Goal: Task Accomplishment & Management: Manage account settings

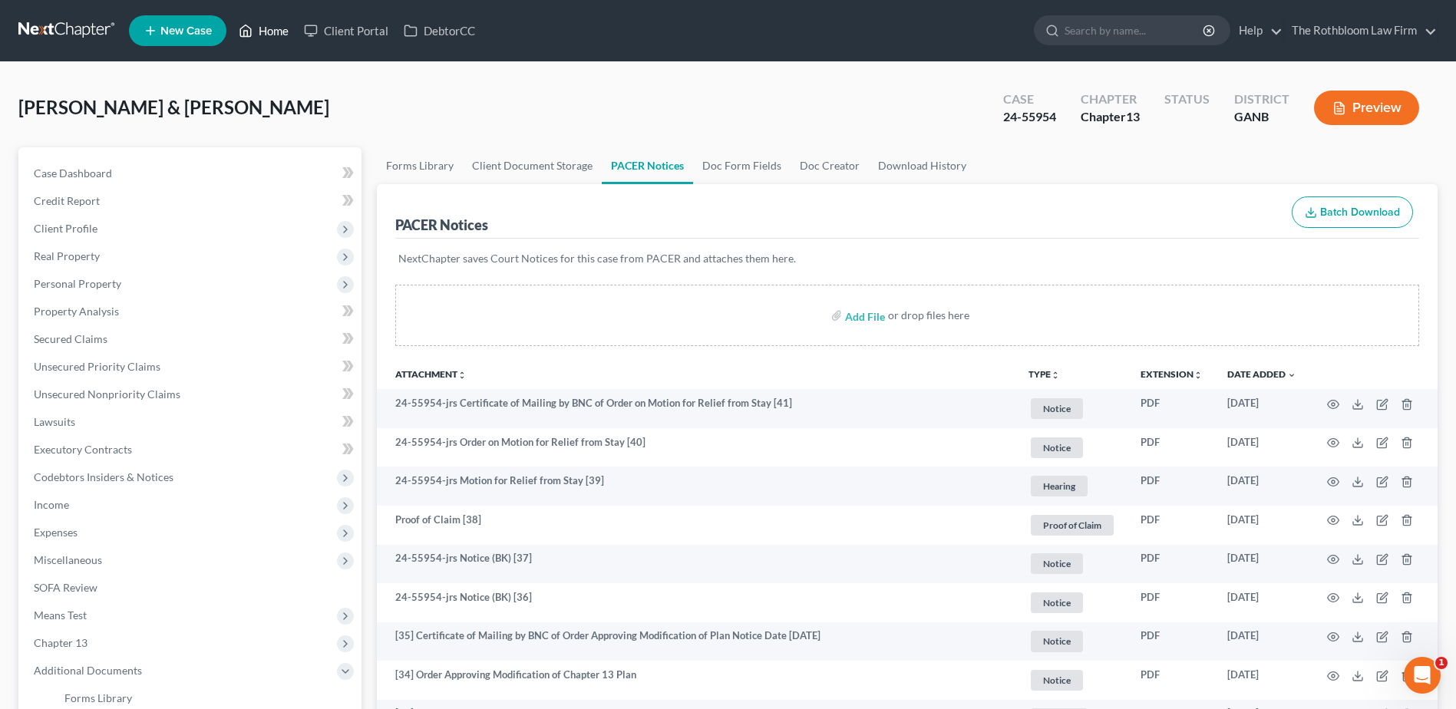
drag, startPoint x: 273, startPoint y: 28, endPoint x: 331, endPoint y: 58, distance: 65.3
click at [273, 28] on link "Home" at bounding box center [263, 31] width 65 height 28
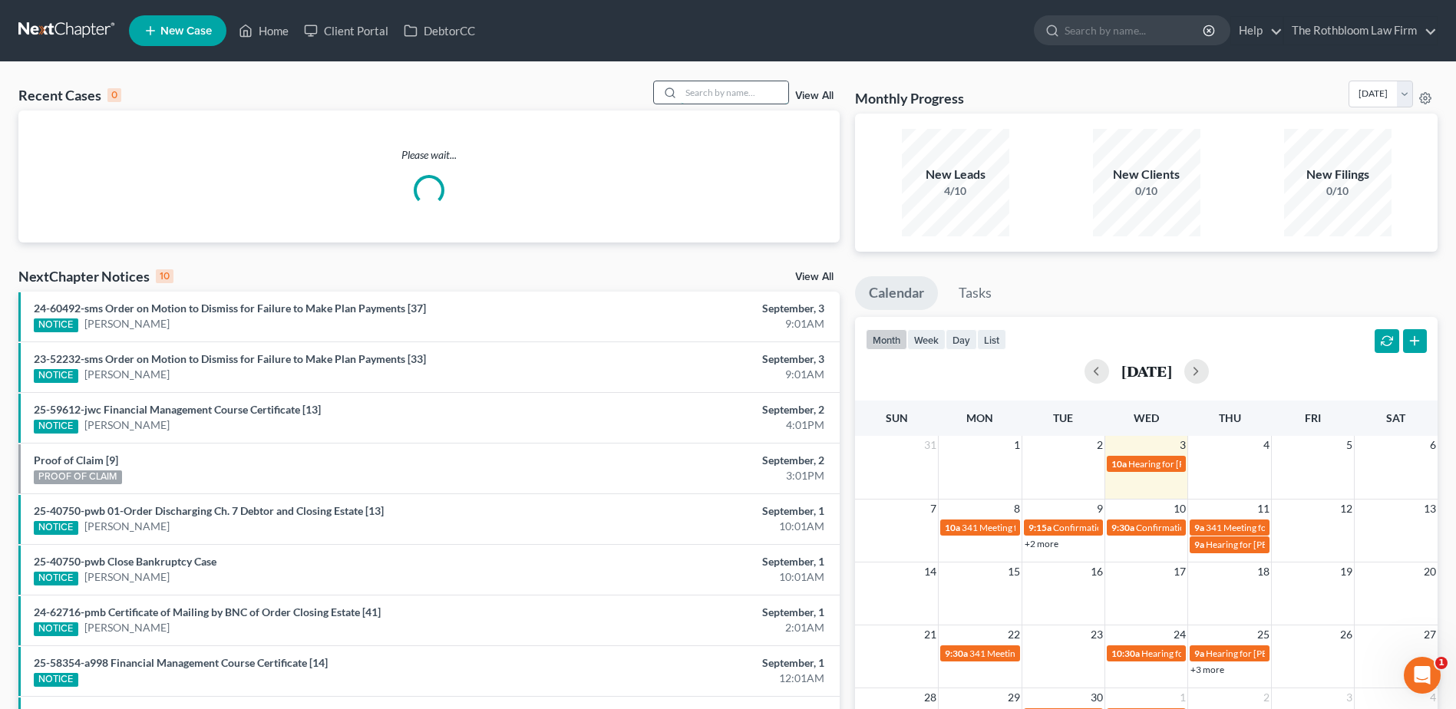
click at [731, 88] on input "search" at bounding box center [734, 92] width 107 height 22
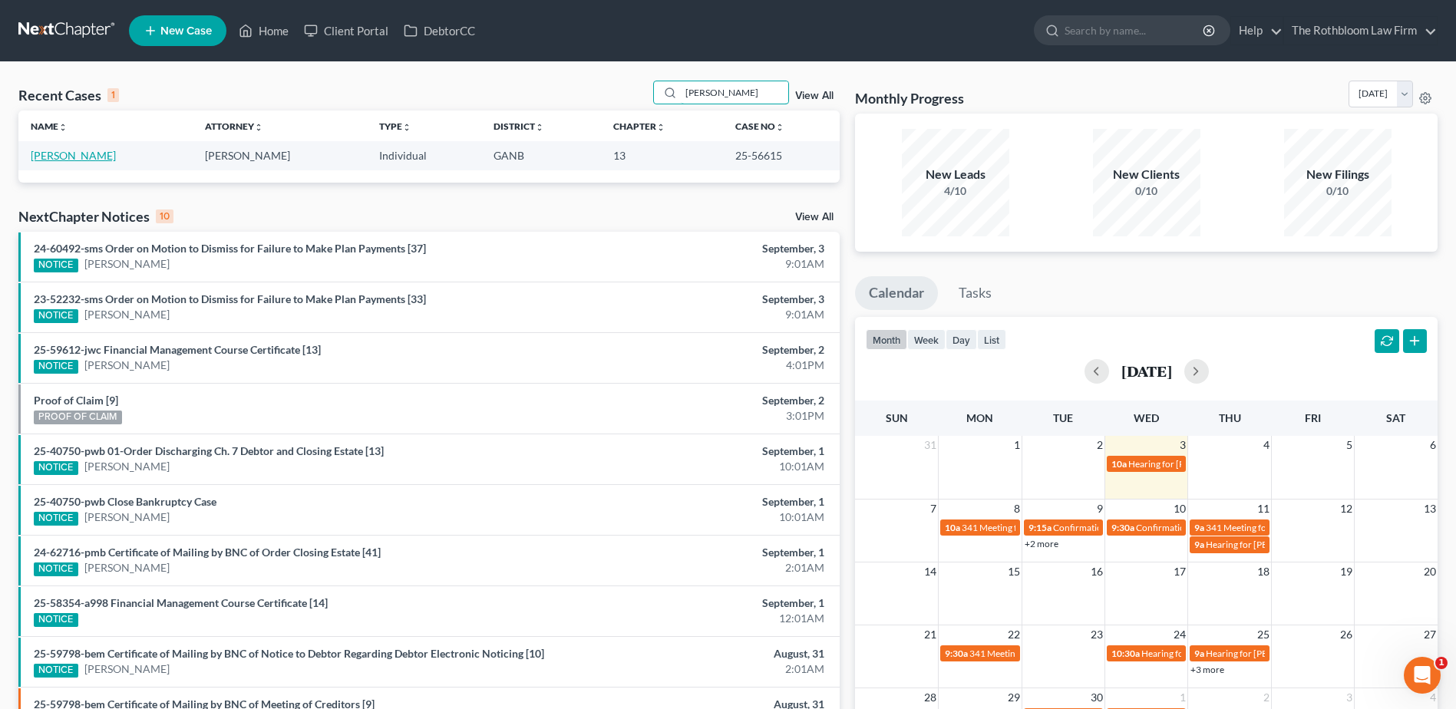
type input "[PERSON_NAME]"
click at [84, 149] on link "[PERSON_NAME]" at bounding box center [73, 155] width 85 height 13
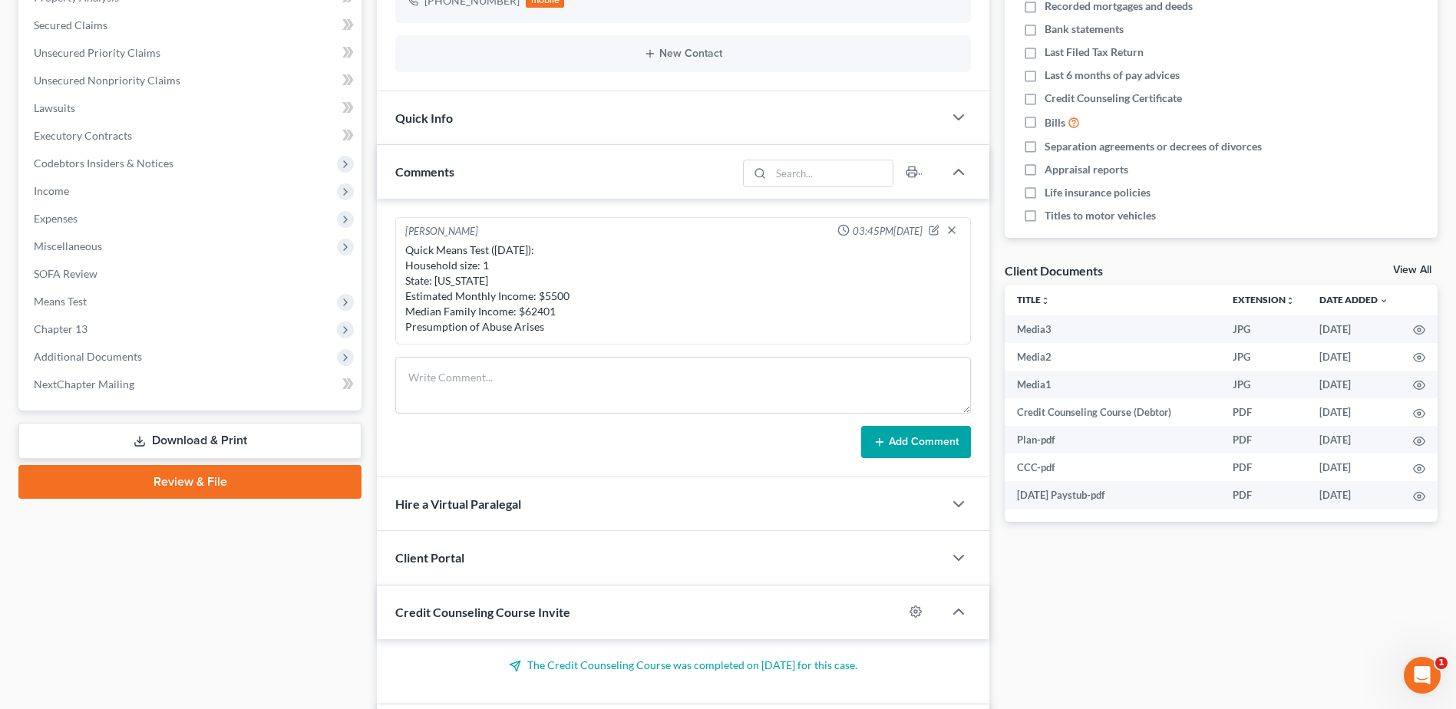
scroll to position [384, 0]
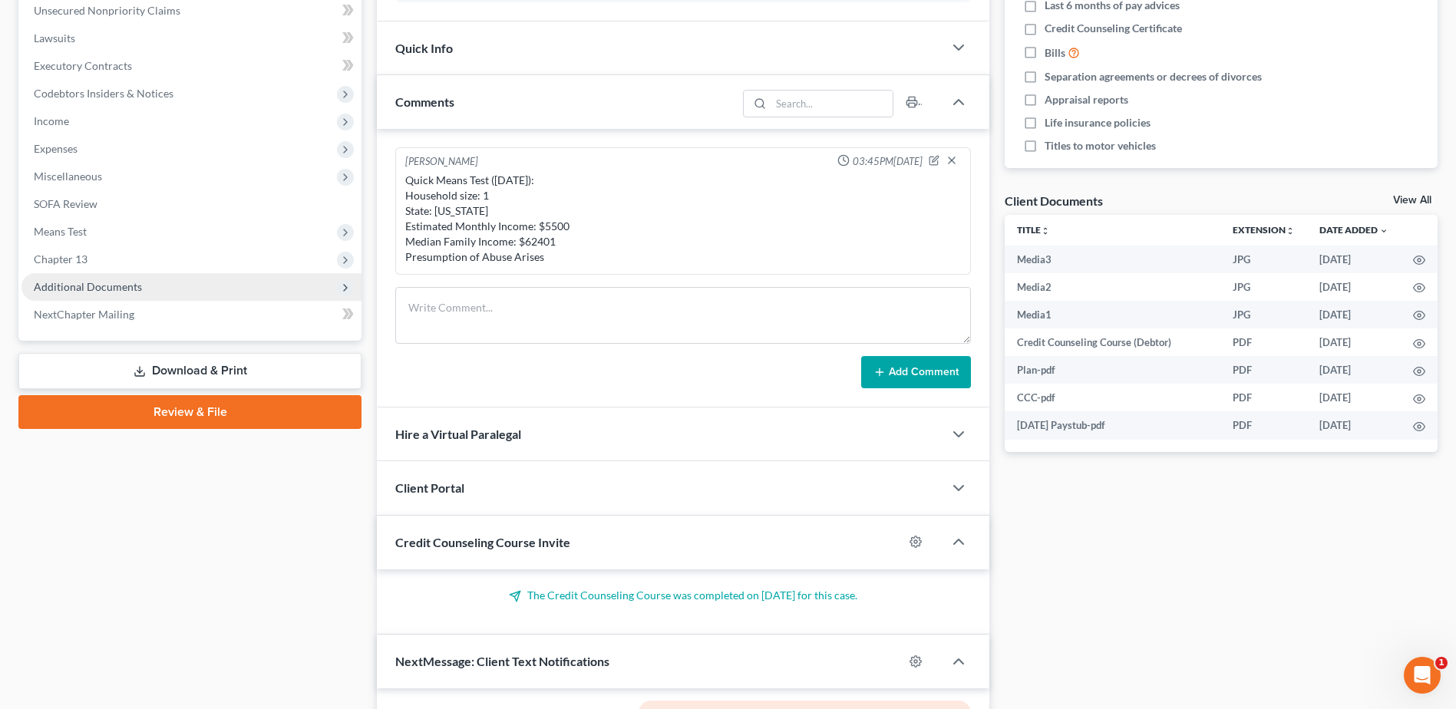
click at [75, 282] on span "Additional Documents" at bounding box center [88, 286] width 108 height 13
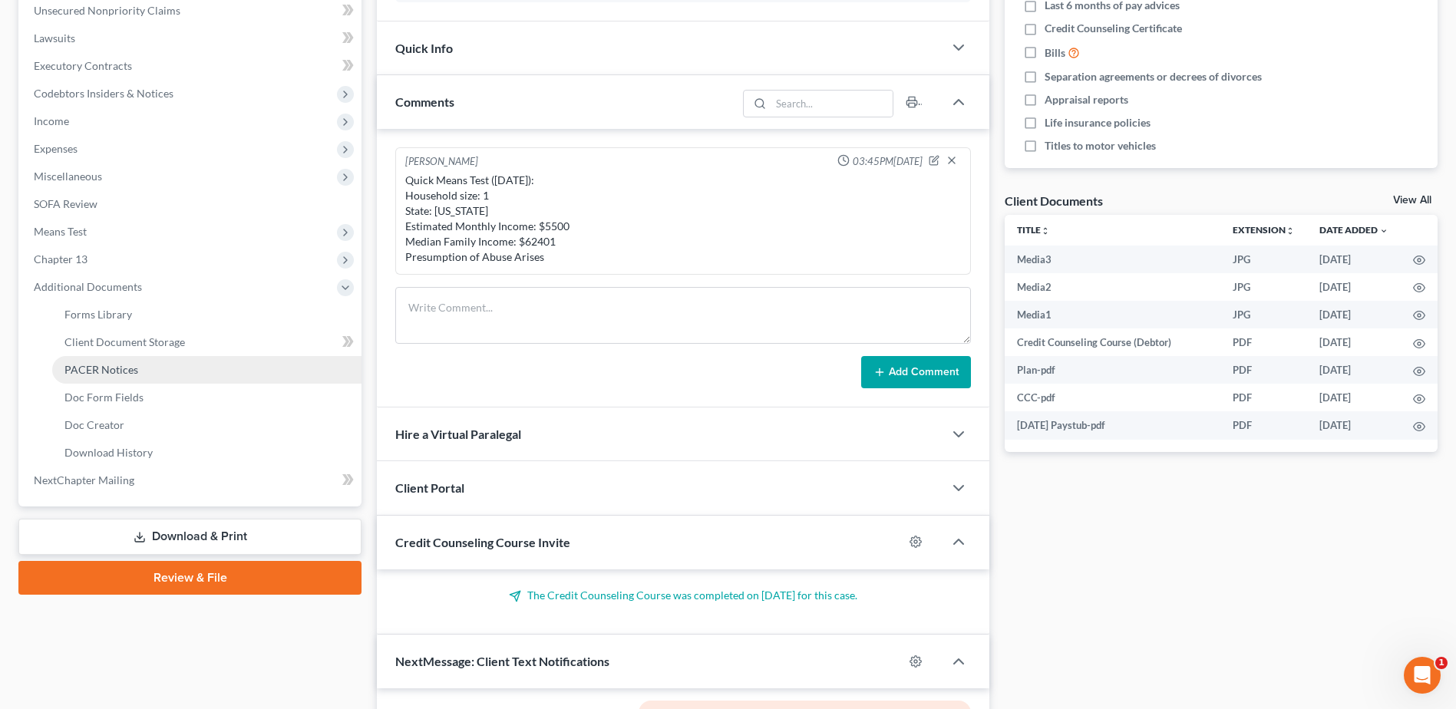
click at [104, 371] on span "PACER Notices" at bounding box center [101, 369] width 74 height 13
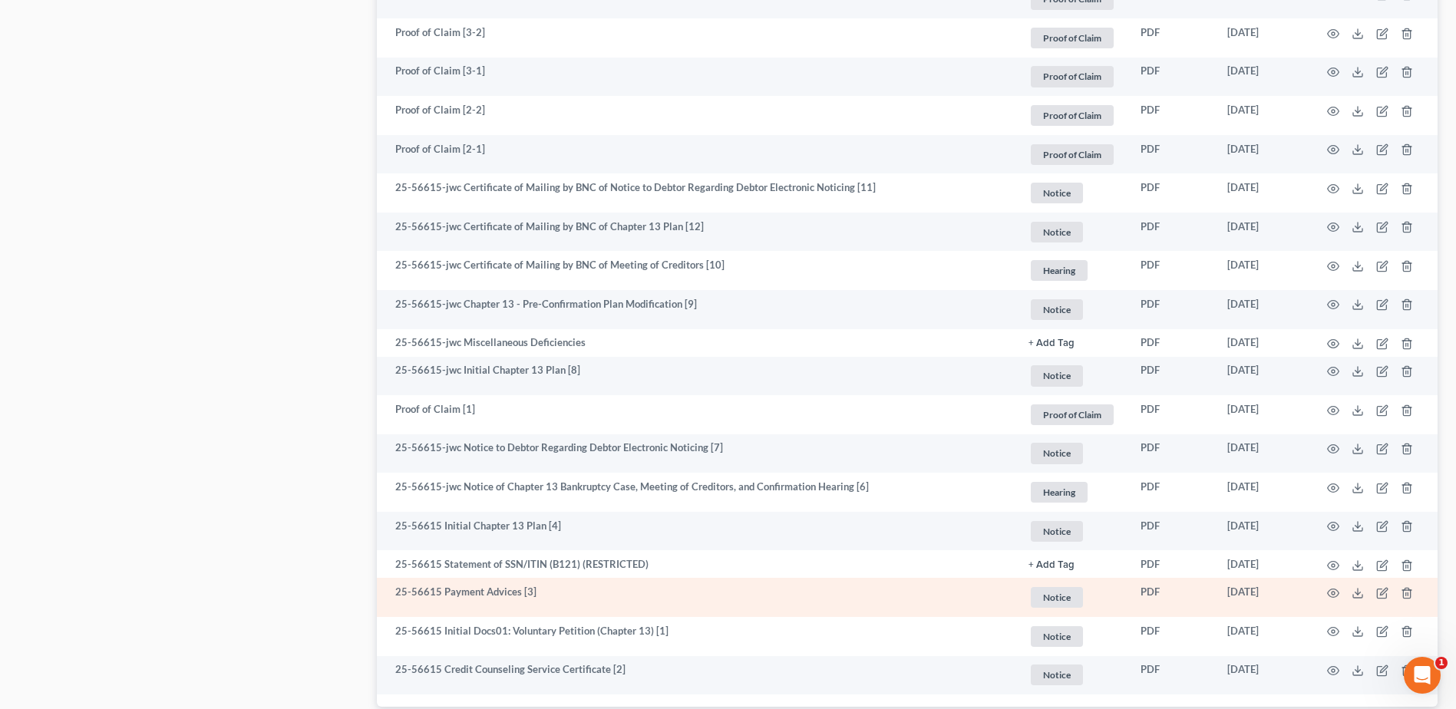
scroll to position [1125, 0]
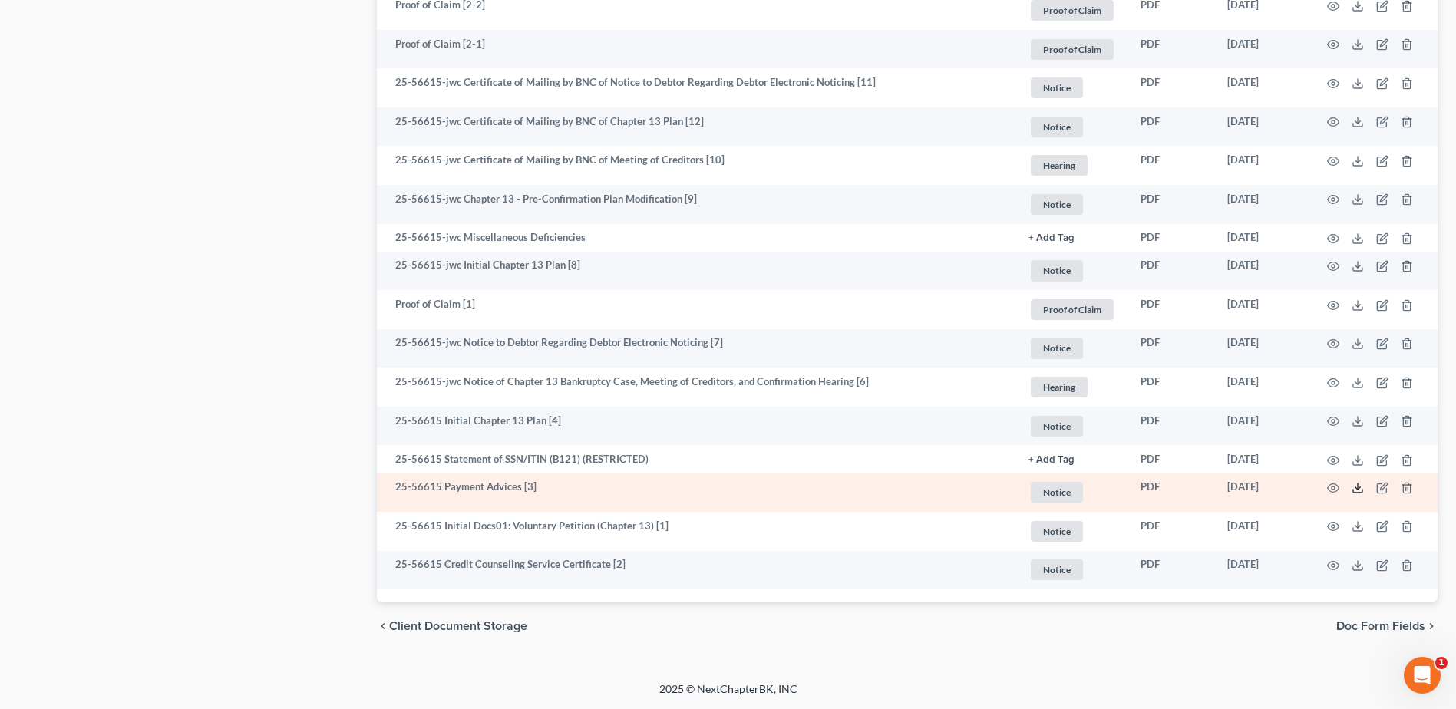
click at [1359, 488] on polyline at bounding box center [1358, 489] width 5 height 2
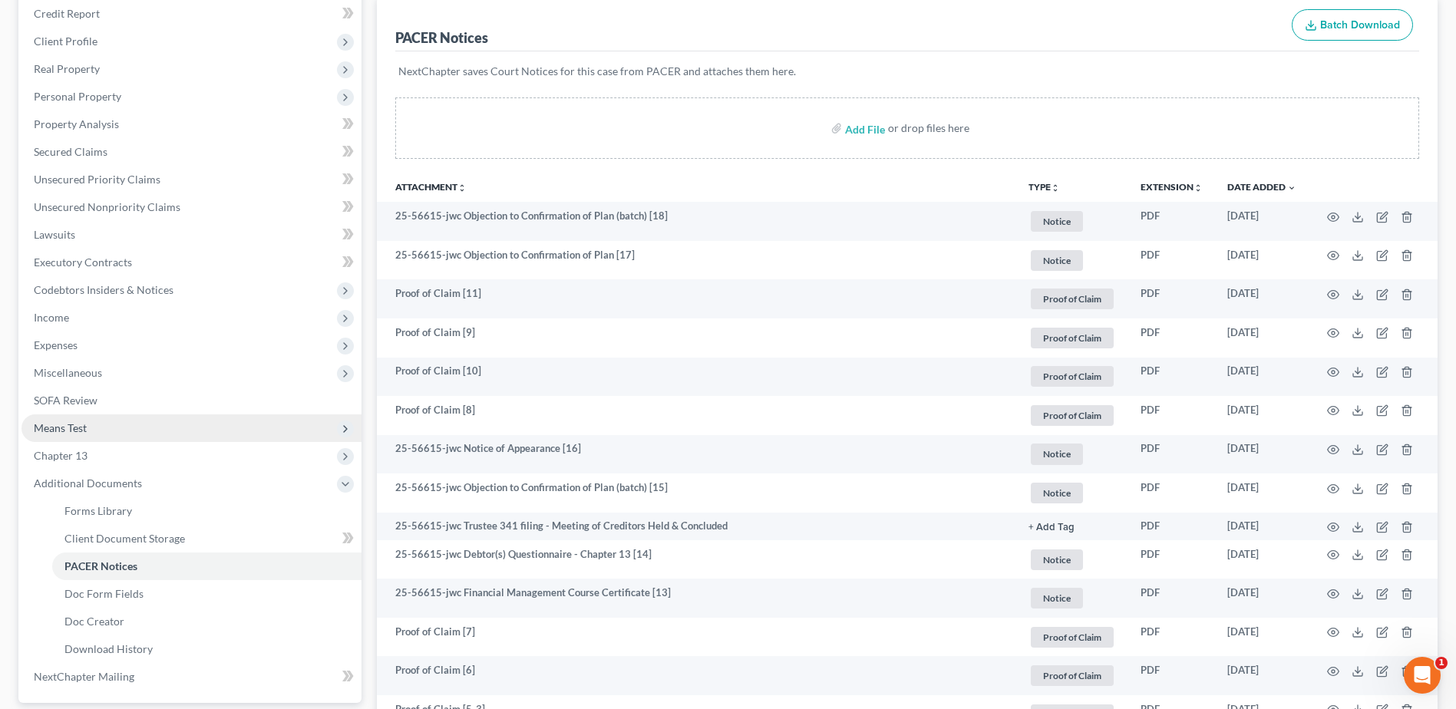
scroll to position [50, 0]
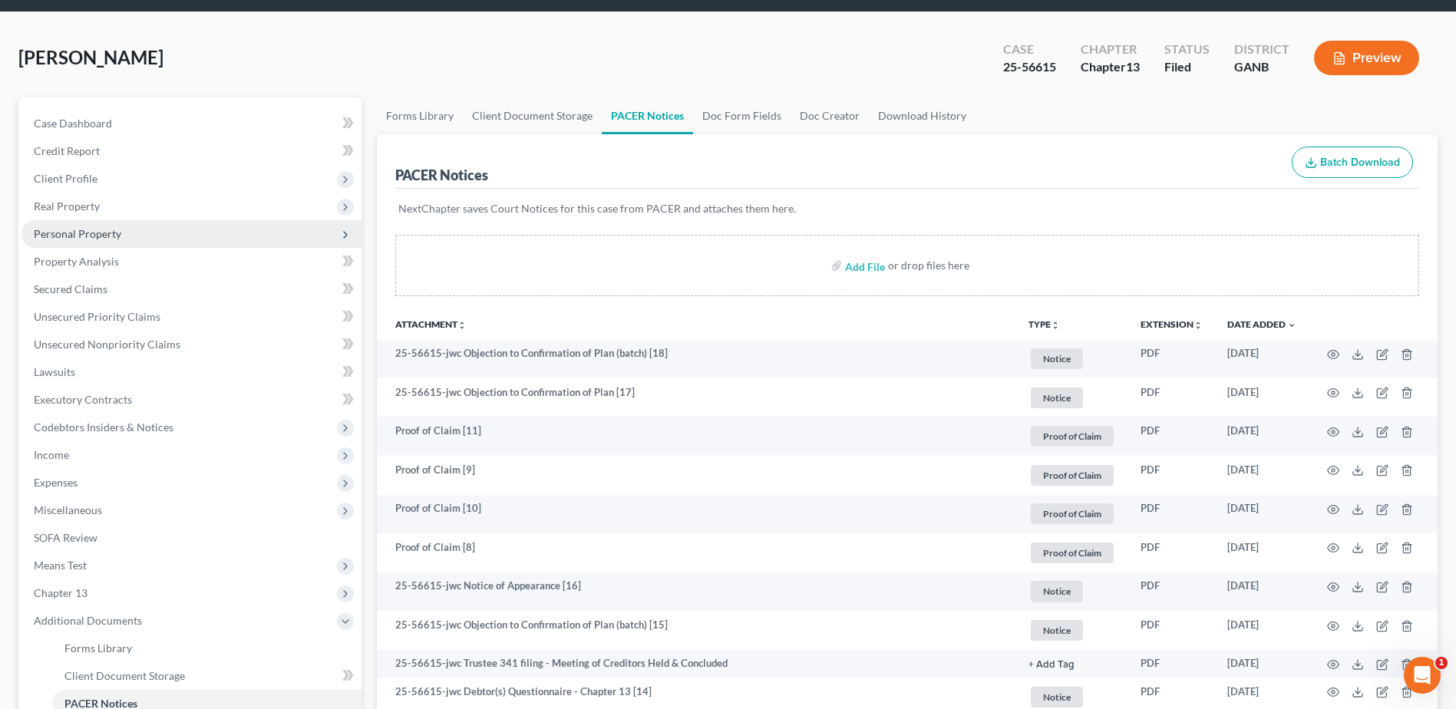
click at [86, 236] on span "Personal Property" at bounding box center [78, 233] width 88 height 13
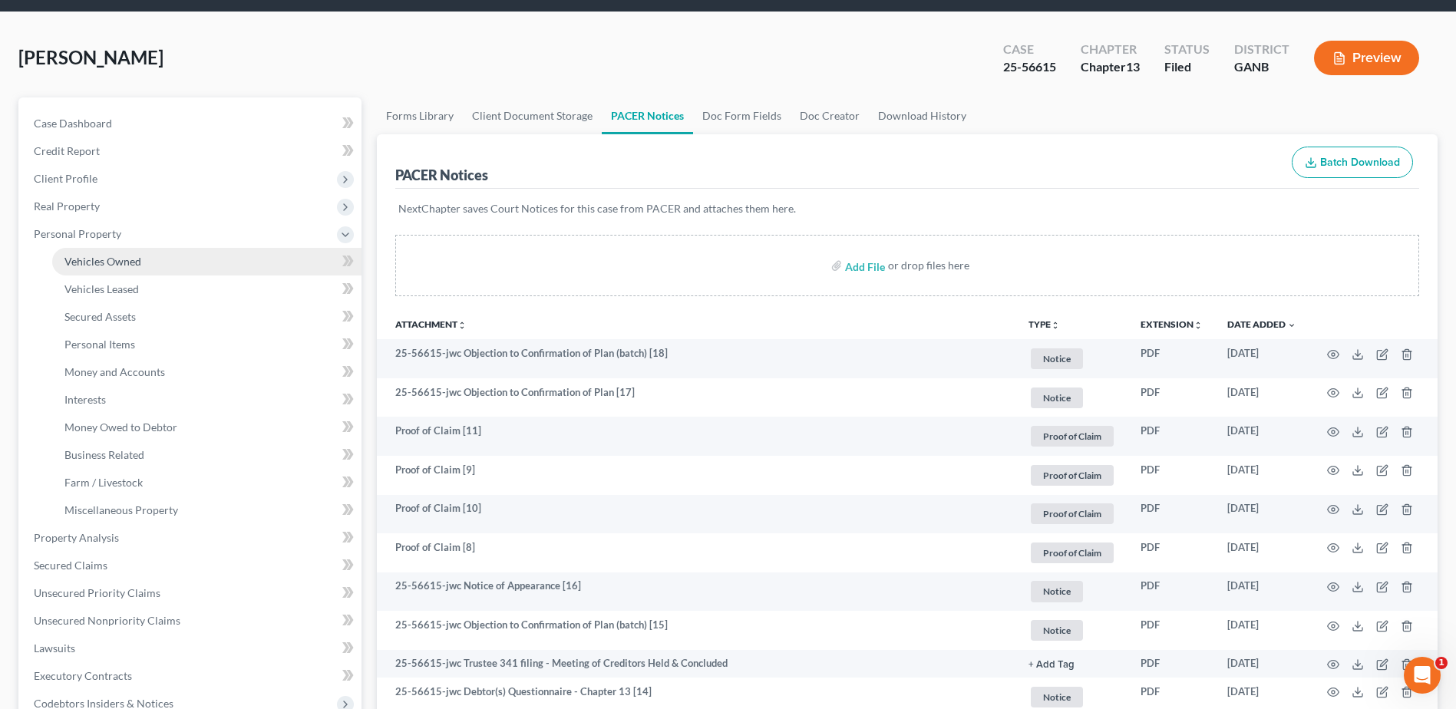
click at [105, 263] on span "Vehicles Owned" at bounding box center [102, 261] width 77 height 13
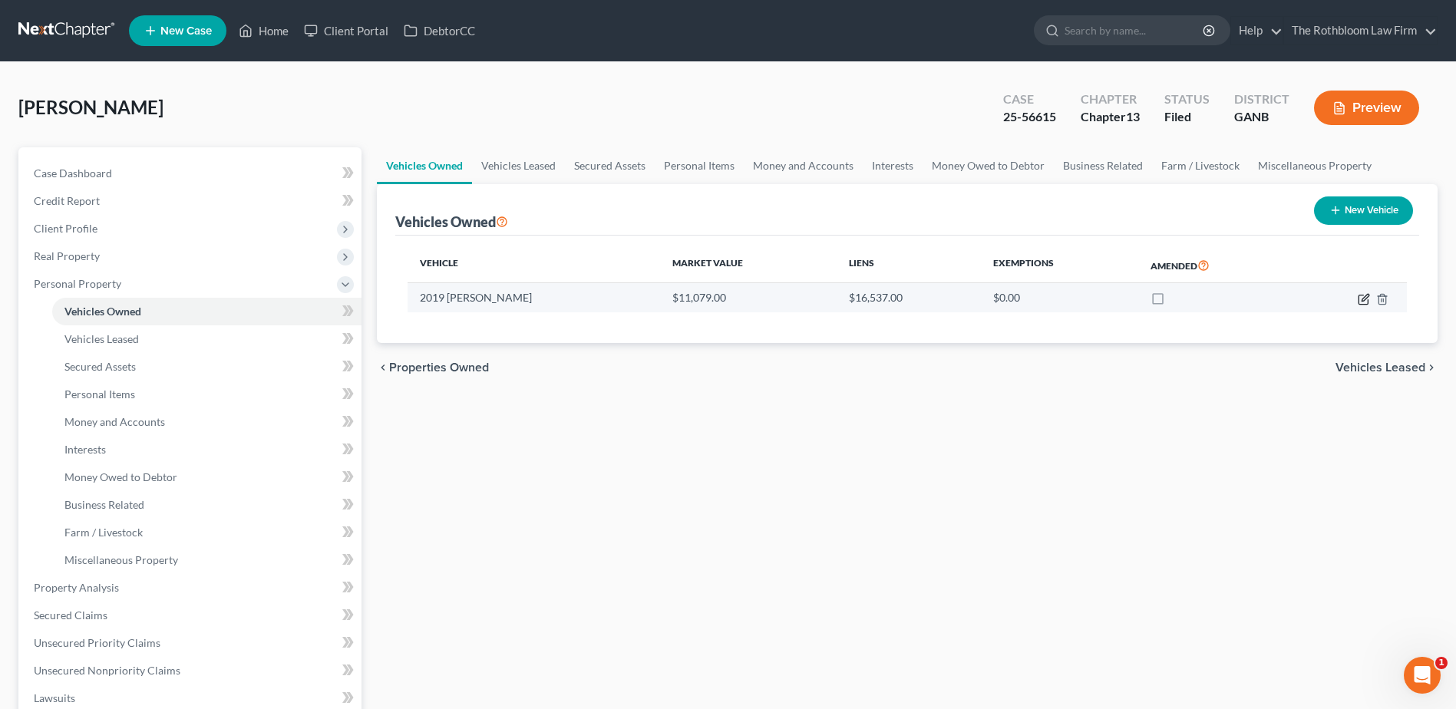
click at [1363, 301] on icon "button" at bounding box center [1365, 297] width 7 height 7
select select "0"
select select "7"
select select "2"
select select "0"
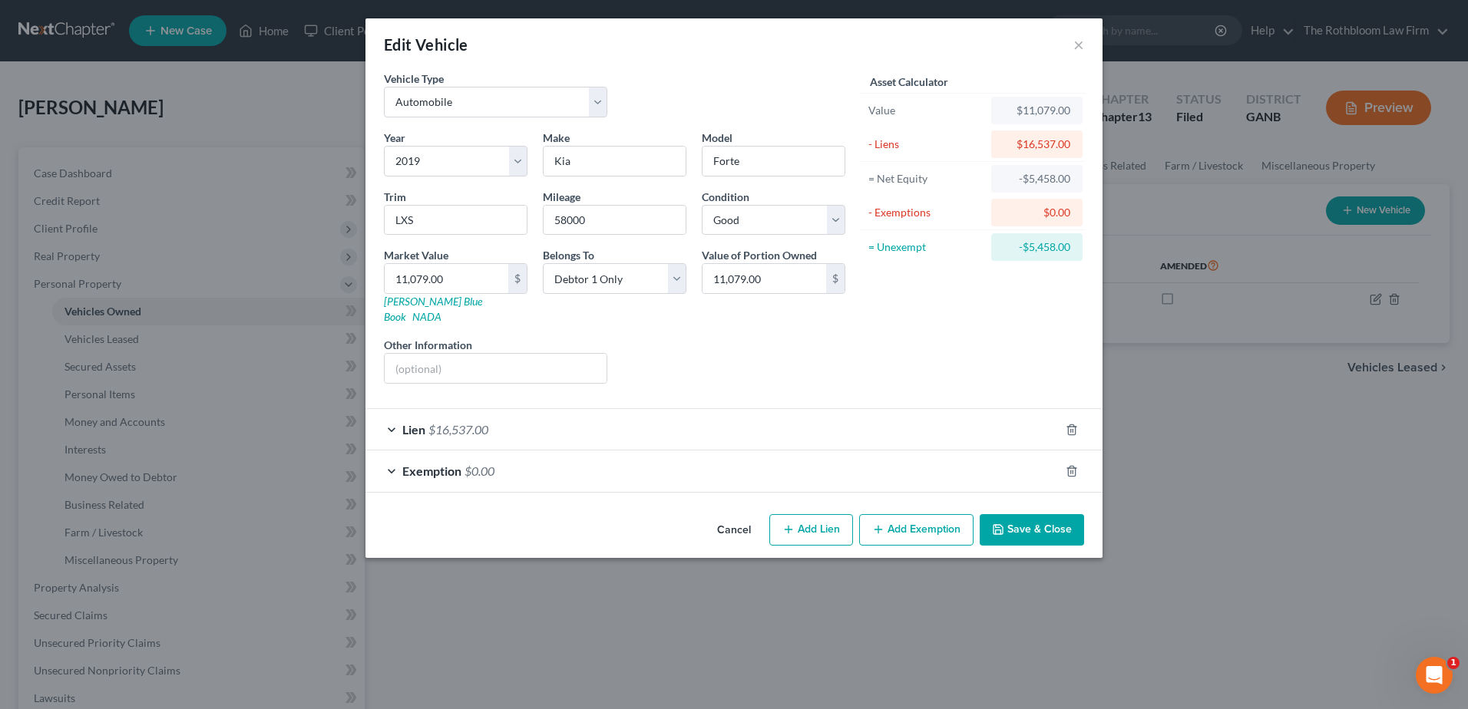
click at [457, 464] on span "Exemption" at bounding box center [431, 471] width 59 height 15
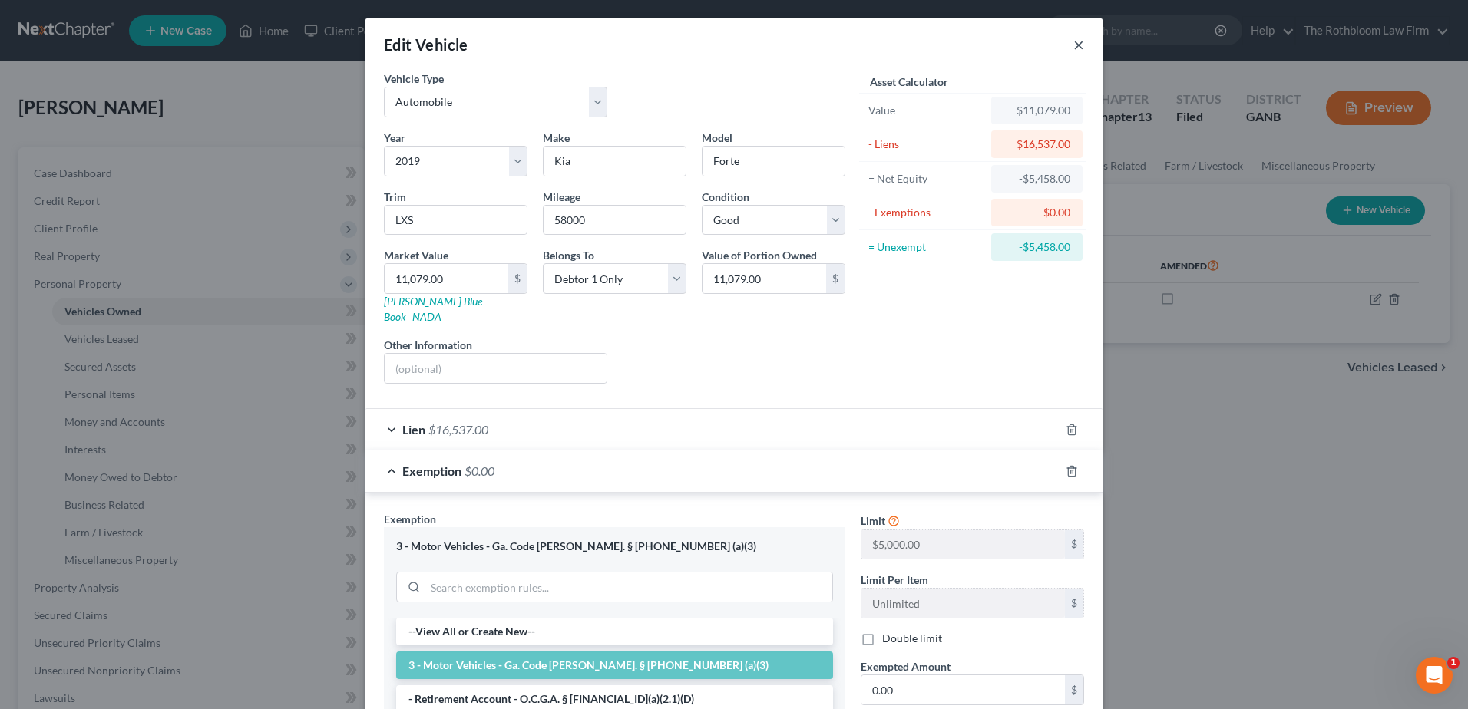
click at [1073, 44] on button "×" at bounding box center [1078, 44] width 11 height 18
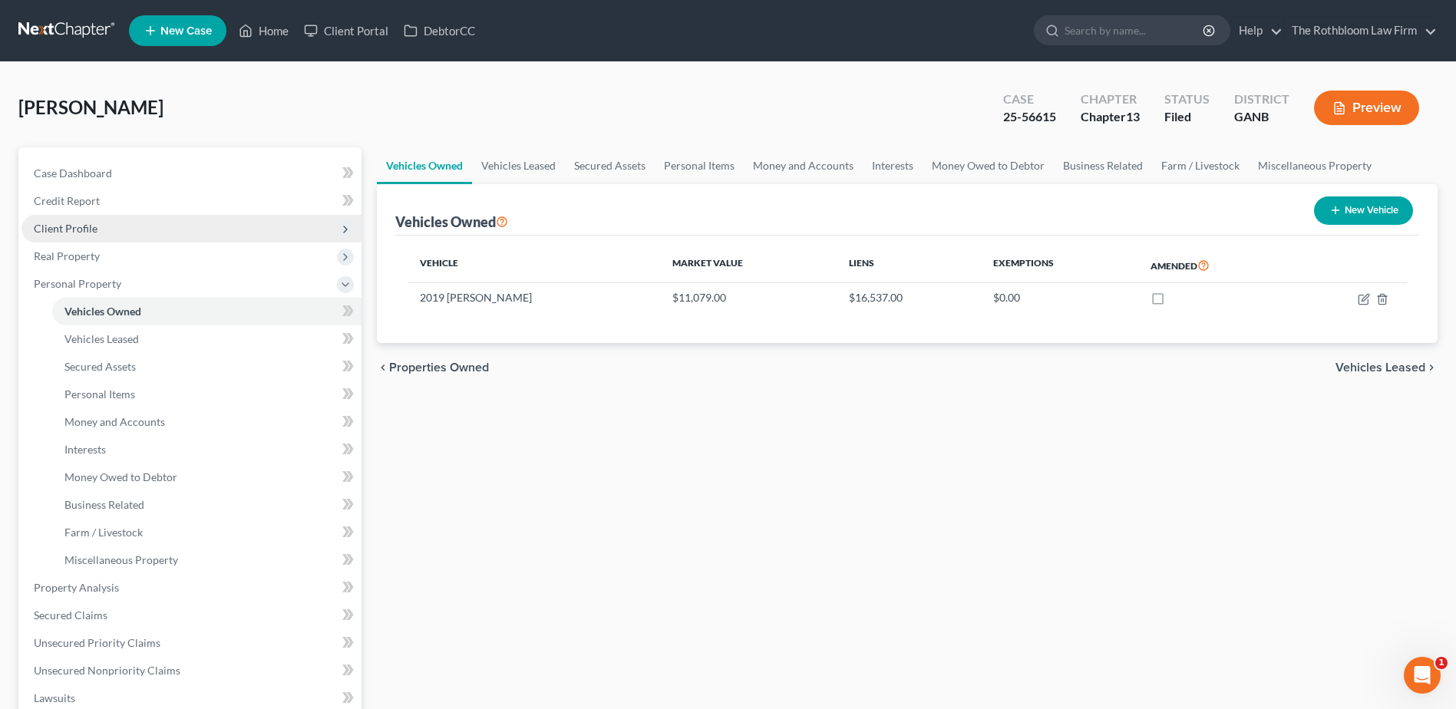
click at [55, 228] on span "Client Profile" at bounding box center [66, 228] width 64 height 13
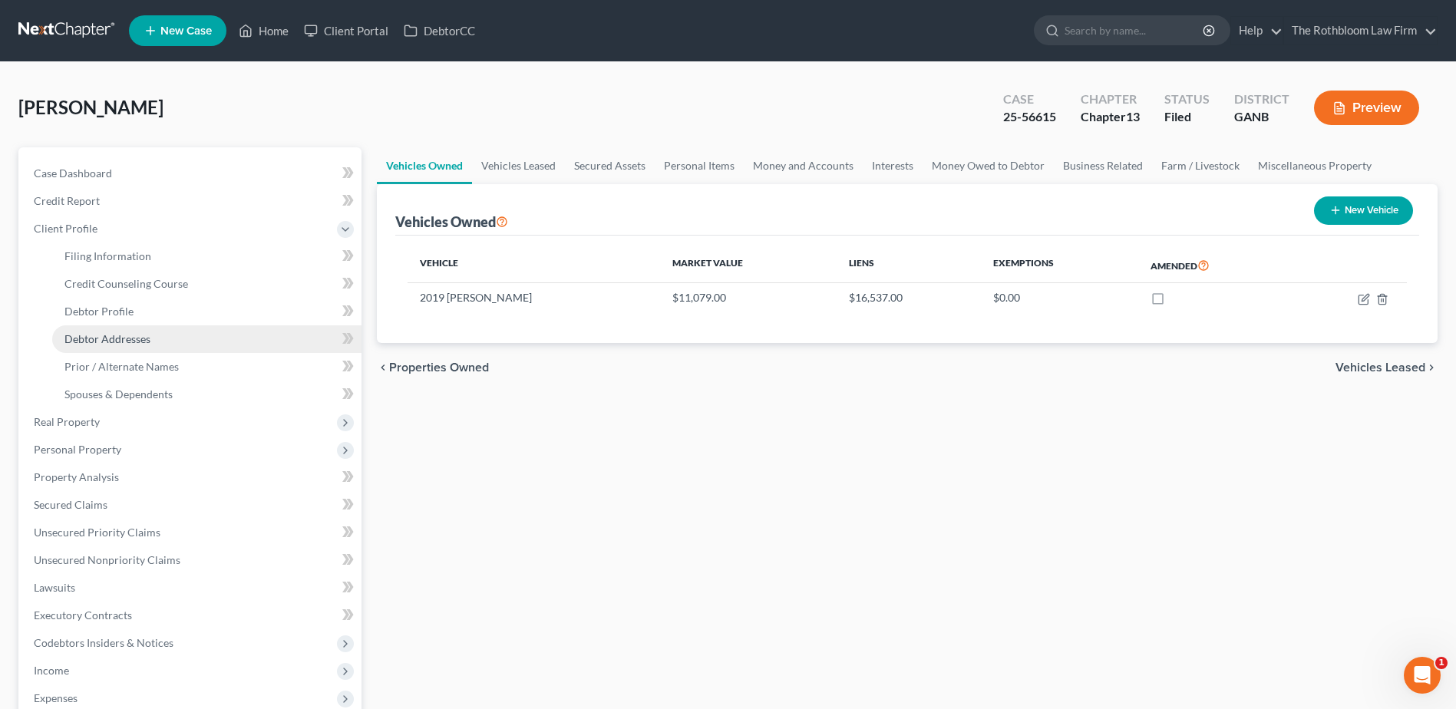
click at [77, 339] on span "Debtor Addresses" at bounding box center [107, 338] width 86 height 13
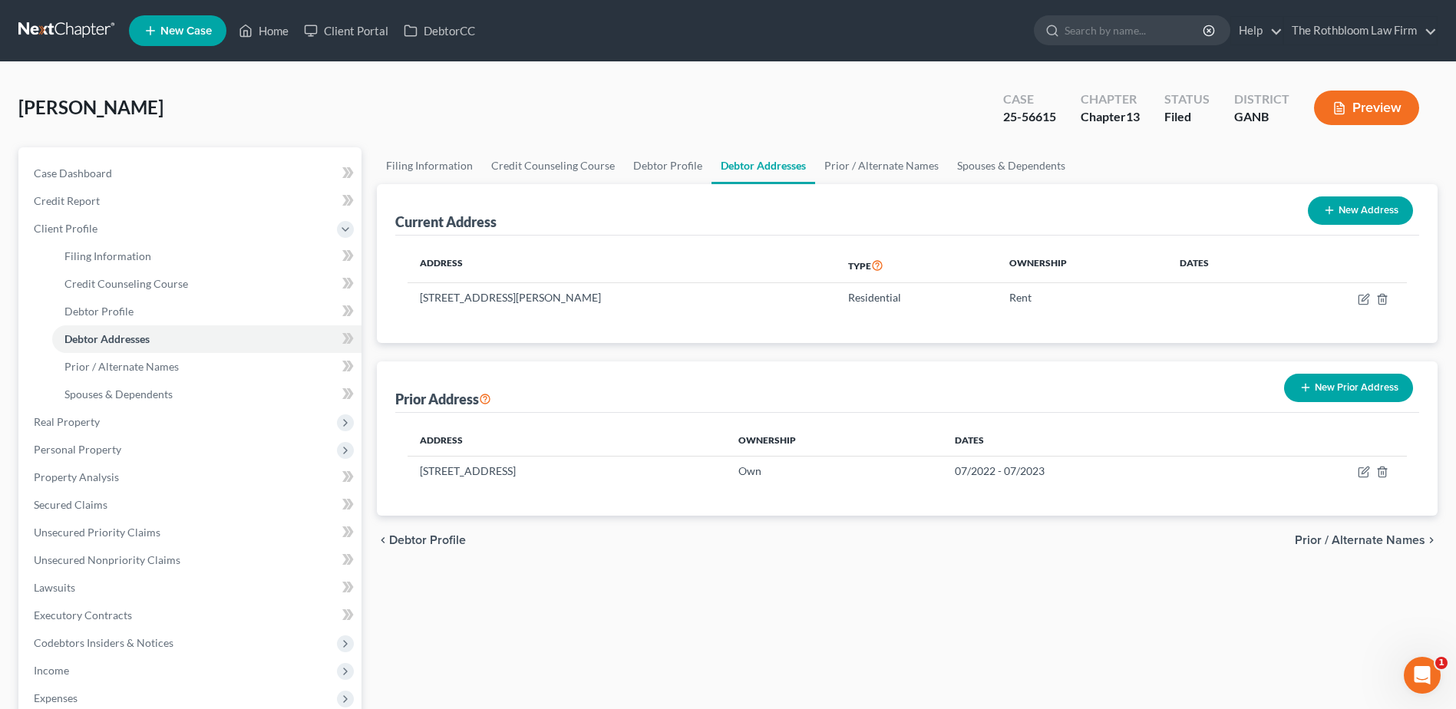
scroll to position [307, 0]
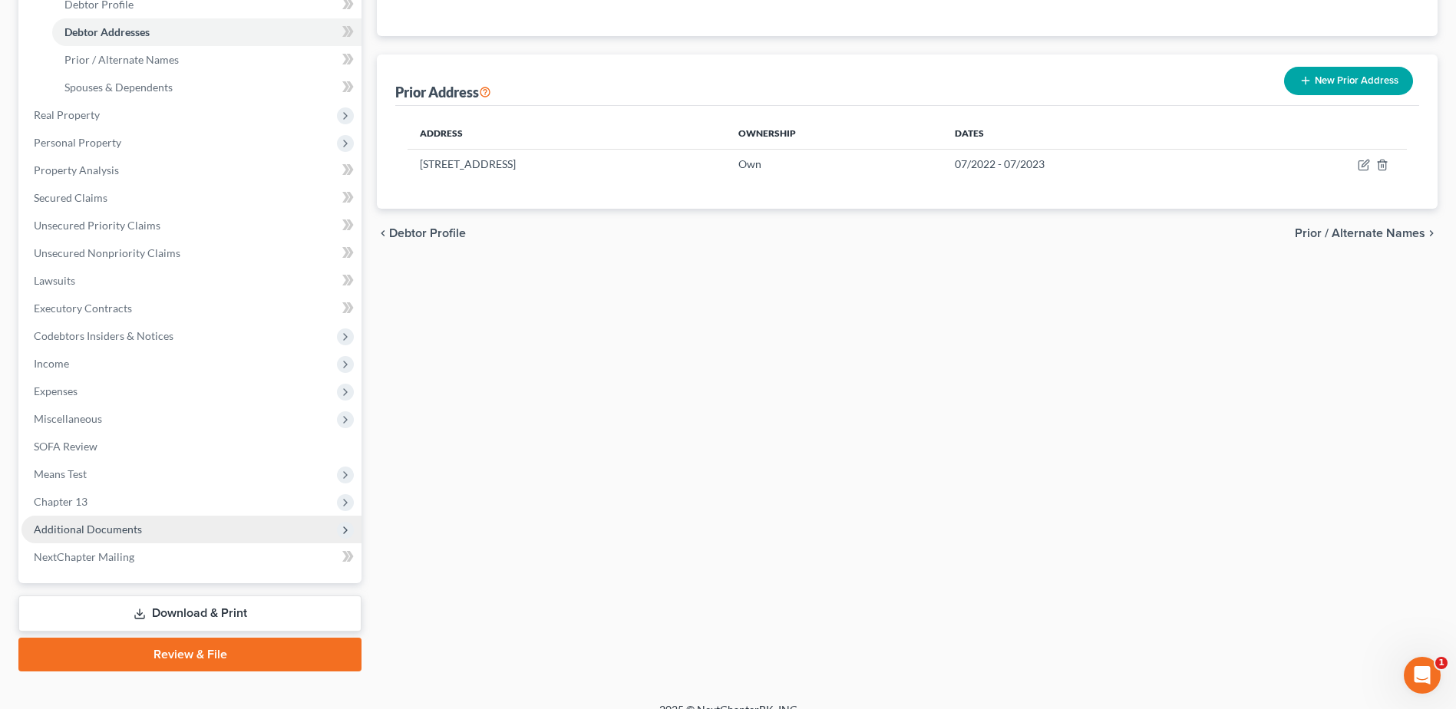
click at [87, 530] on span "Additional Documents" at bounding box center [88, 529] width 108 height 13
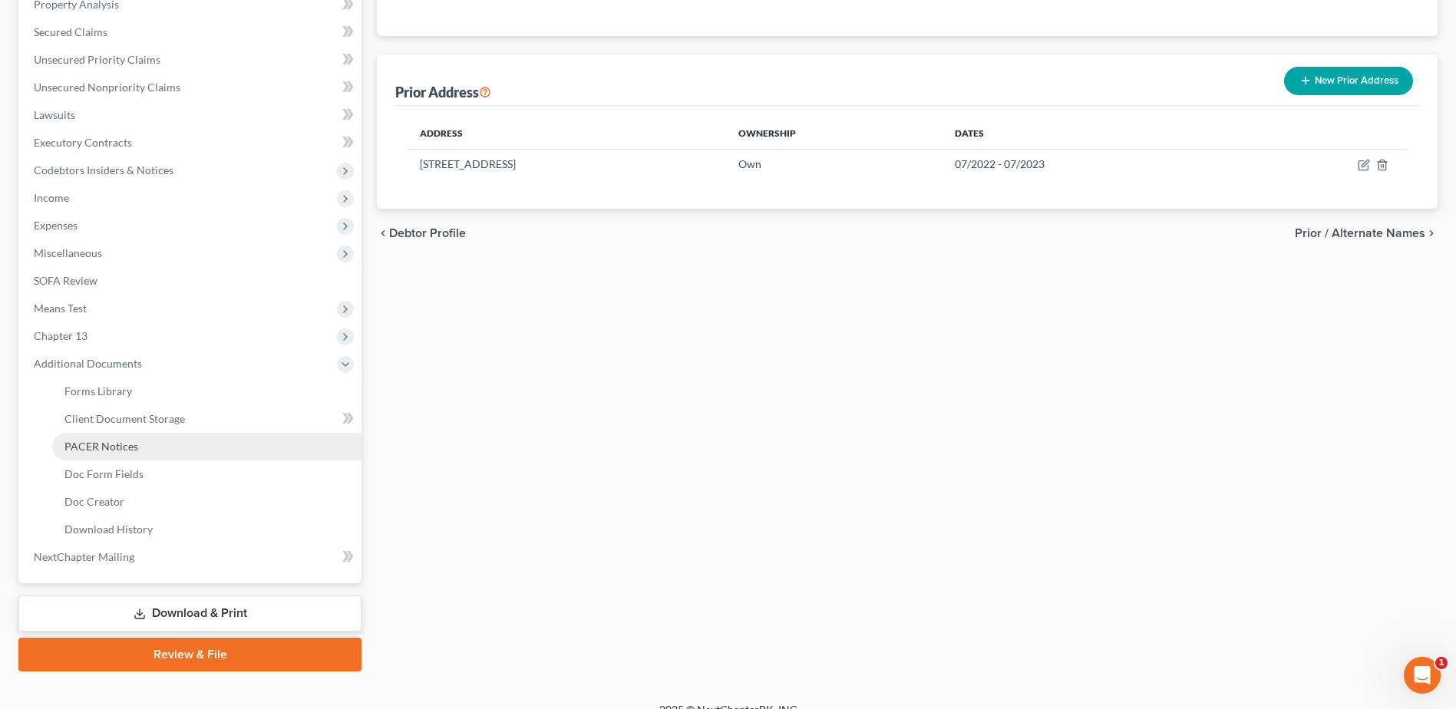
click at [131, 442] on span "PACER Notices" at bounding box center [101, 446] width 74 height 13
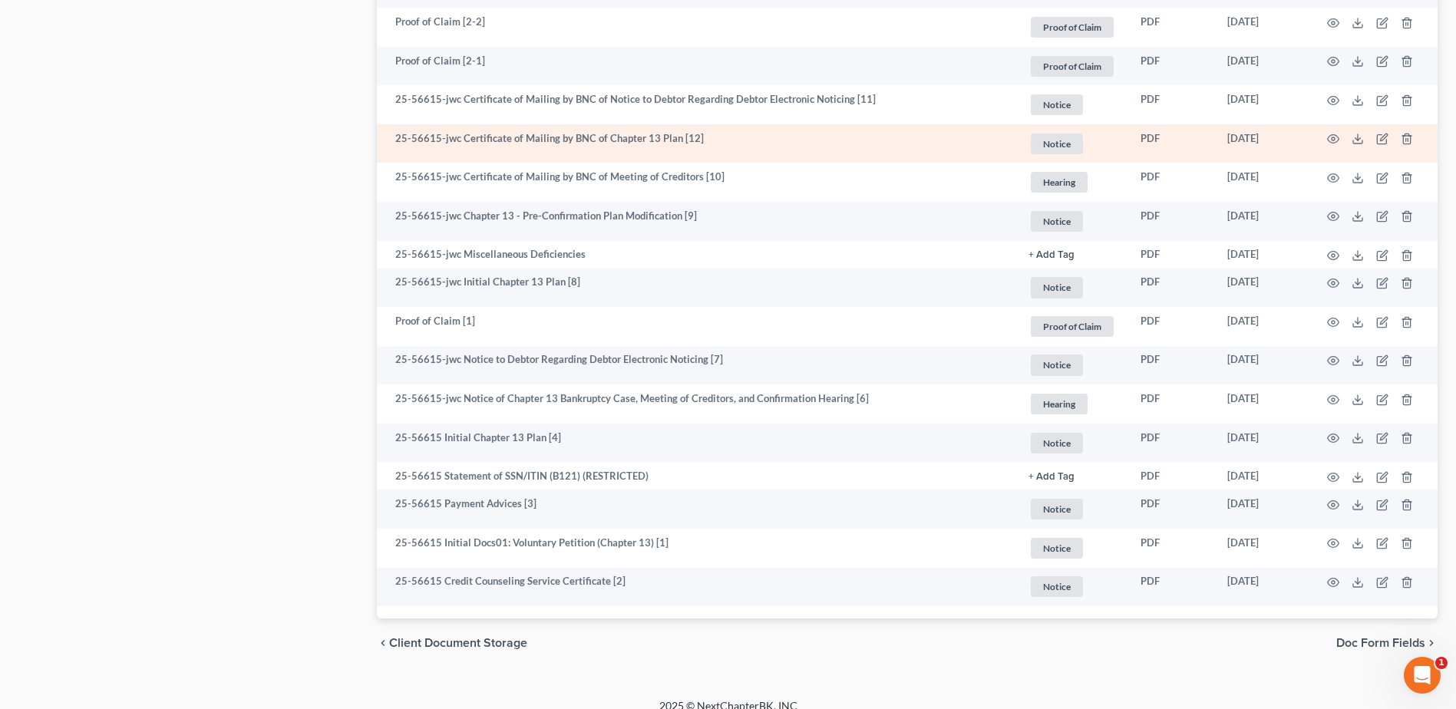
scroll to position [1125, 0]
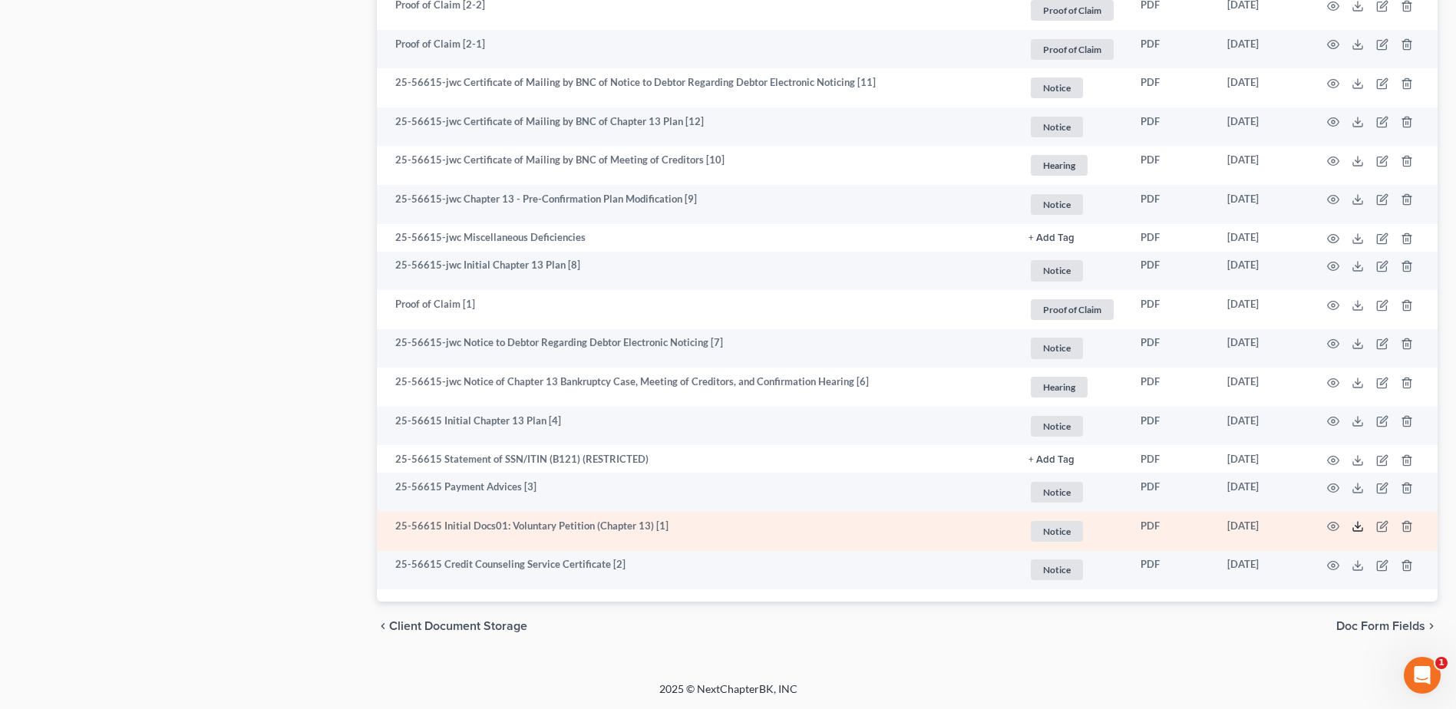
click at [1356, 527] on polyline at bounding box center [1358, 527] width 5 height 2
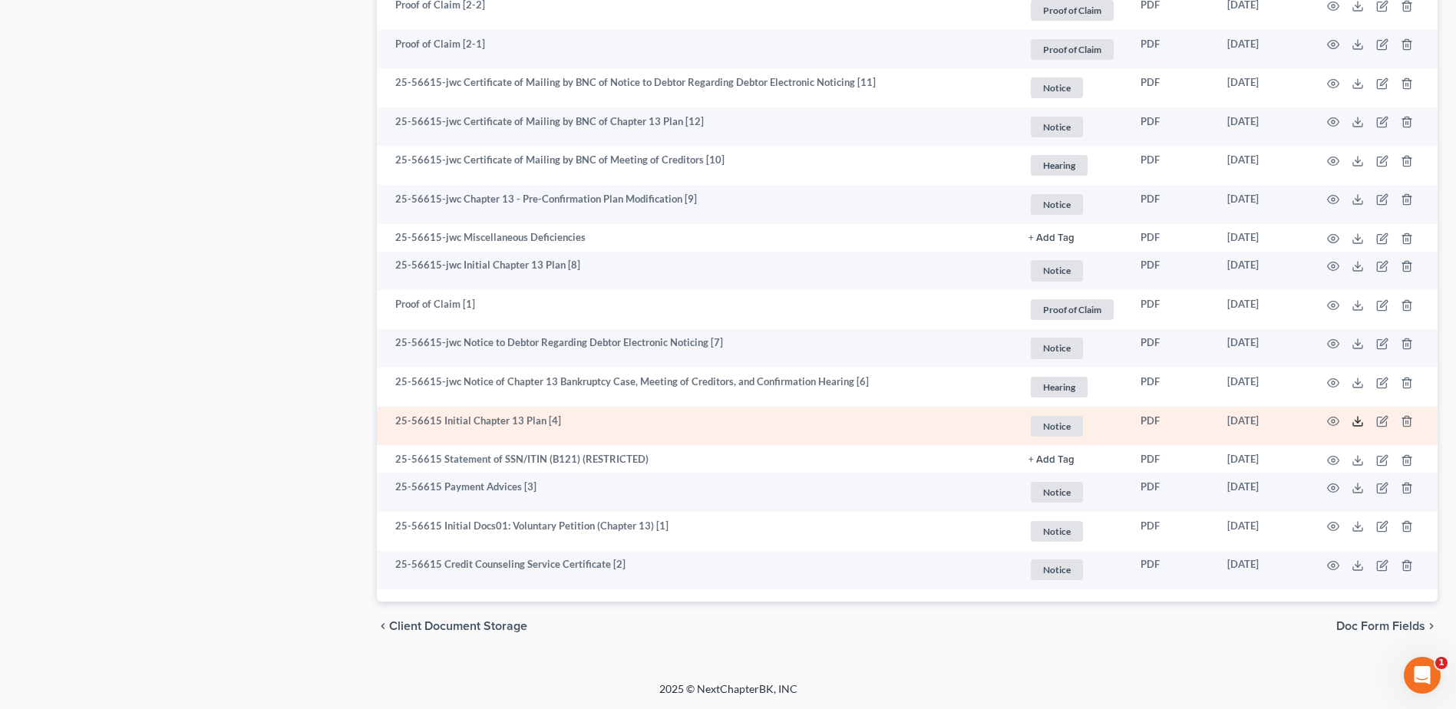
click at [1353, 418] on icon at bounding box center [1358, 421] width 12 height 12
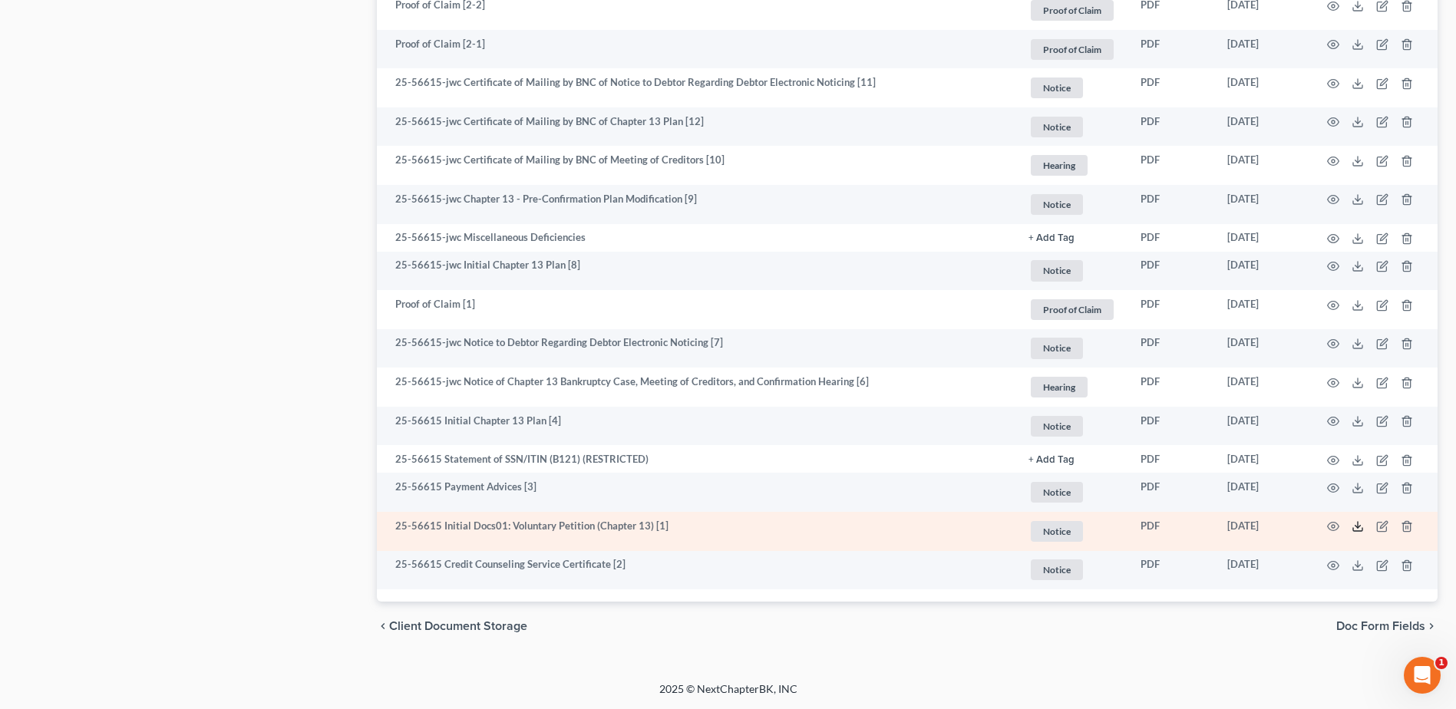
click at [1354, 527] on icon at bounding box center [1358, 527] width 12 height 12
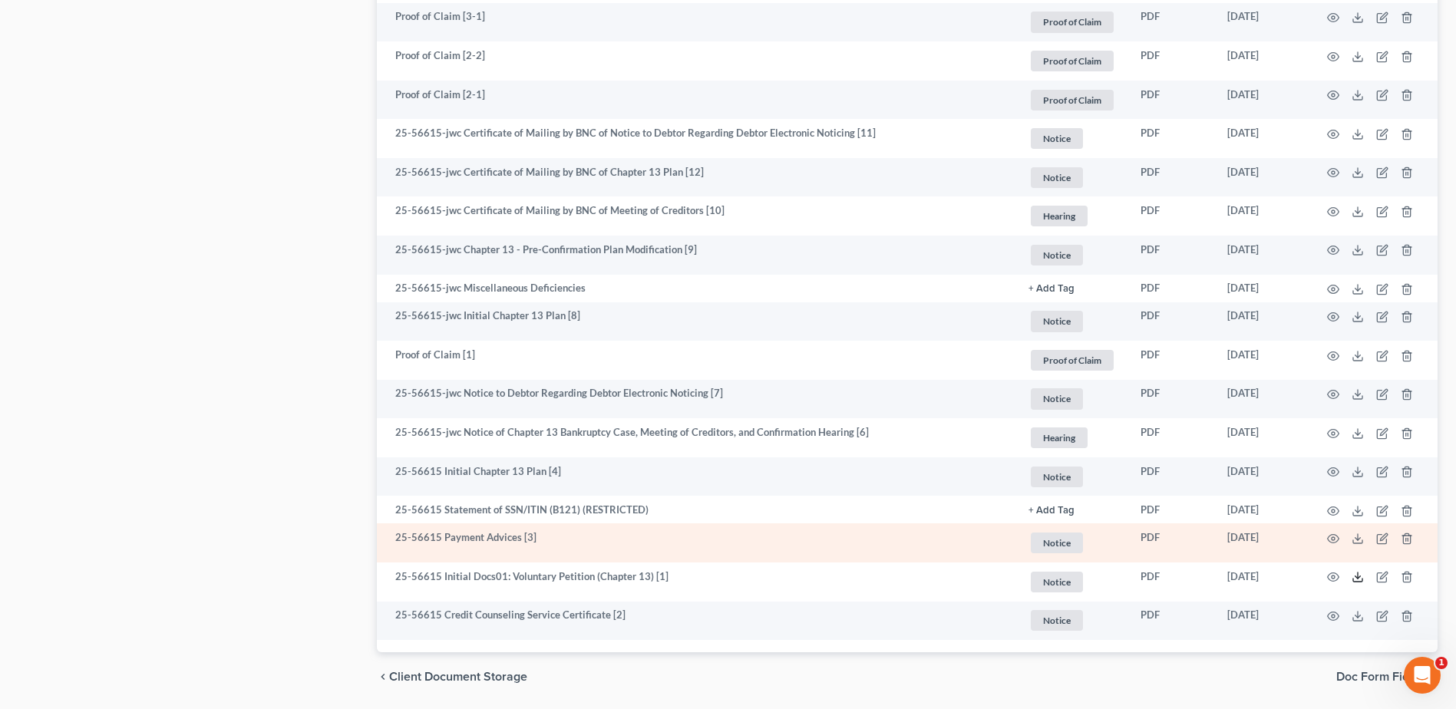
scroll to position [1048, 0]
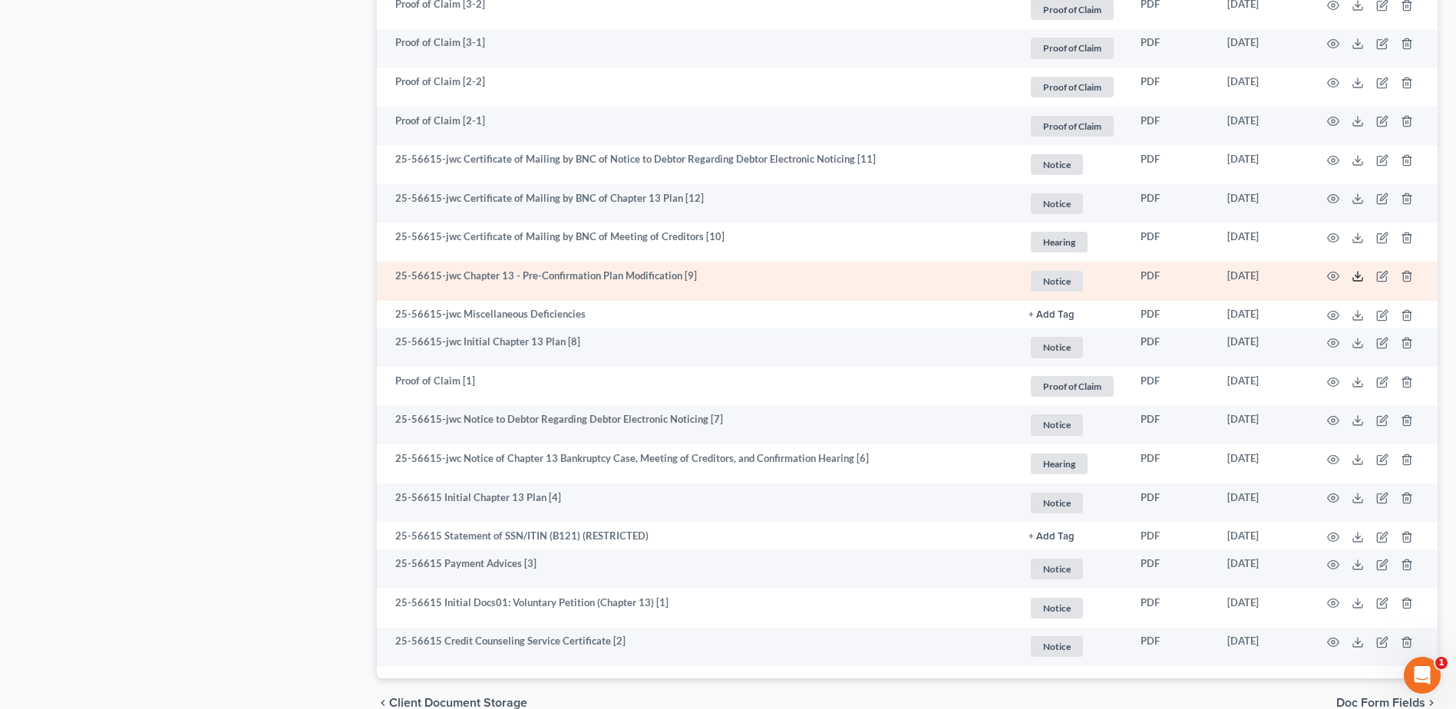
click at [1357, 278] on polyline at bounding box center [1358, 277] width 5 height 2
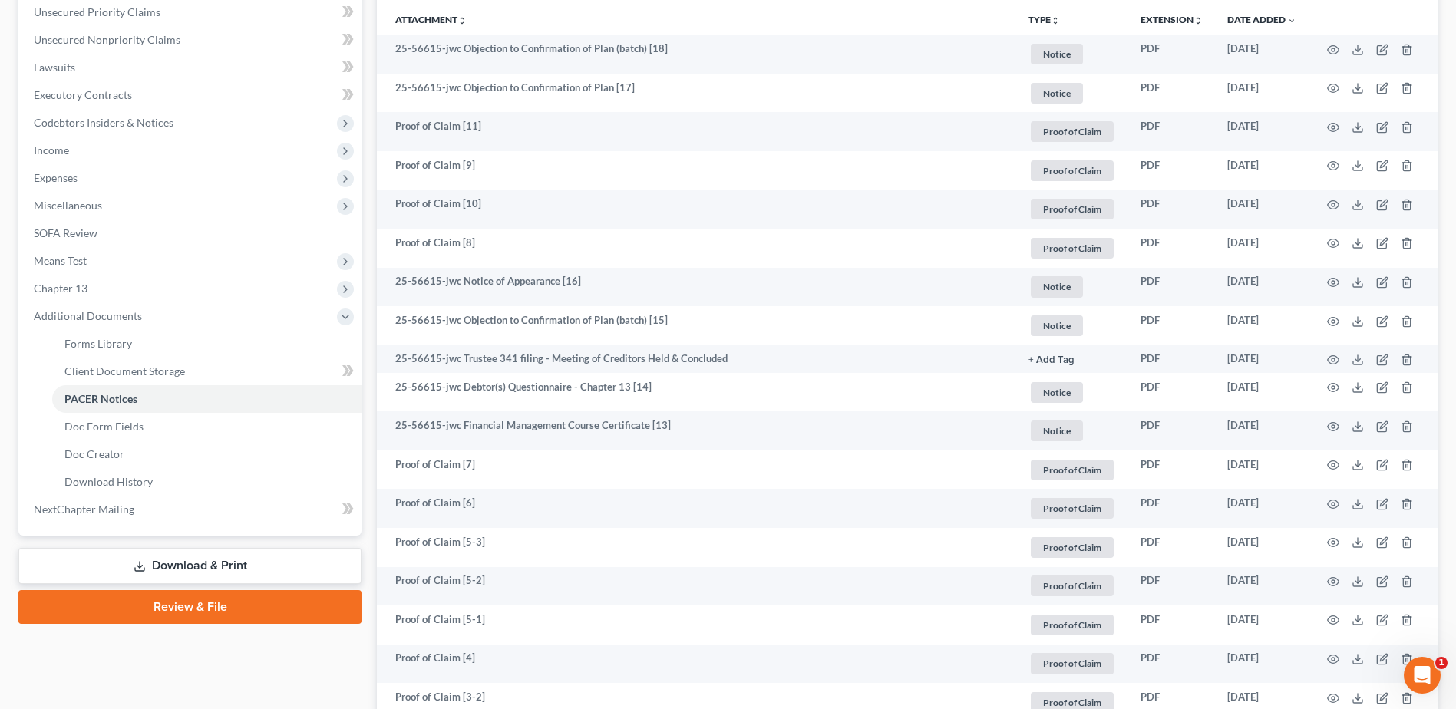
scroll to position [280, 0]
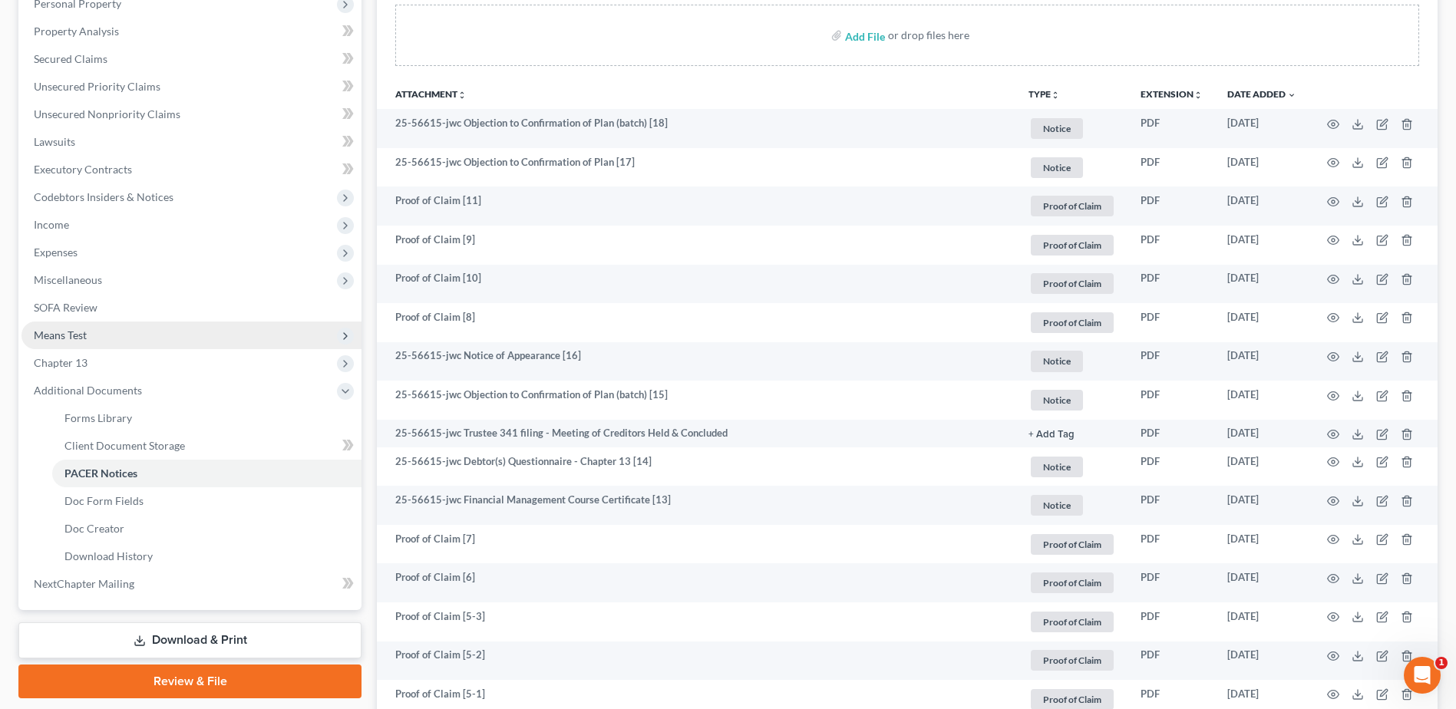
click at [70, 337] on span "Means Test" at bounding box center [60, 335] width 53 height 13
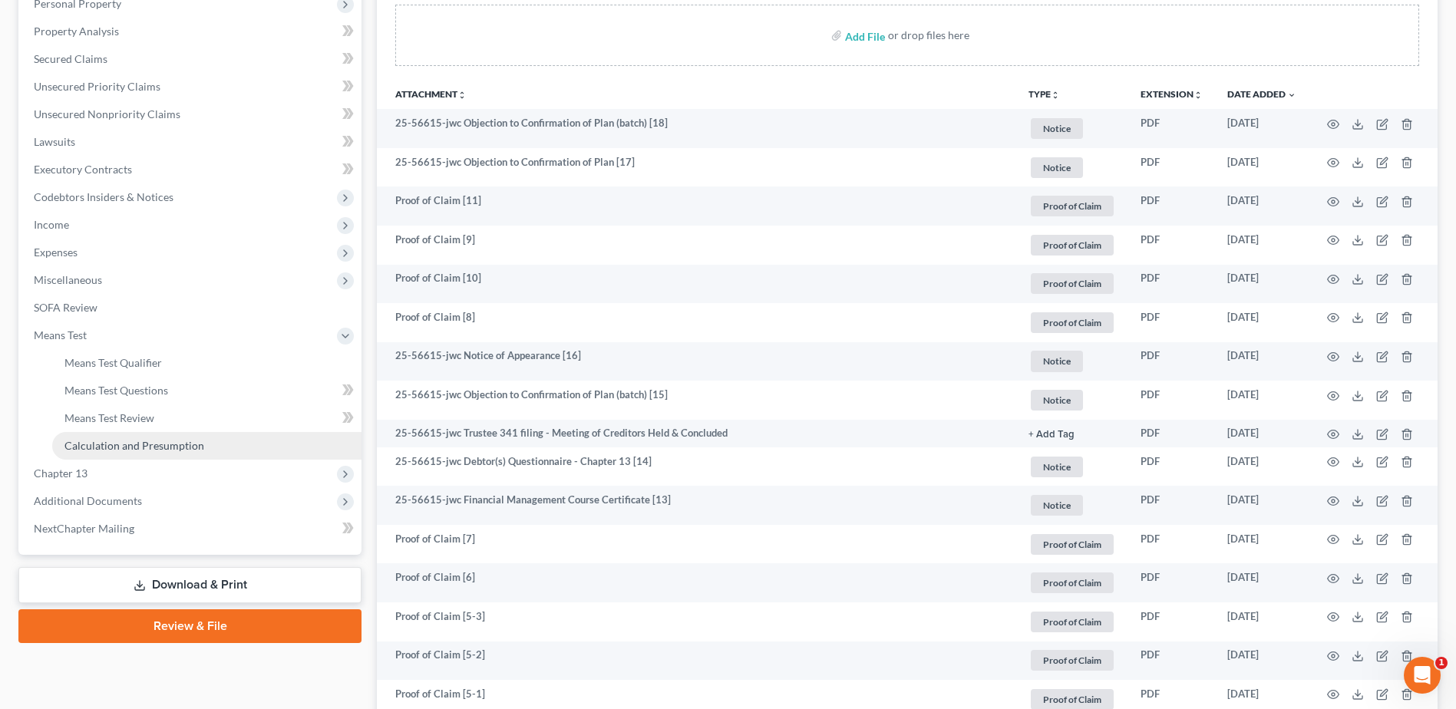
click at [130, 443] on span "Calculation and Presumption" at bounding box center [134, 445] width 140 height 13
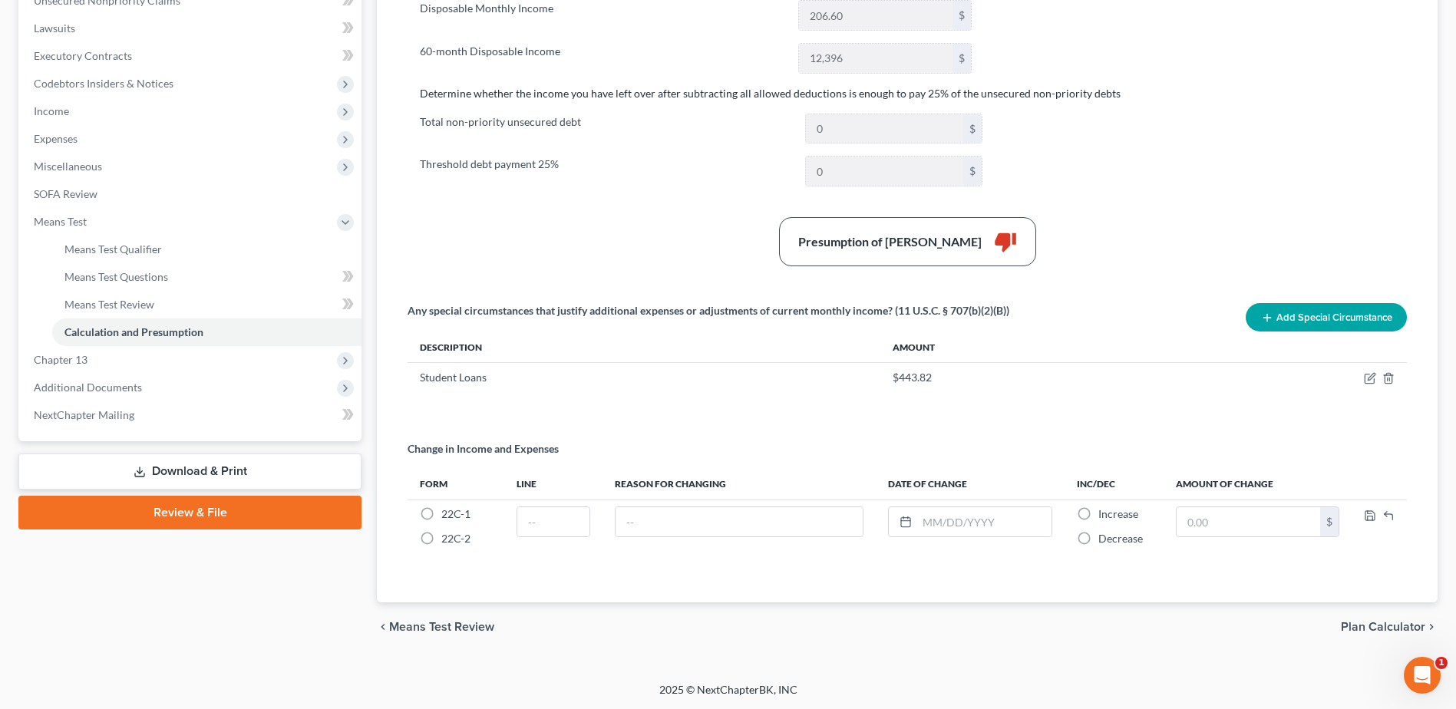
scroll to position [395, 0]
click at [68, 107] on span "Income" at bounding box center [51, 110] width 35 height 13
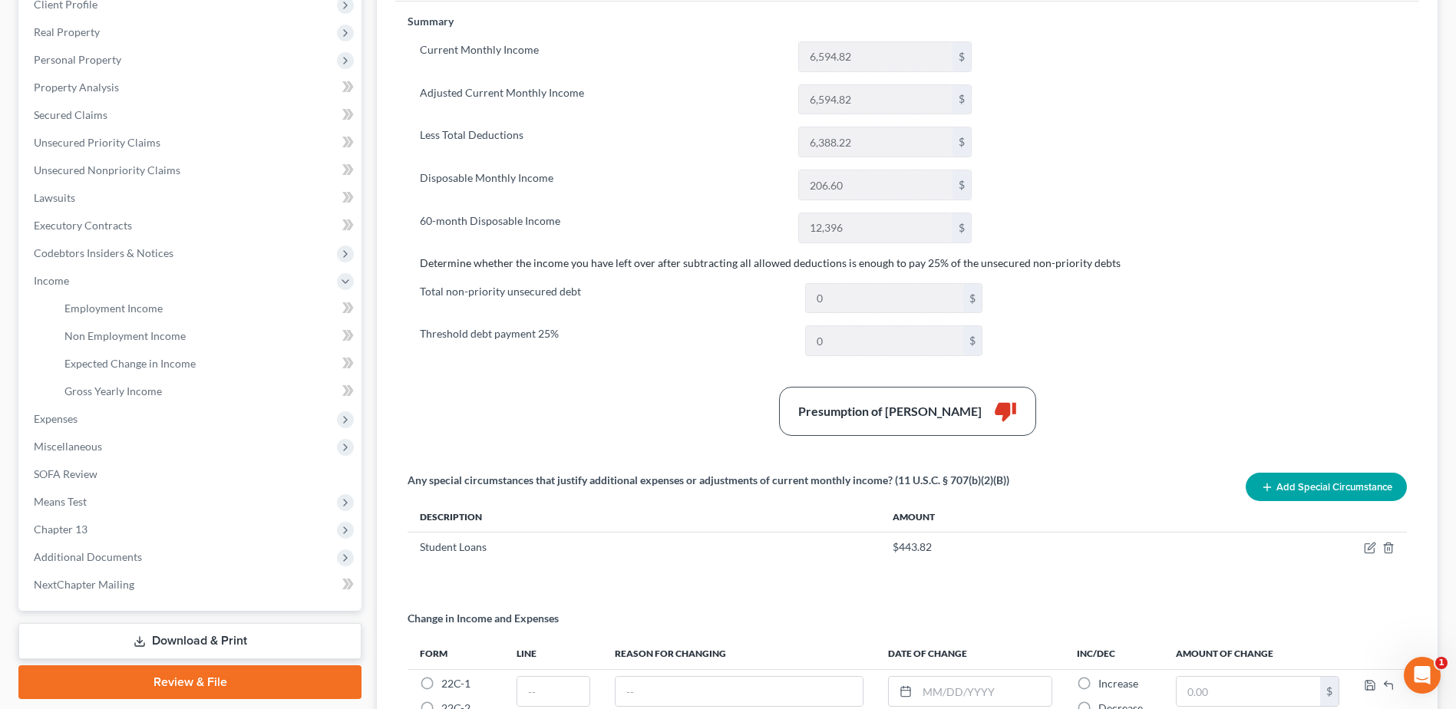
scroll to position [88, 0]
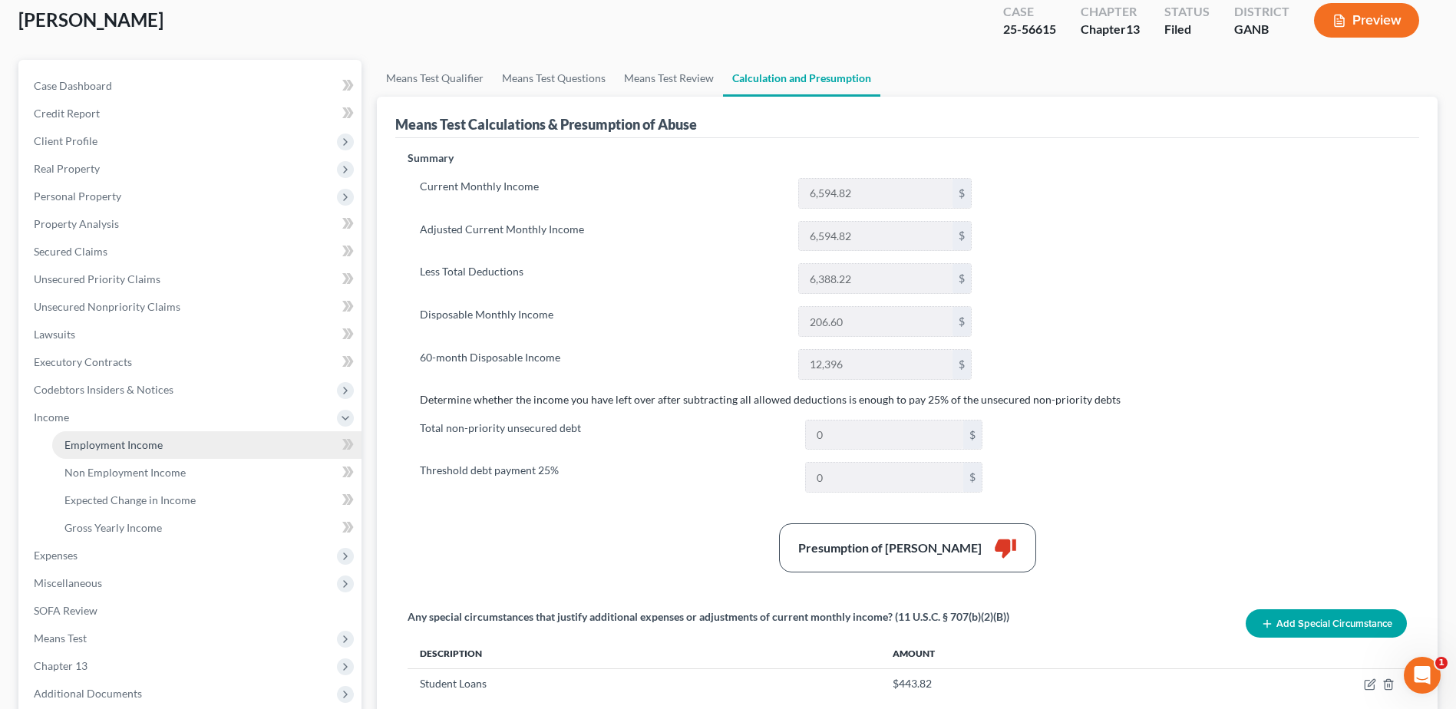
click at [134, 443] on span "Employment Income" at bounding box center [113, 444] width 98 height 13
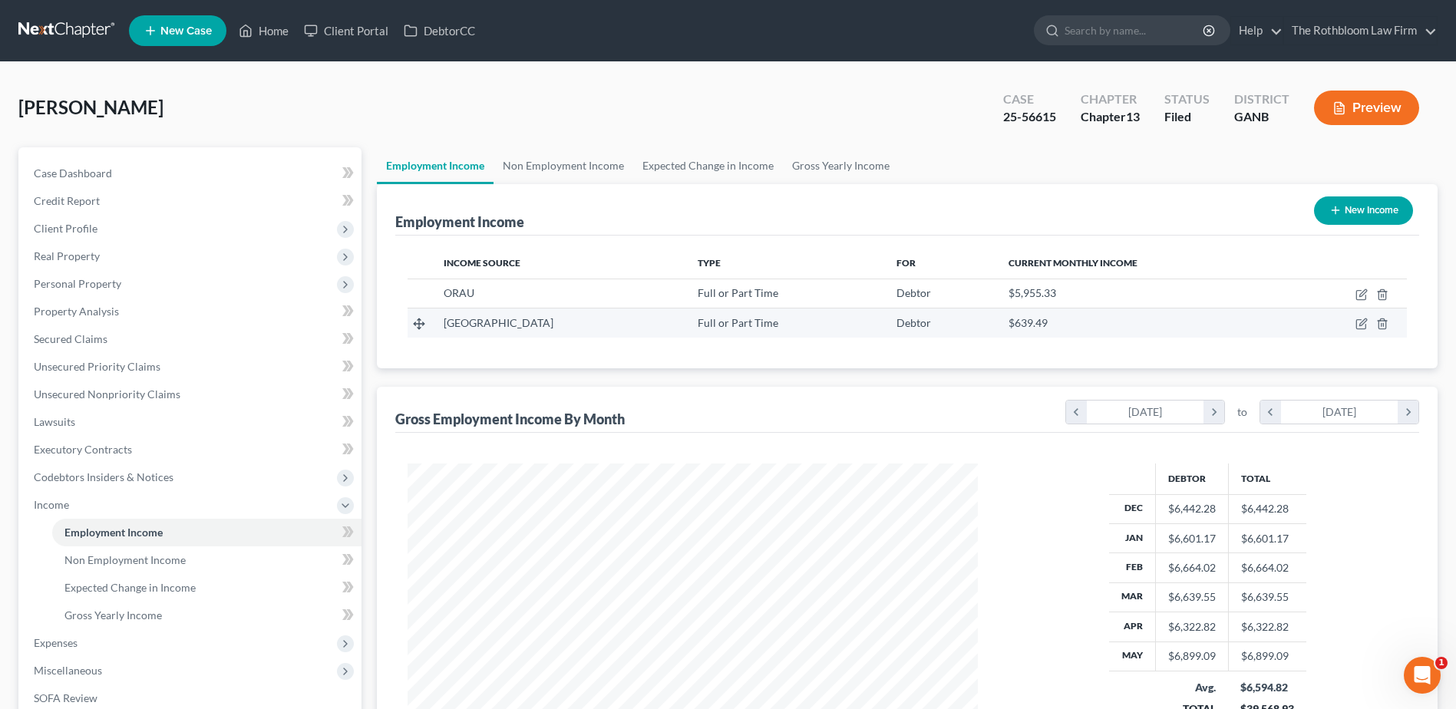
scroll to position [285, 600]
click at [278, 31] on link "Home" at bounding box center [263, 31] width 65 height 28
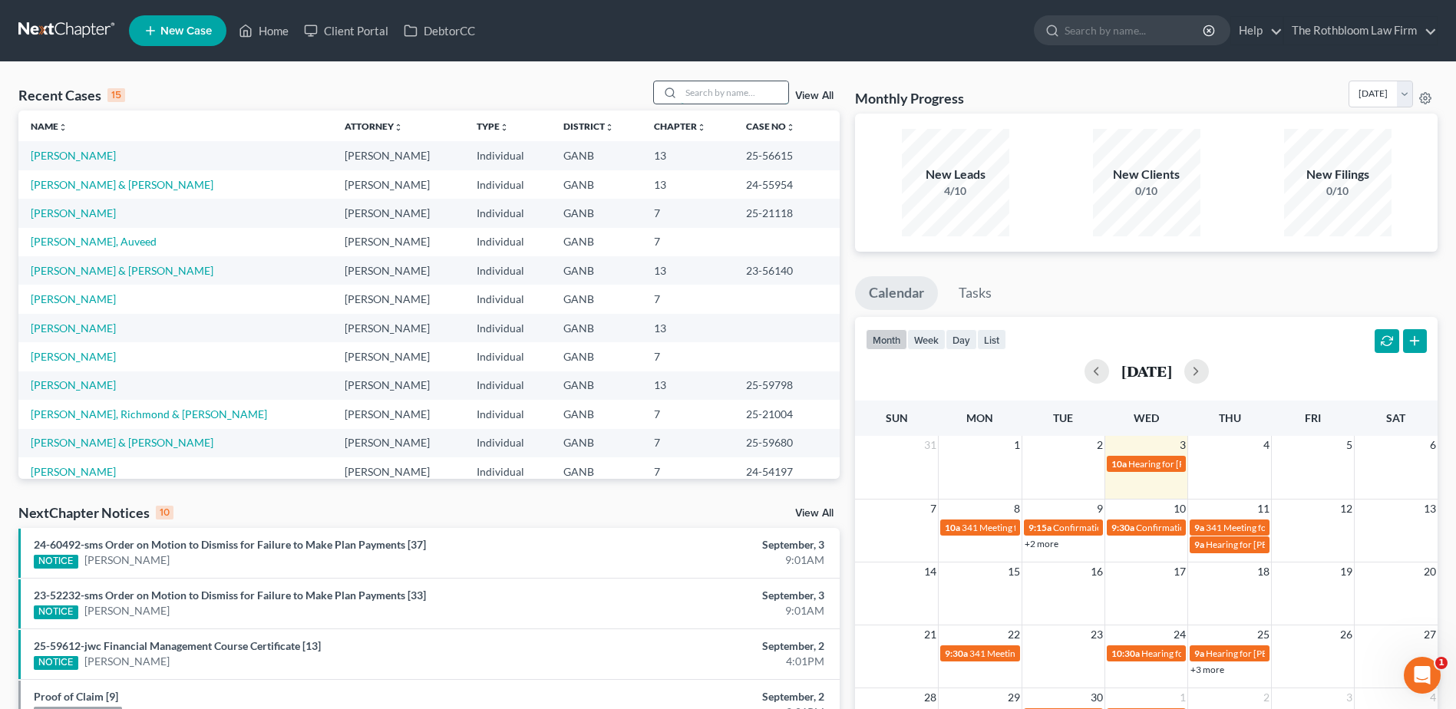
click at [700, 89] on input "search" at bounding box center [734, 92] width 107 height 22
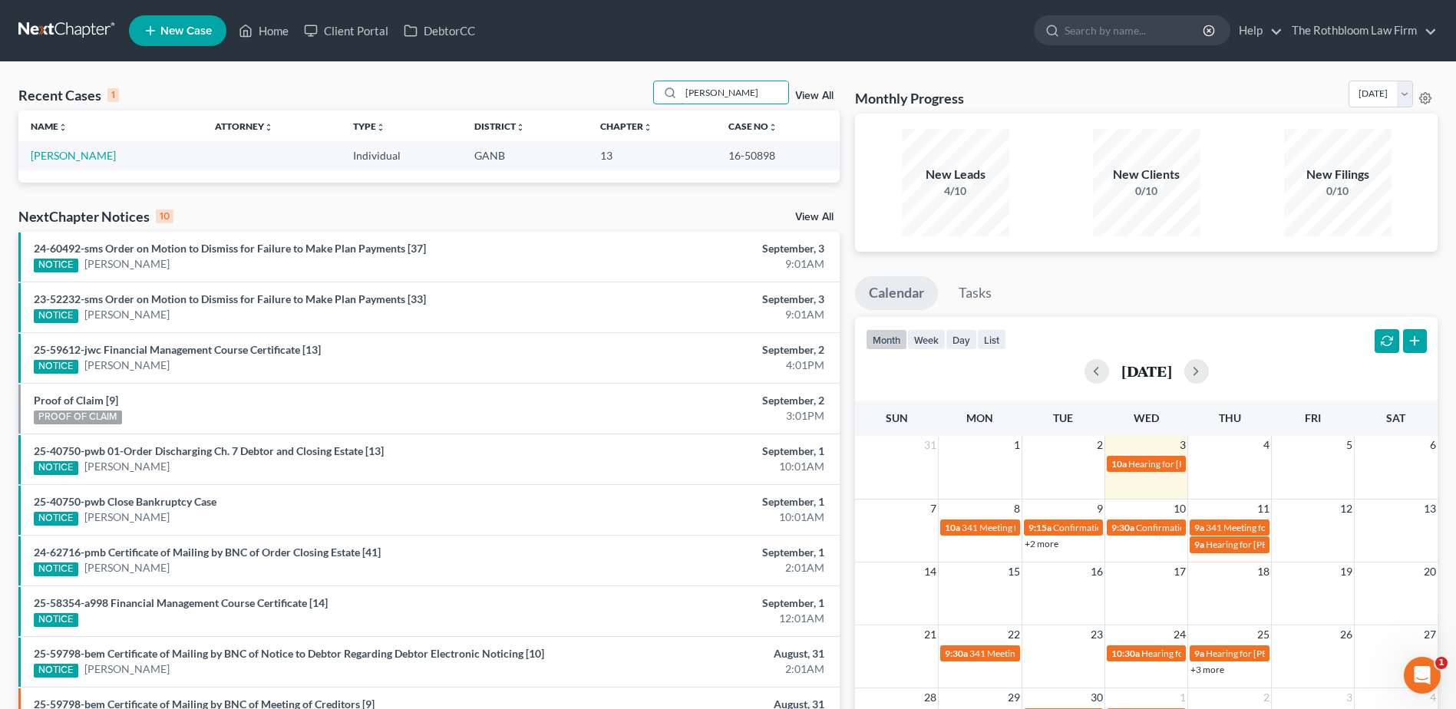
drag, startPoint x: 729, startPoint y: 92, endPoint x: 613, endPoint y: 104, distance: 116.6
click at [613, 104] on div "Recent Cases 1 [PERSON_NAME] View All" at bounding box center [428, 96] width 821 height 30
type input "king"
click at [44, 160] on link "[PERSON_NAME]" at bounding box center [73, 155] width 85 height 13
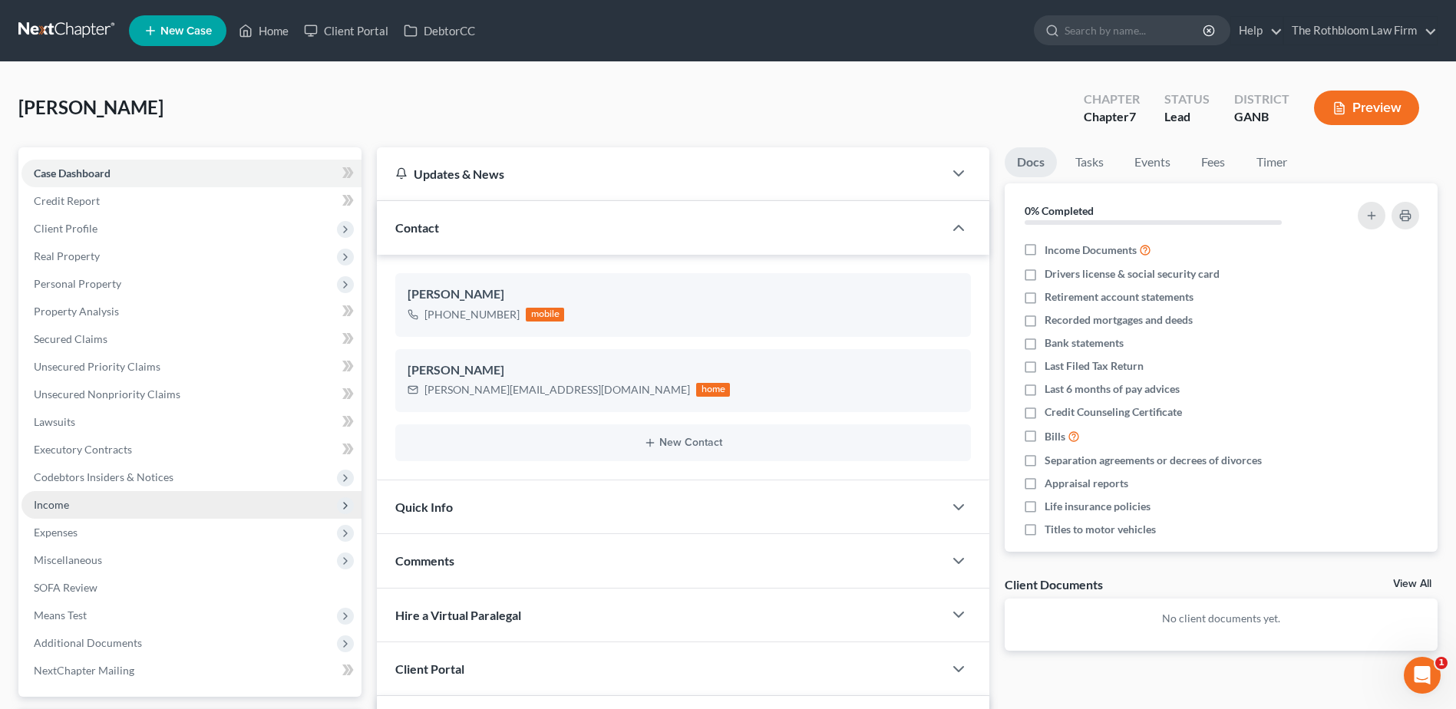
scroll to position [250, 0]
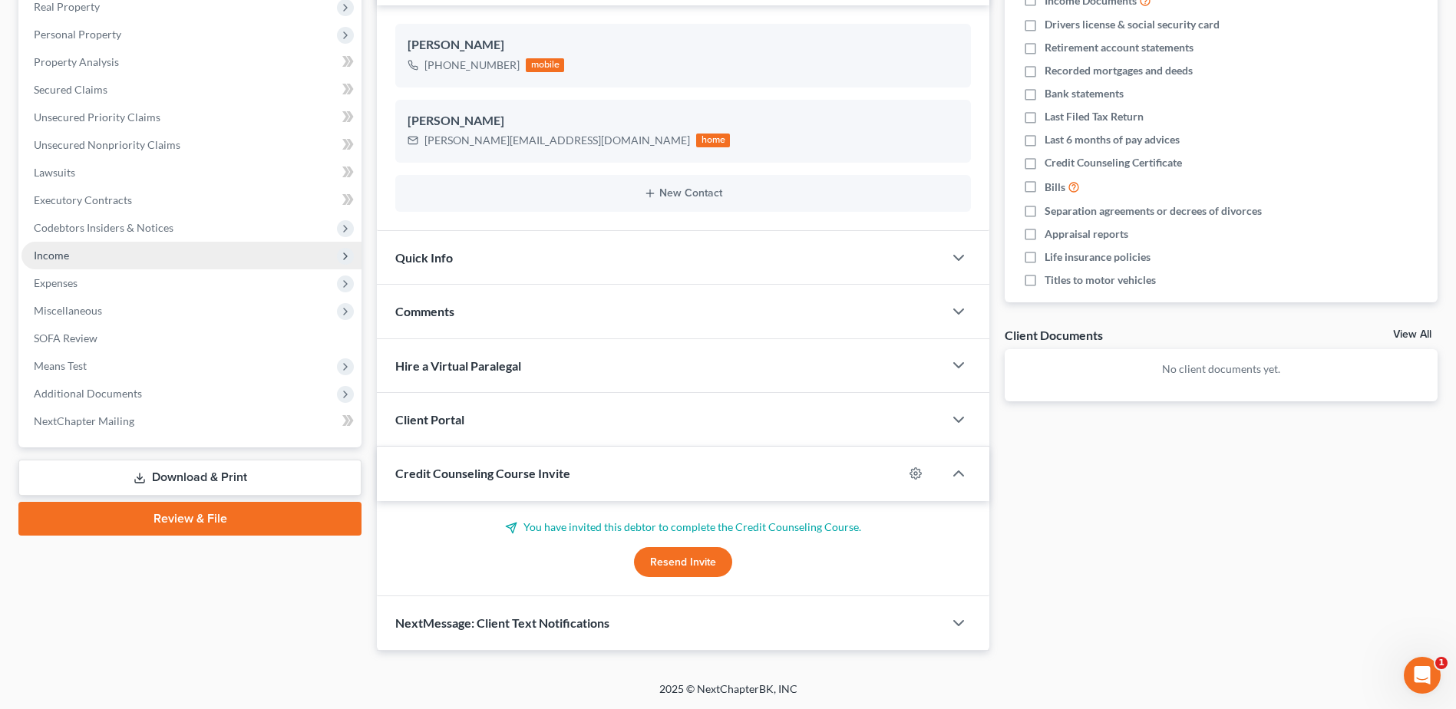
click at [68, 254] on span "Income" at bounding box center [51, 255] width 35 height 13
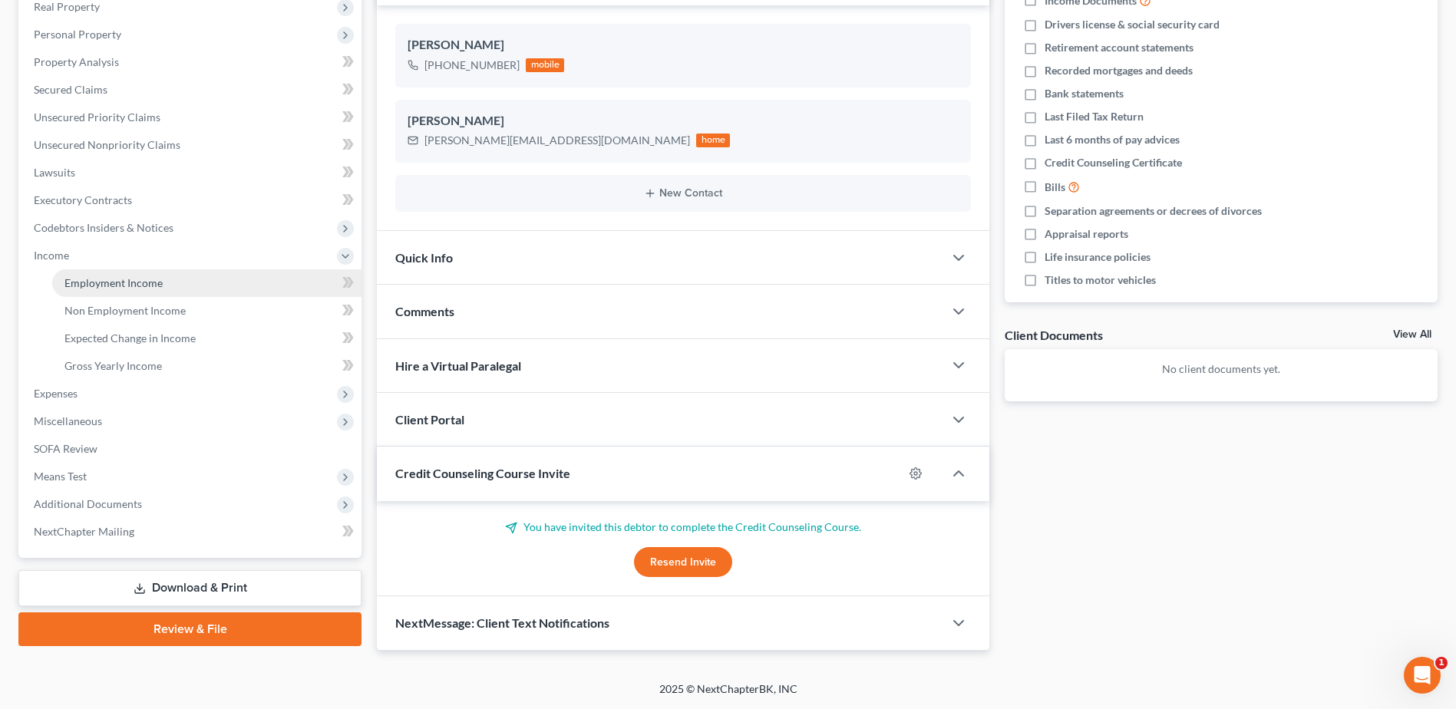
click at [123, 282] on span "Employment Income" at bounding box center [113, 282] width 98 height 13
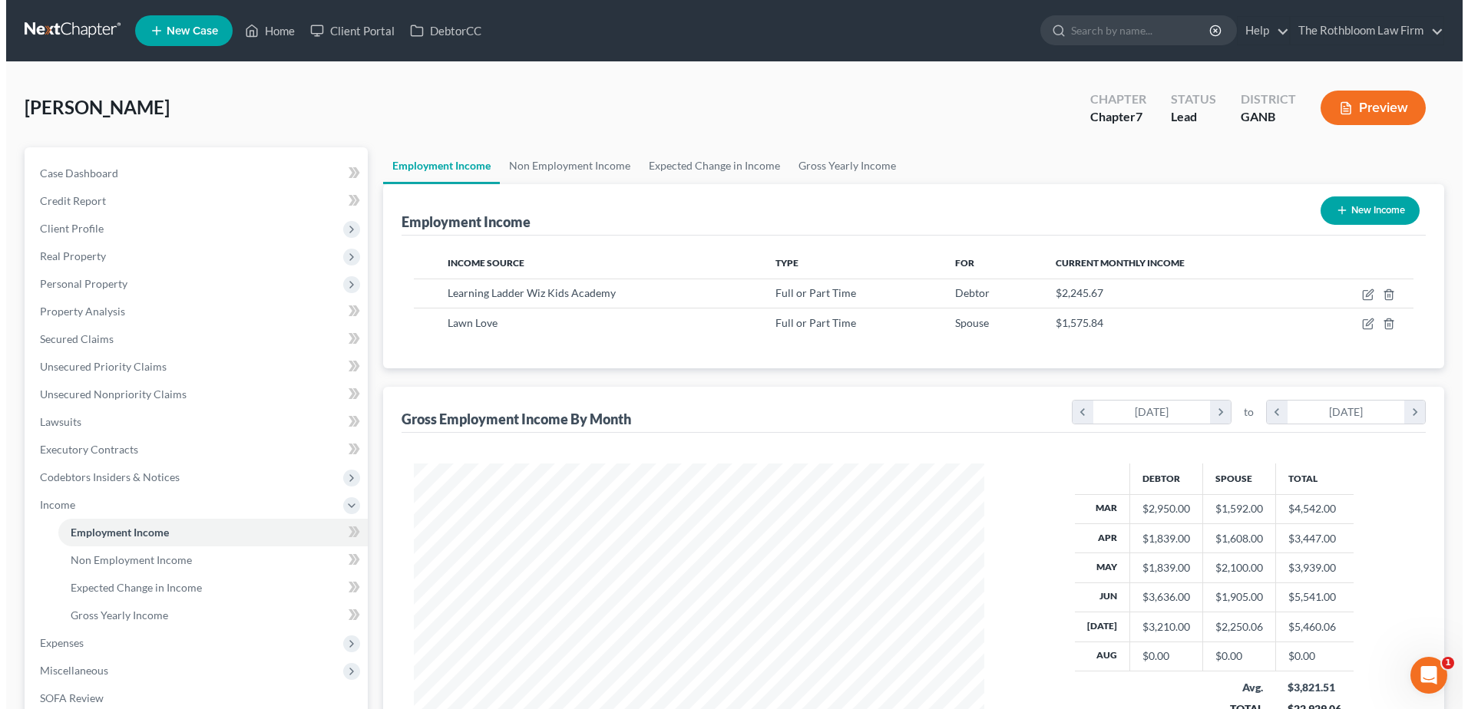
scroll to position [285, 600]
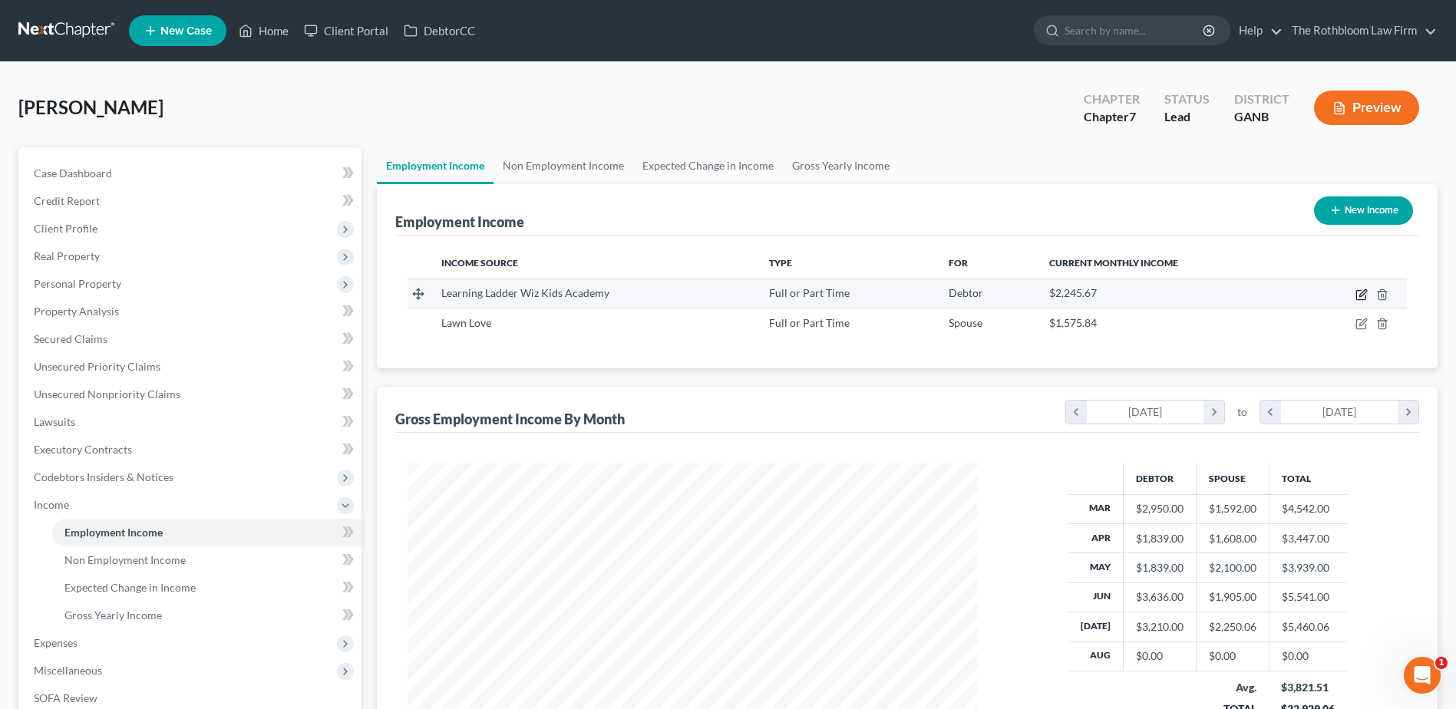
click at [1363, 295] on icon "button" at bounding box center [1363, 292] width 7 height 7
select select "0"
select select "10"
select select "0"
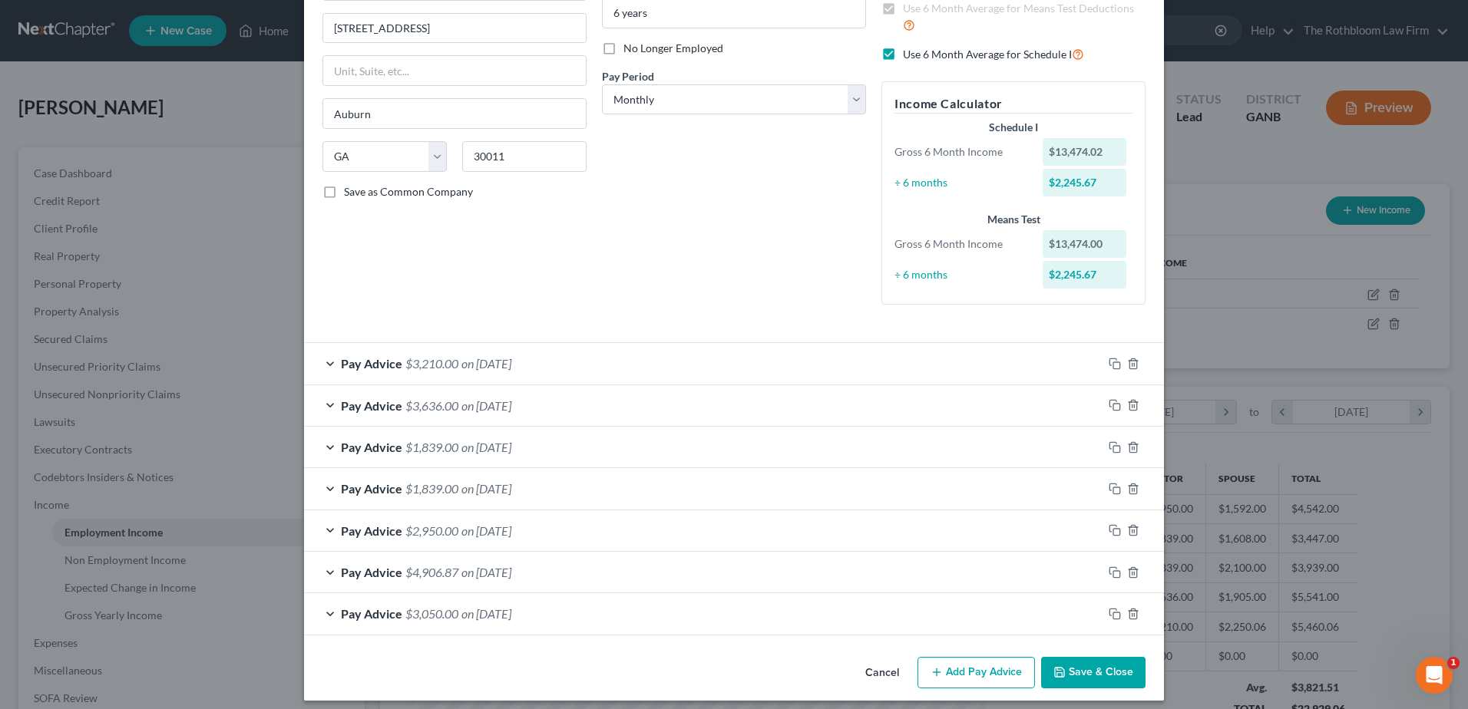
scroll to position [186, 0]
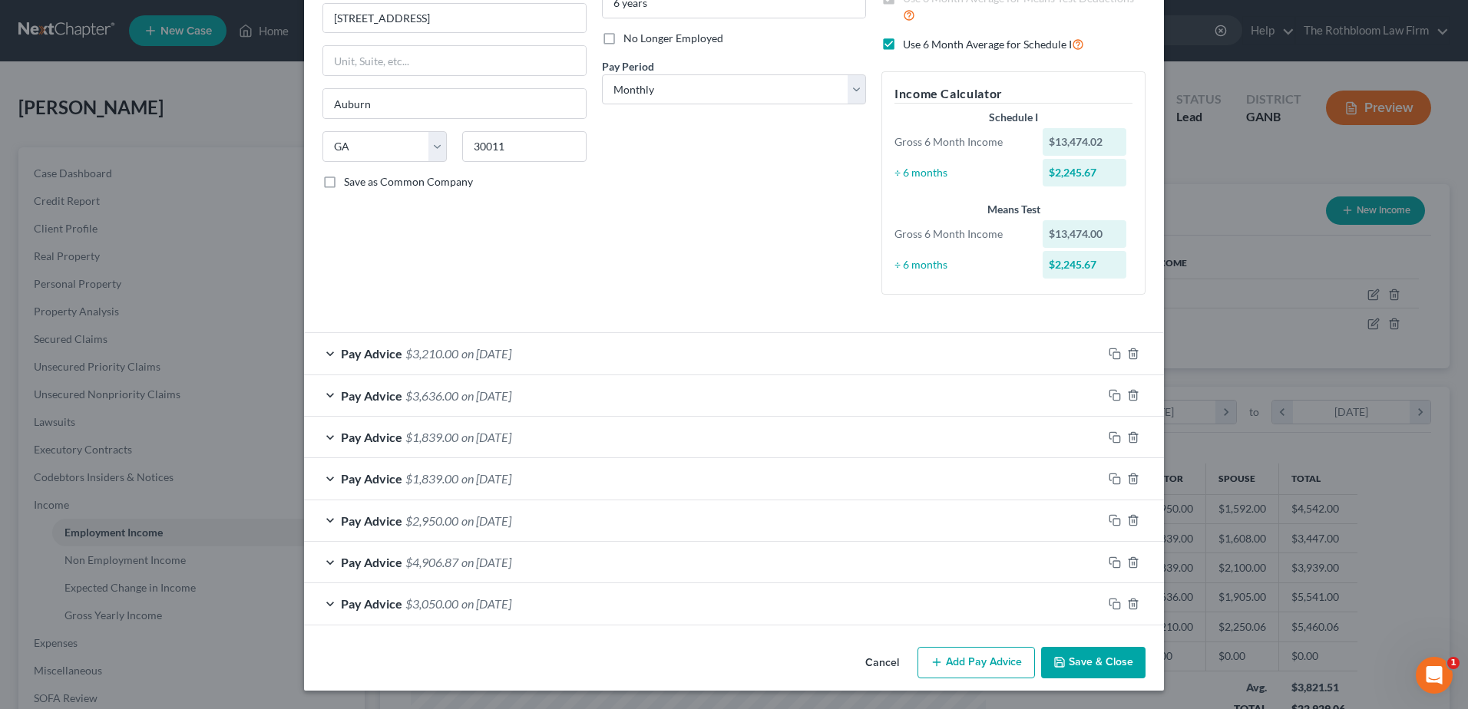
click at [445, 599] on span "$3,050.00" at bounding box center [431, 604] width 53 height 15
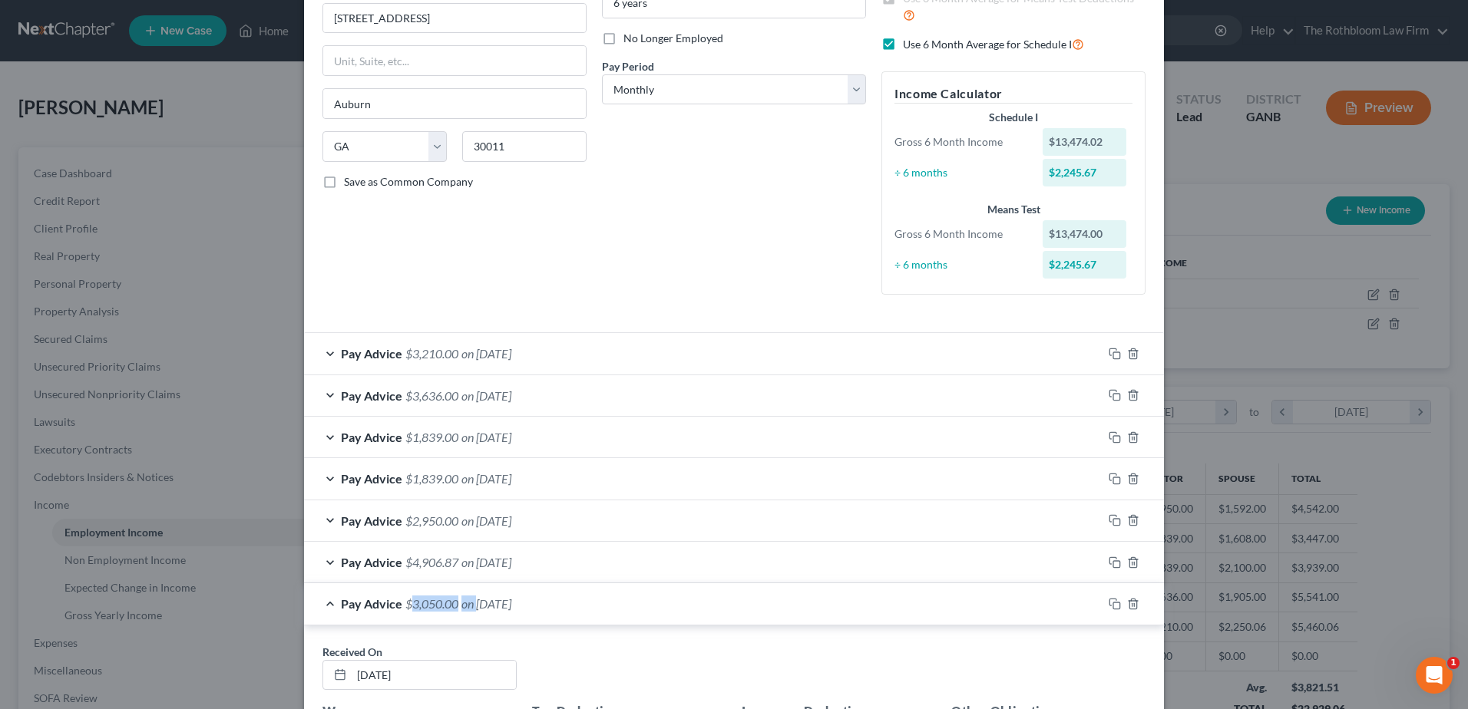
click at [445, 599] on span "$3,050.00" at bounding box center [431, 604] width 53 height 15
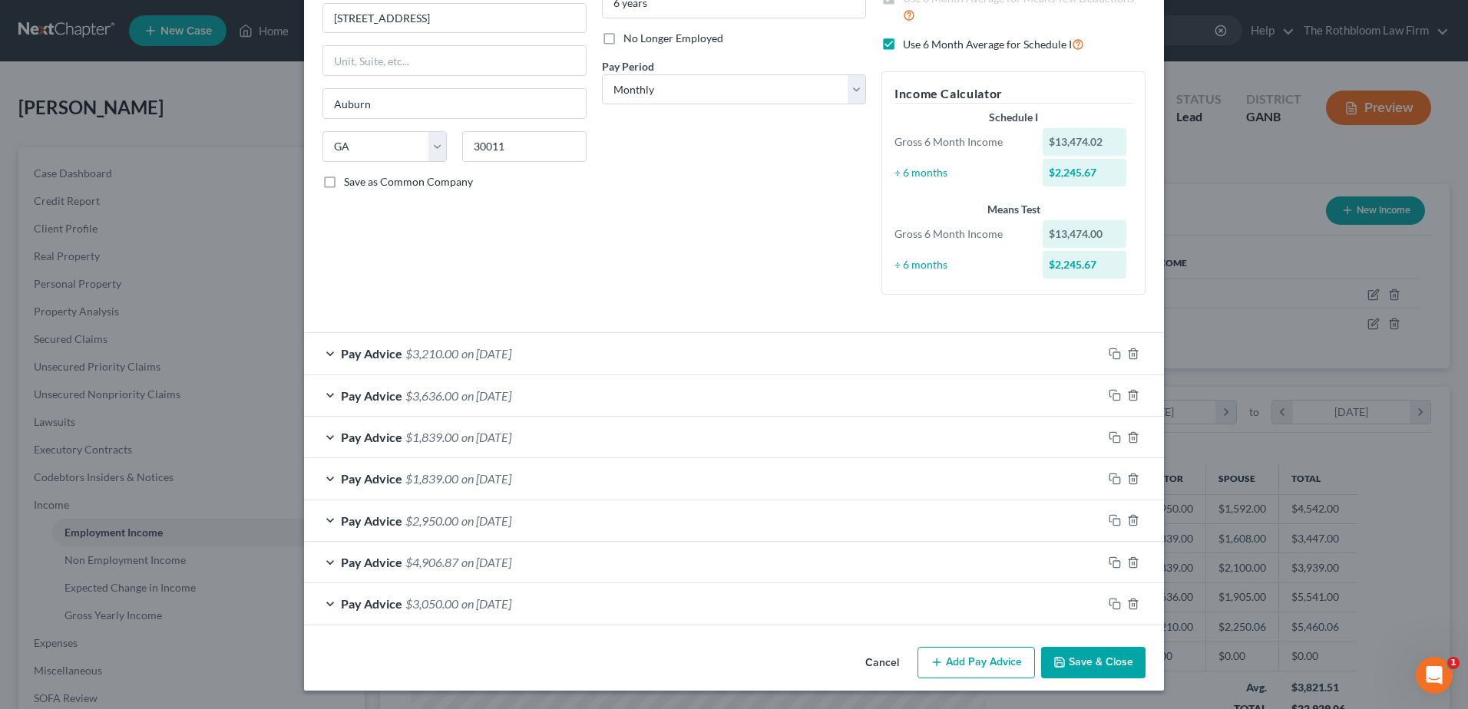
click at [484, 597] on span "on [DATE]" at bounding box center [486, 604] width 50 height 15
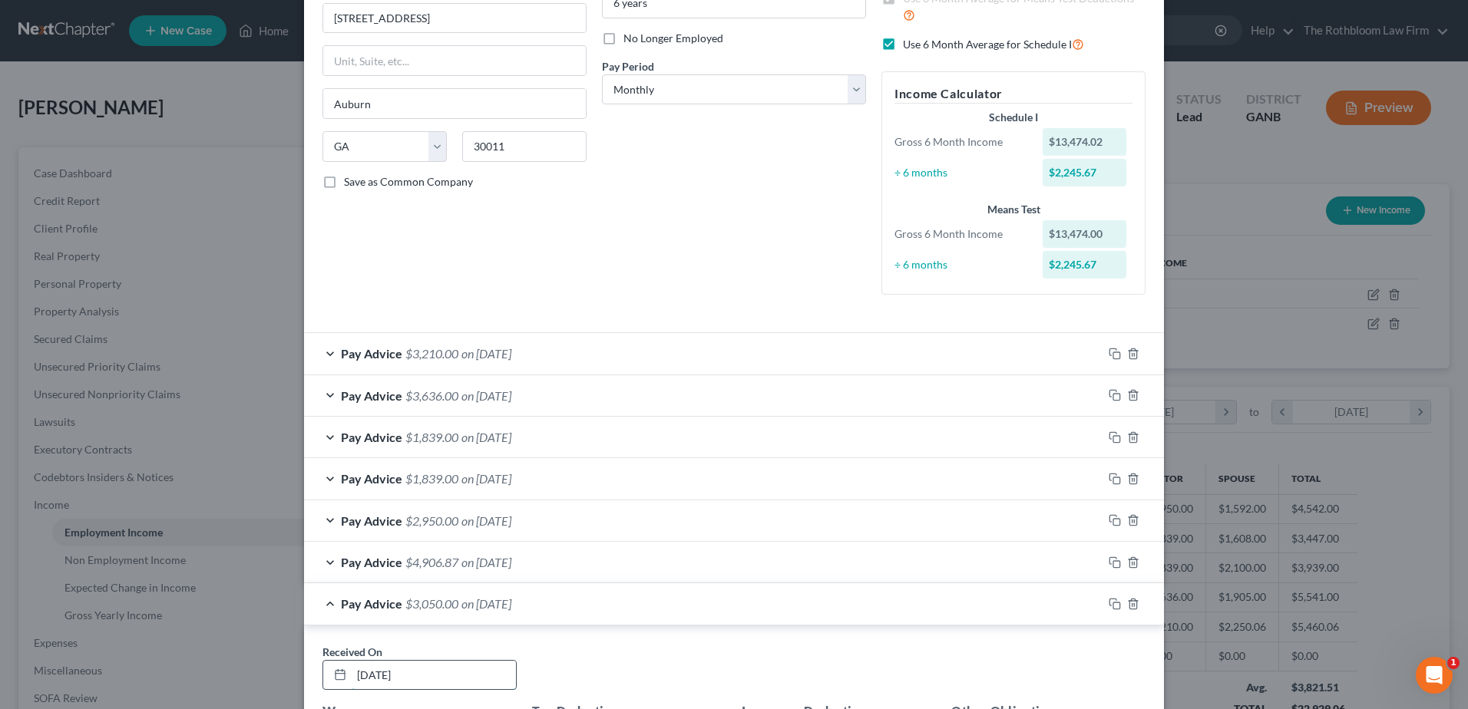
click at [358, 675] on input "[DATE]" at bounding box center [434, 675] width 164 height 29
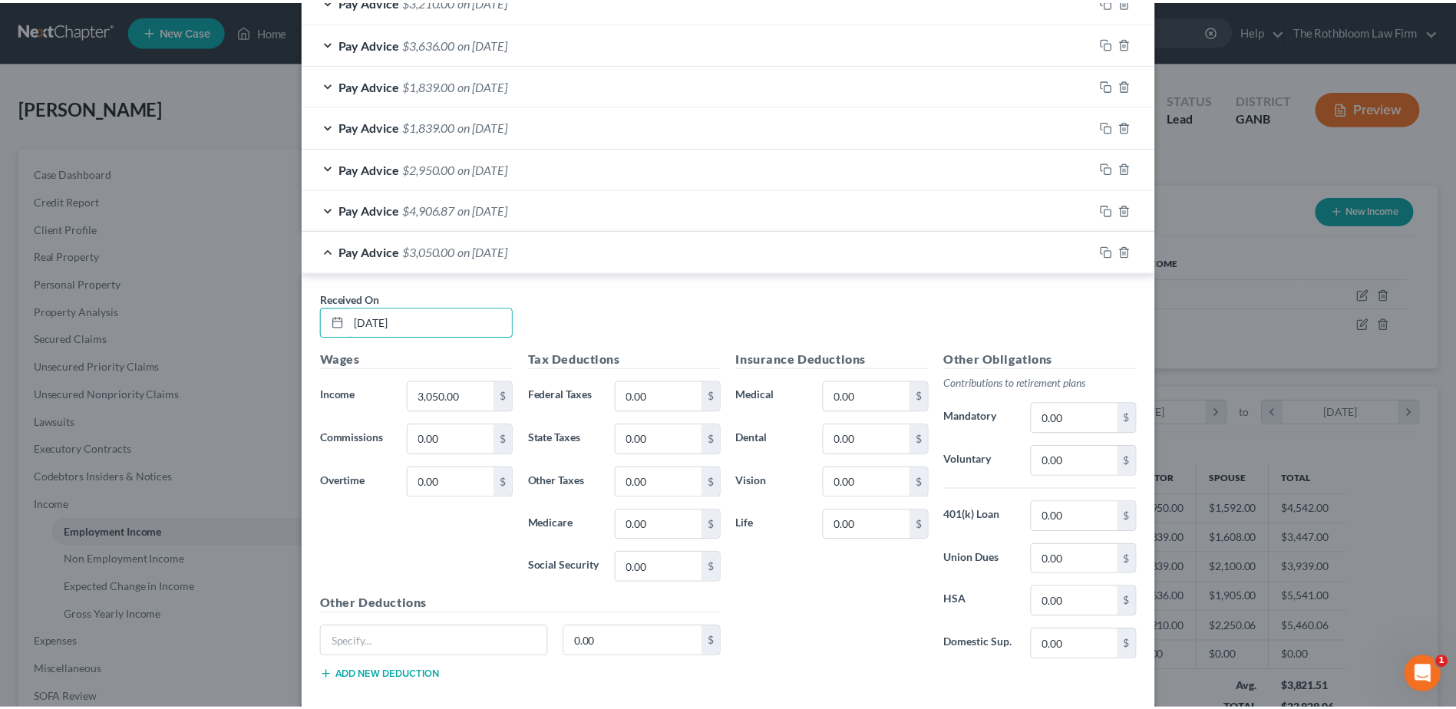
scroll to position [620, 0]
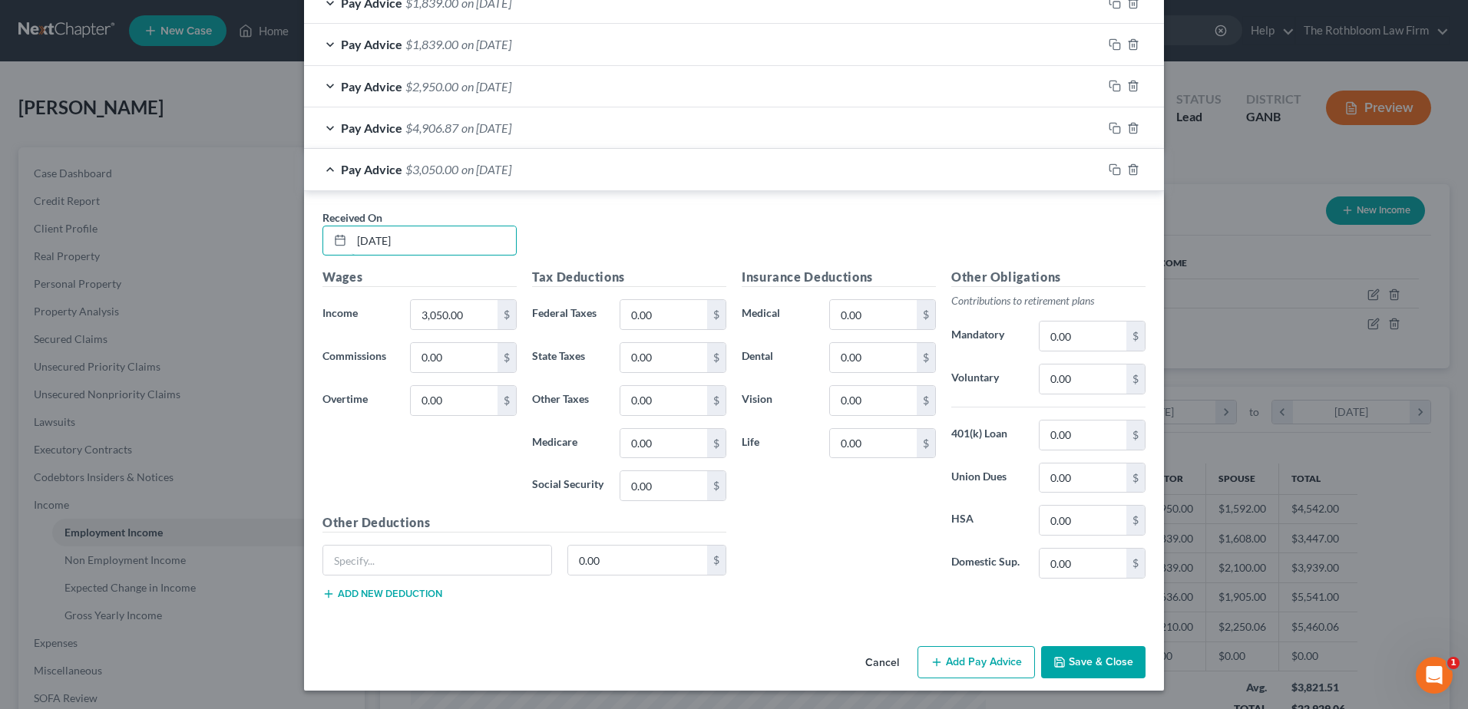
type input "[DATE]"
click at [1069, 665] on button "Save & Close" at bounding box center [1093, 662] width 104 height 32
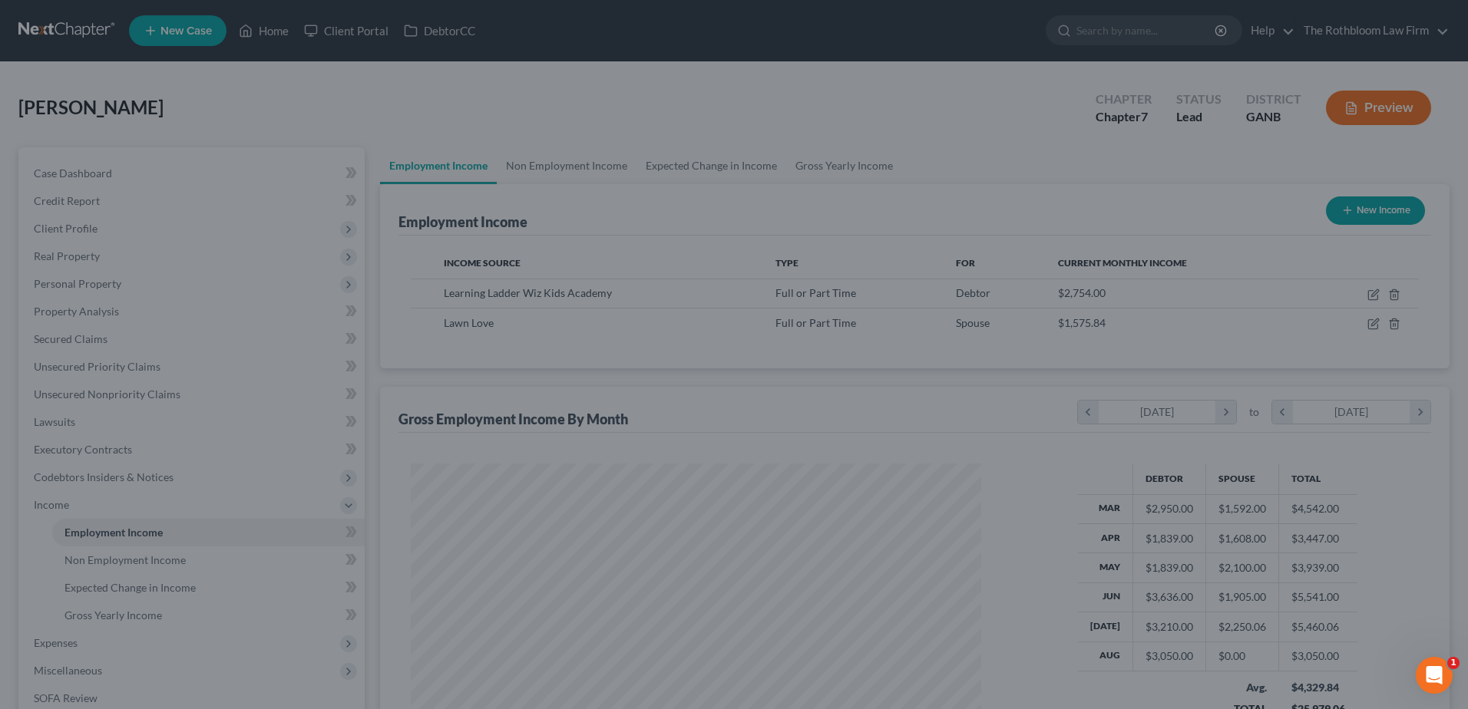
scroll to position [767438, 767122]
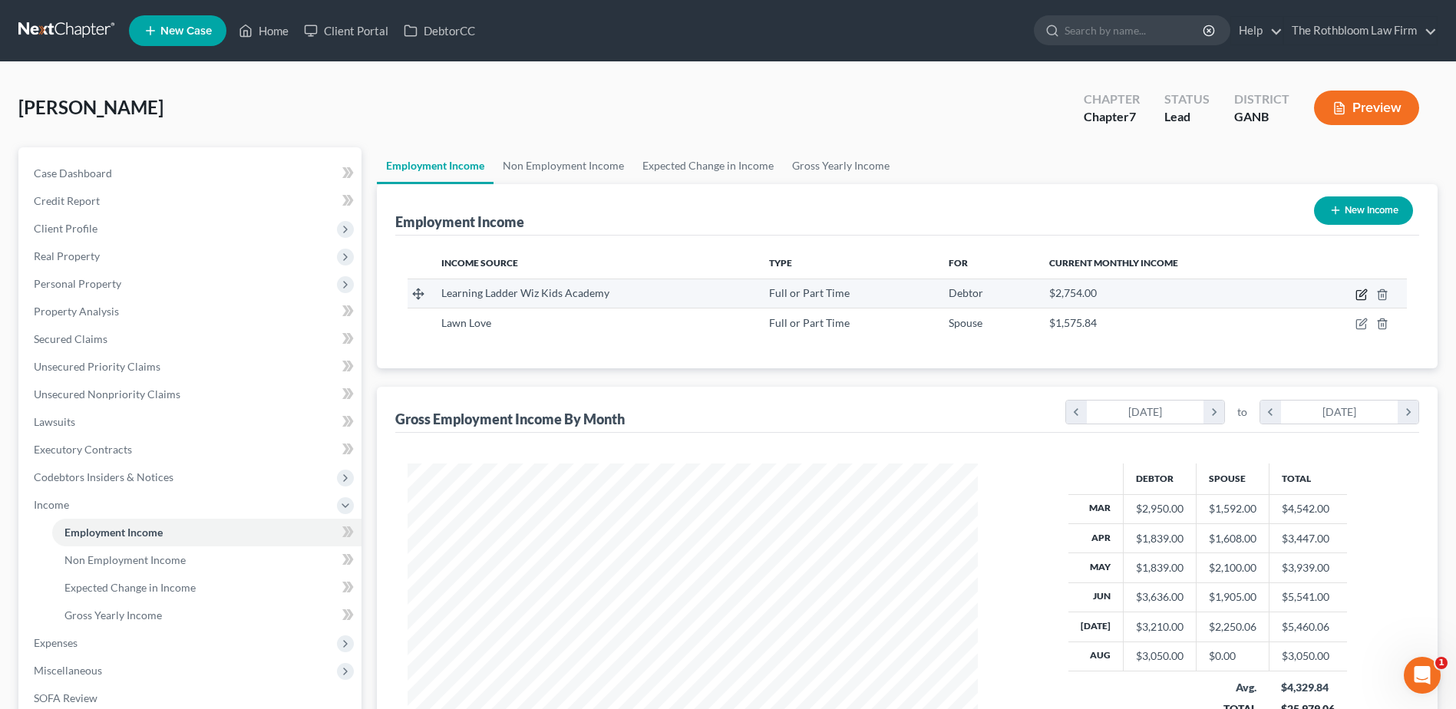
click at [1367, 295] on icon "button" at bounding box center [1362, 295] width 12 height 12
select select "0"
select select "10"
select select "0"
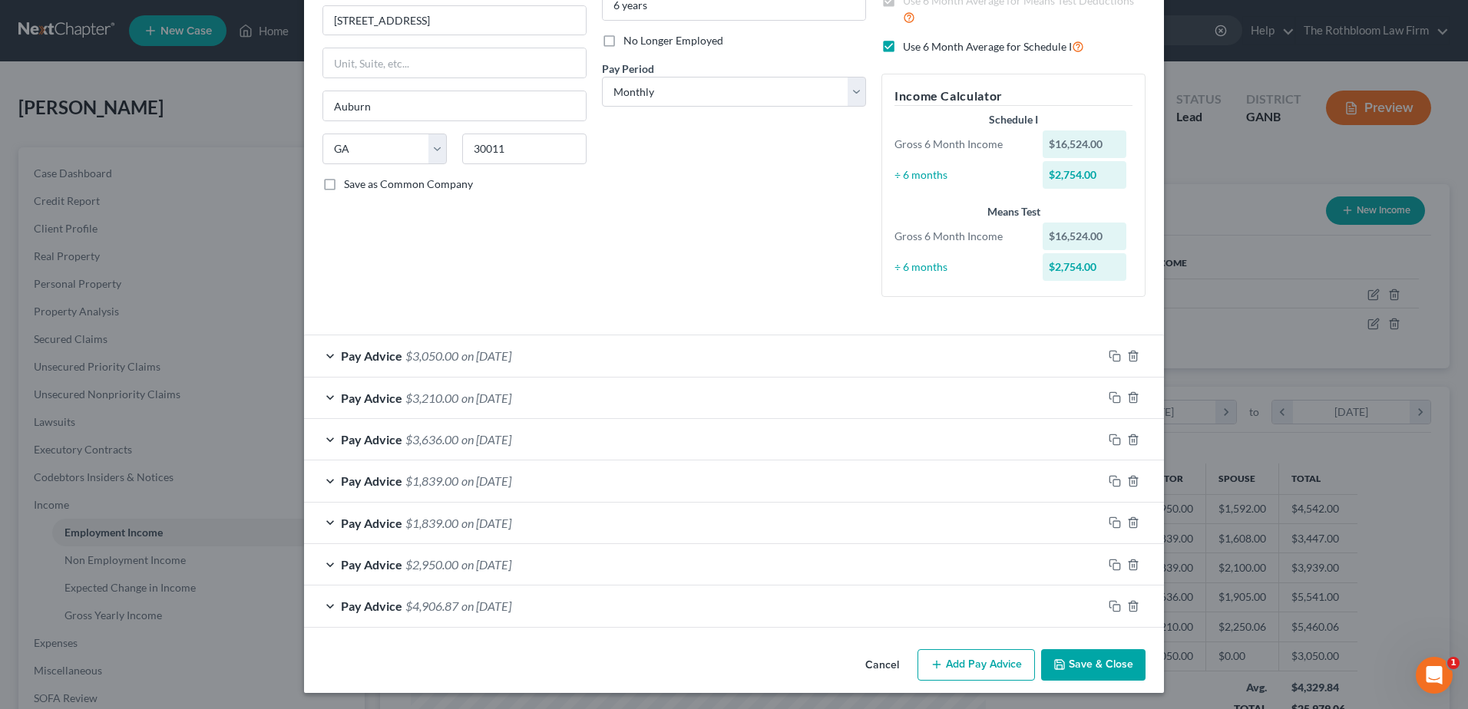
scroll to position [186, 0]
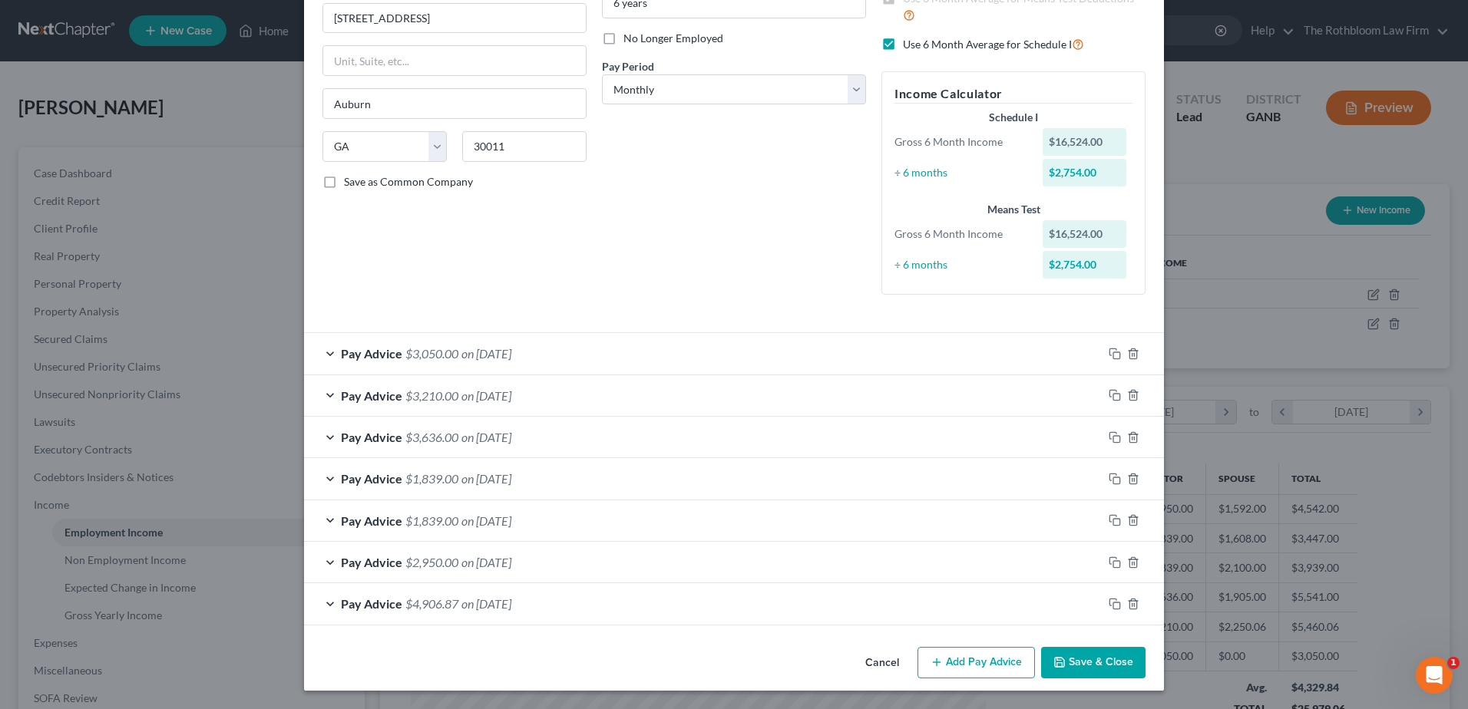
click at [511, 479] on span "on [DATE]" at bounding box center [486, 478] width 50 height 15
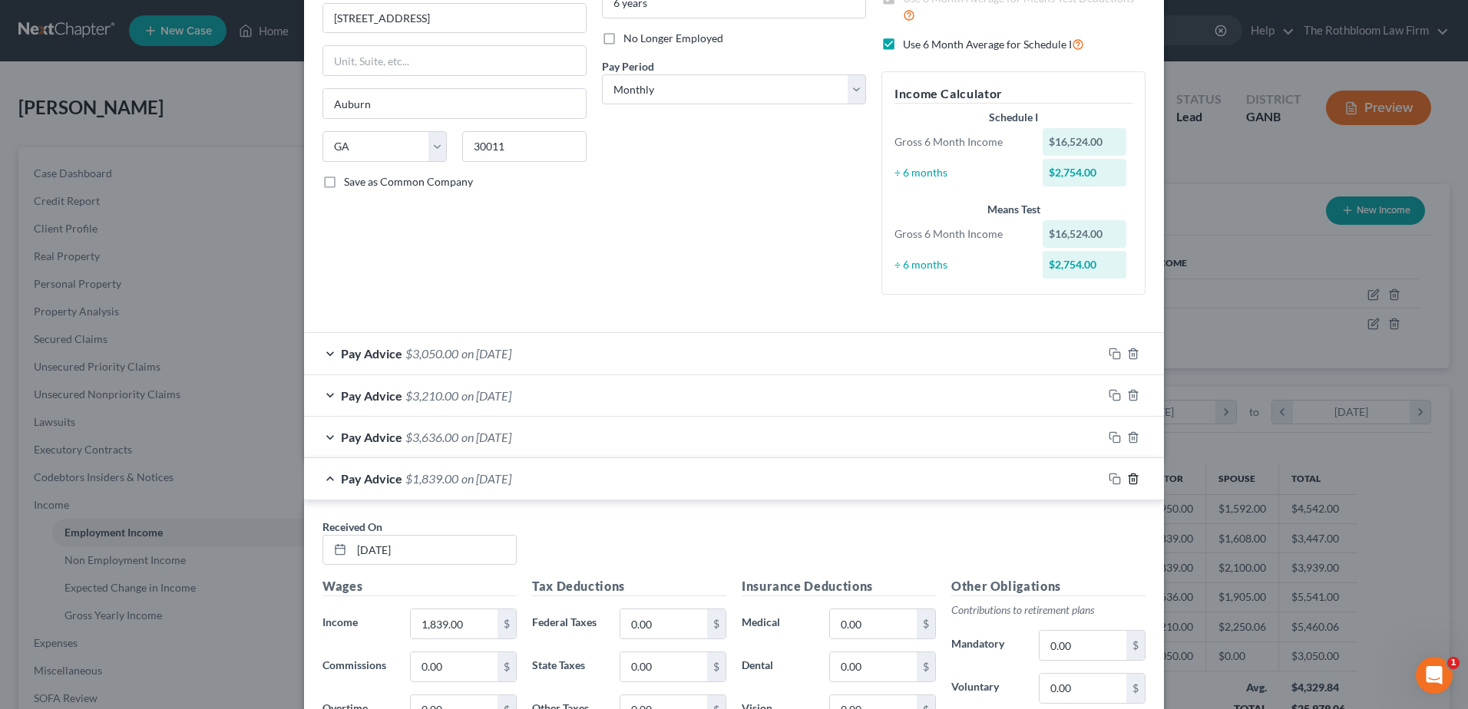
click at [1134, 479] on line "button" at bounding box center [1134, 479] width 0 height 3
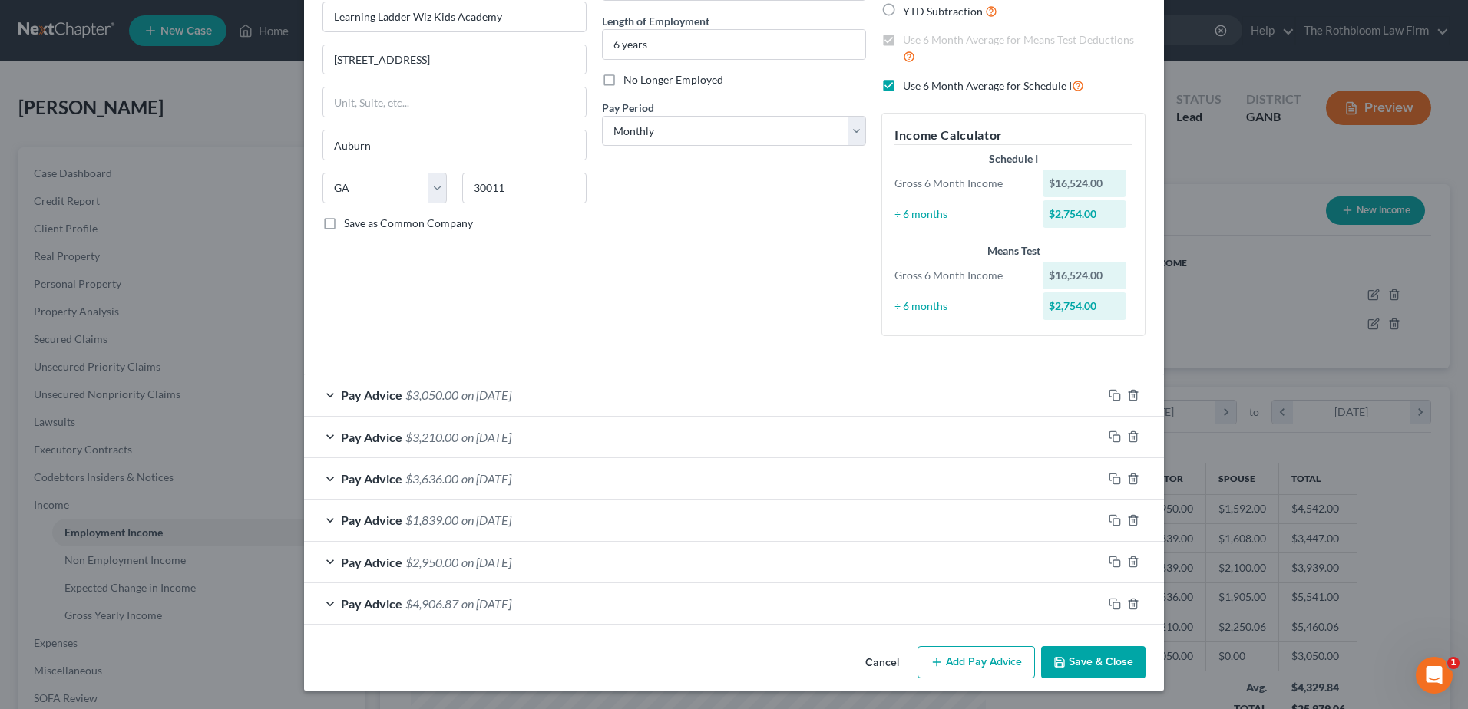
scroll to position [144, 0]
click at [461, 478] on span "on [DATE]" at bounding box center [486, 478] width 50 height 15
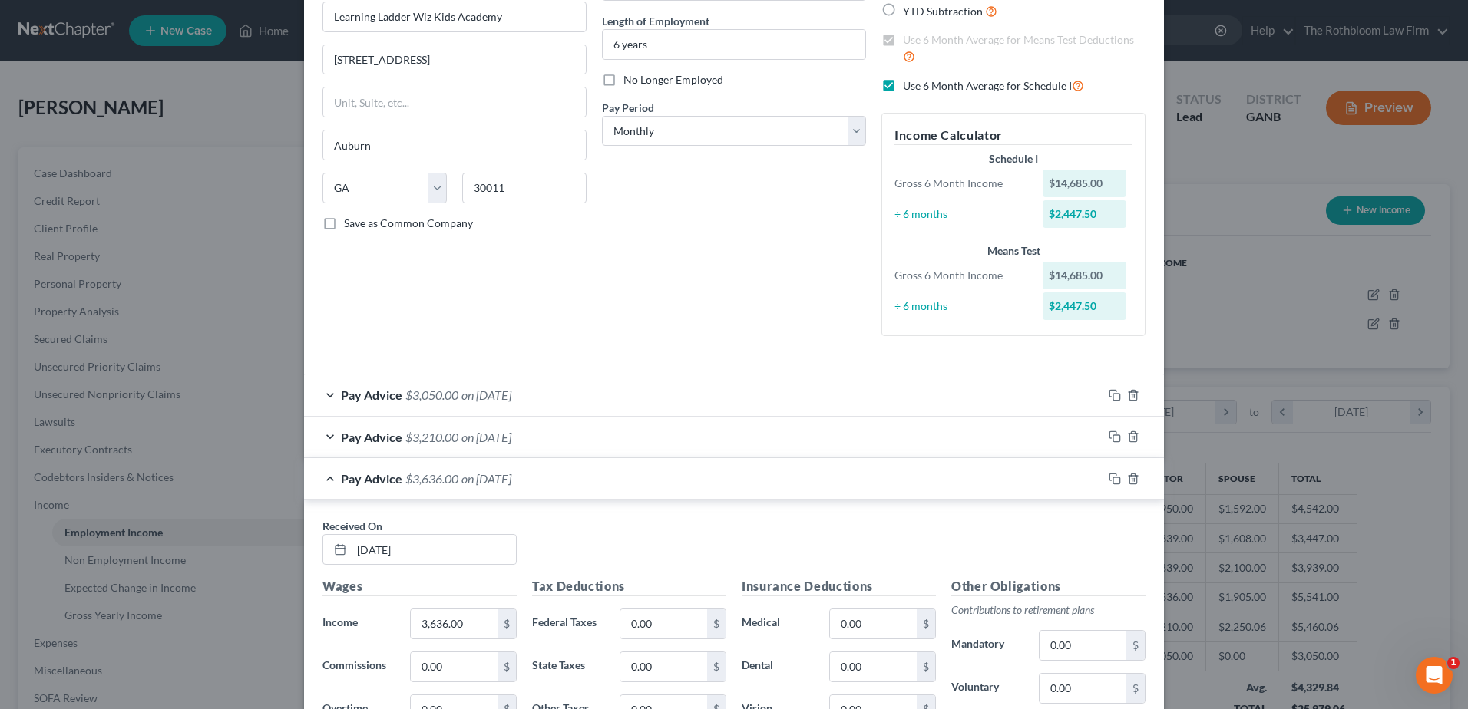
scroll to position [186, 0]
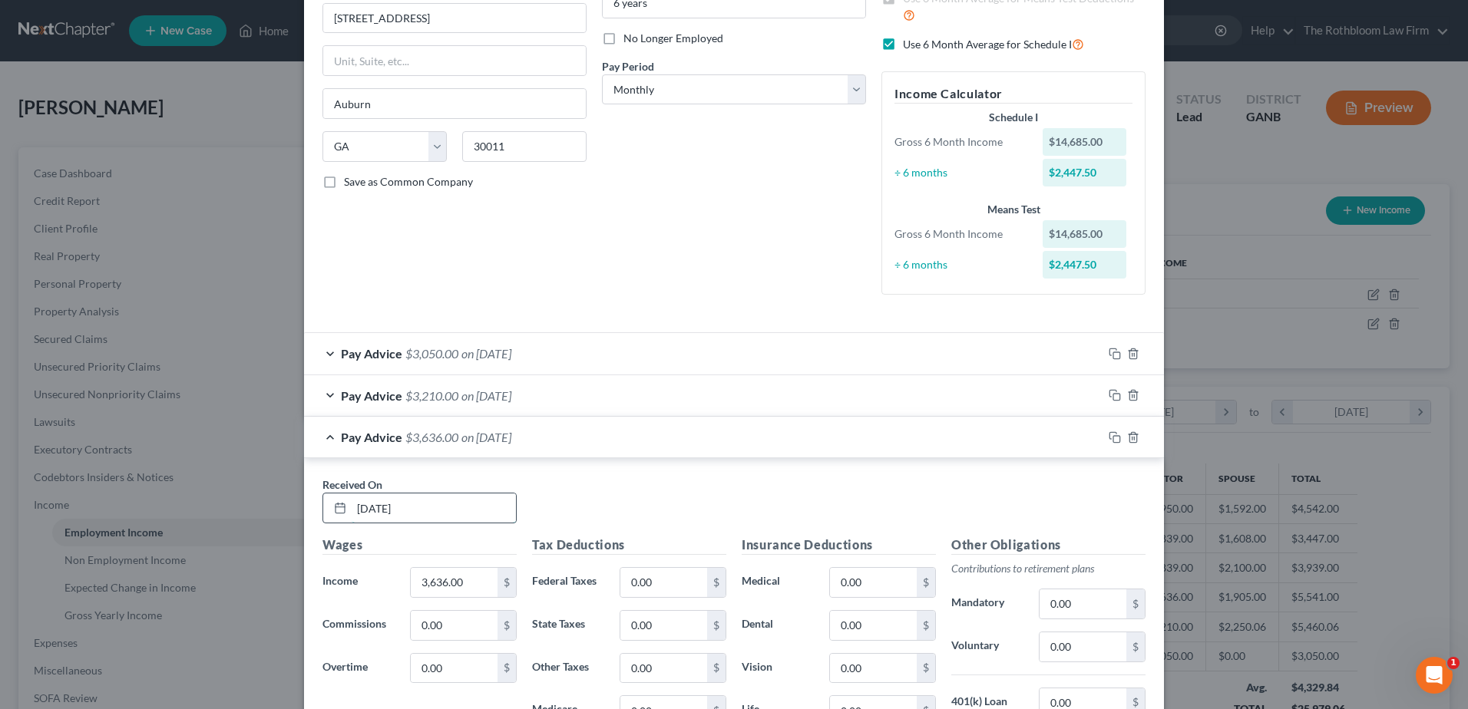
click at [359, 509] on input "[DATE]" at bounding box center [434, 508] width 164 height 29
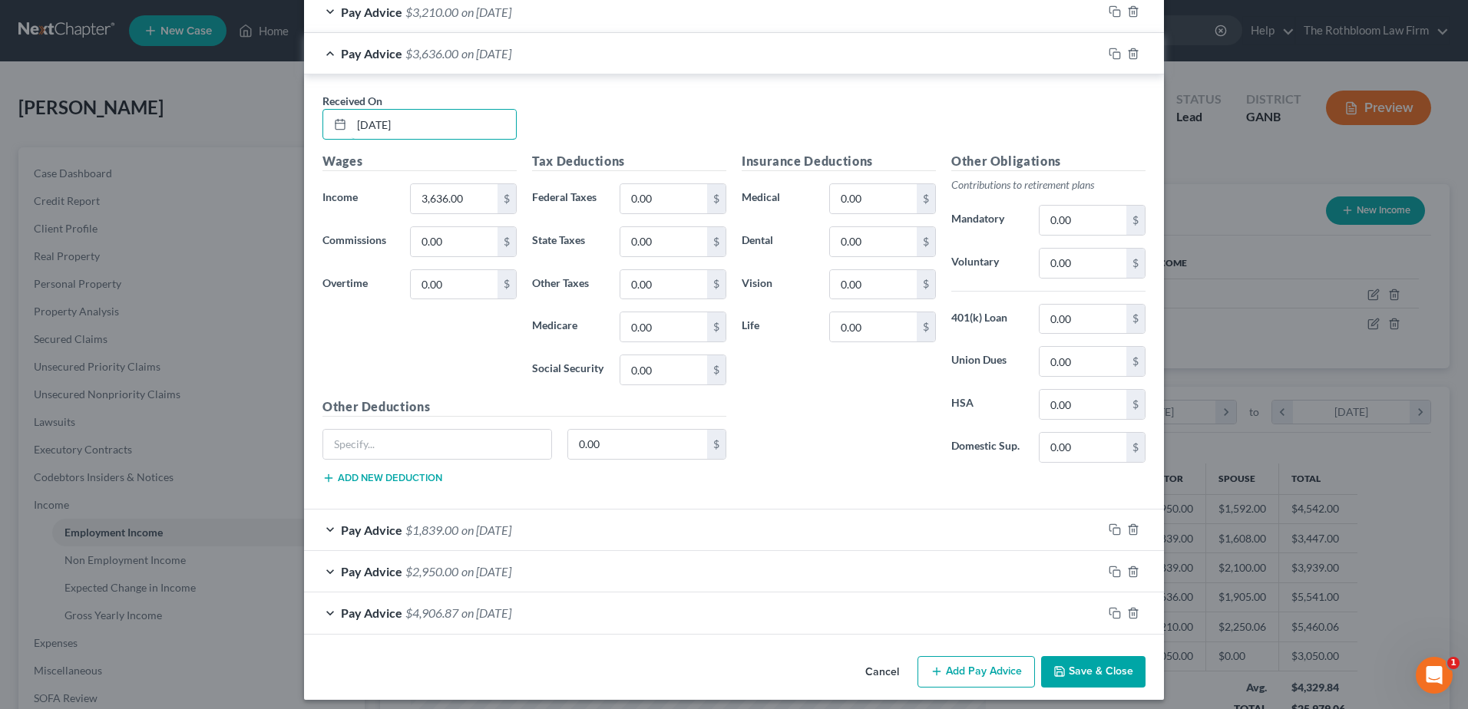
scroll to position [263, 0]
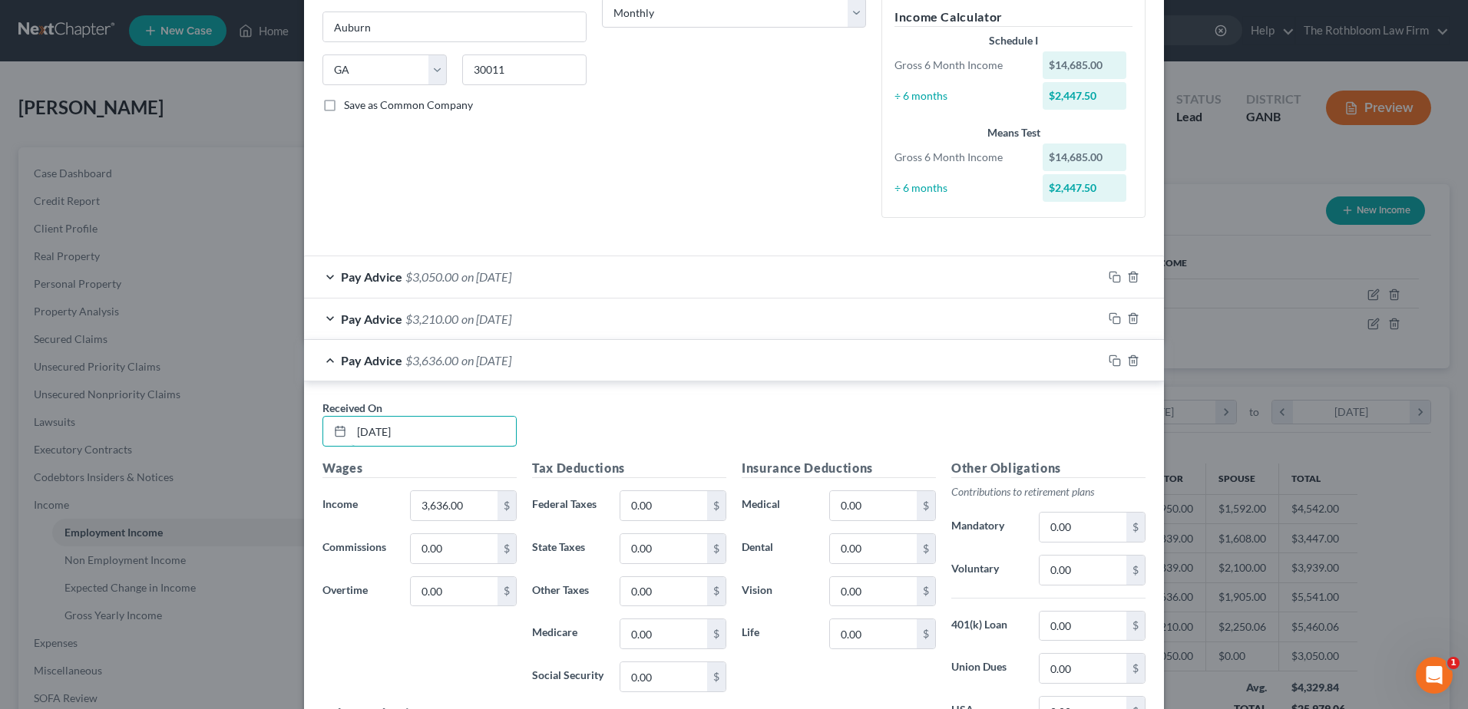
type input "[DATE]"
click at [405, 319] on span "$3,210.00" at bounding box center [431, 319] width 53 height 15
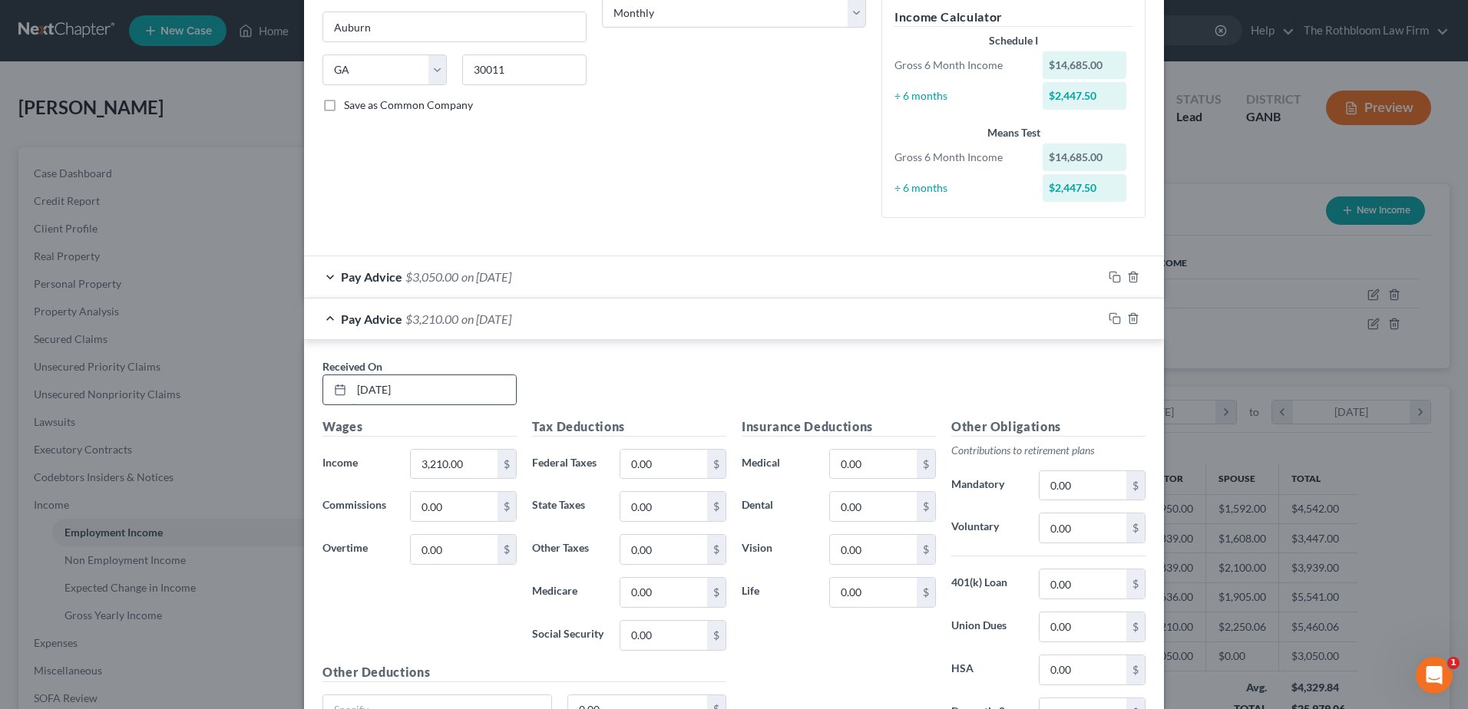
click at [355, 389] on input "[DATE]" at bounding box center [434, 389] width 164 height 29
type input "[DATE]"
click at [426, 274] on span "$3,050.00" at bounding box center [431, 276] width 53 height 15
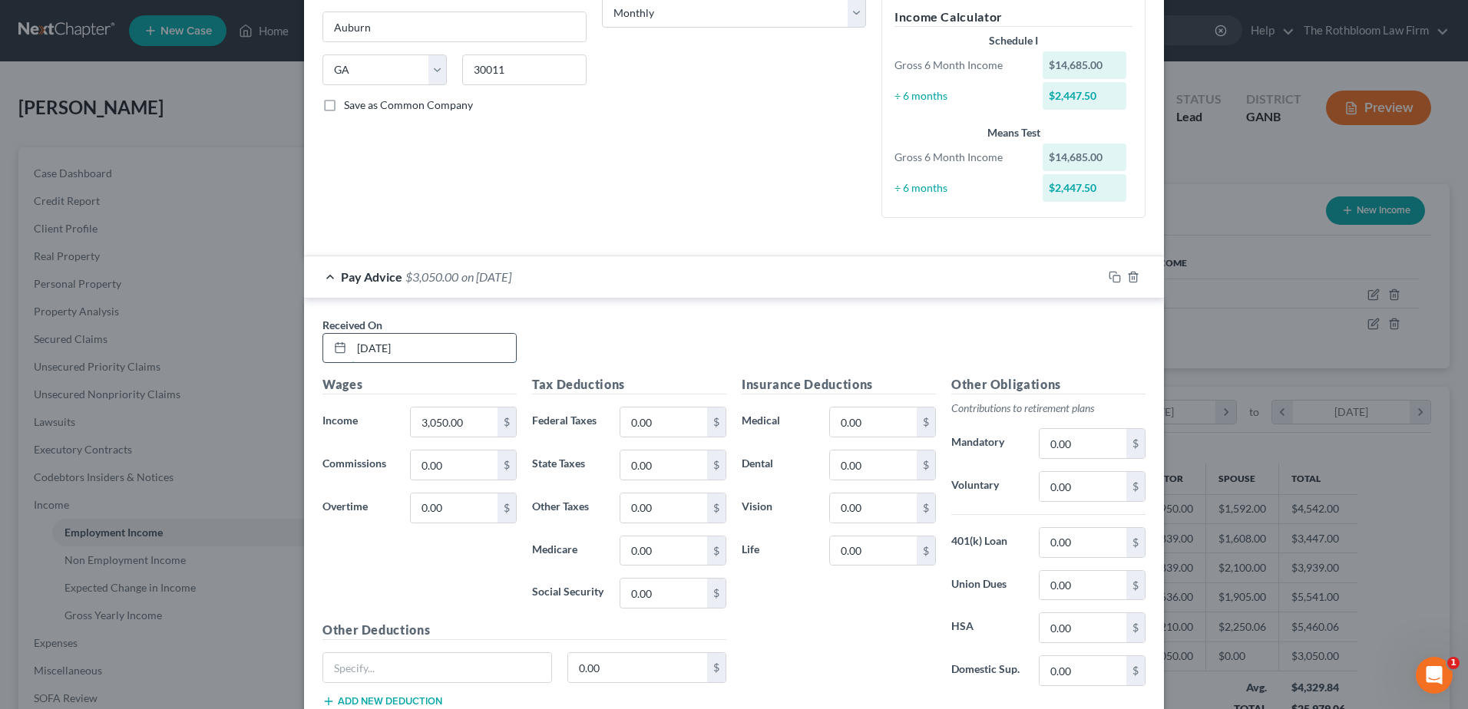
click at [355, 342] on input "[DATE]" at bounding box center [434, 348] width 164 height 29
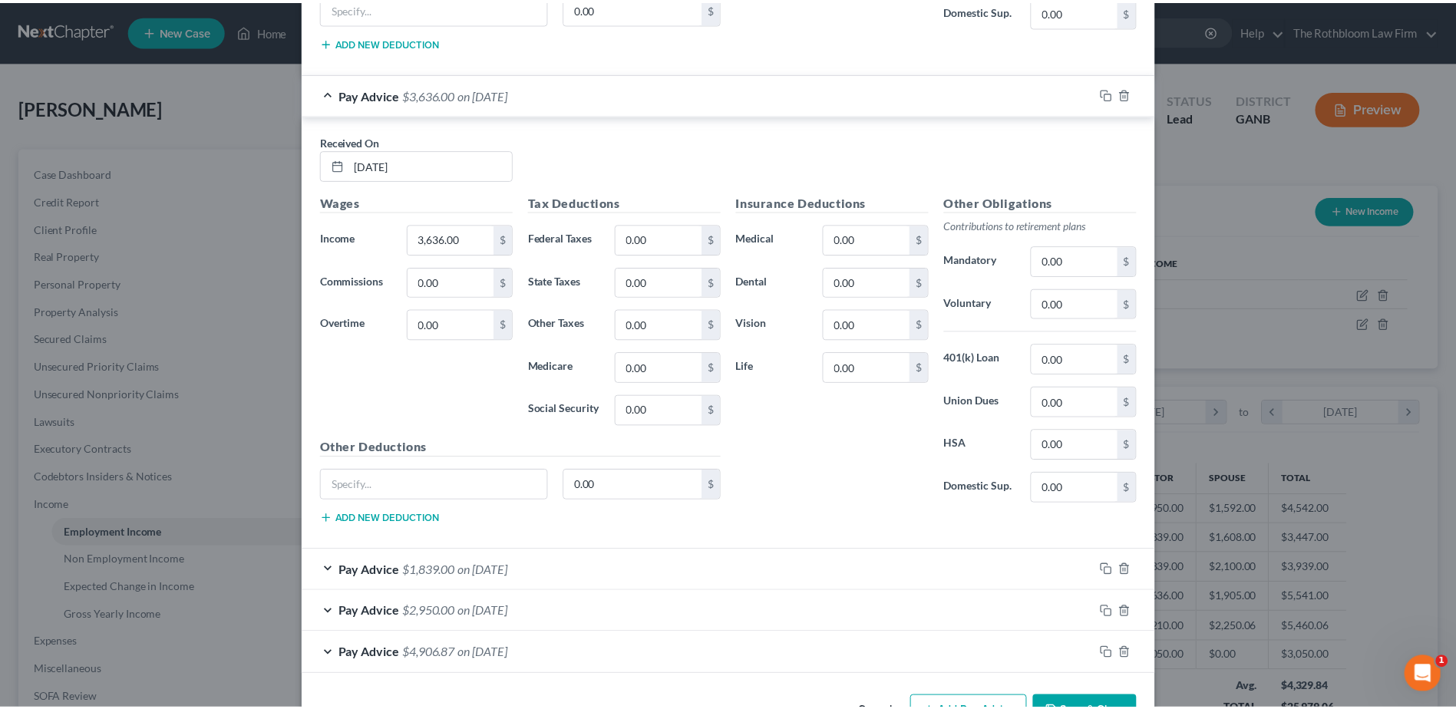
scroll to position [1449, 0]
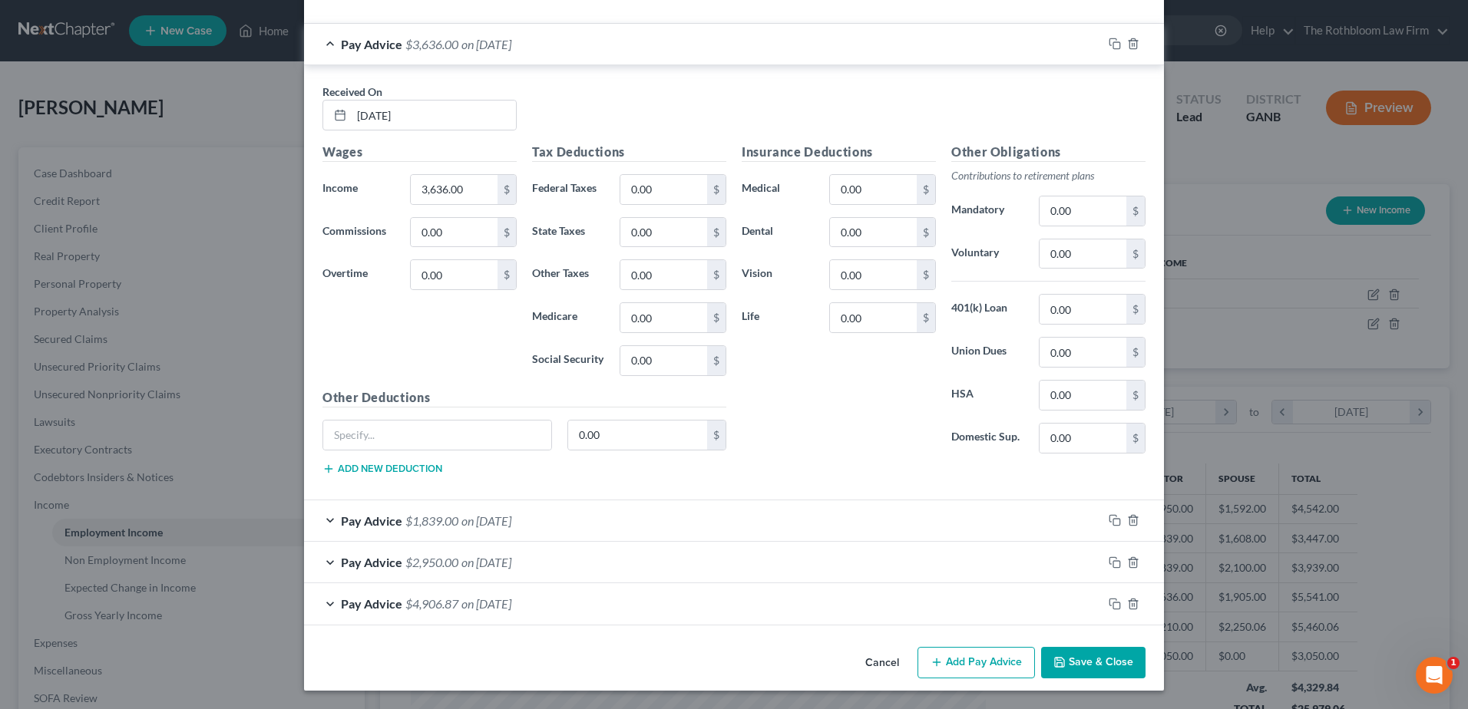
type input "[DATE]"
click at [1079, 657] on button "Save & Close" at bounding box center [1093, 663] width 104 height 32
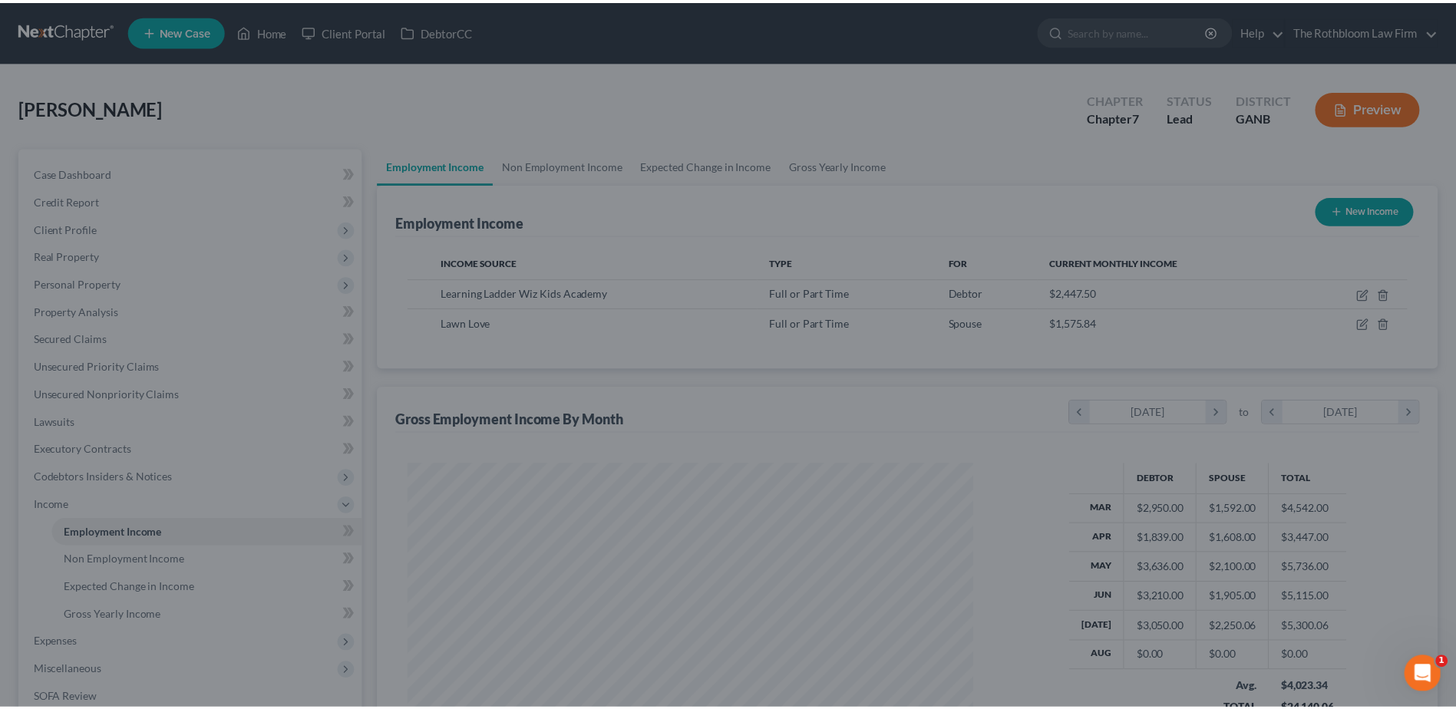
scroll to position [767438, 767122]
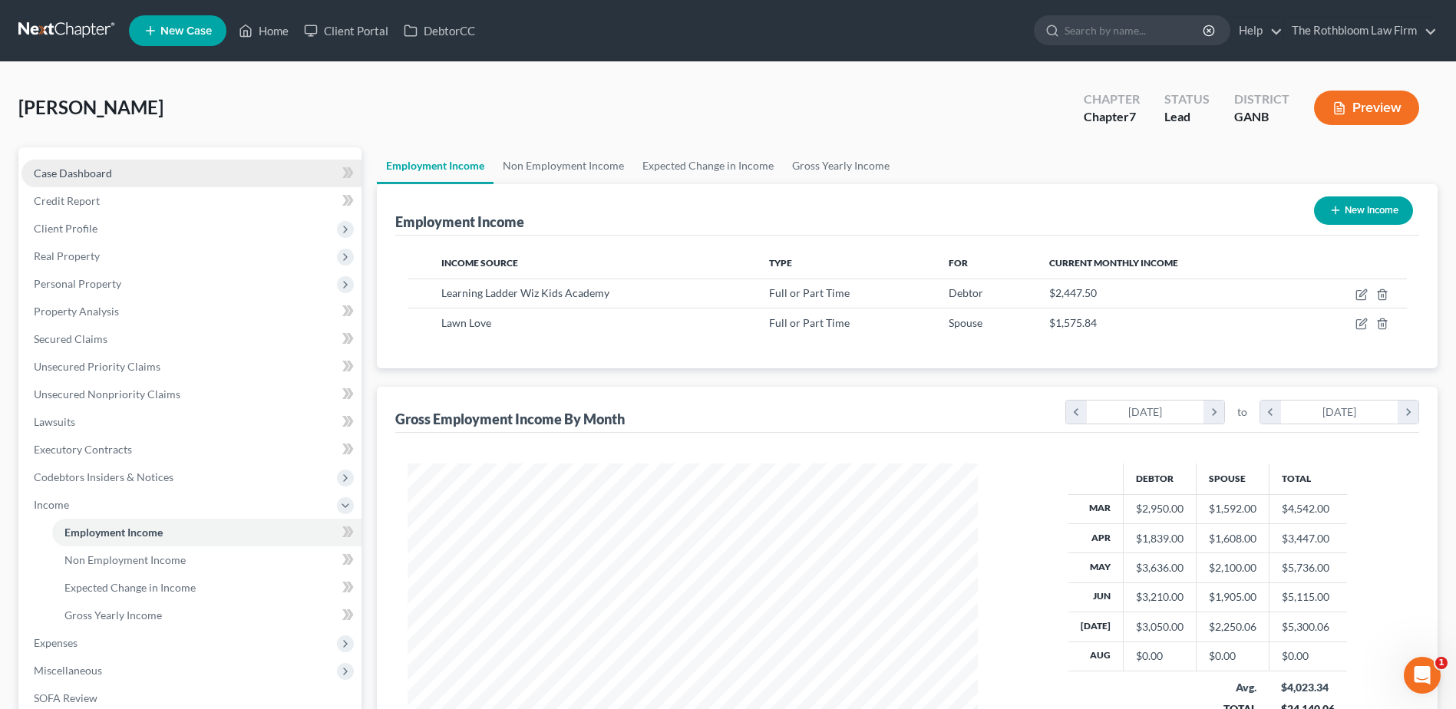
click at [67, 167] on span "Case Dashboard" at bounding box center [73, 173] width 78 height 13
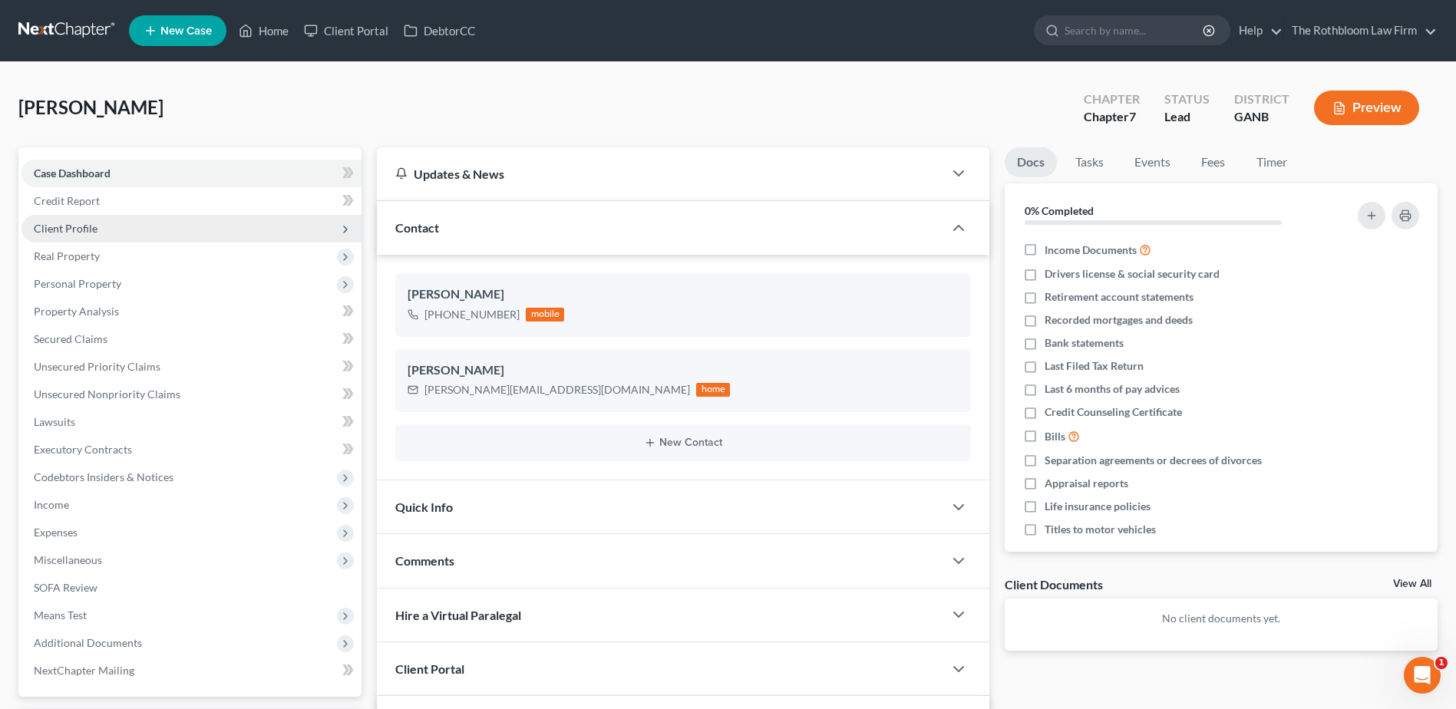
drag, startPoint x: 77, startPoint y: 230, endPoint x: 96, endPoint y: 235, distance: 19.9
click at [77, 230] on span "Client Profile" at bounding box center [66, 228] width 64 height 13
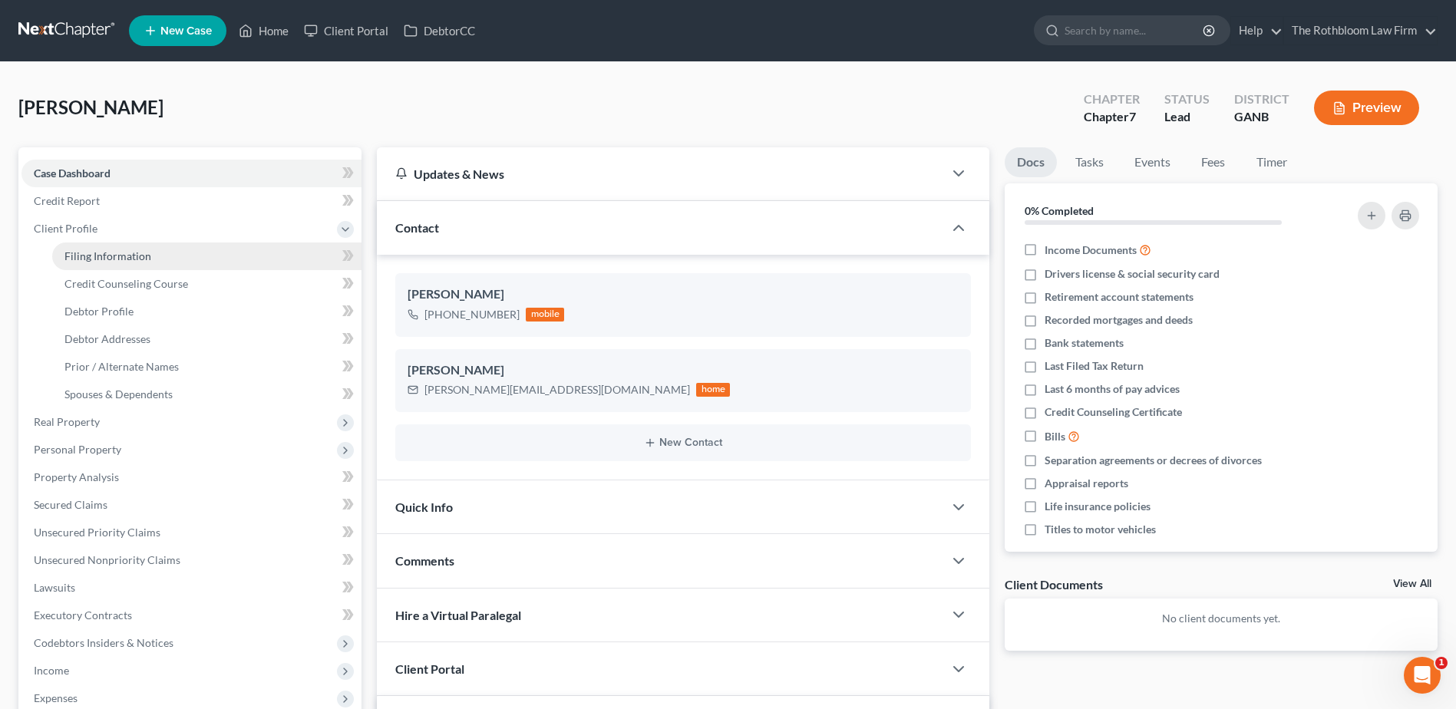
click at [99, 262] on span "Filing Information" at bounding box center [107, 256] width 87 height 13
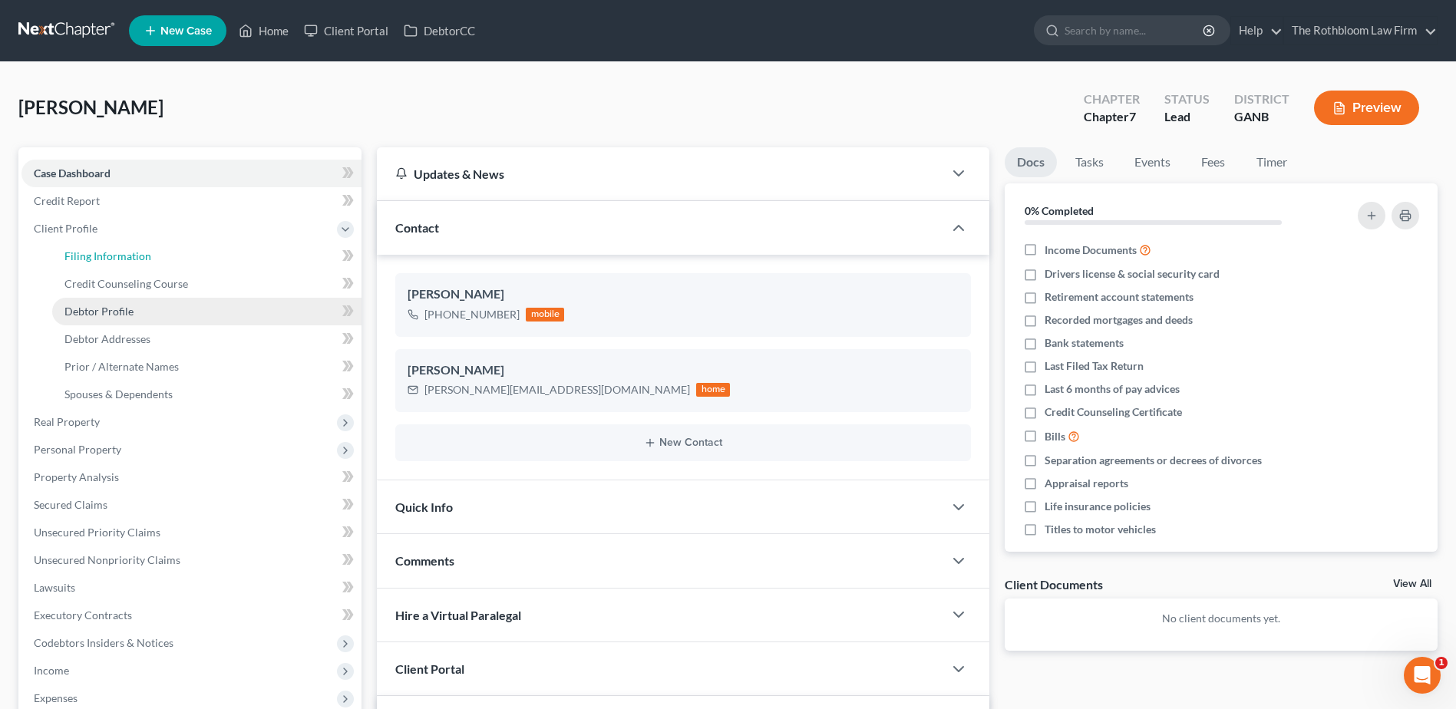
select select "1"
select select "0"
select select "10"
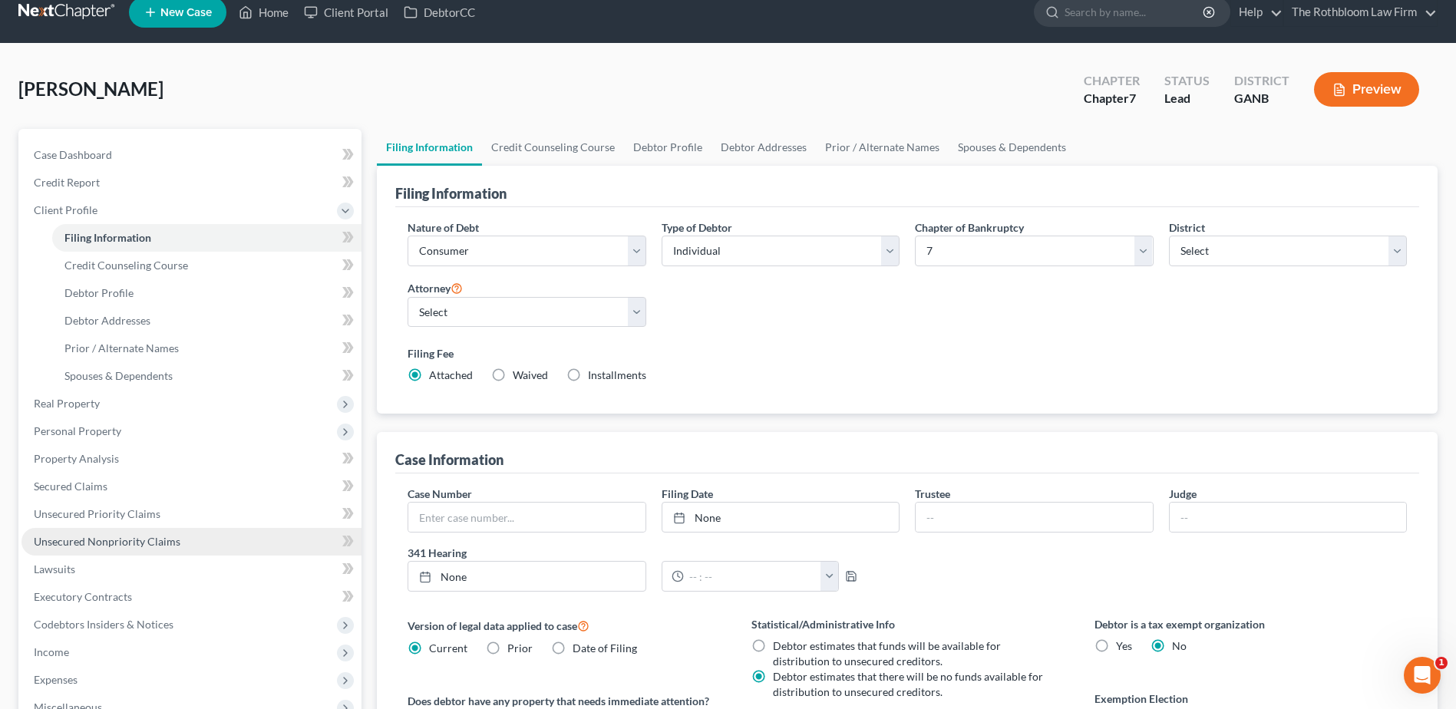
scroll to position [154, 0]
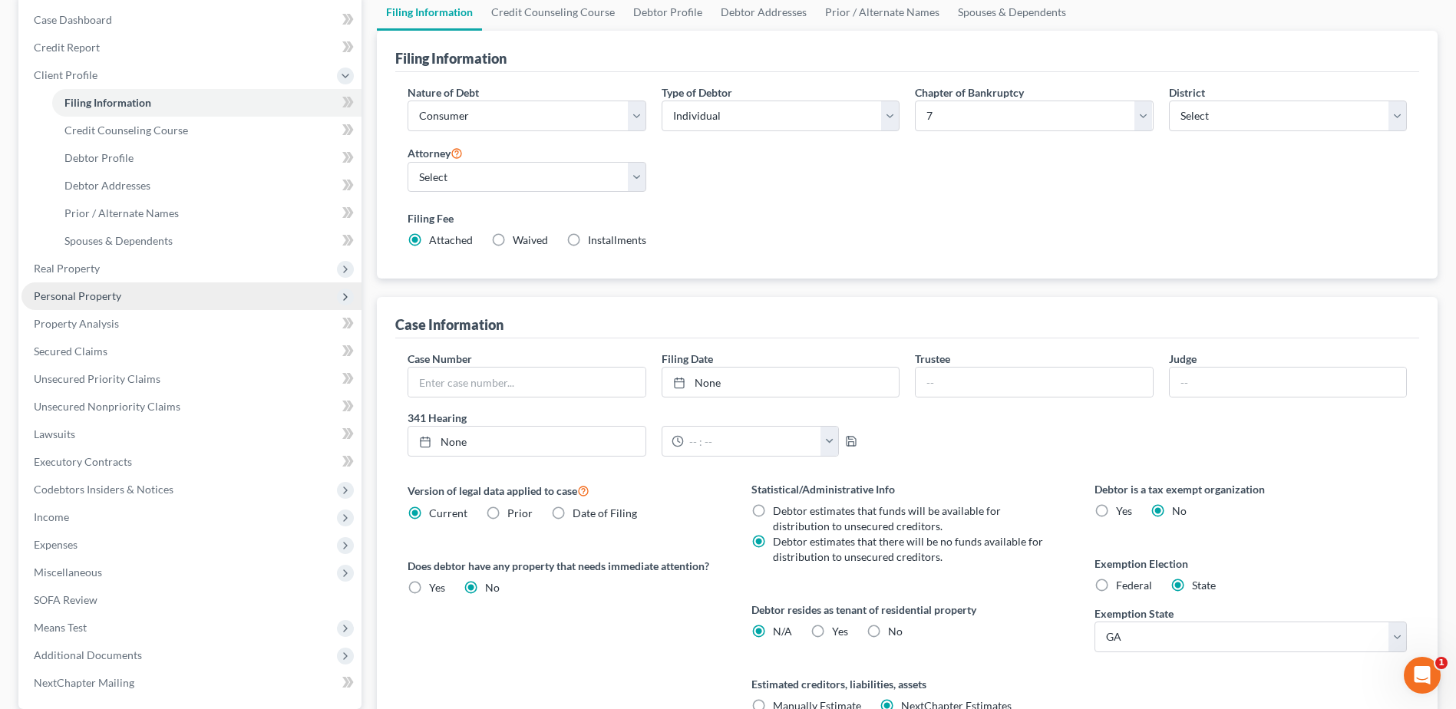
click at [73, 298] on span "Personal Property" at bounding box center [78, 295] width 88 height 13
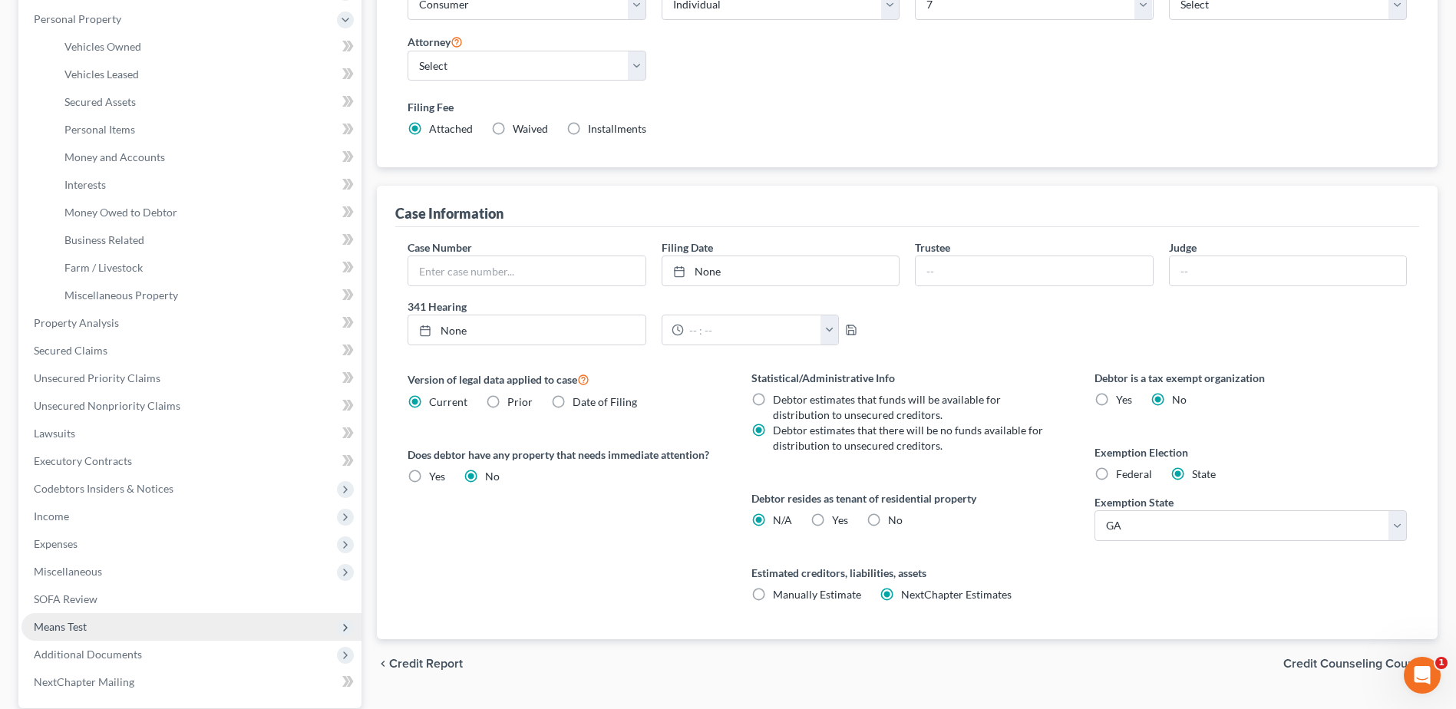
scroll to position [384, 0]
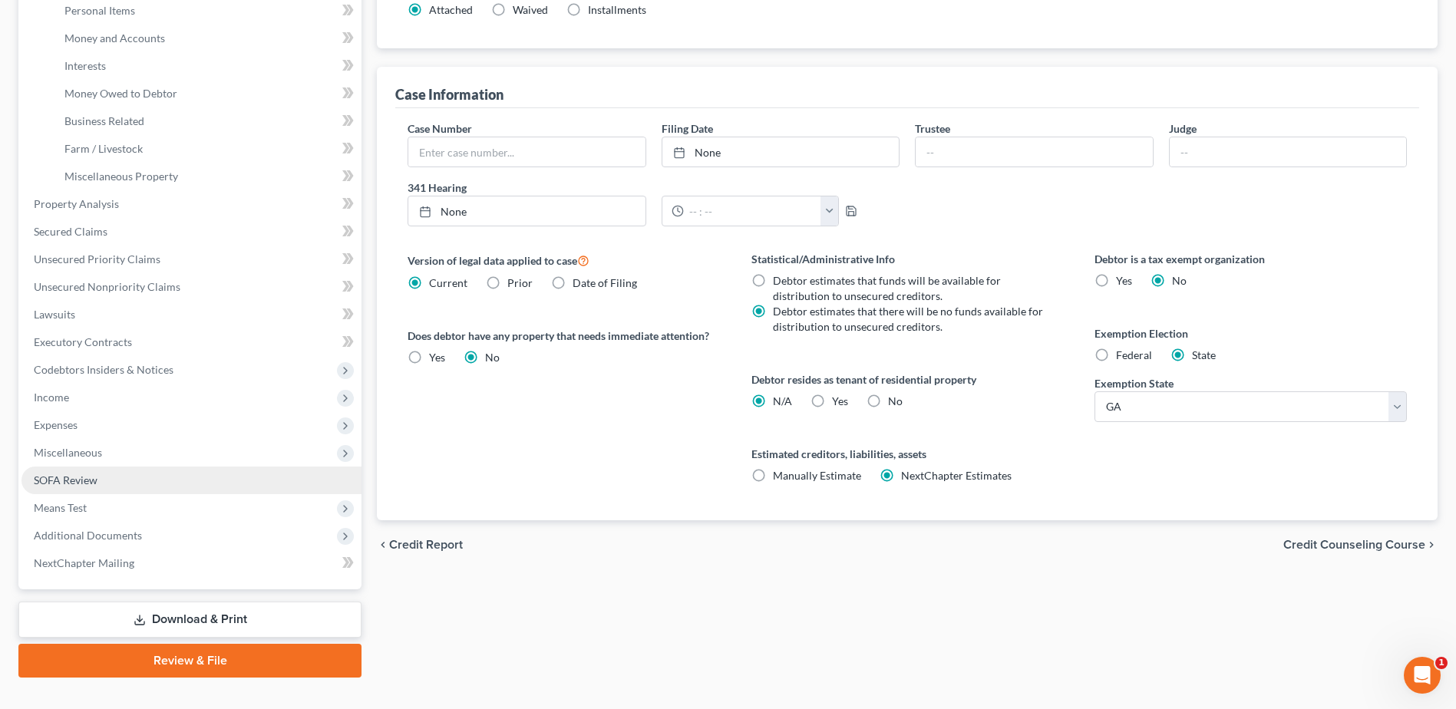
click at [60, 481] on span "SOFA Review" at bounding box center [66, 480] width 64 height 13
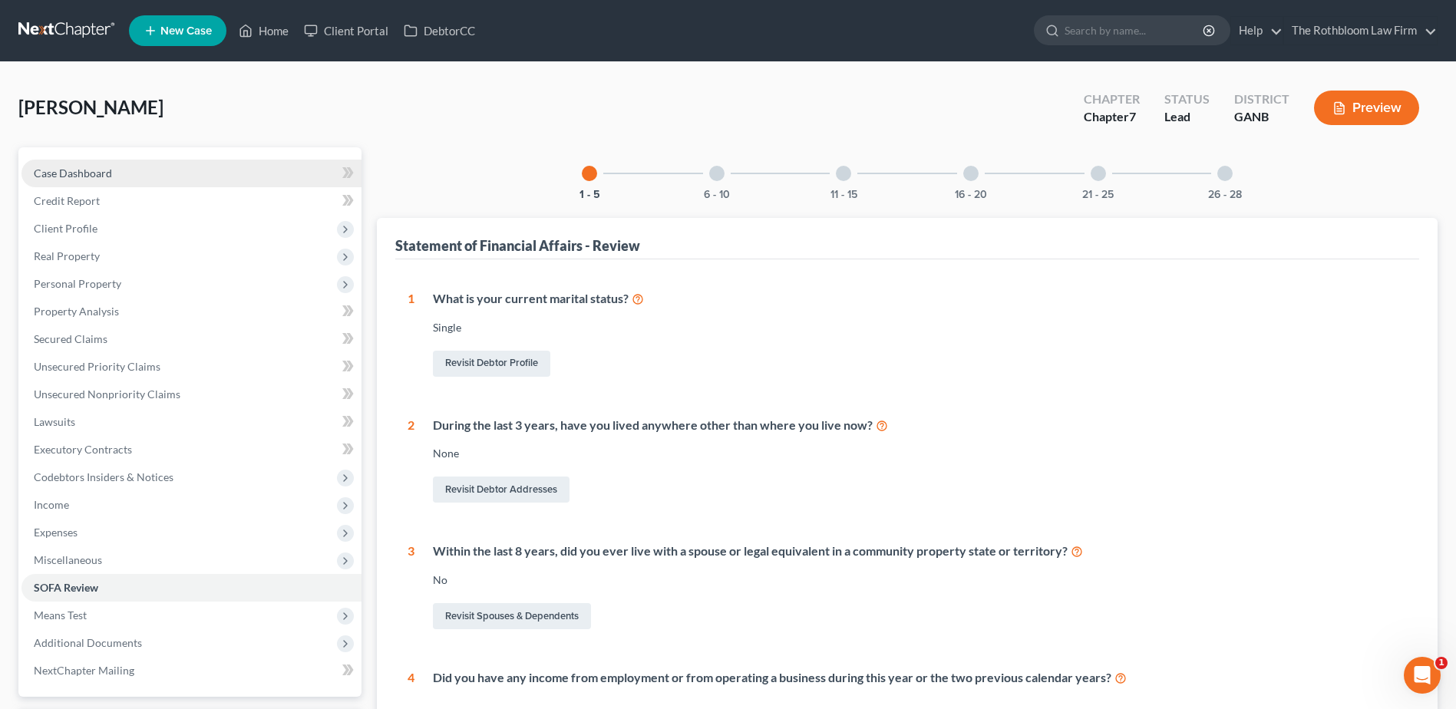
click at [88, 168] on span "Case Dashboard" at bounding box center [73, 173] width 78 height 13
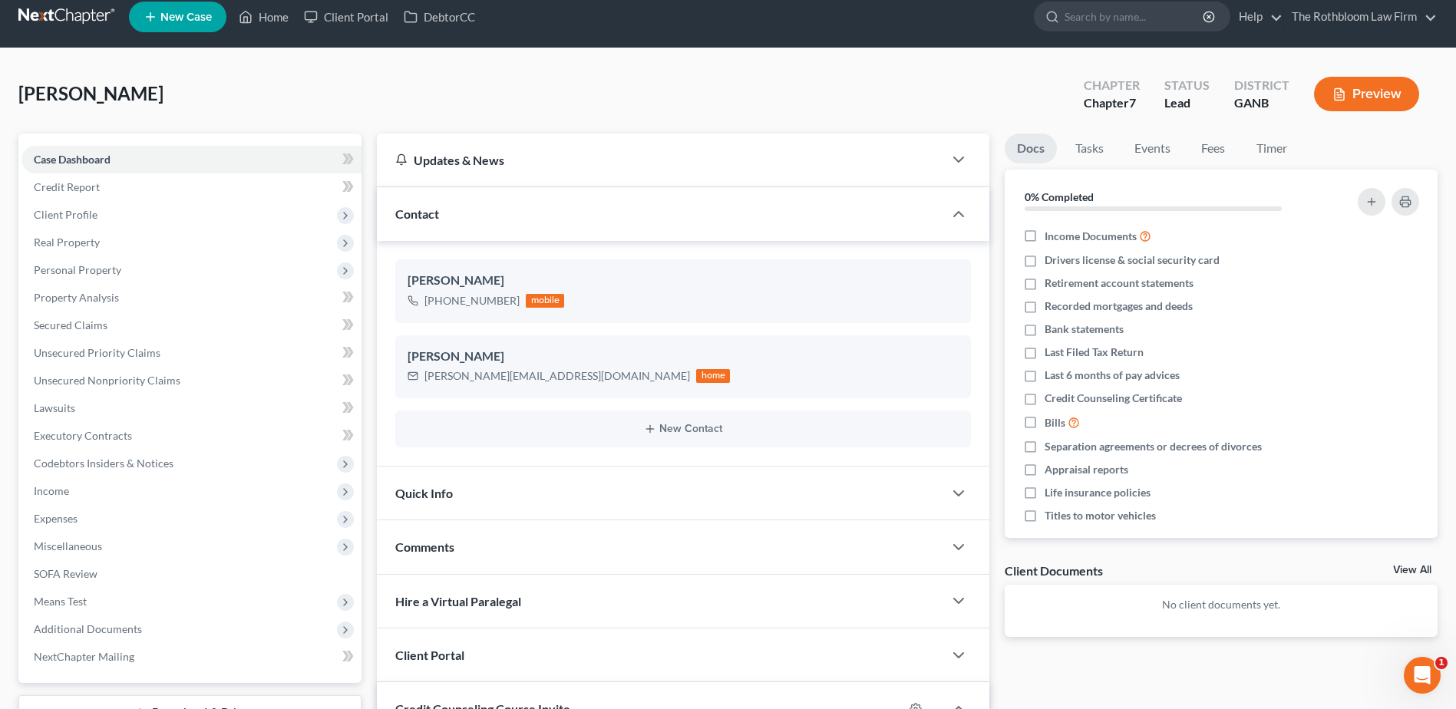
scroll to position [250, 0]
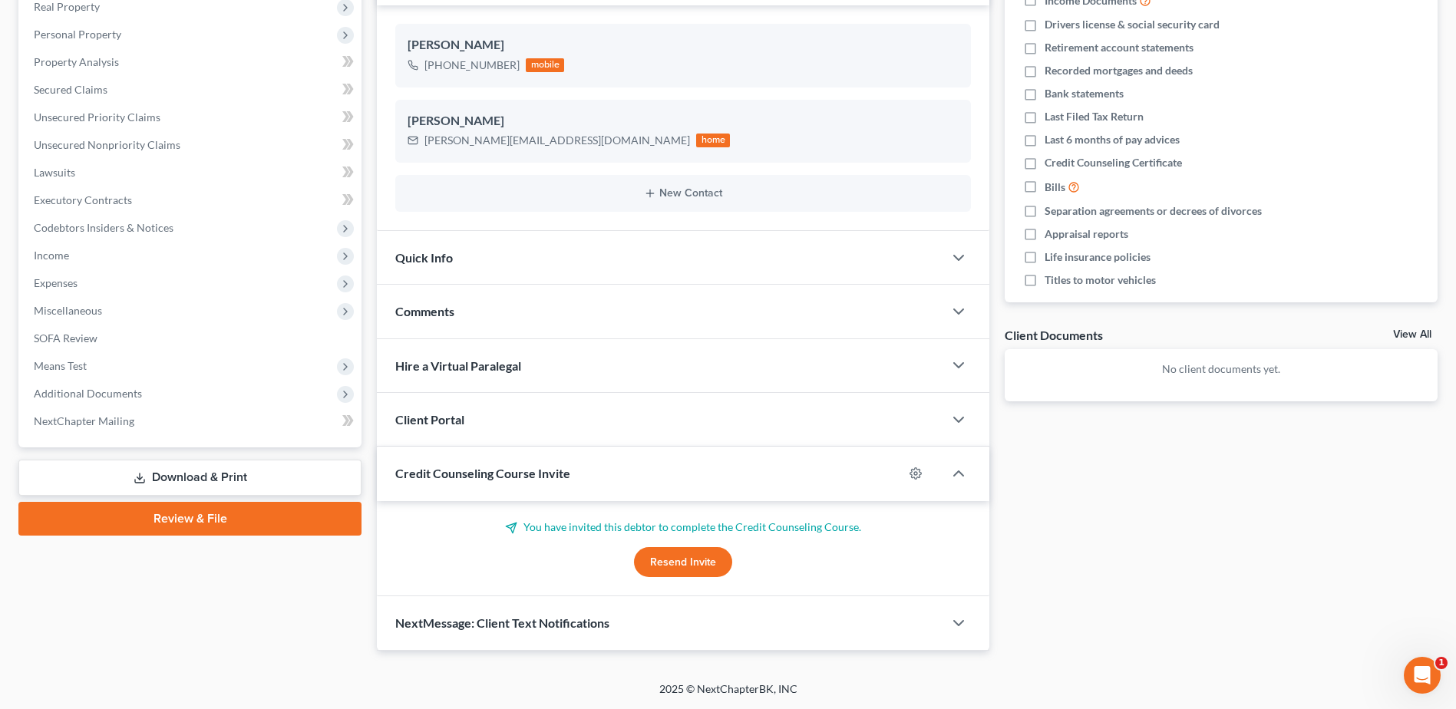
click at [525, 632] on div "NextMessage: Client Text Notifications" at bounding box center [660, 623] width 567 height 53
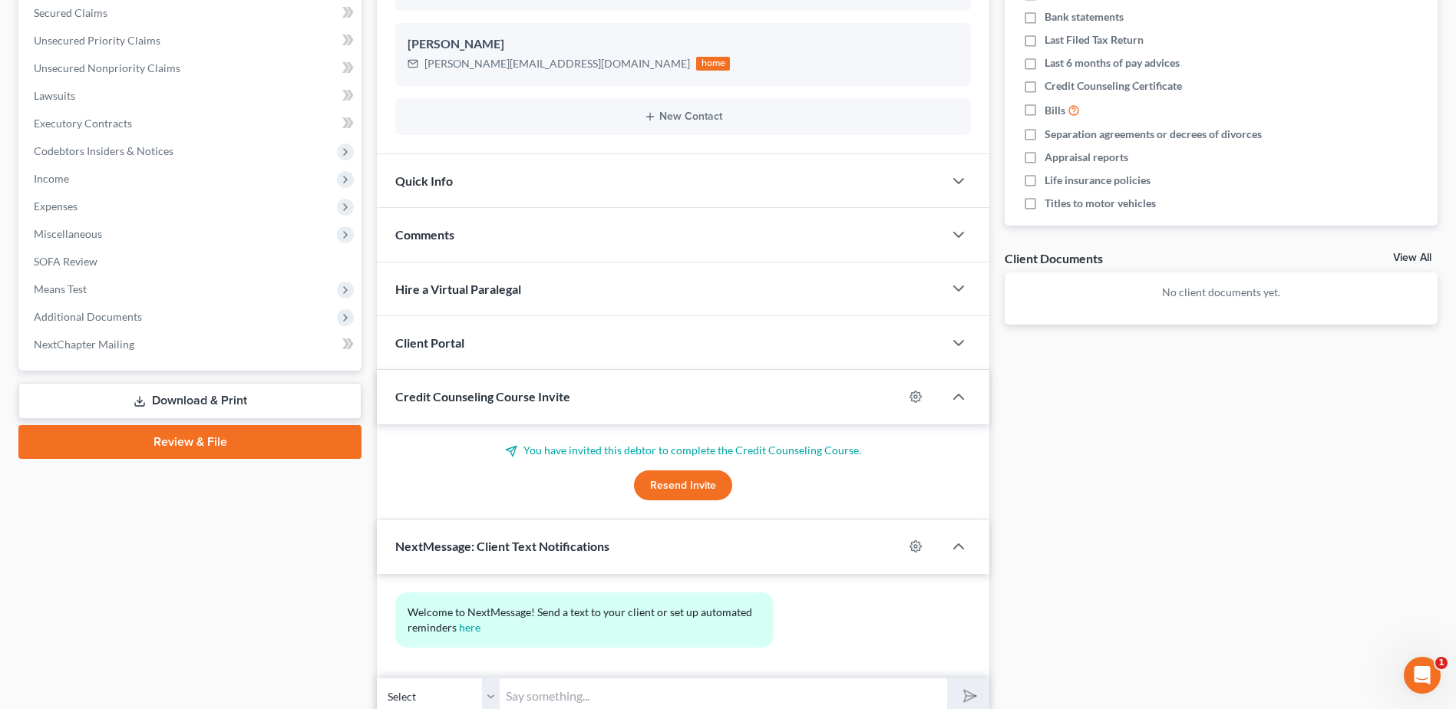
scroll to position [391, 0]
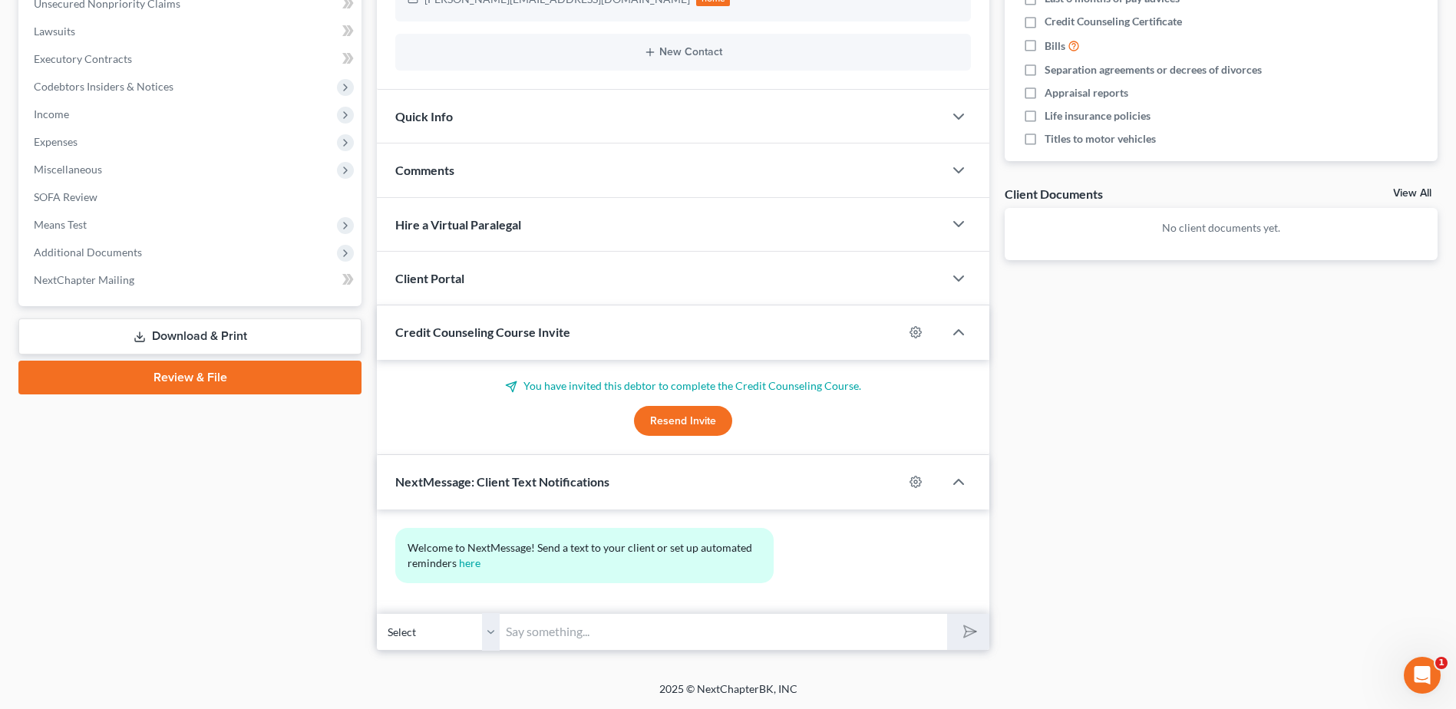
click at [543, 626] on input "text" at bounding box center [724, 632] width 448 height 38
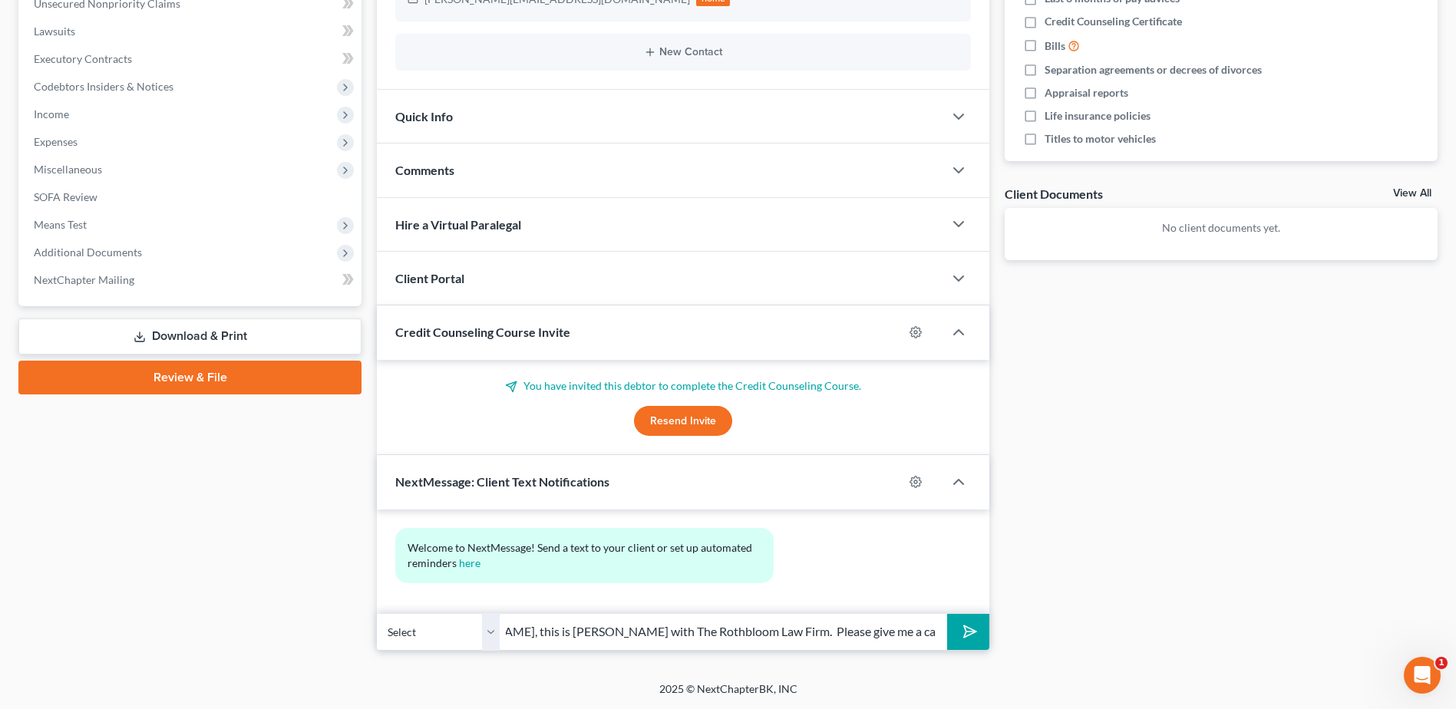
type input "Hello [PERSON_NAME], this is [PERSON_NAME] with The Rothbloom Law Firm. Please …"
click at [966, 633] on polygon "submit" at bounding box center [967, 632] width 18 height 18
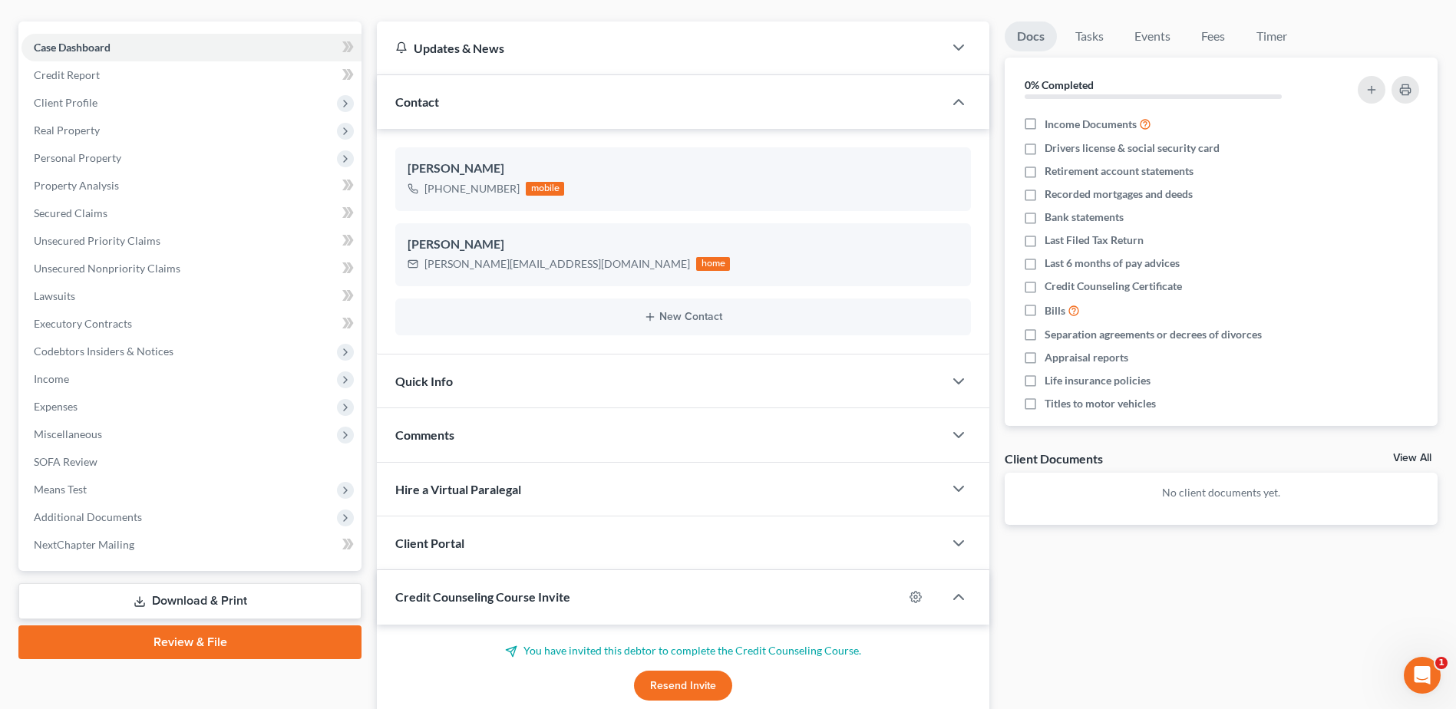
scroll to position [7, 0]
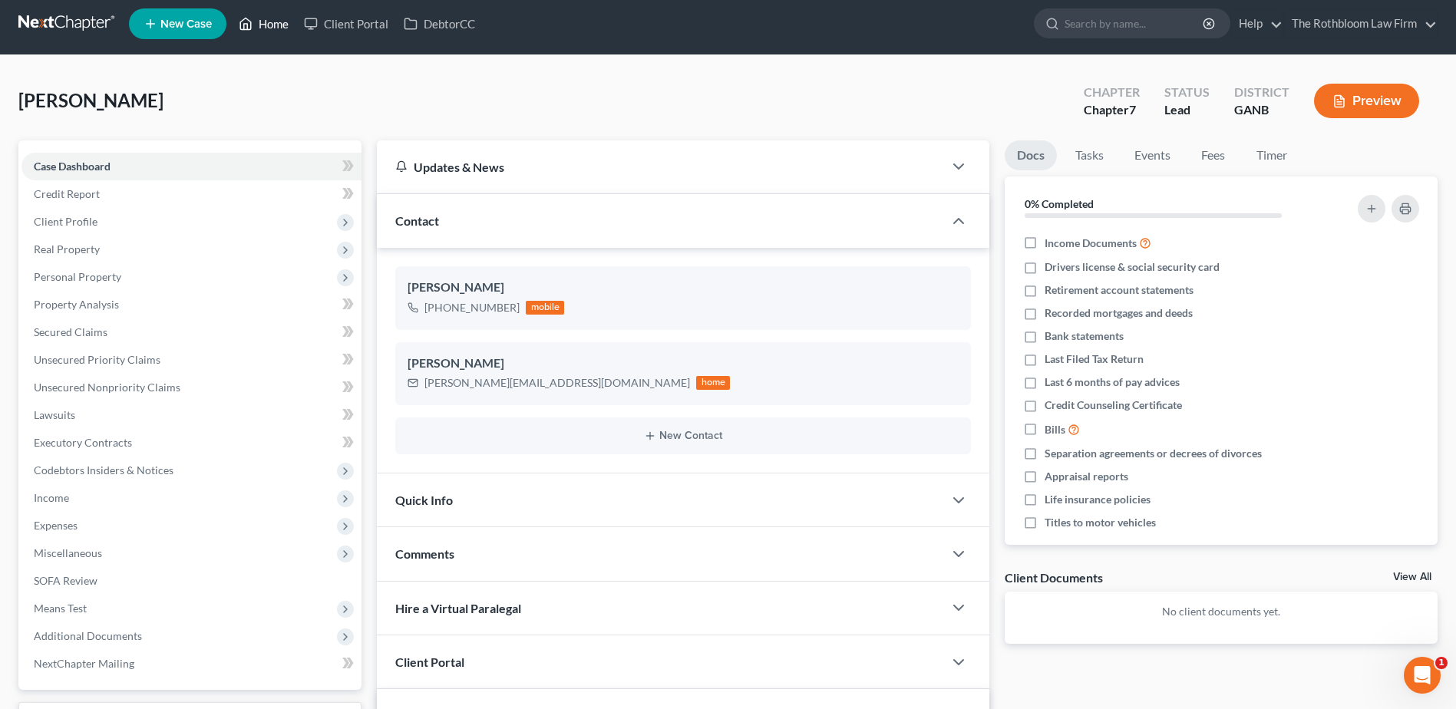
click at [273, 28] on link "Home" at bounding box center [263, 24] width 65 height 28
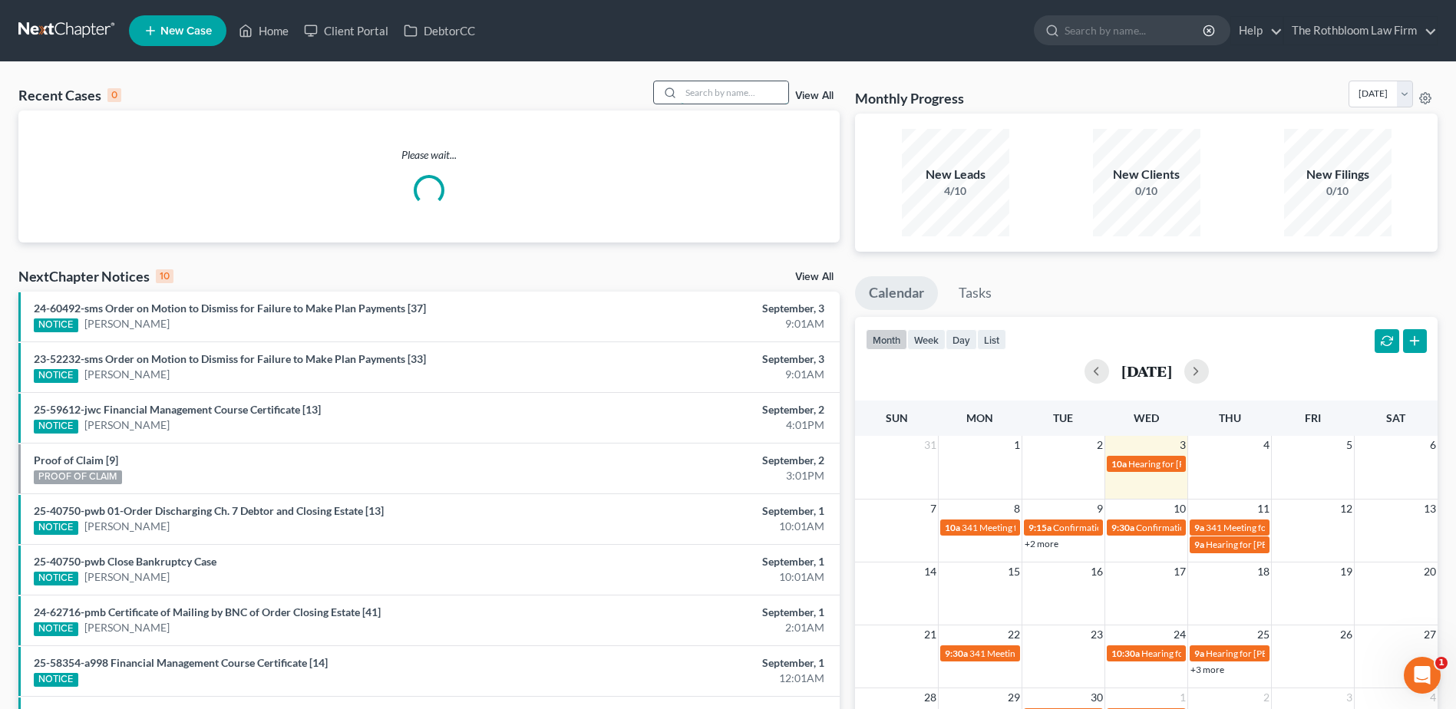
click at [698, 92] on input "search" at bounding box center [734, 92] width 107 height 22
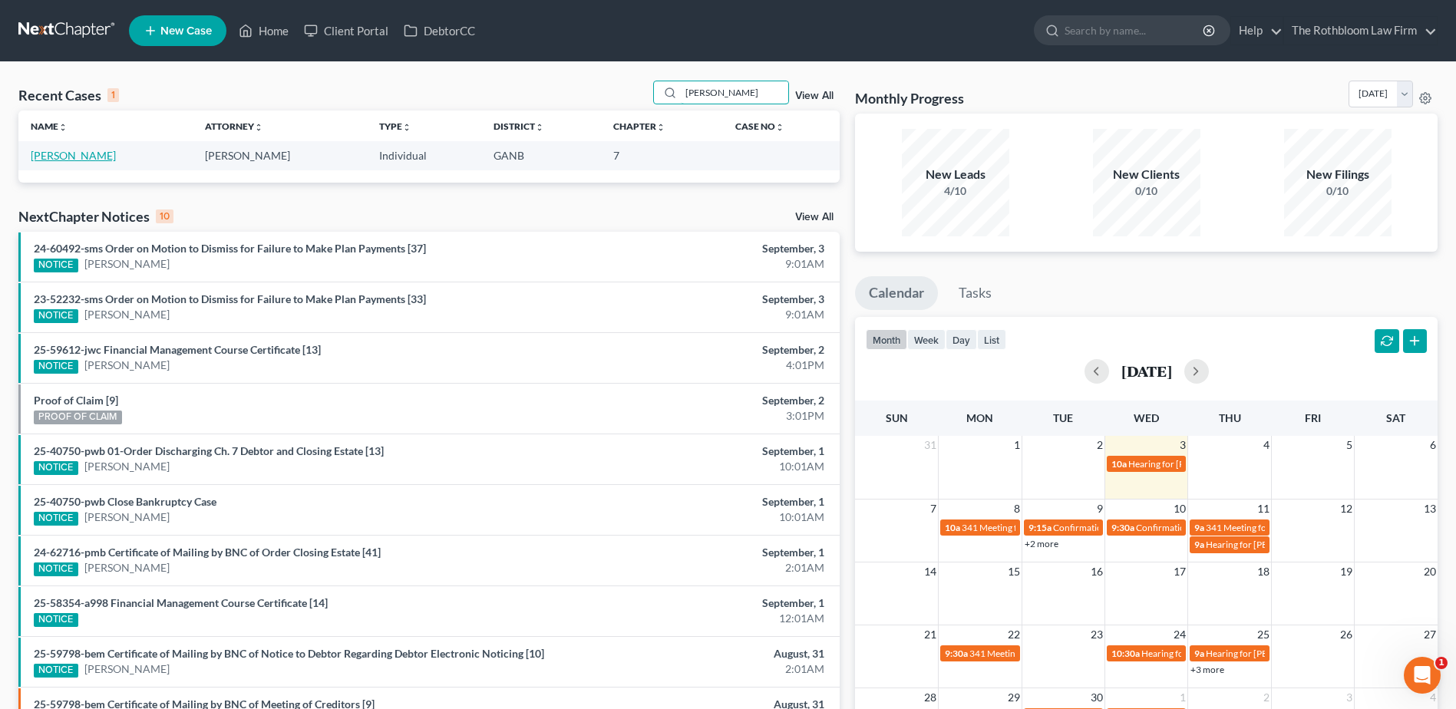
type input "[PERSON_NAME]"
click at [62, 156] on link "[PERSON_NAME]" at bounding box center [73, 155] width 85 height 13
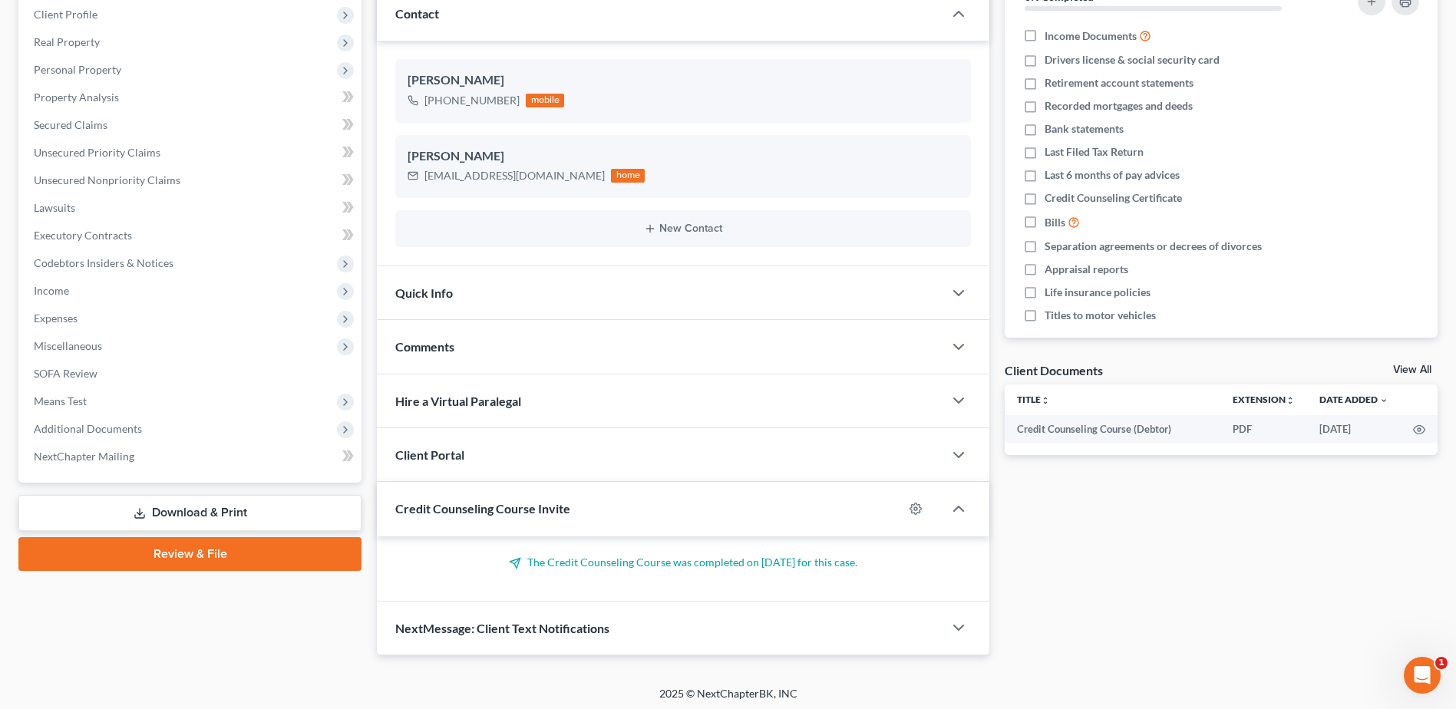
scroll to position [219, 0]
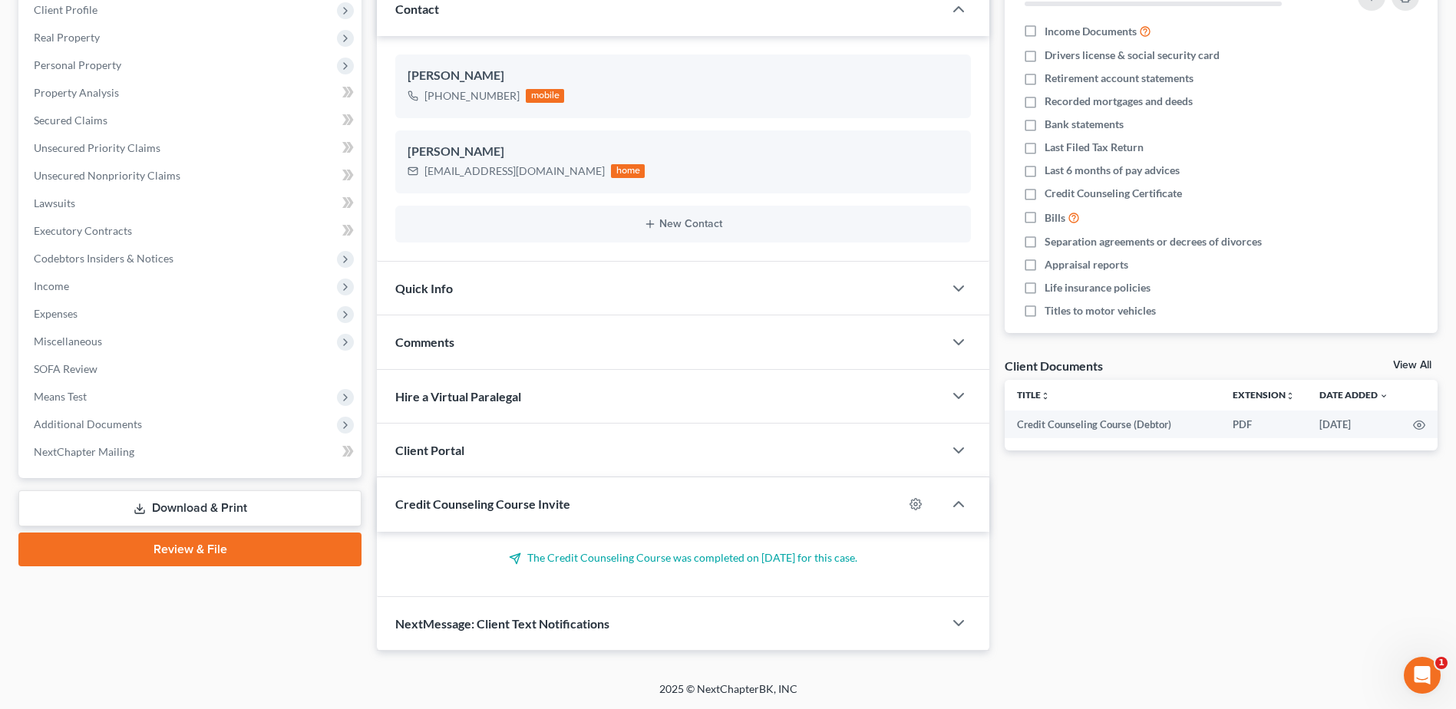
click at [530, 633] on div "NextMessage: Client Text Notifications" at bounding box center [660, 623] width 567 height 53
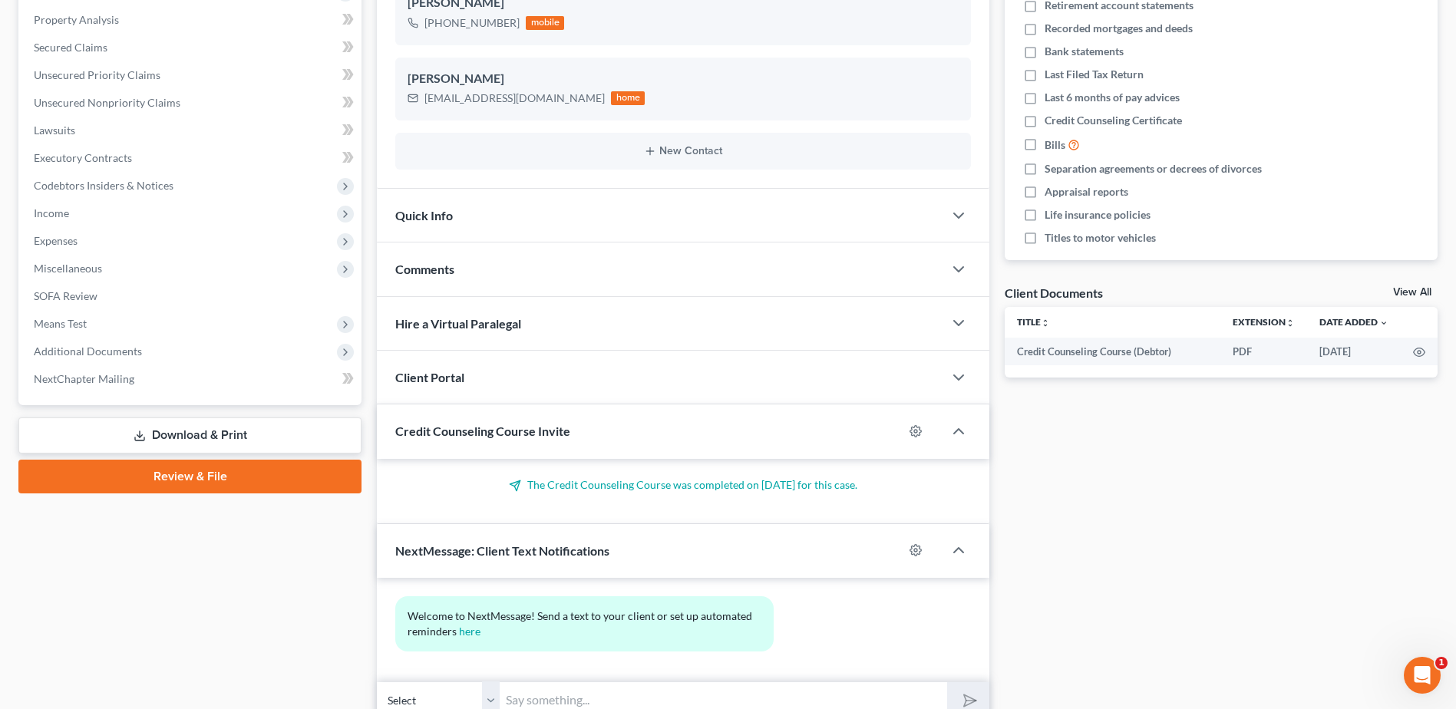
scroll to position [360, 0]
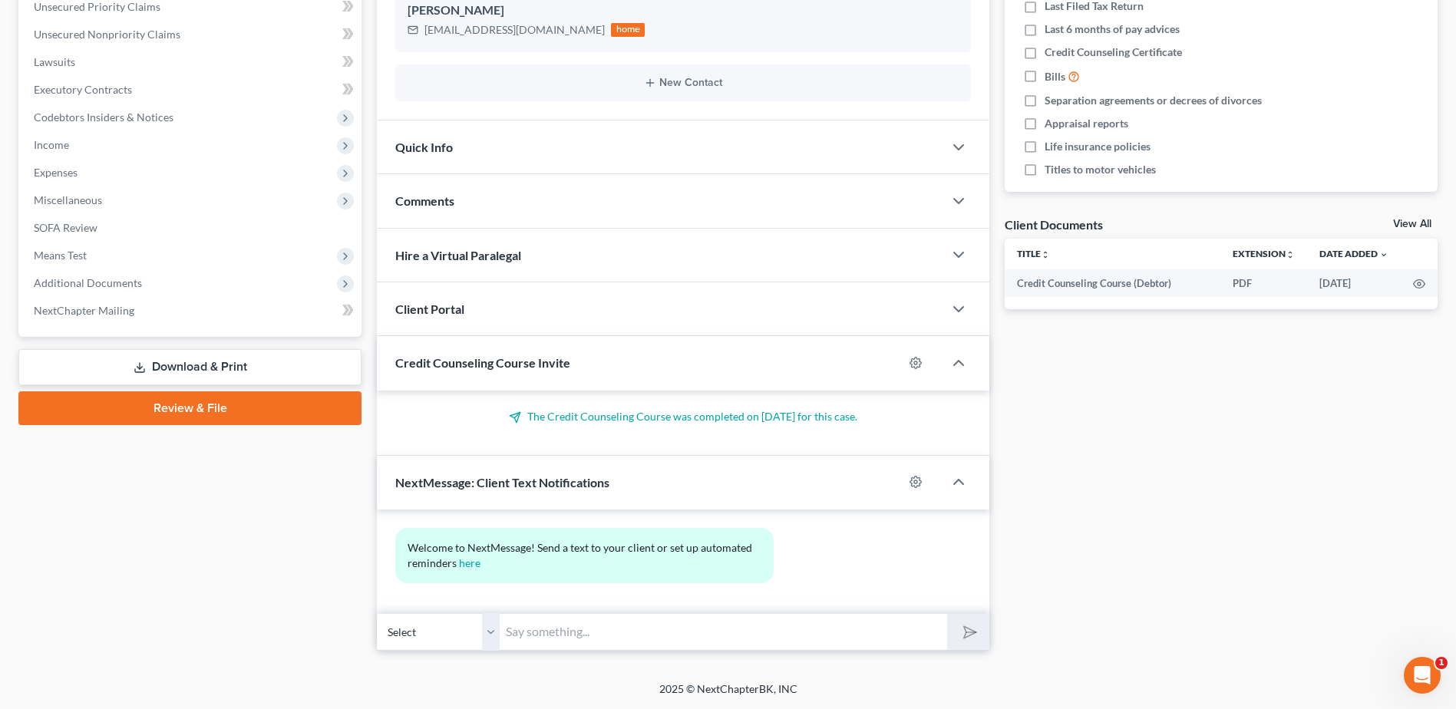
click at [579, 624] on input "text" at bounding box center [724, 632] width 448 height 38
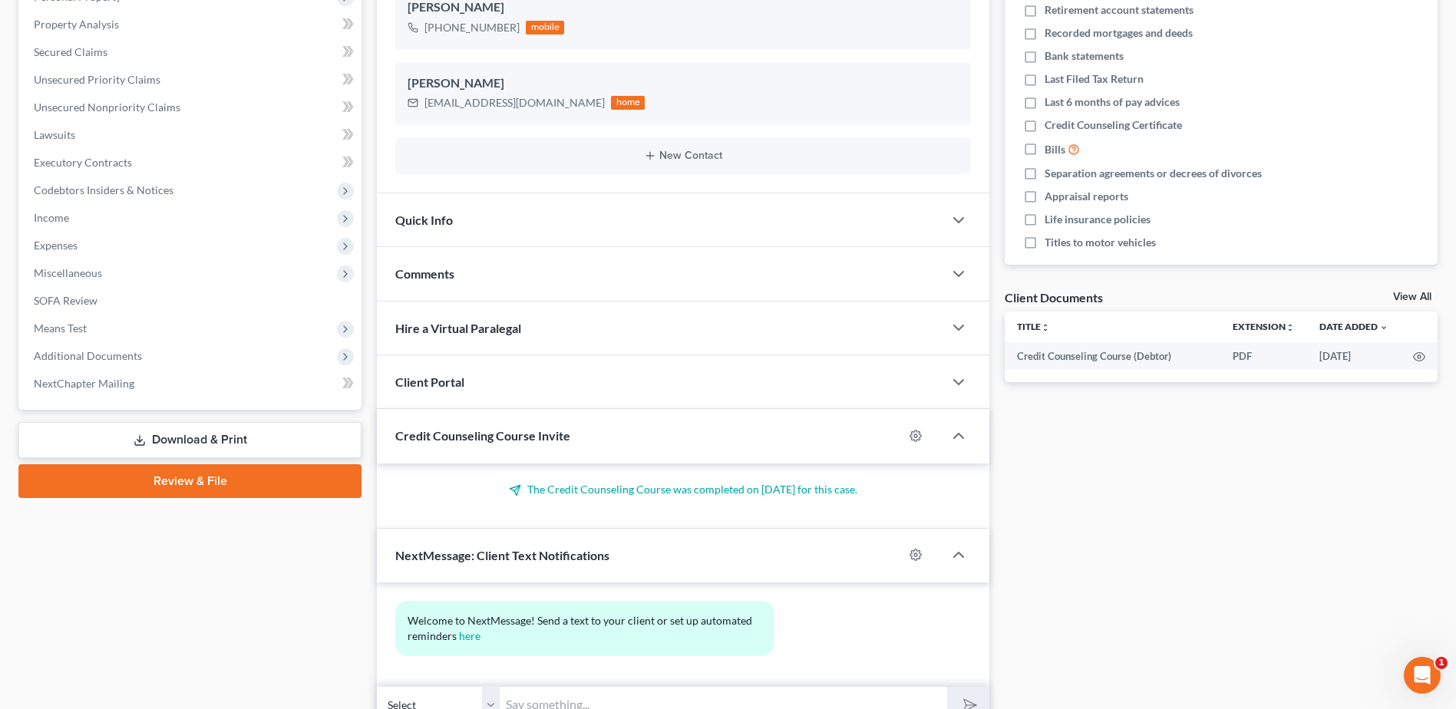
scroll to position [0, 0]
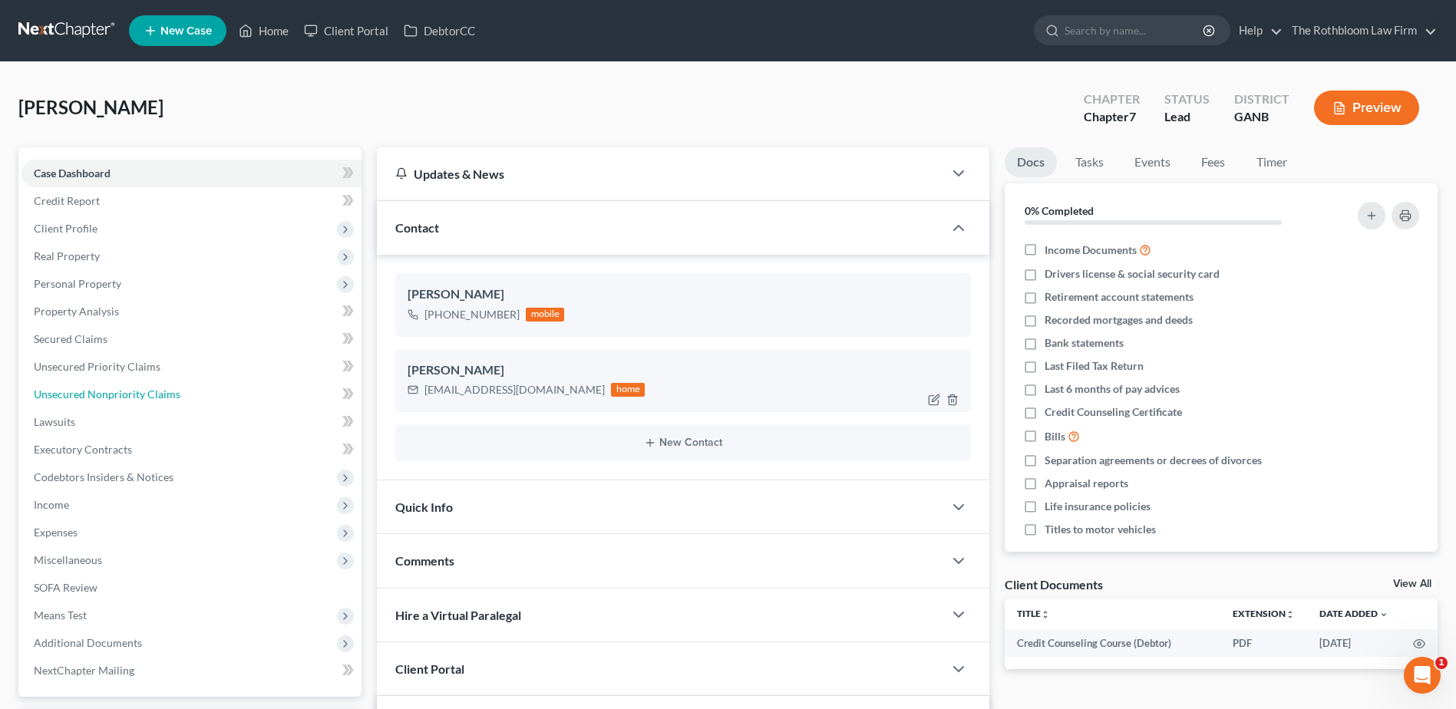
drag, startPoint x: 131, startPoint y: 392, endPoint x: 719, endPoint y: 410, distance: 588.4
click at [131, 392] on span "Unsecured Nonpriority Claims" at bounding box center [107, 394] width 147 height 13
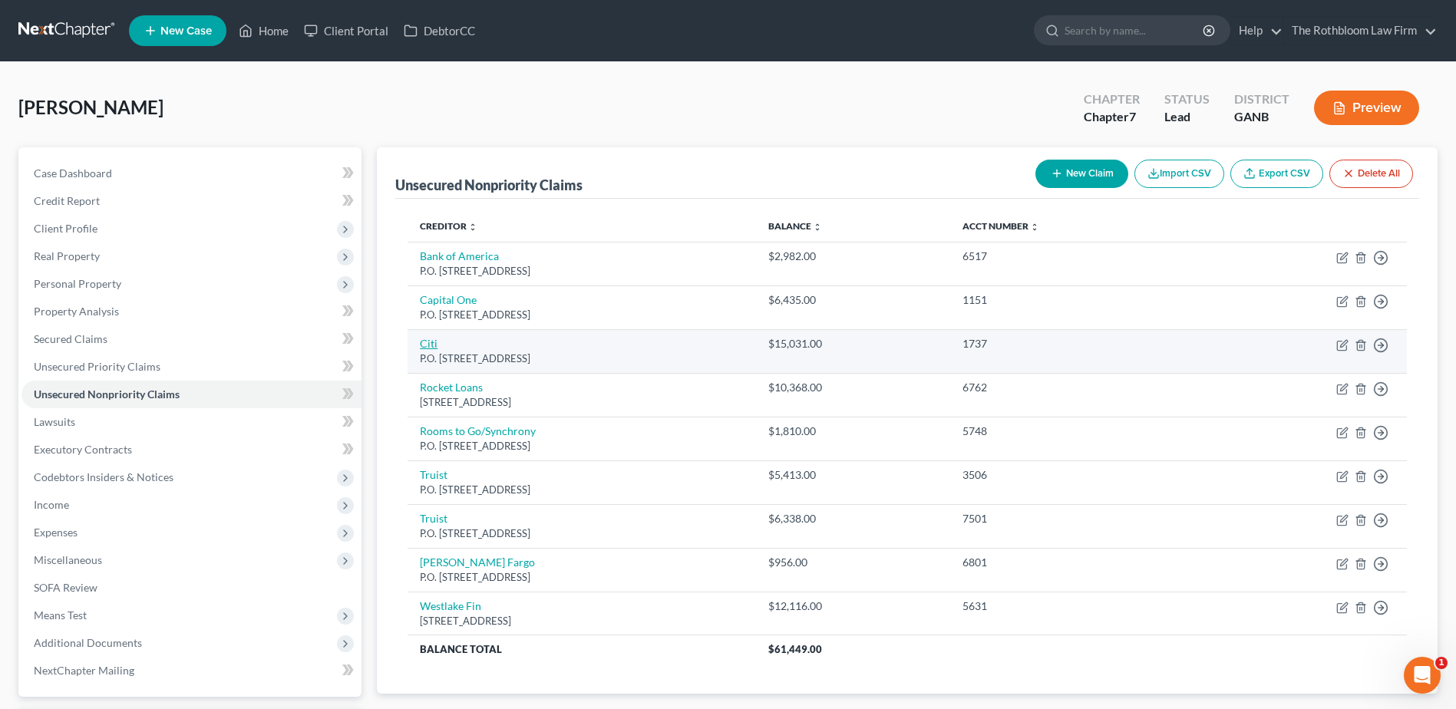
click at [425, 345] on link "Citi" at bounding box center [429, 343] width 18 height 13
select select "43"
select select "2"
select select "0"
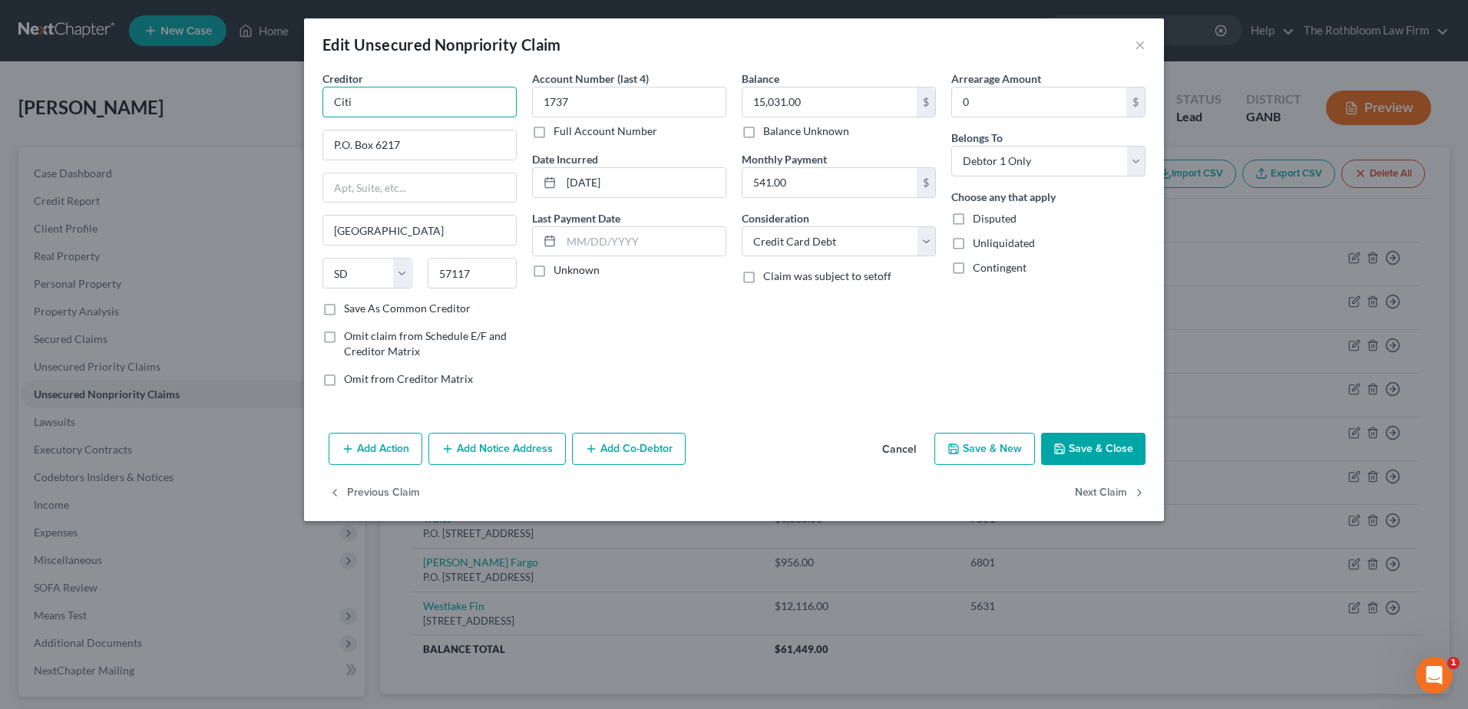
click at [377, 104] on input "Citi" at bounding box center [419, 102] width 194 height 31
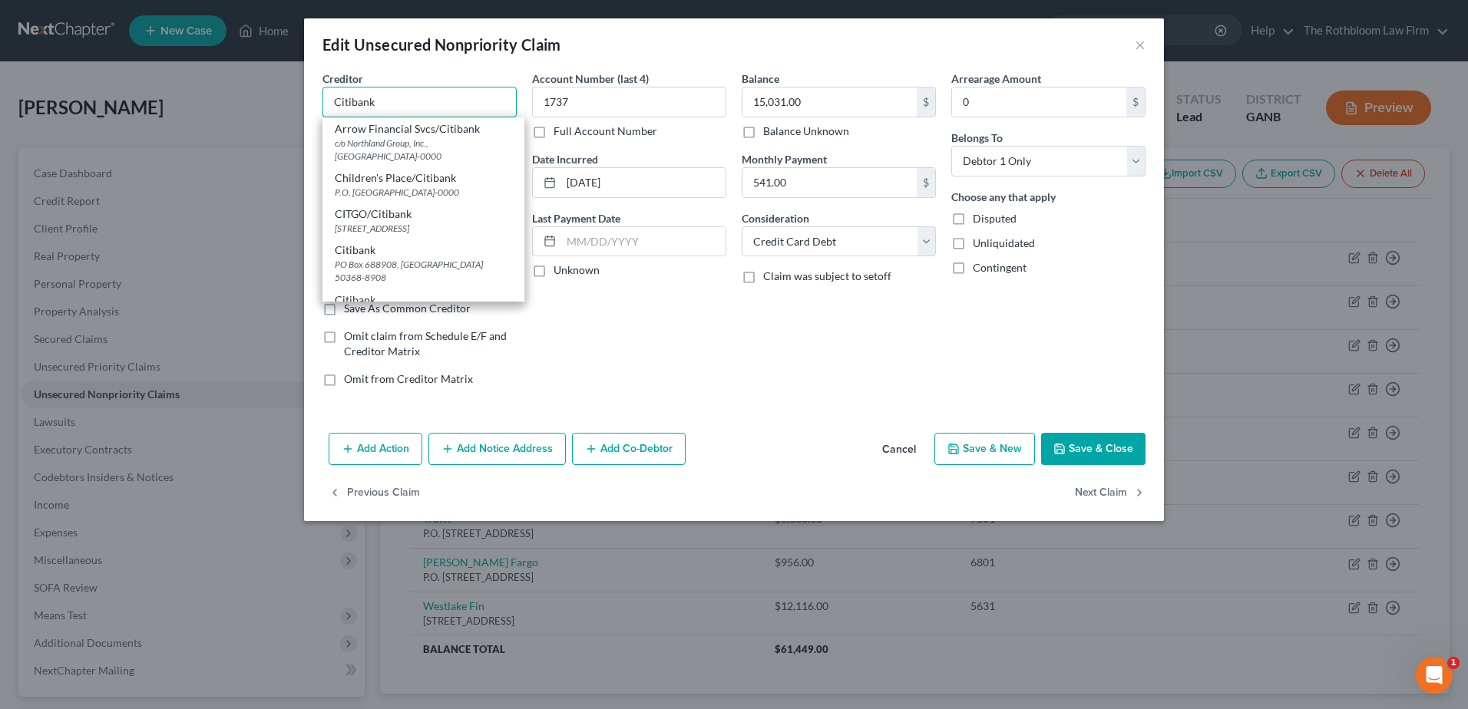
type input "Citibank"
click at [1077, 441] on button "Save & Close" at bounding box center [1093, 449] width 104 height 32
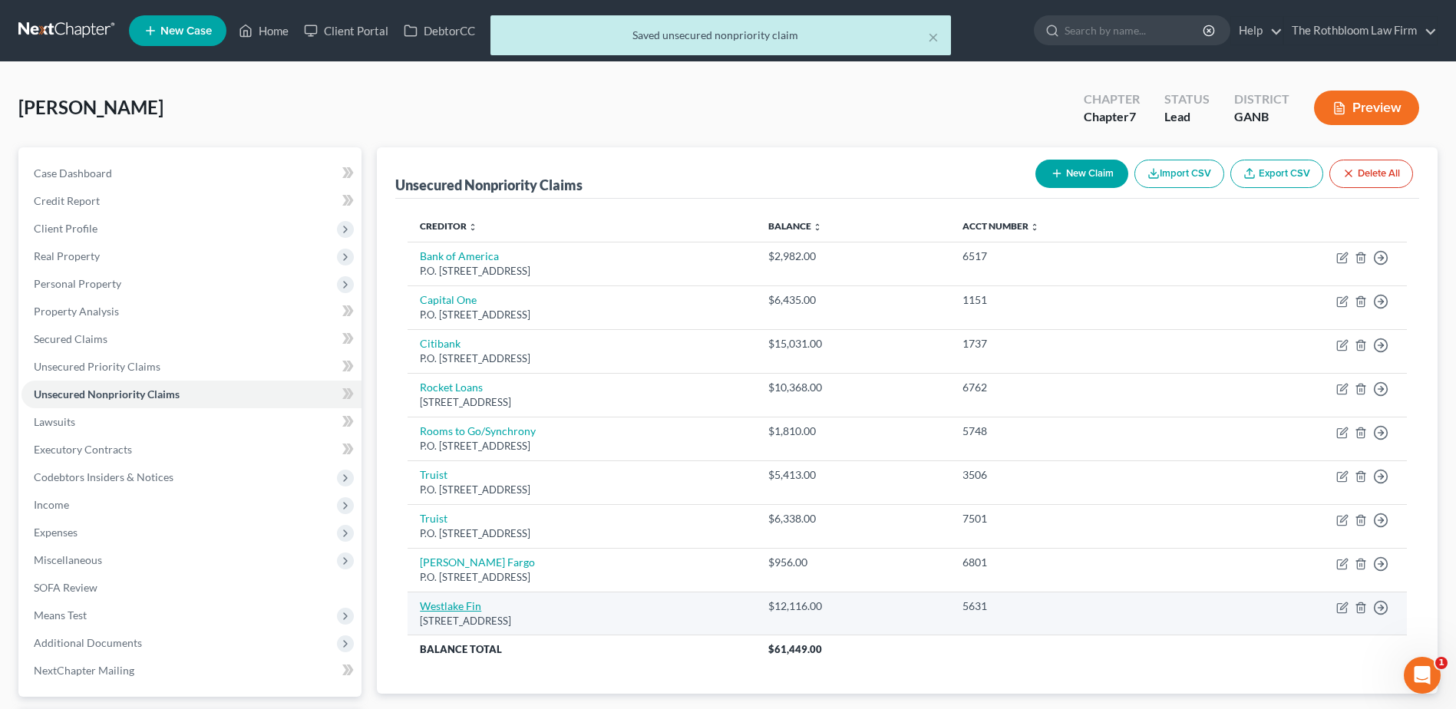
click at [452, 612] on link "Westlake Fin" at bounding box center [450, 606] width 61 height 13
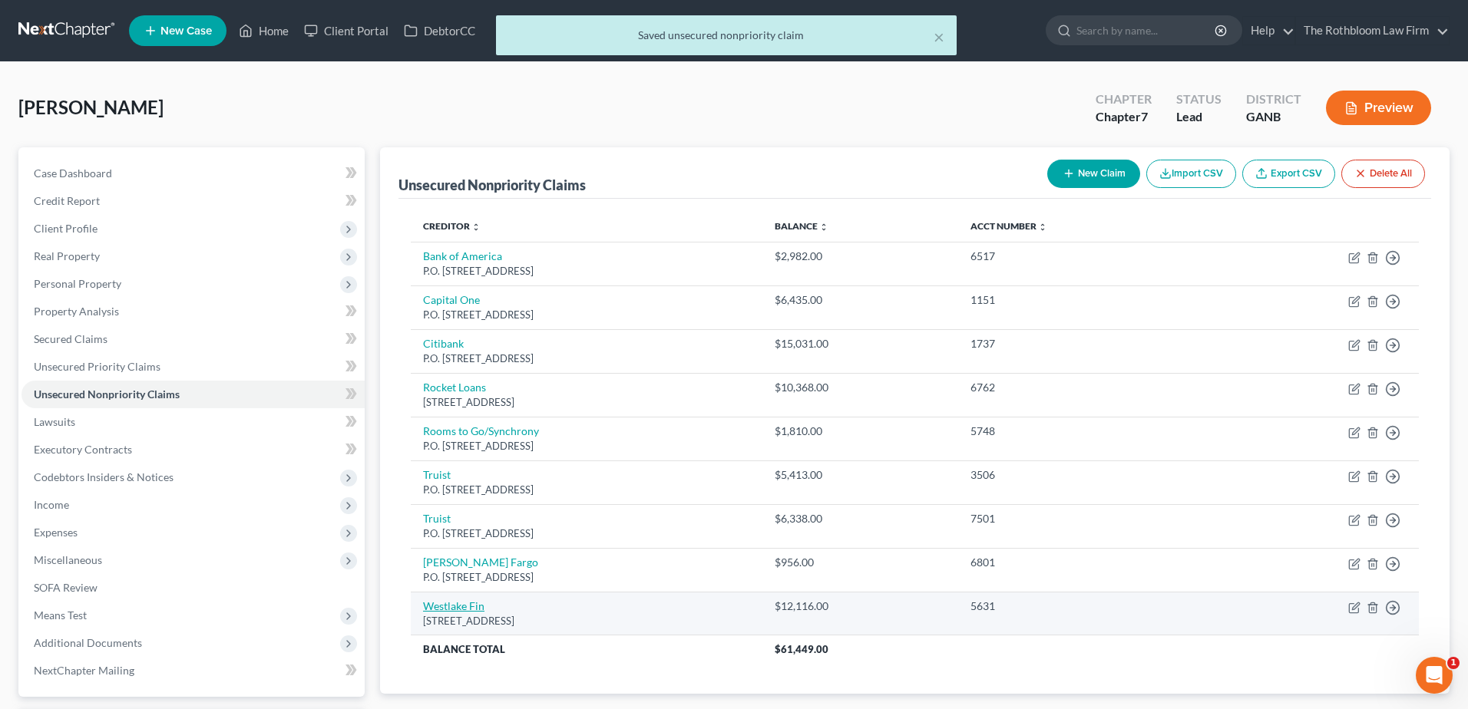
select select "4"
select select "0"
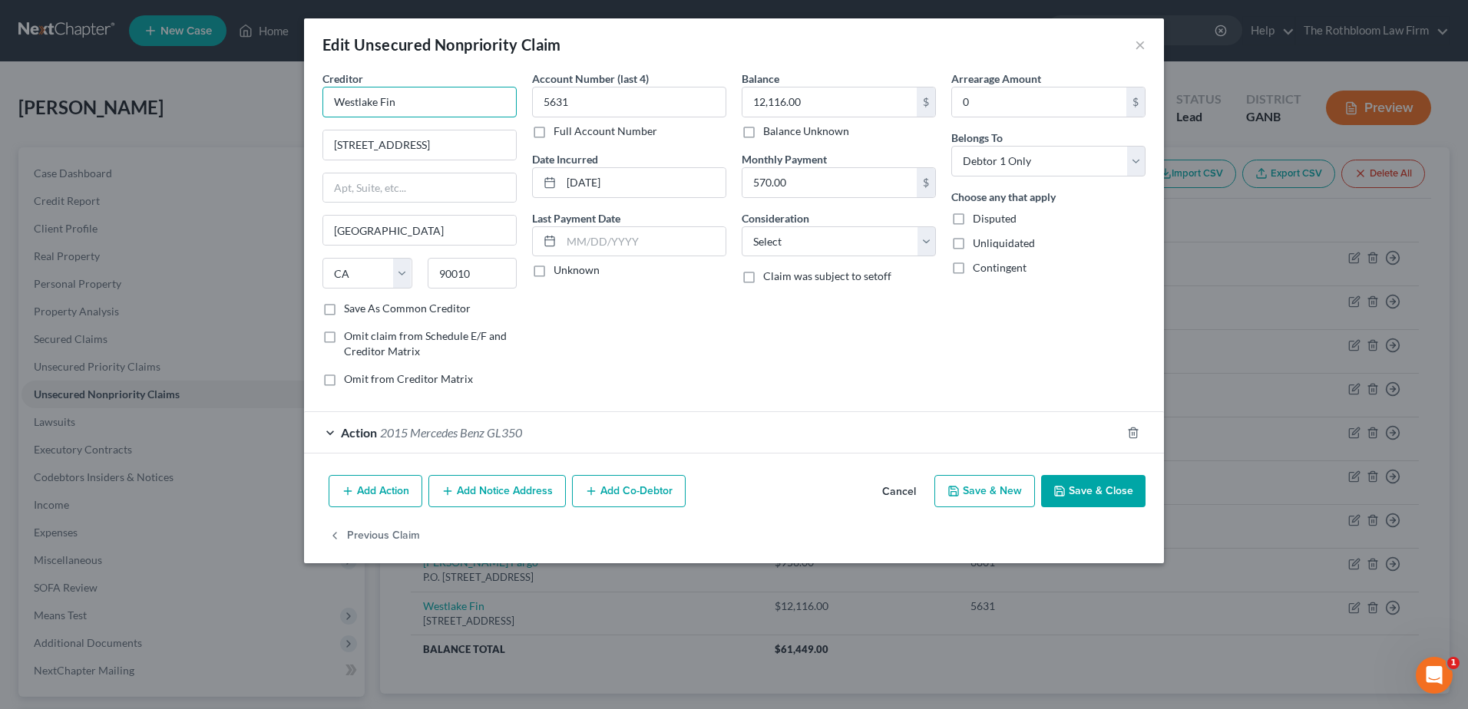
click at [408, 98] on input "Westlake Fin" at bounding box center [419, 102] width 194 height 31
type input "Westlake Financial"
click at [772, 241] on select "Select Cable / Satellite Services Collection Agency Credit Card Debt Debt Couns…" at bounding box center [839, 241] width 194 height 31
select select "4"
click at [742, 226] on select "Select Cable / Satellite Services Collection Agency Credit Card Debt Debt Couns…" at bounding box center [839, 241] width 194 height 31
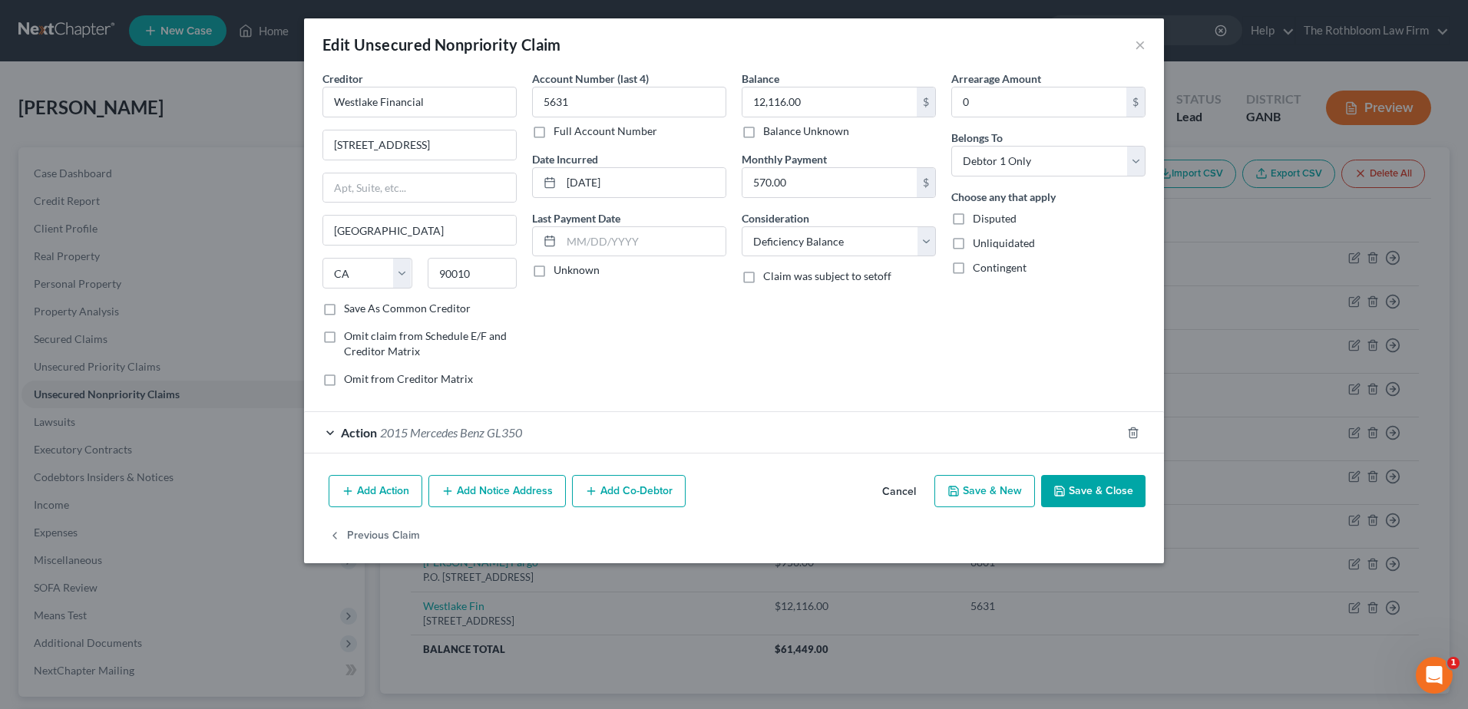
click at [1103, 494] on button "Save & Close" at bounding box center [1093, 491] width 104 height 32
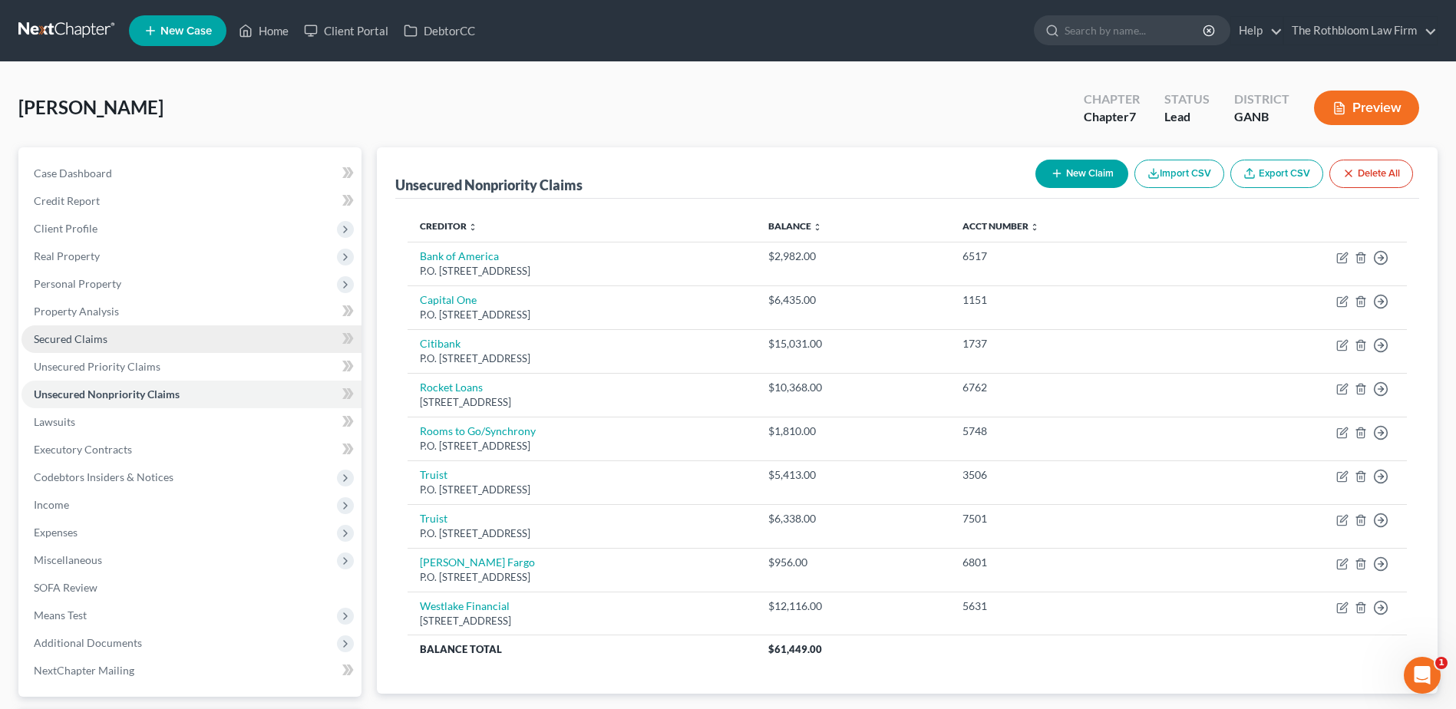
click at [72, 340] on span "Secured Claims" at bounding box center [71, 338] width 74 height 13
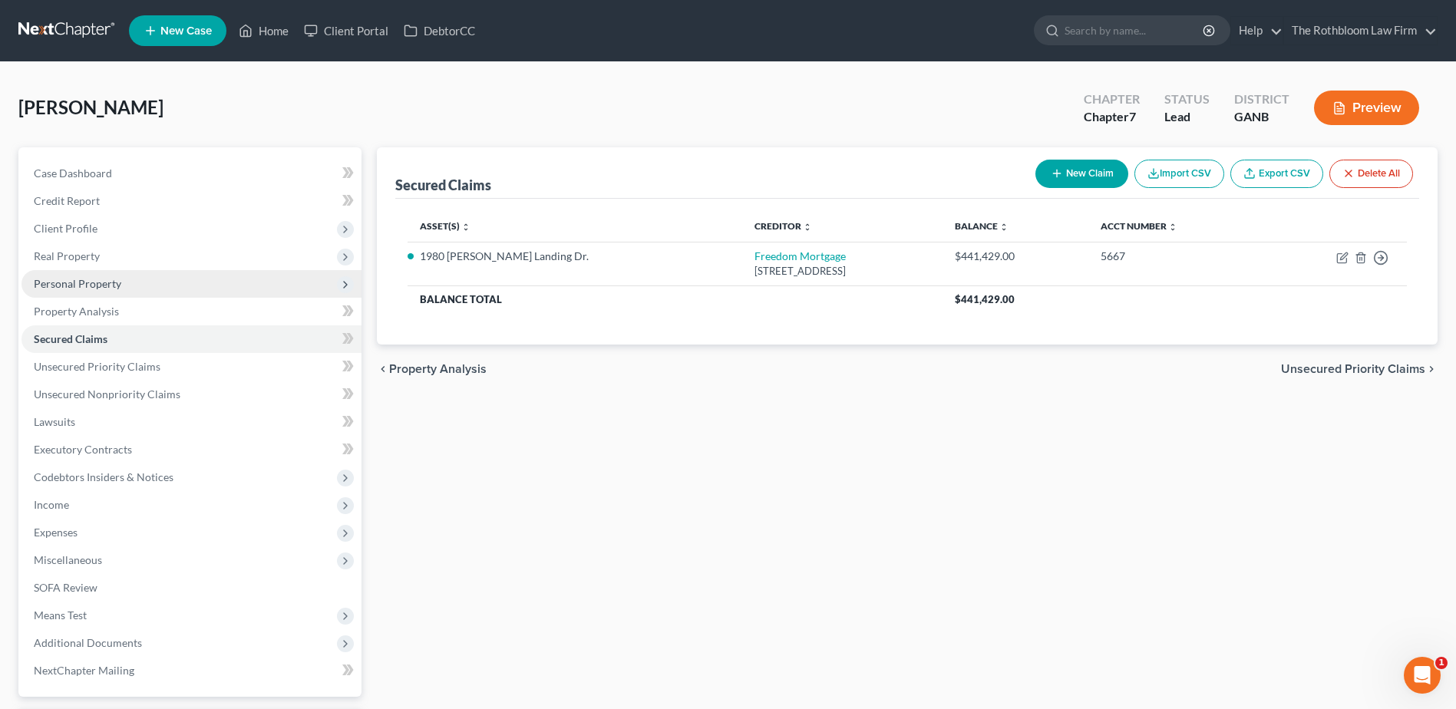
click at [78, 279] on span "Personal Property" at bounding box center [78, 283] width 88 height 13
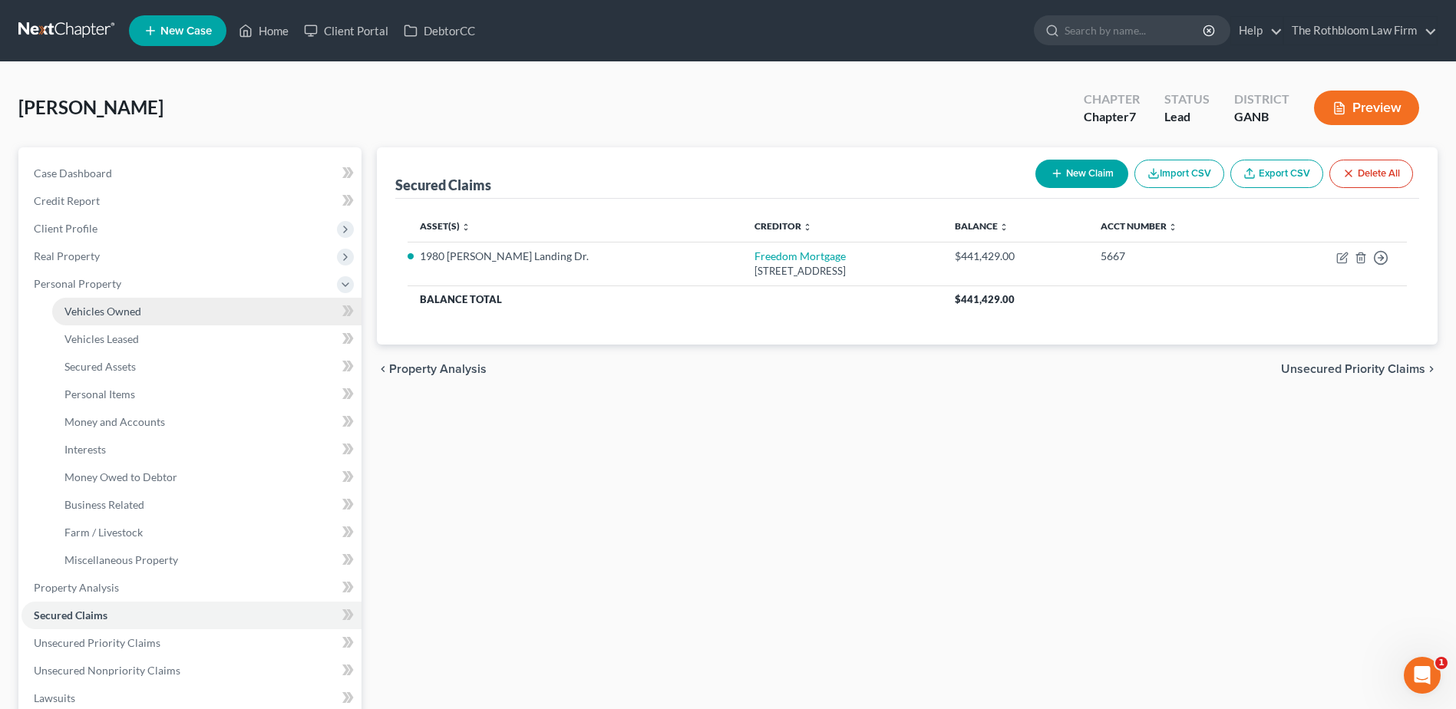
click at [95, 305] on span "Vehicles Owned" at bounding box center [102, 311] width 77 height 13
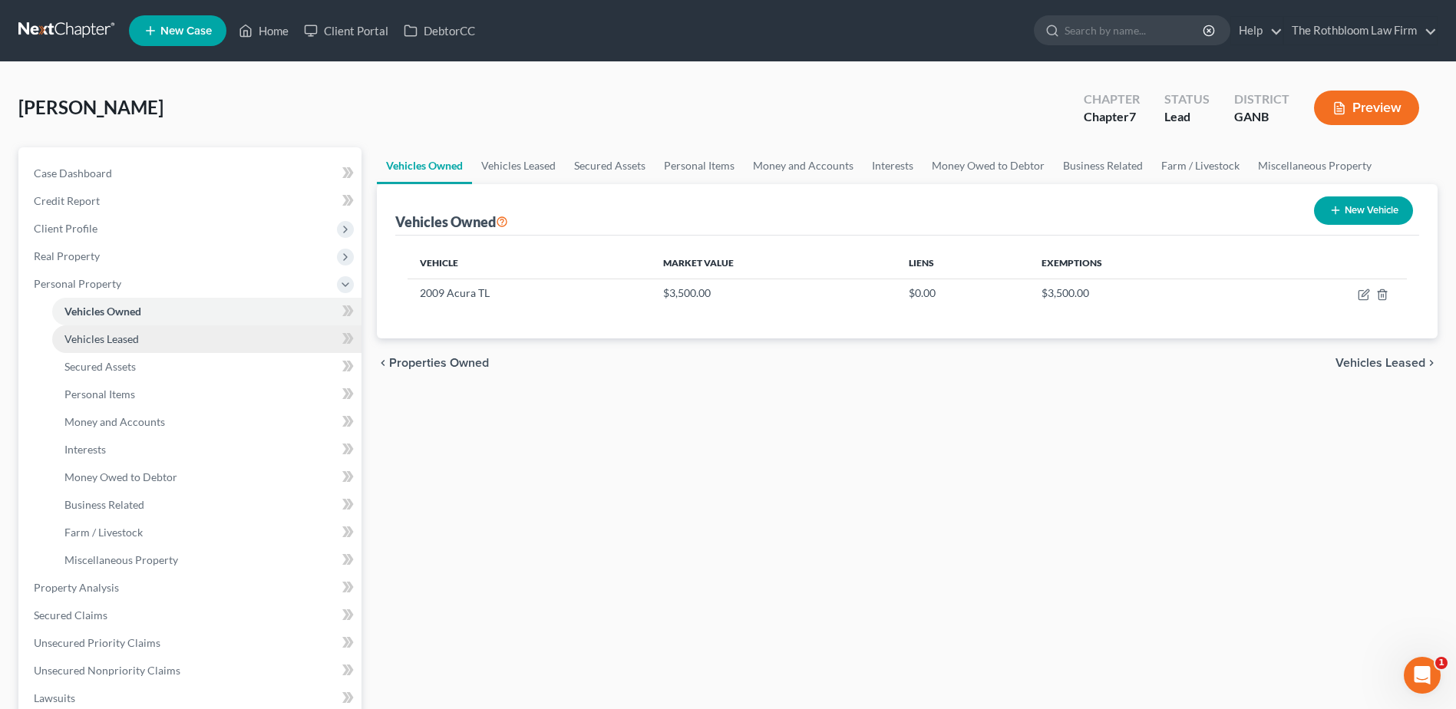
click at [98, 338] on span "Vehicles Leased" at bounding box center [101, 338] width 74 height 13
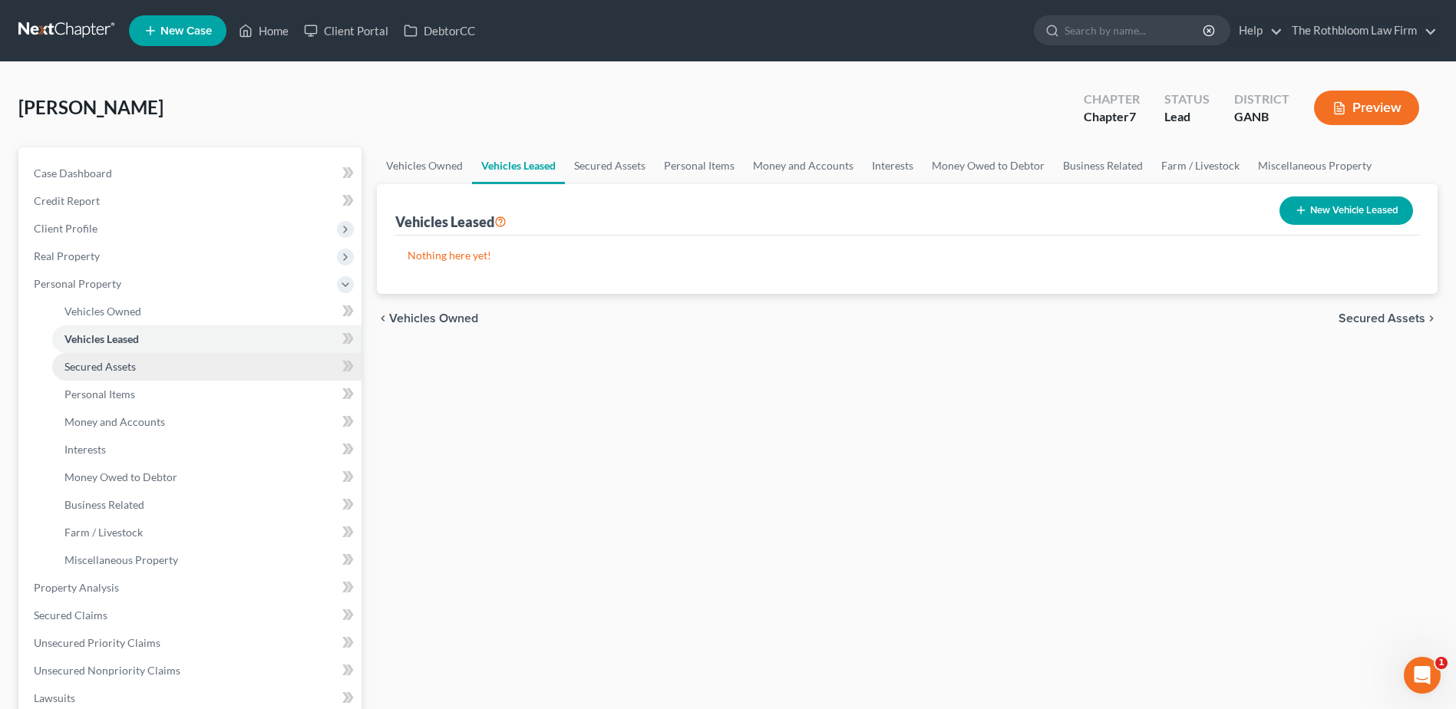
click at [95, 365] on span "Secured Assets" at bounding box center [99, 366] width 71 height 13
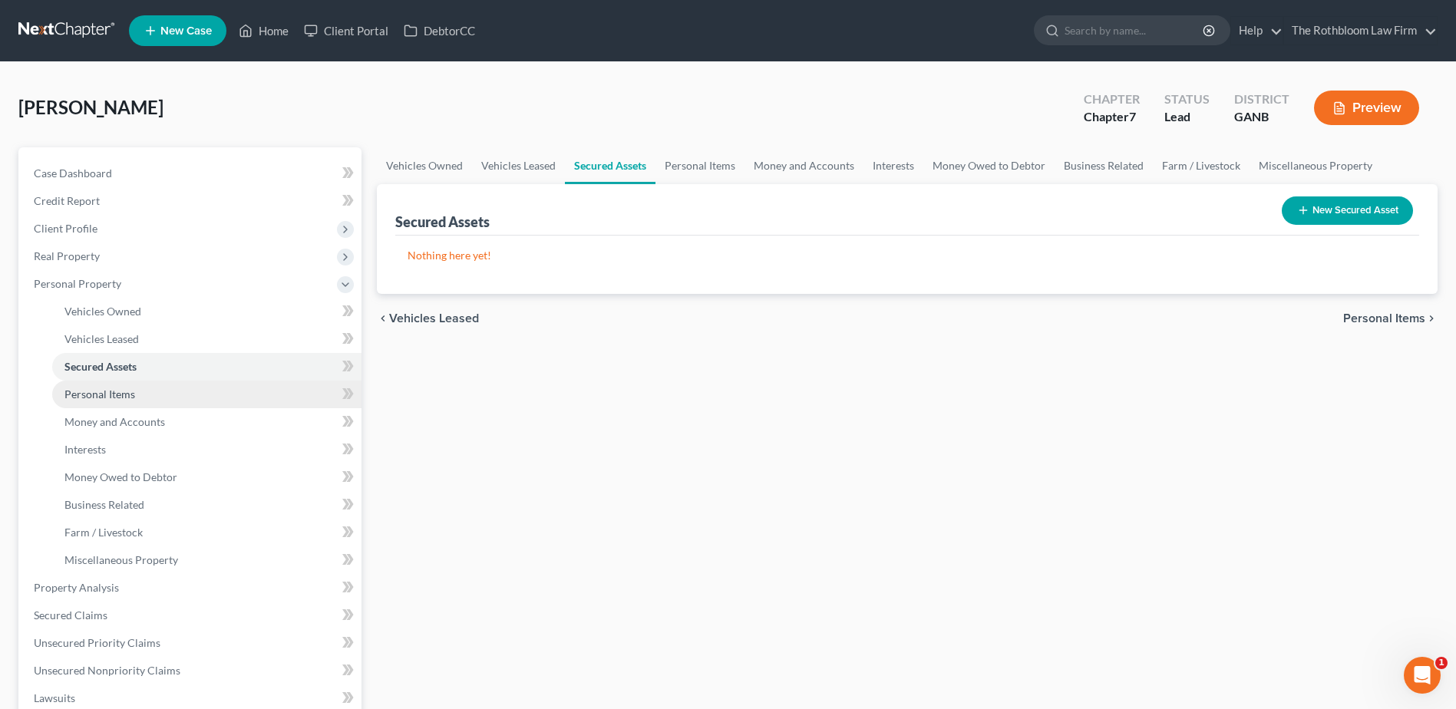
click at [97, 389] on span "Personal Items" at bounding box center [99, 394] width 71 height 13
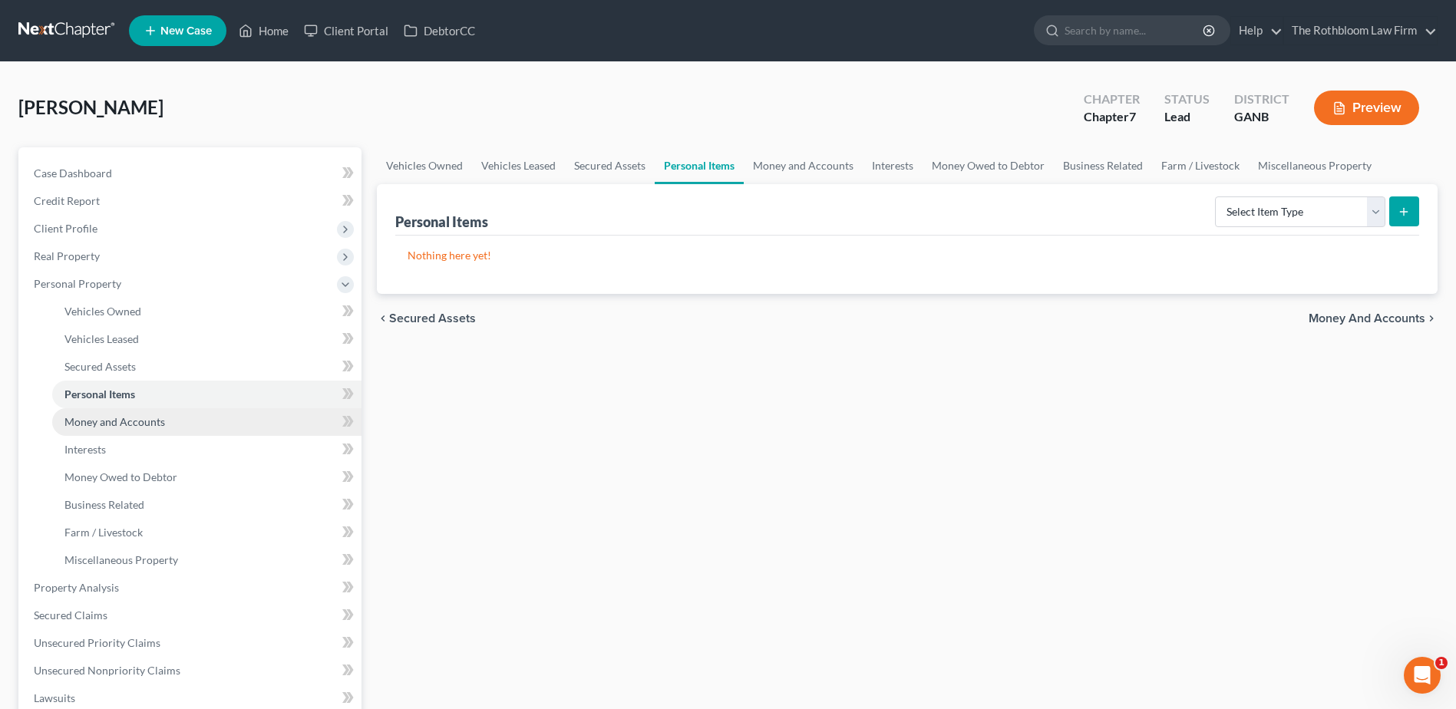
click at [101, 411] on link "Money and Accounts" at bounding box center [206, 422] width 309 height 28
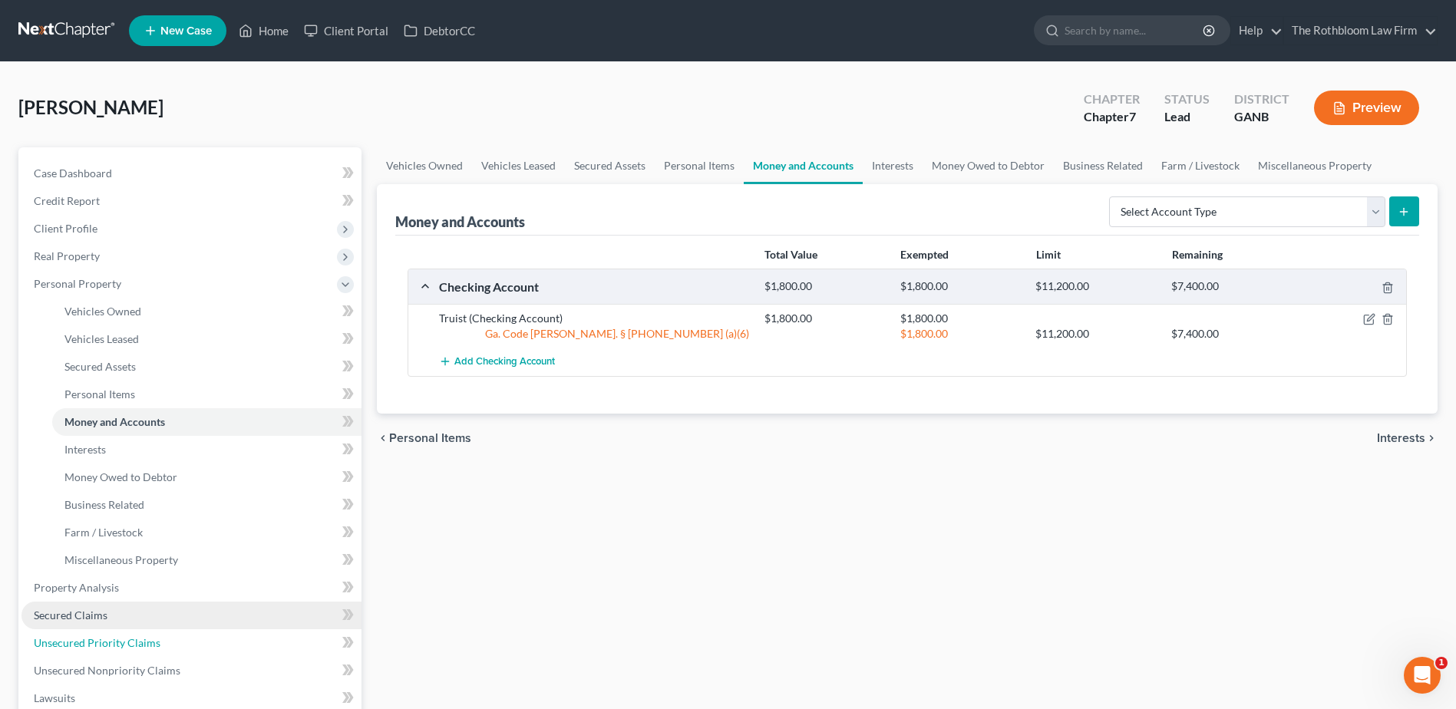
drag, startPoint x: 113, startPoint y: 639, endPoint x: 115, endPoint y: 615, distance: 23.9
click at [113, 639] on span "Unsecured Priority Claims" at bounding box center [97, 642] width 127 height 13
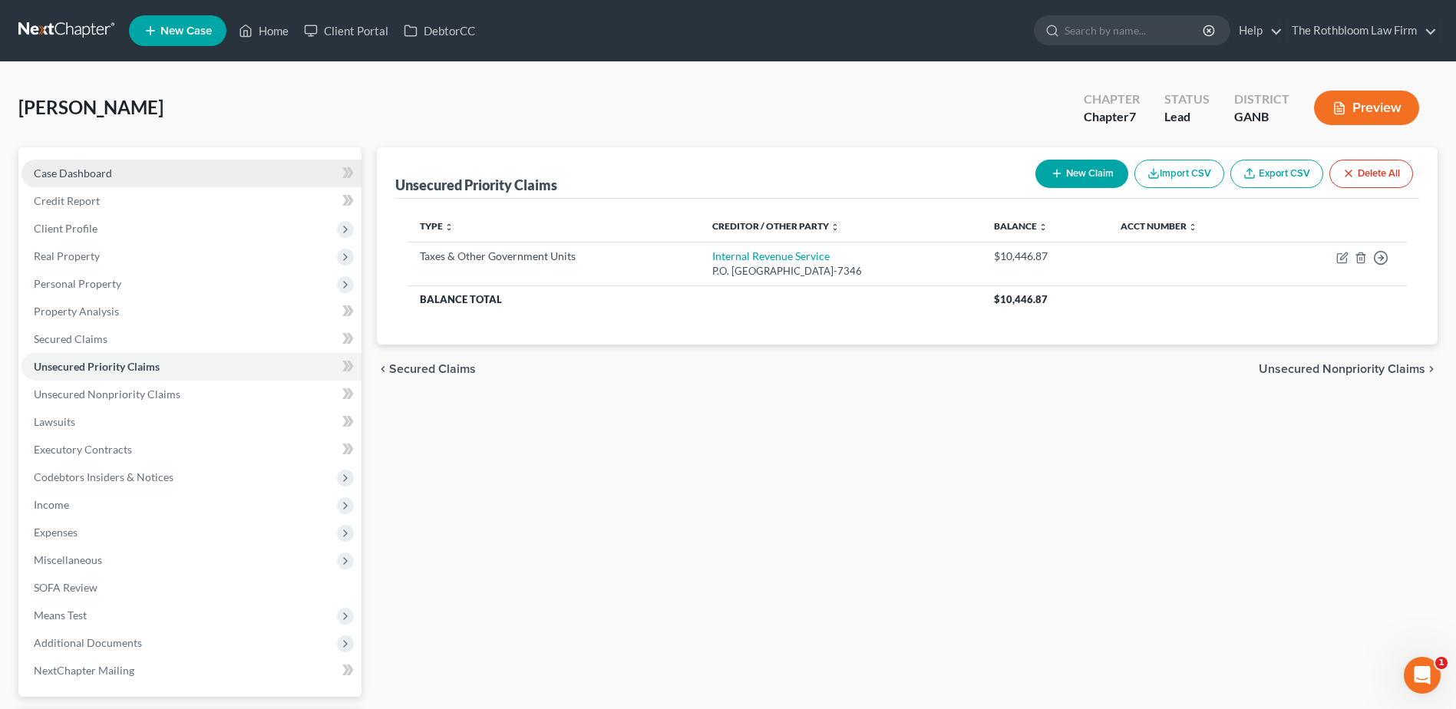
click at [67, 169] on span "Case Dashboard" at bounding box center [73, 173] width 78 height 13
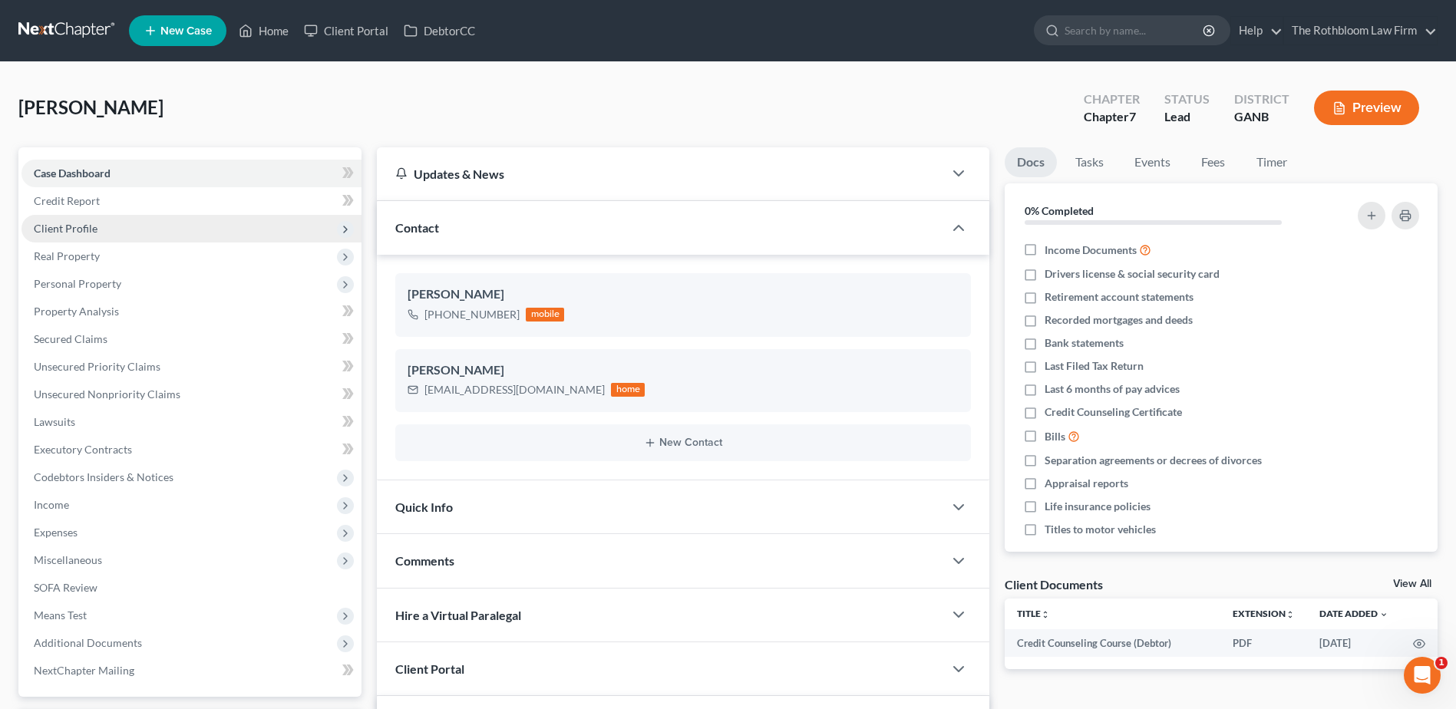
click at [84, 226] on span "Client Profile" at bounding box center [66, 228] width 64 height 13
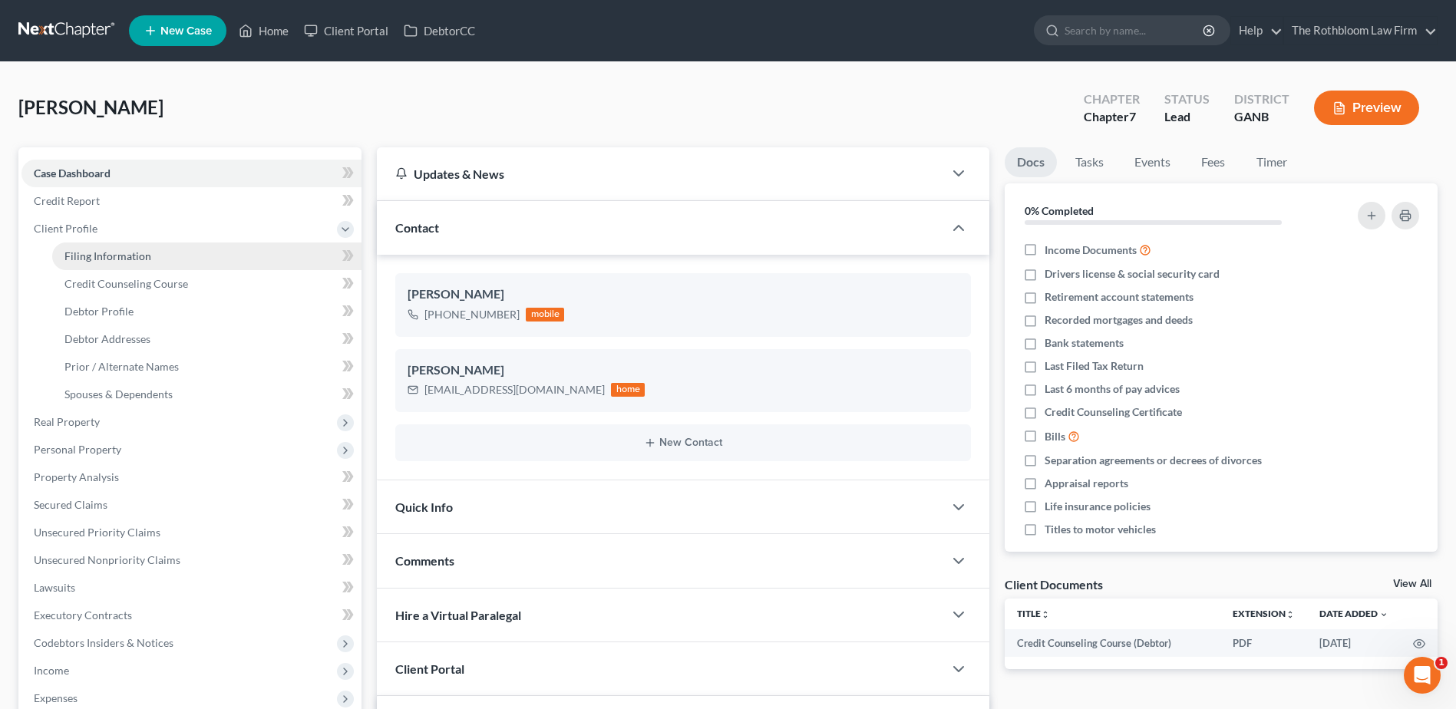
click at [90, 256] on span "Filing Information" at bounding box center [107, 256] width 87 height 13
select select "1"
select select "0"
select select "19"
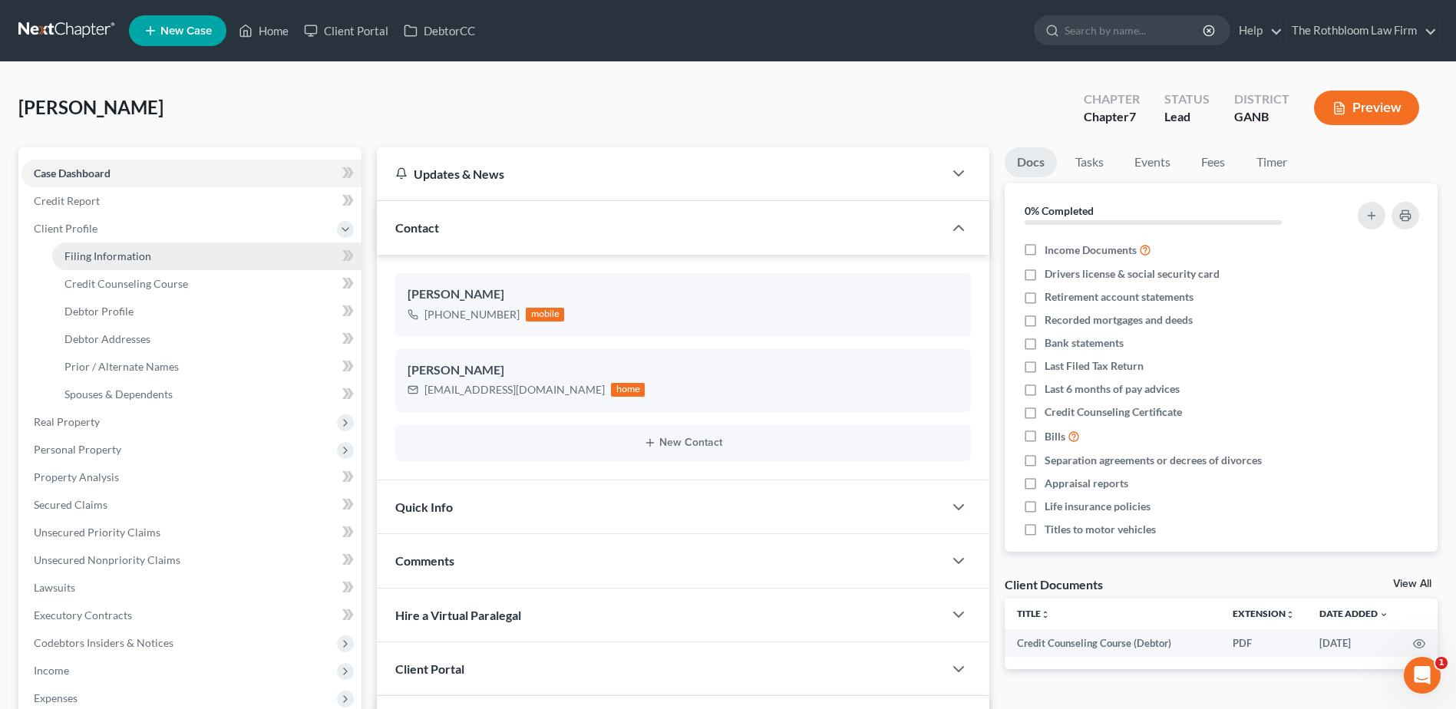
select select "0"
select select "10"
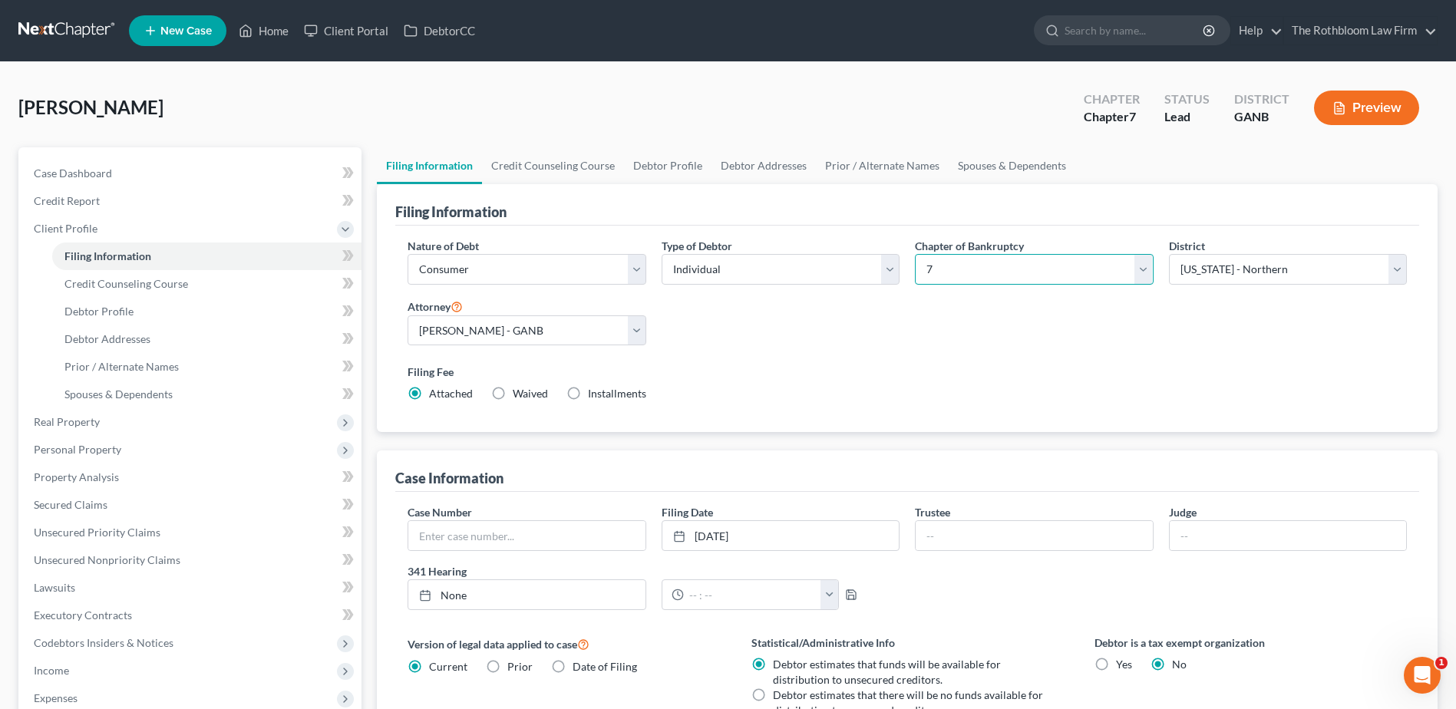
click at [1143, 272] on select "Select 7 11 12 13" at bounding box center [1034, 269] width 238 height 31
select select "3"
click at [915, 254] on select "Select 7 11 12 13" at bounding box center [1034, 269] width 238 height 31
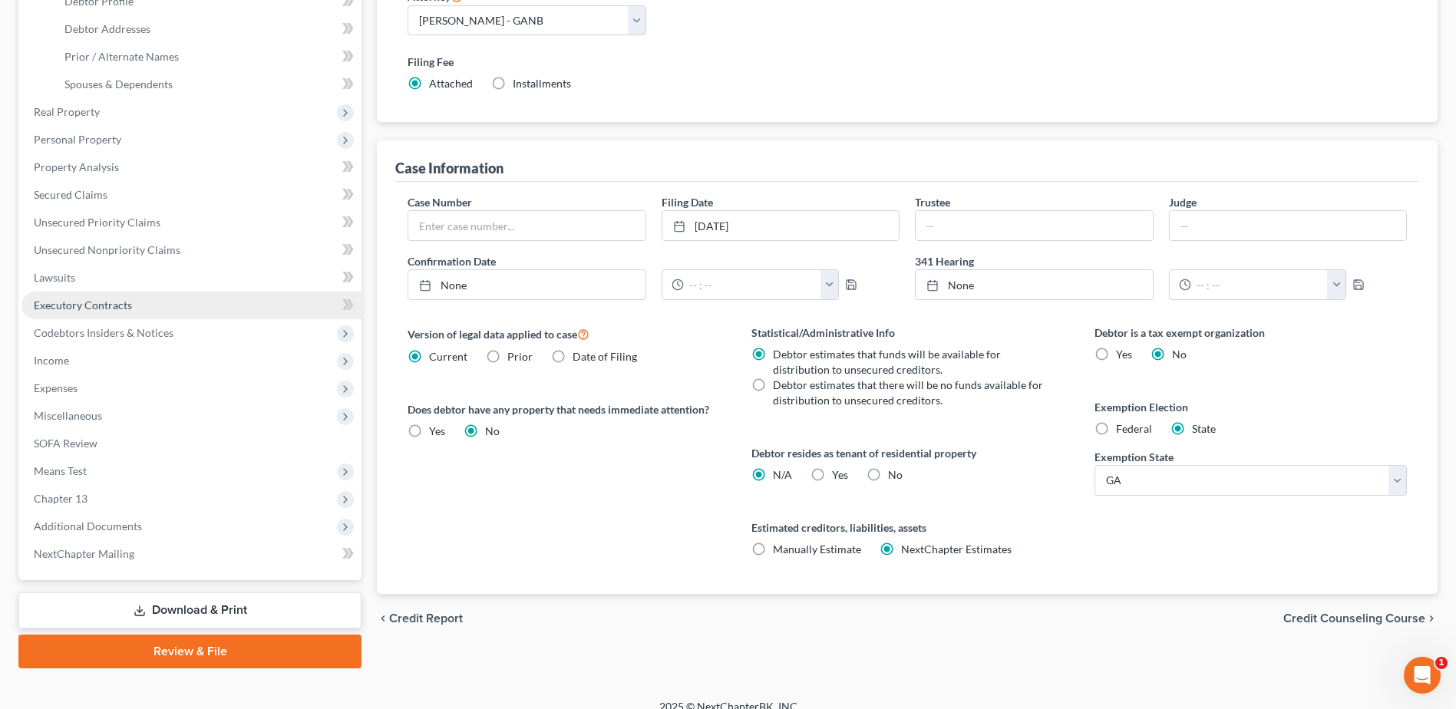
scroll to position [328, 0]
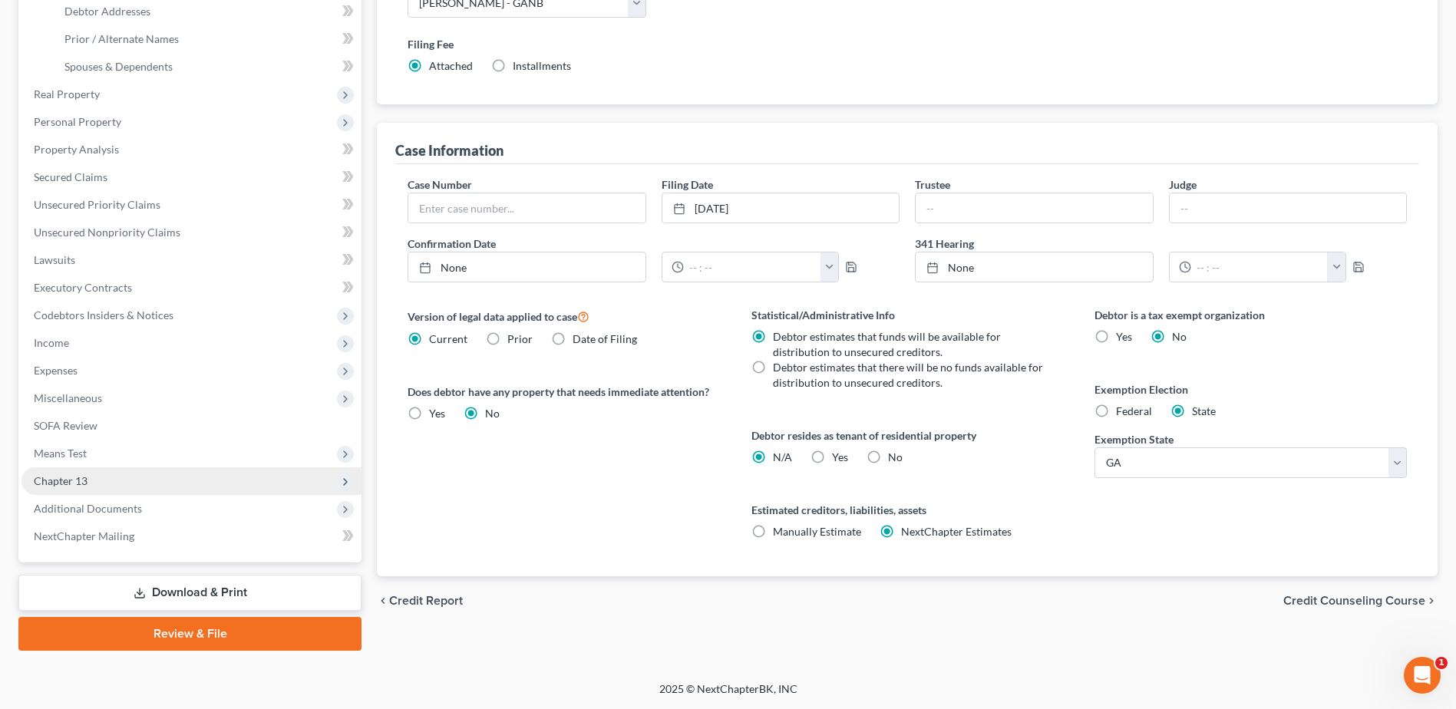
click at [89, 481] on span "Chapter 13" at bounding box center [191, 482] width 340 height 28
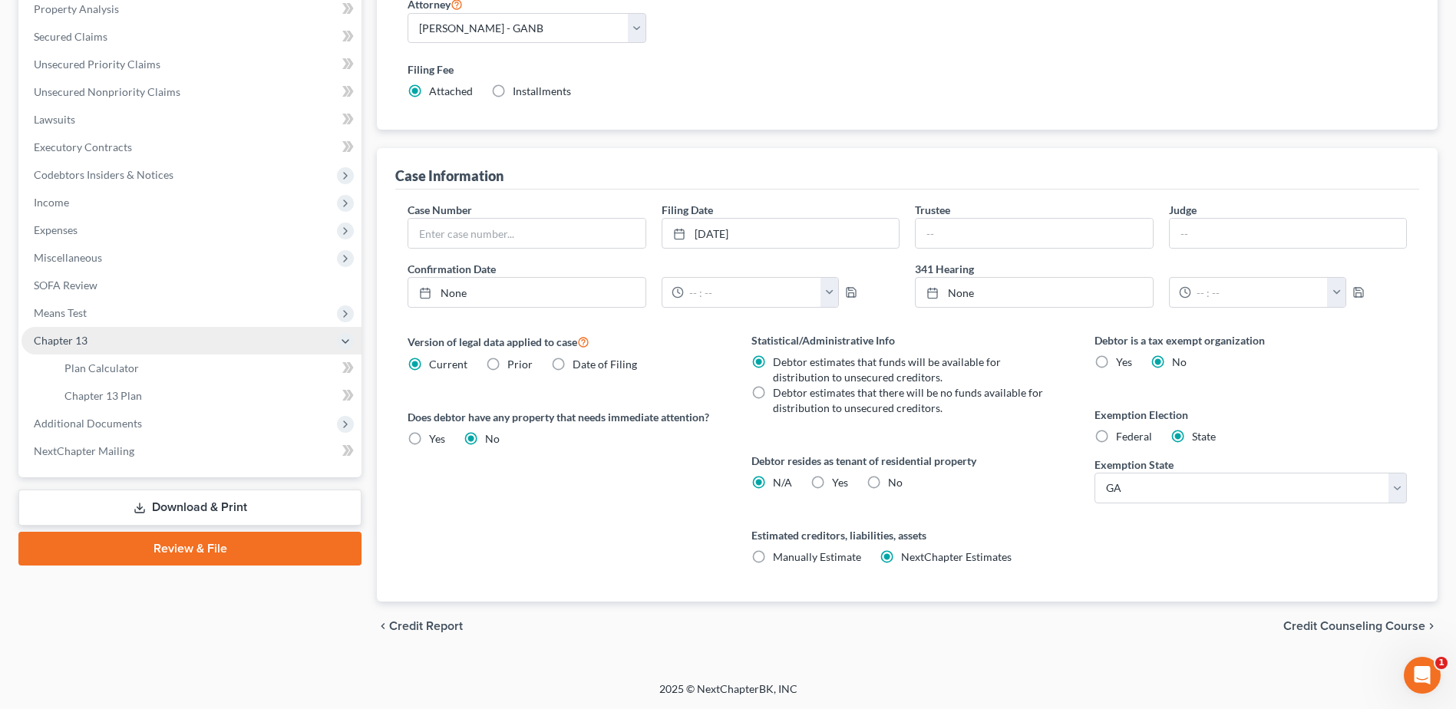
scroll to position [302, 0]
click at [93, 370] on span "Plan Calculator" at bounding box center [101, 368] width 74 height 13
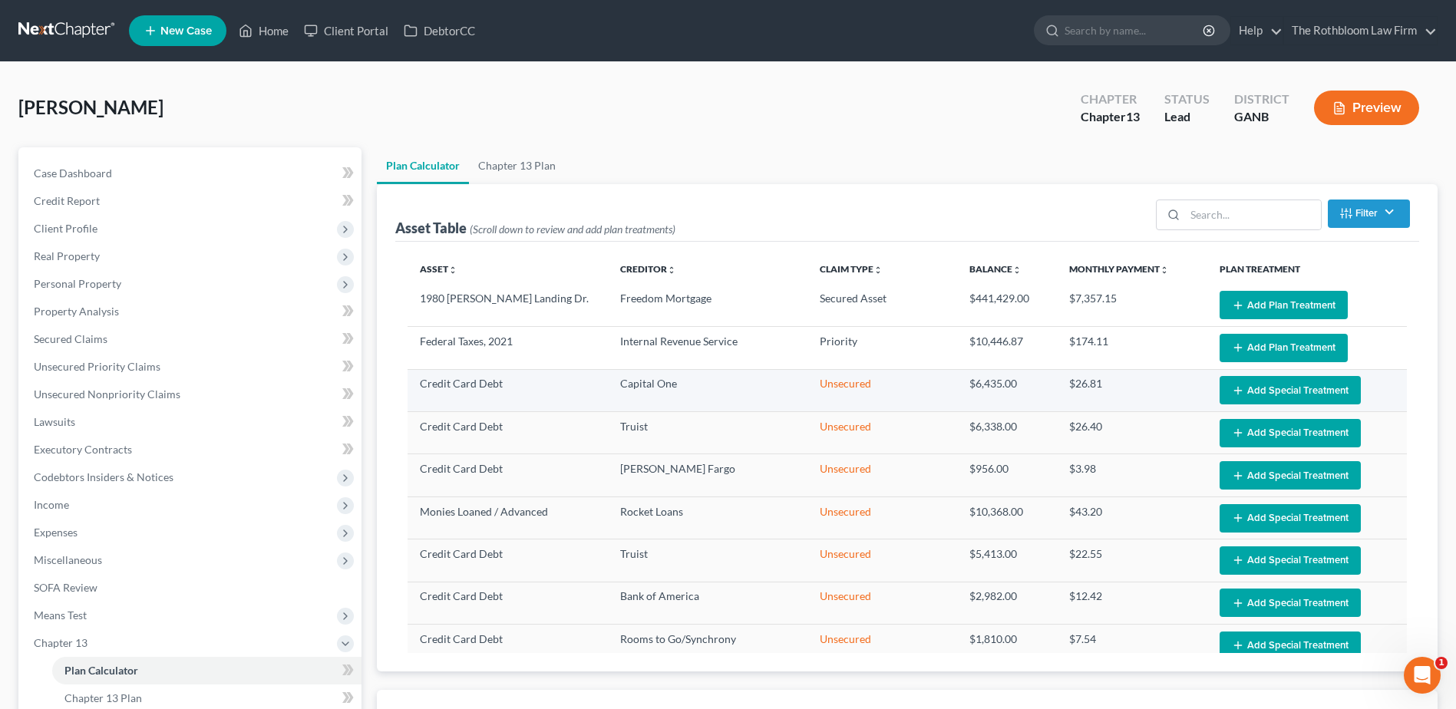
select select "59"
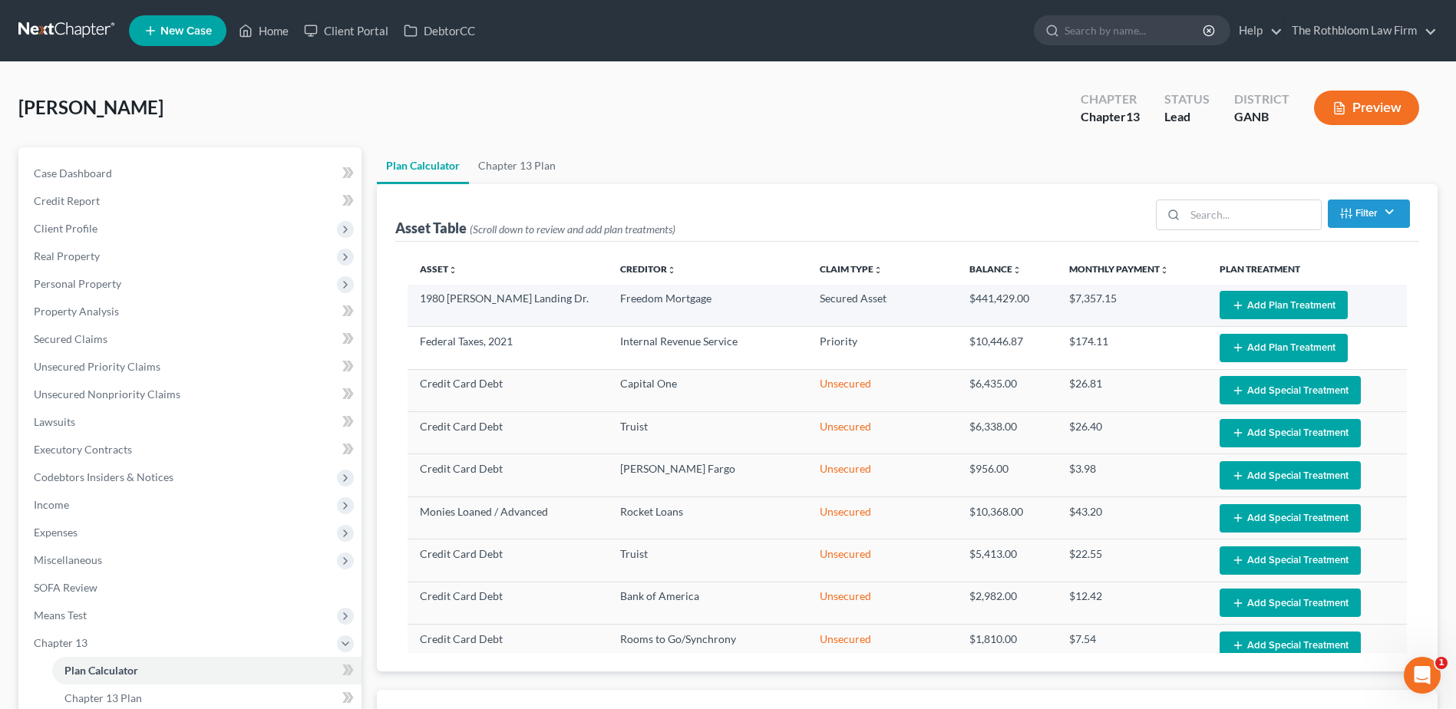
click at [1296, 310] on button "Add Plan Treatment" at bounding box center [1284, 305] width 128 height 28
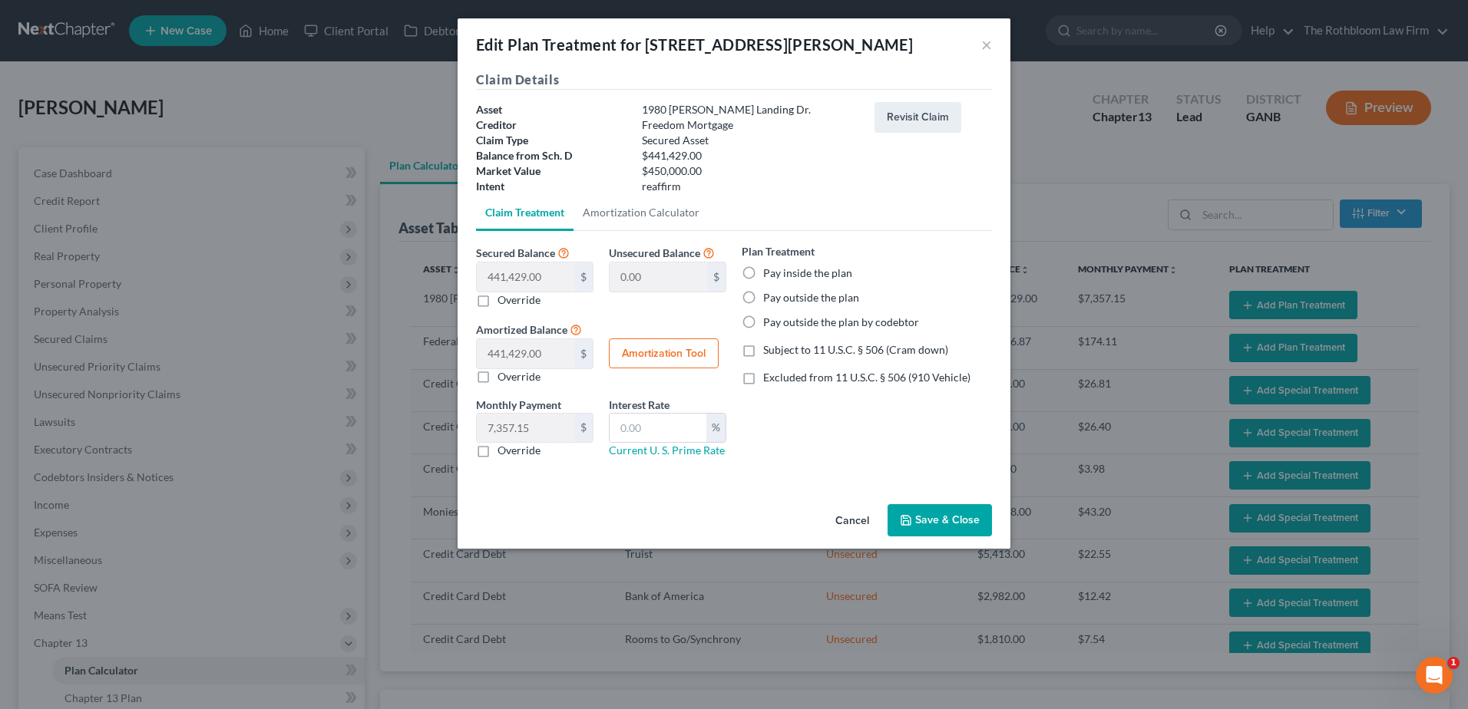
drag, startPoint x: 750, startPoint y: 299, endPoint x: 798, endPoint y: 356, distance: 74.7
click at [763, 298] on label "Pay outside the plan" at bounding box center [811, 297] width 96 height 15
click at [769, 298] on input "Pay outside the plan" at bounding box center [774, 295] width 10 height 10
radio input "true"
drag, startPoint x: 954, startPoint y: 523, endPoint x: 911, endPoint y: 509, distance: 45.9
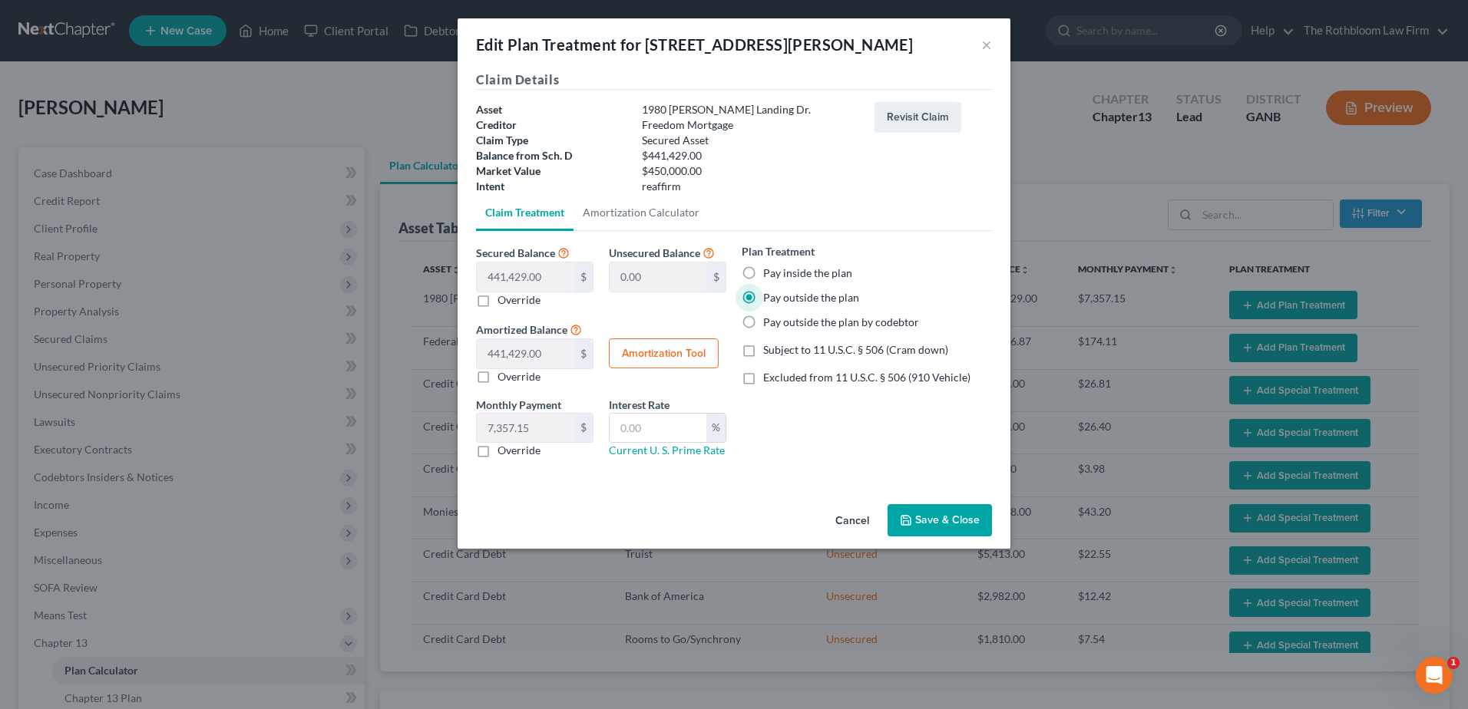
click at [954, 526] on button "Save & Close" at bounding box center [939, 520] width 104 height 32
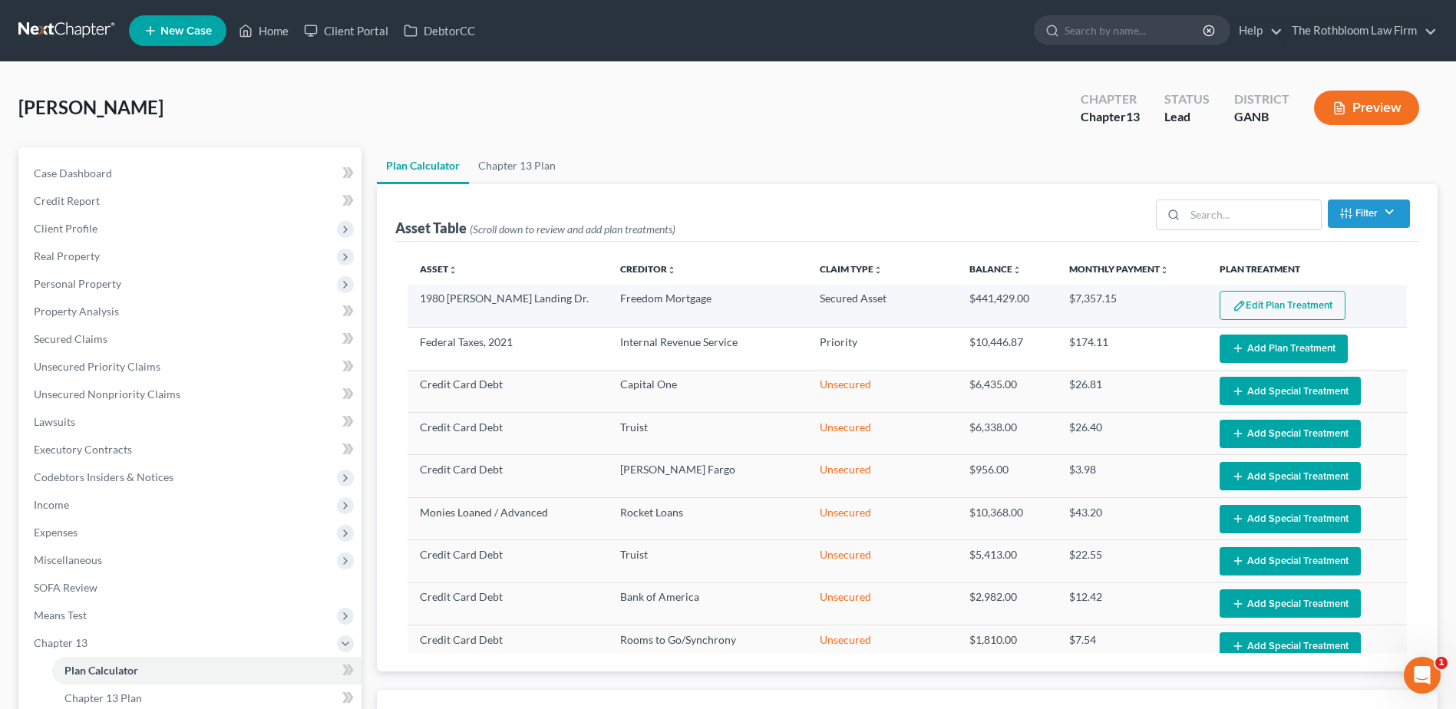
select select "59"
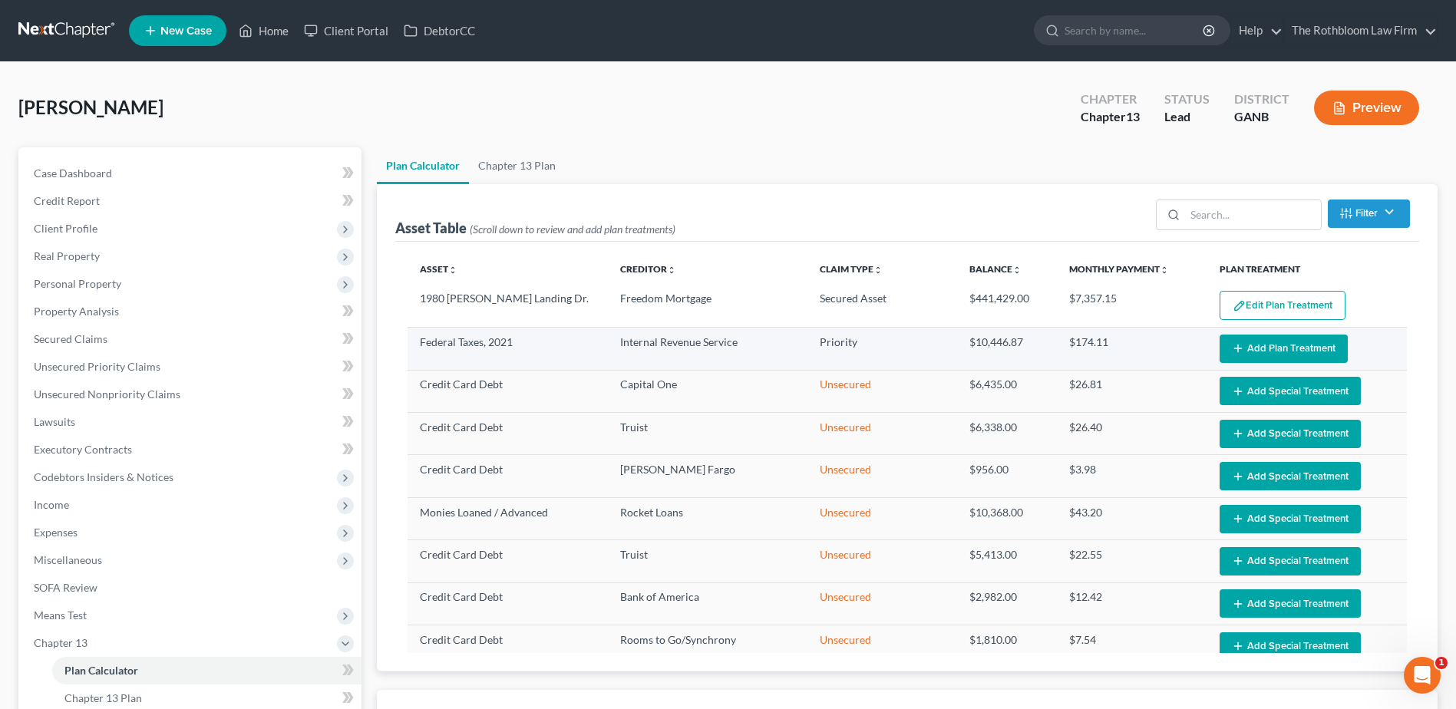
click at [1244, 344] on button "Add Plan Treatment" at bounding box center [1284, 349] width 128 height 28
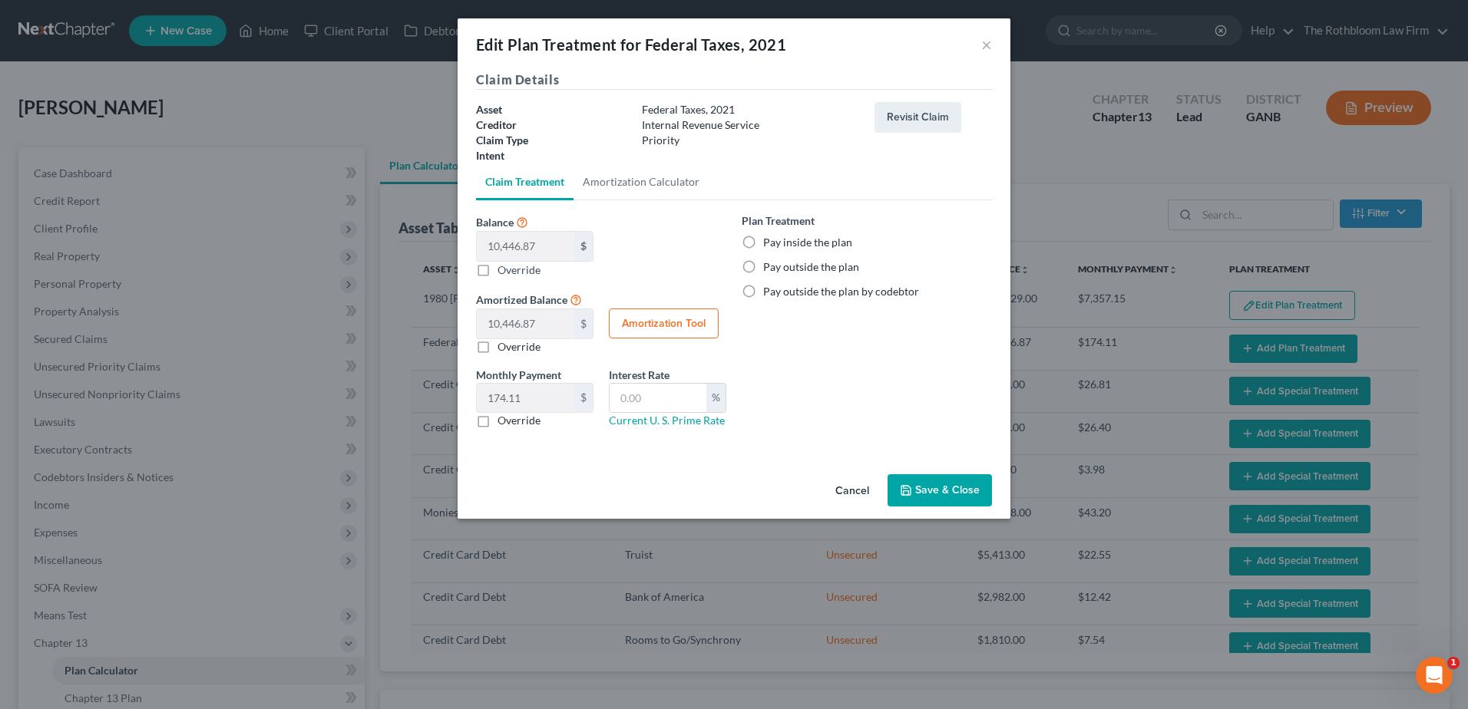
click at [763, 238] on label "Pay inside the plan" at bounding box center [807, 242] width 89 height 15
click at [769, 238] on input "Pay inside the plan" at bounding box center [774, 240] width 10 height 10
radio input "true"
click at [948, 490] on button "Save & Close" at bounding box center [939, 490] width 104 height 32
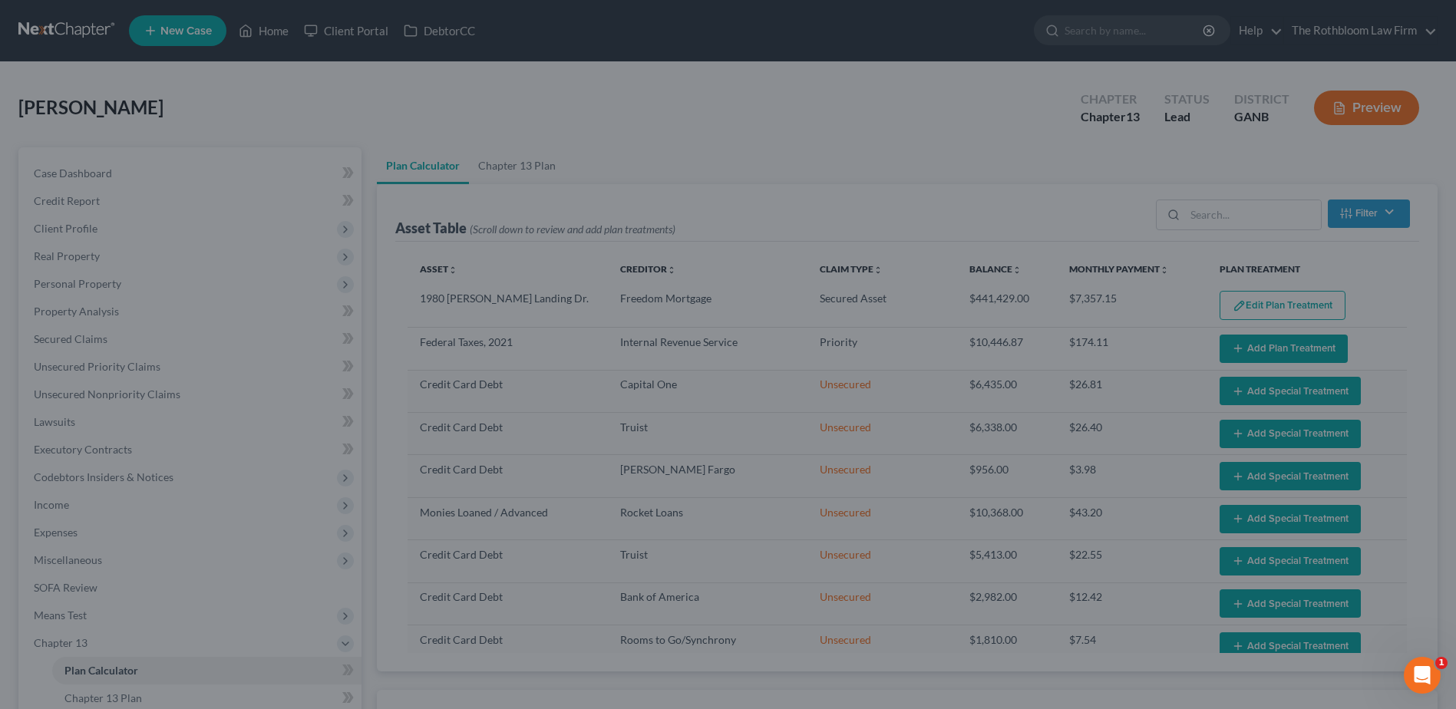
select select "59"
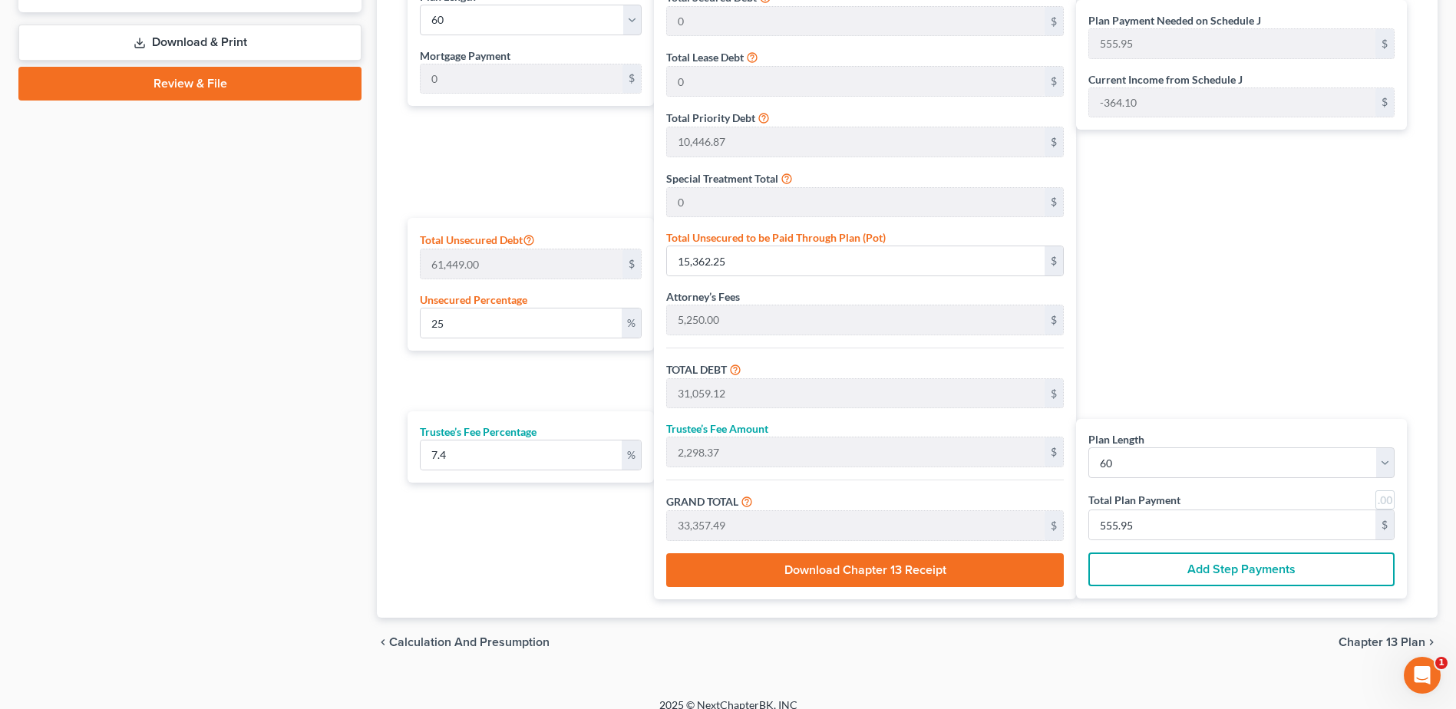
scroll to position [461, 0]
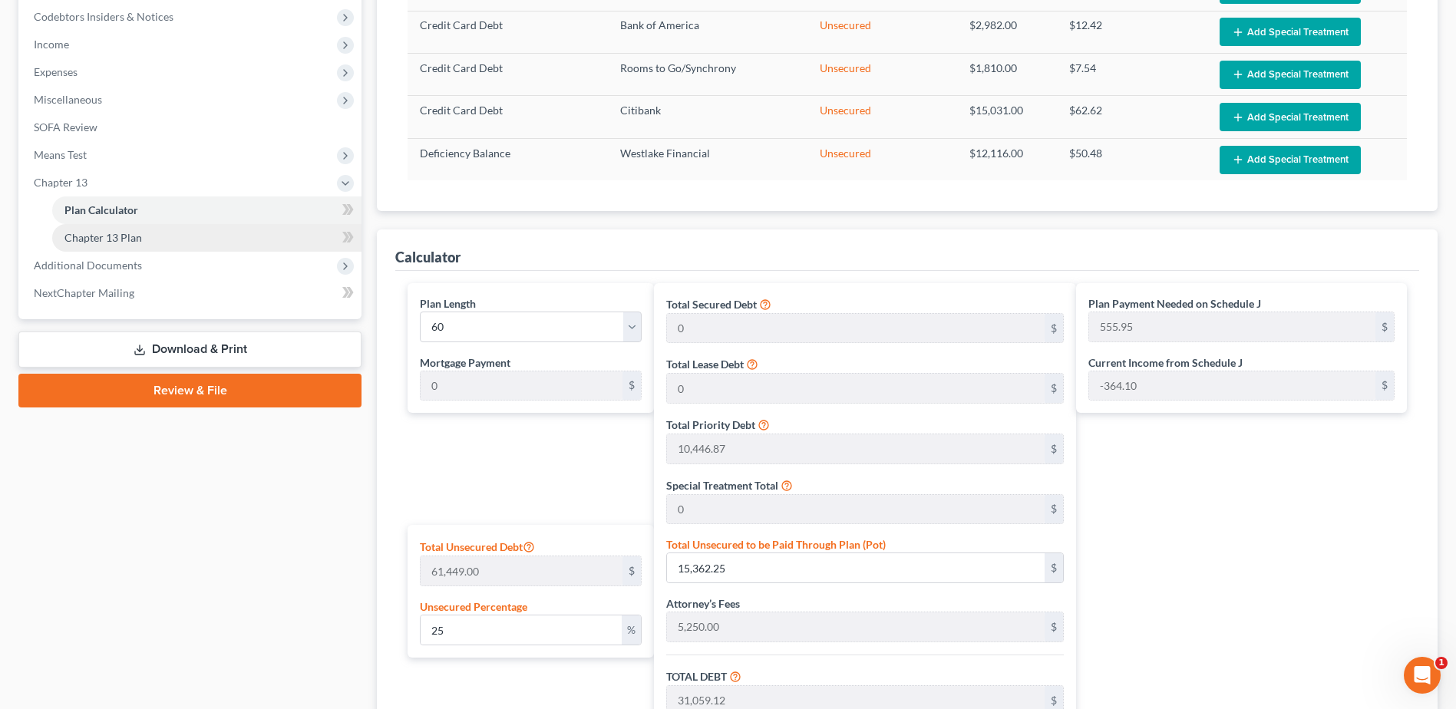
click at [98, 234] on span "Chapter 13 Plan" at bounding box center [103, 237] width 78 height 13
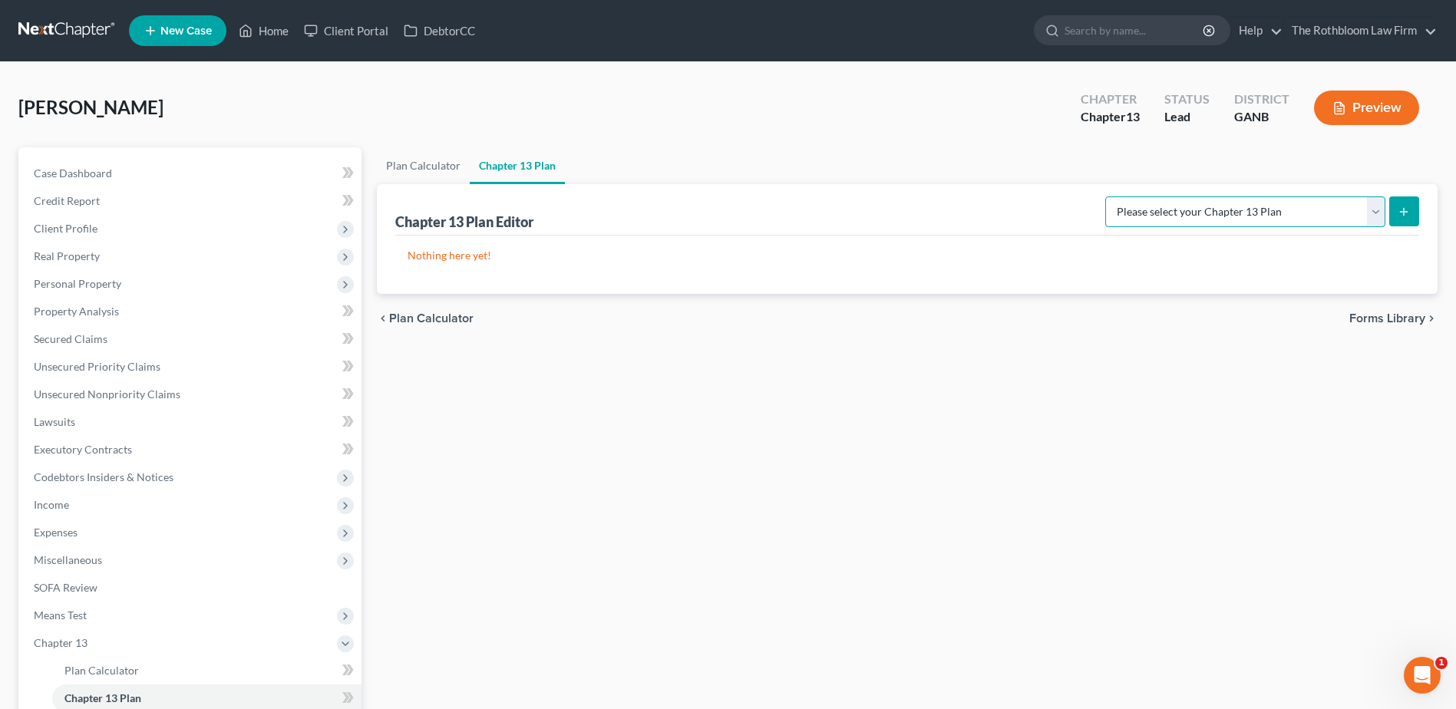
click at [1380, 210] on select "Please select your Chapter 13 Plan National Form Plan - Official Form 113 North…" at bounding box center [1246, 212] width 280 height 31
select select "2"
click at [1107, 197] on select "Please select your Chapter 13 Plan National Form Plan - Official Form 113 North…" at bounding box center [1246, 212] width 280 height 31
click at [1408, 213] on icon "submit" at bounding box center [1404, 212] width 12 height 12
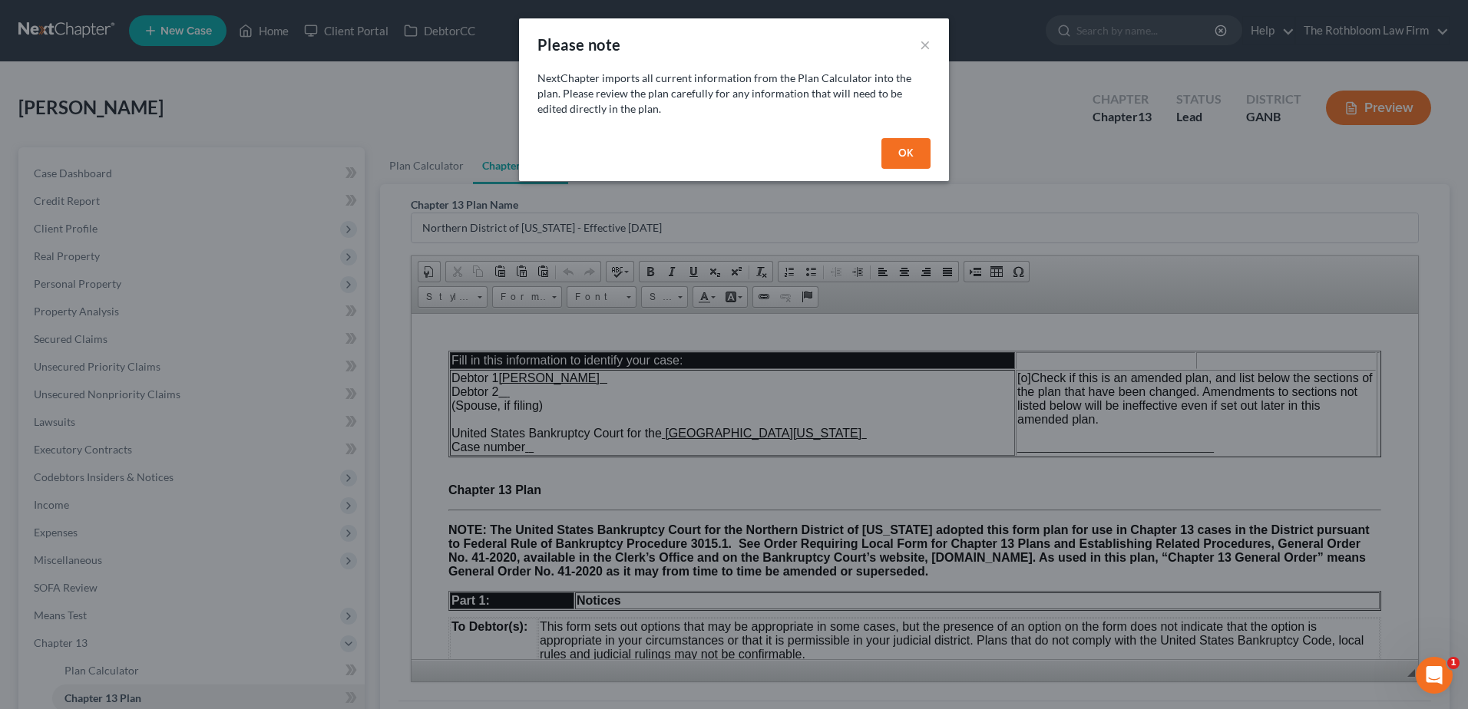
click at [894, 155] on button "OK" at bounding box center [905, 153] width 49 height 31
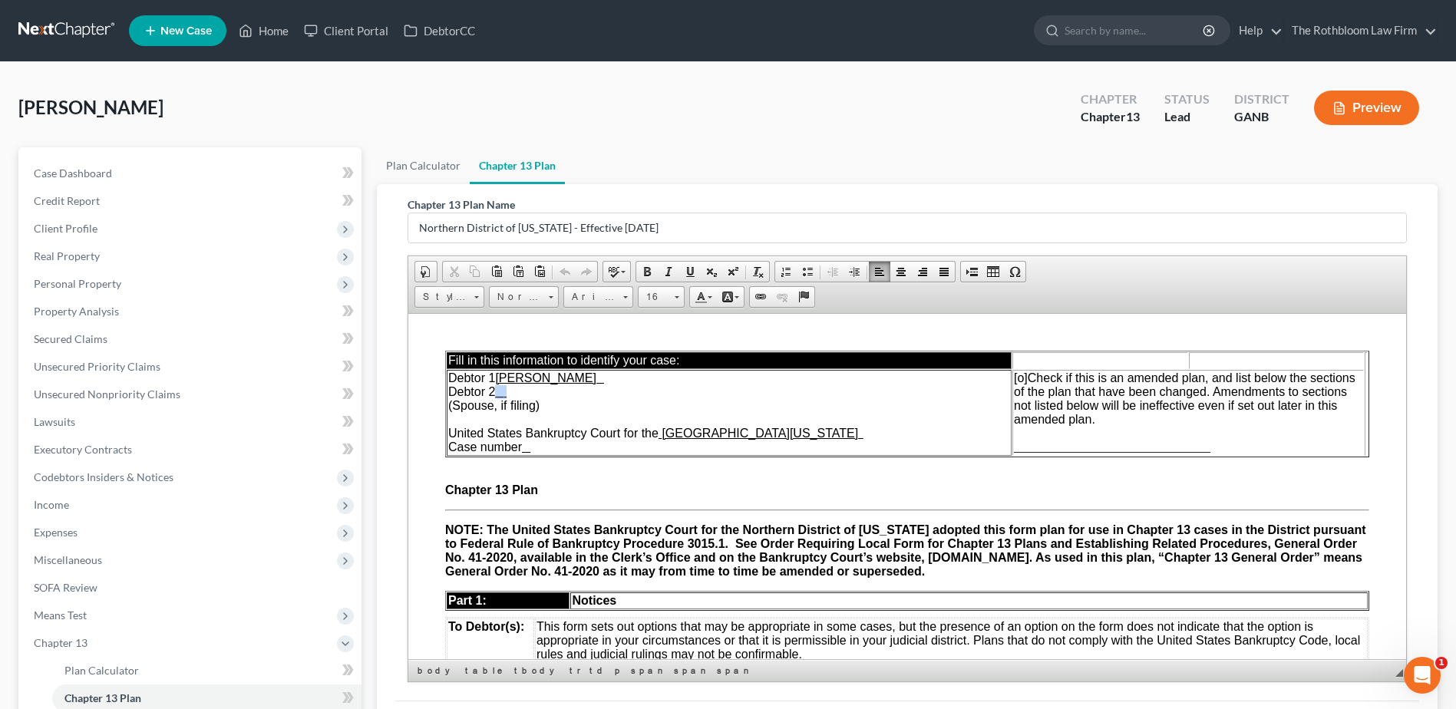
drag, startPoint x: 507, startPoint y: 393, endPoint x: 533, endPoint y: 393, distance: 25.3
click at [533, 393] on td "Debtor 1 [PERSON_NAME] Debtor 2 (Spouse, if filing) United States Bankruptcy Co…" at bounding box center [729, 412] width 565 height 86
click at [539, 451] on td "Debtor 1 [PERSON_NAME] Debtor 2 (Spouse, if filing) United States Bankruptcy Co…" at bounding box center [729, 412] width 565 height 86
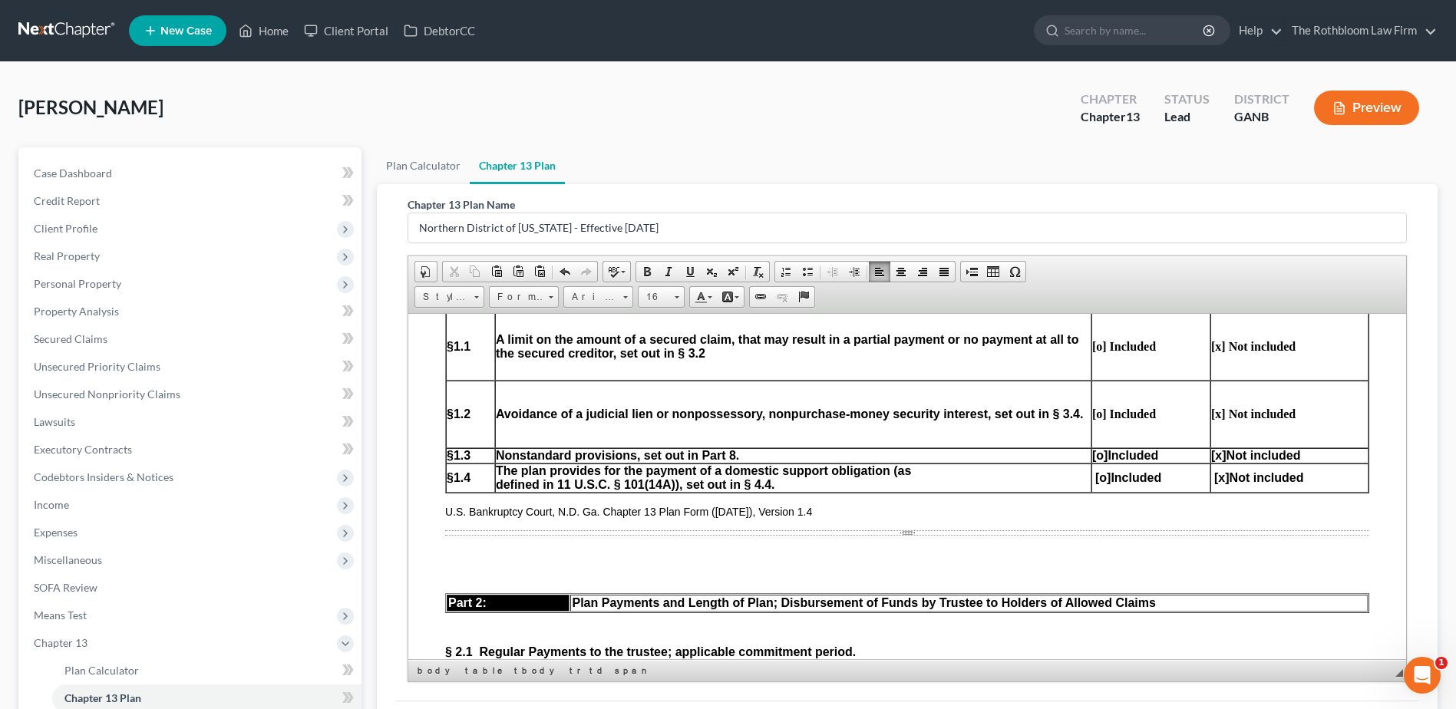
scroll to position [844, 0]
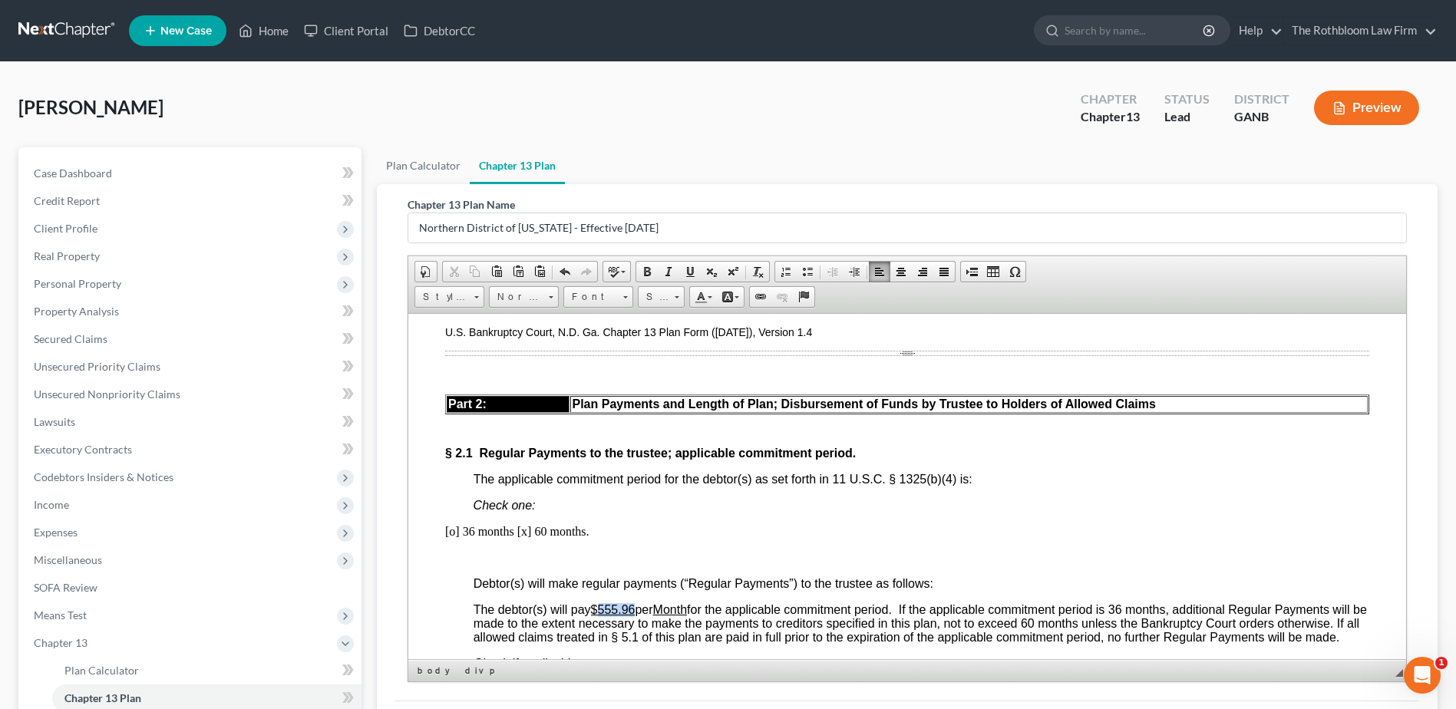
drag, startPoint x: 600, startPoint y: 607, endPoint x: 637, endPoint y: 607, distance: 36.9
click at [636, 607] on u "$555.96" at bounding box center [613, 609] width 45 height 13
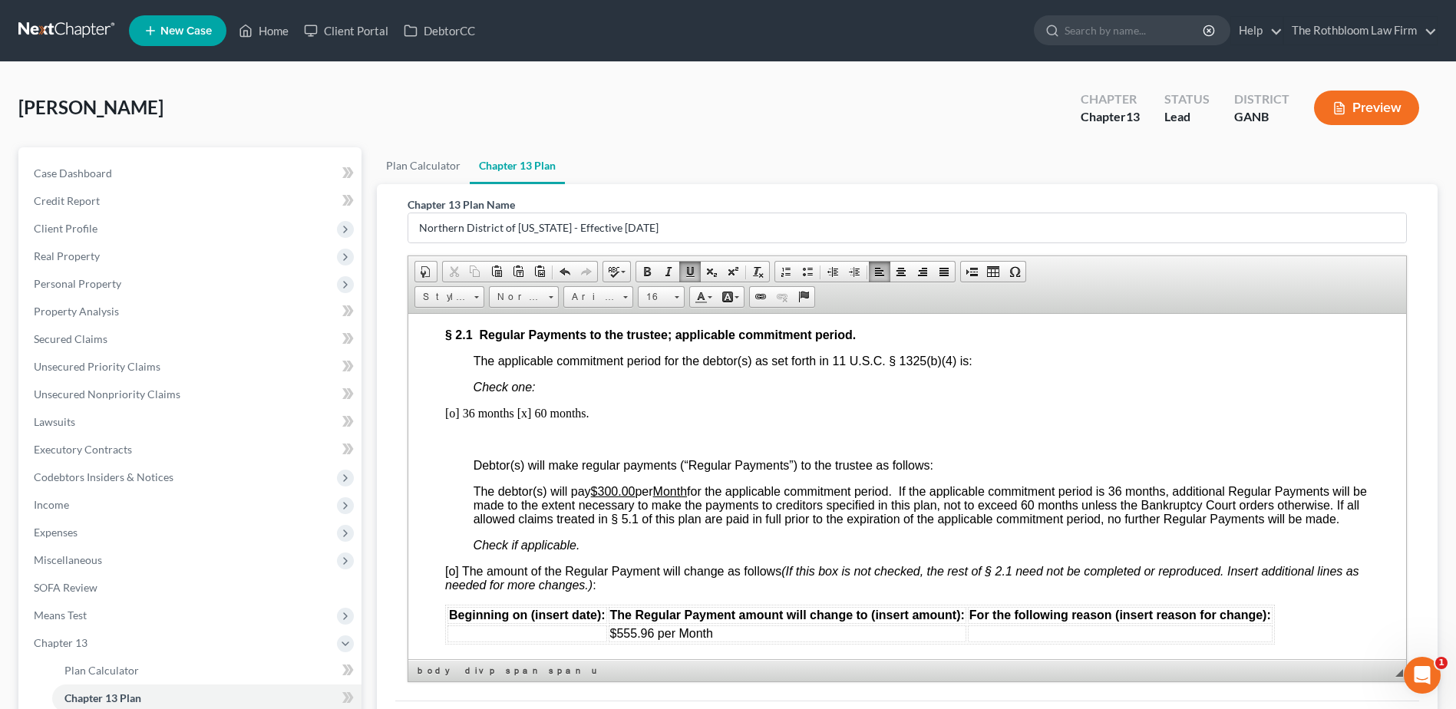
scroll to position [1152, 0]
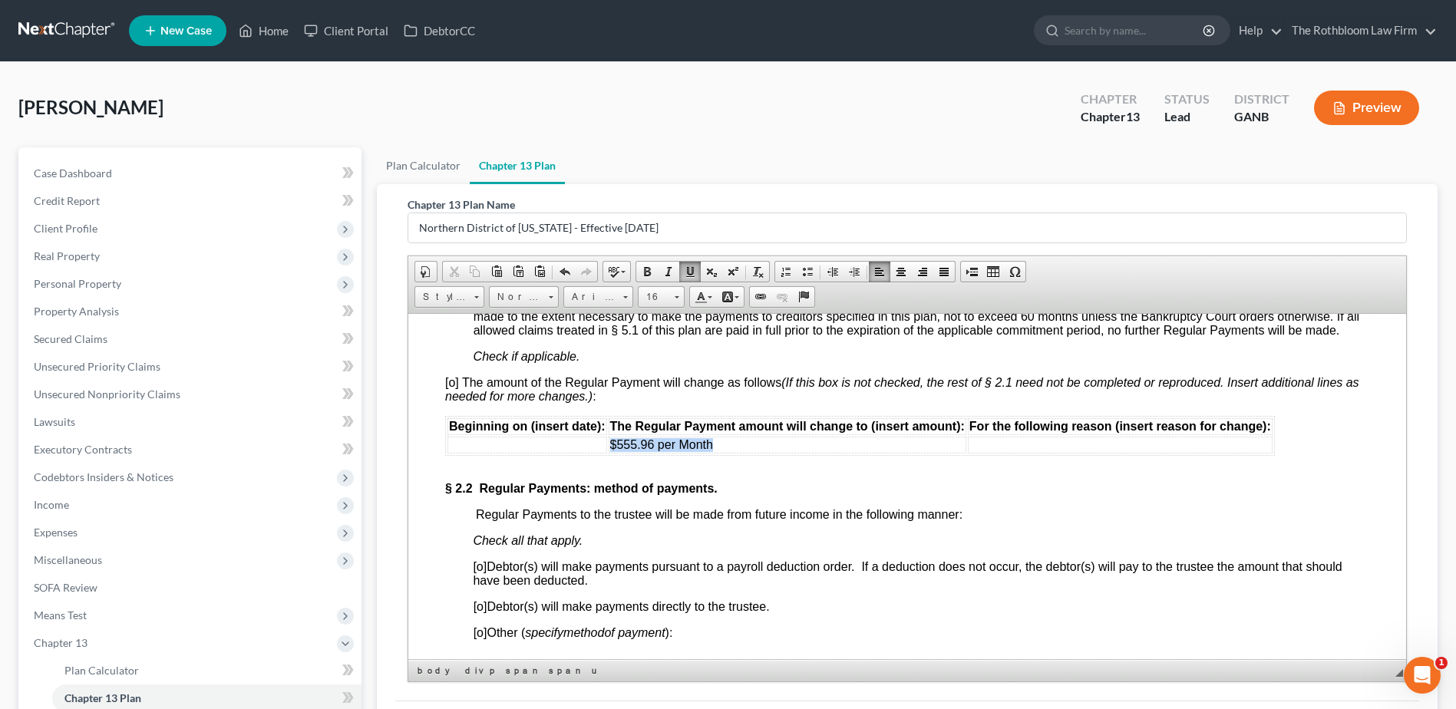
drag, startPoint x: 723, startPoint y: 456, endPoint x: 608, endPoint y: 451, distance: 115.3
click at [609, 451] on td "$555.96 per Month" at bounding box center [788, 444] width 358 height 17
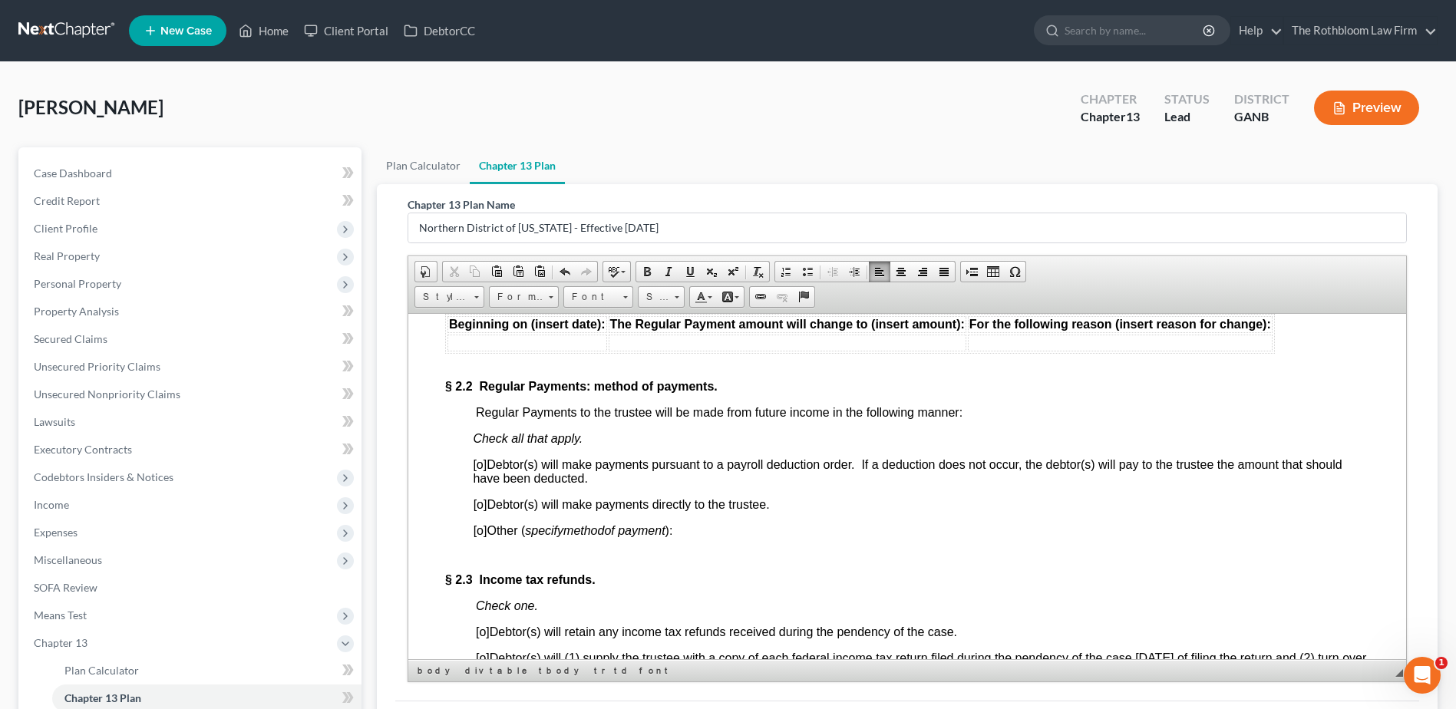
scroll to position [1382, 0]
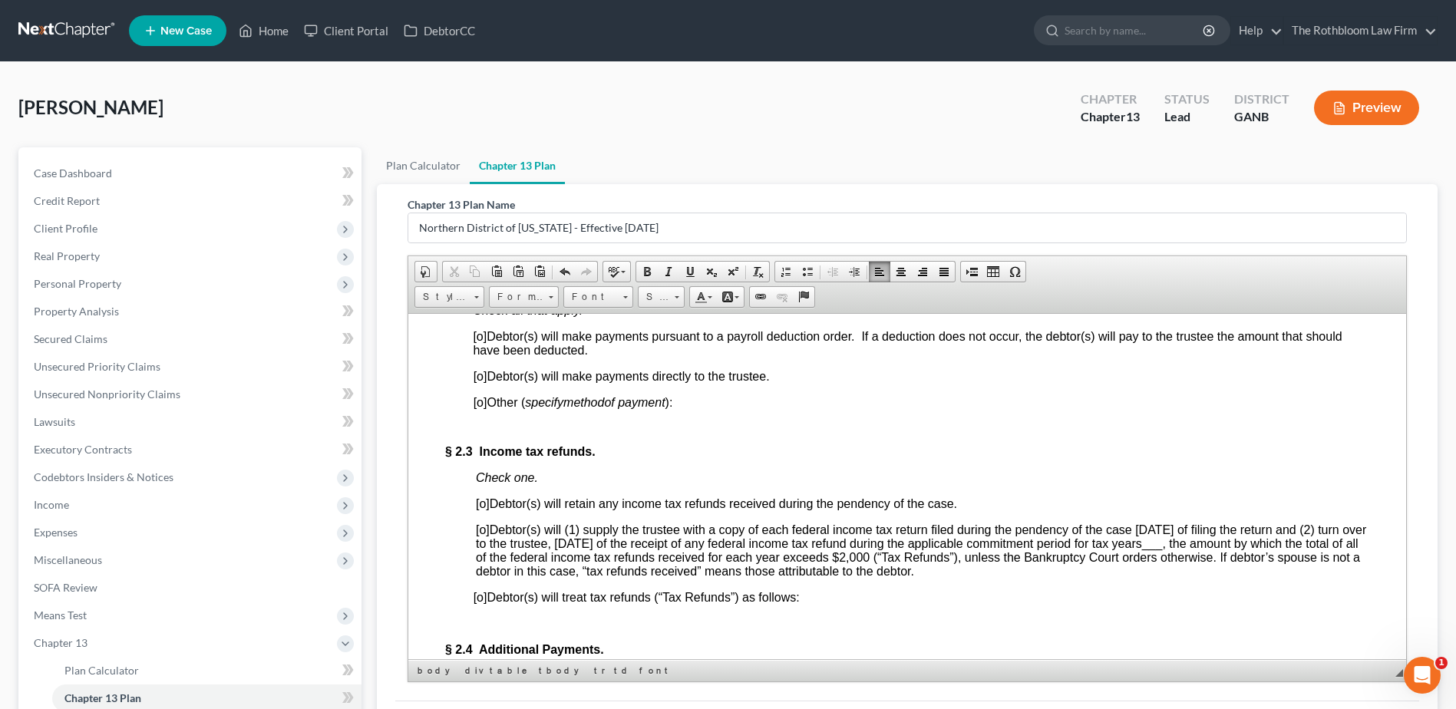
click at [483, 382] on span "[o]" at bounding box center [481, 375] width 14 height 13
click at [485, 536] on span "[o]" at bounding box center [483, 529] width 14 height 13
click at [1234, 561] on span "[x ] Debtor(s) will (1) supply the trustee with a copy of each federal income t…" at bounding box center [921, 550] width 890 height 55
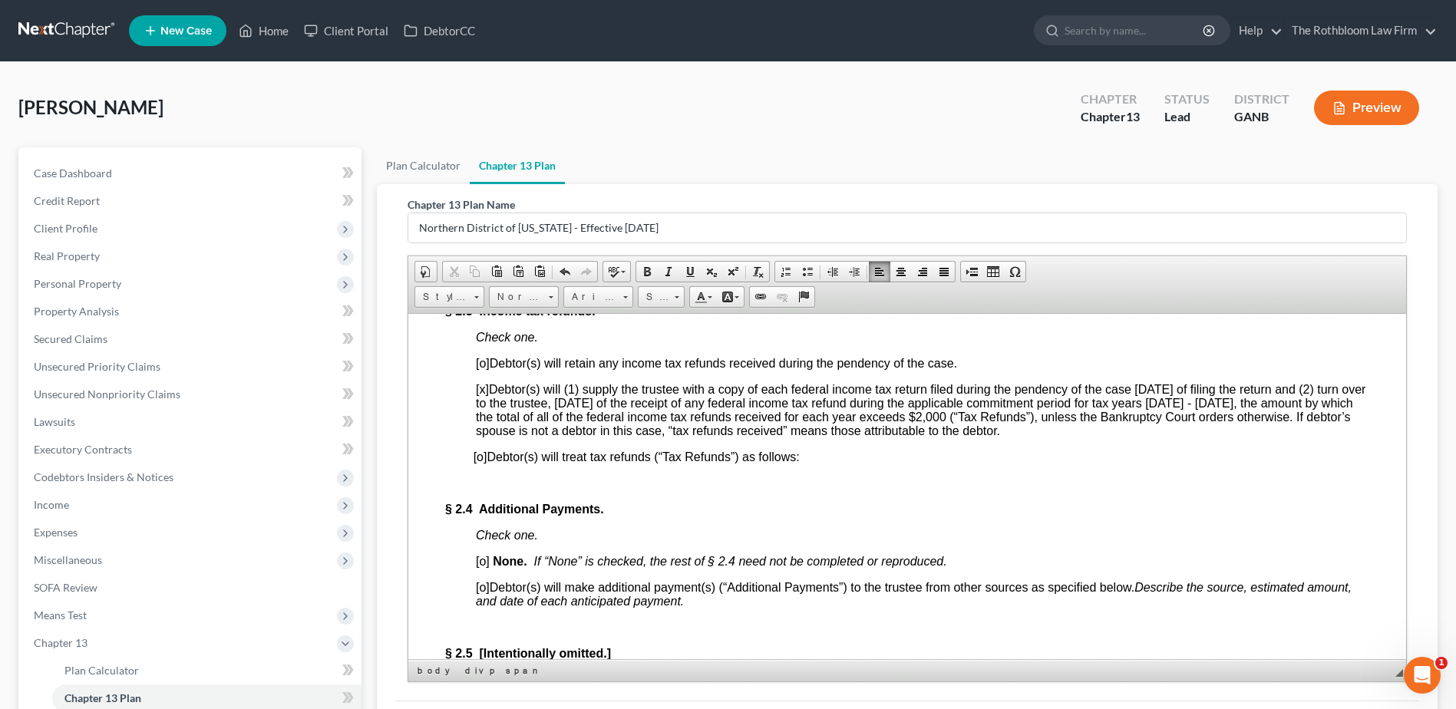
scroll to position [1689, 0]
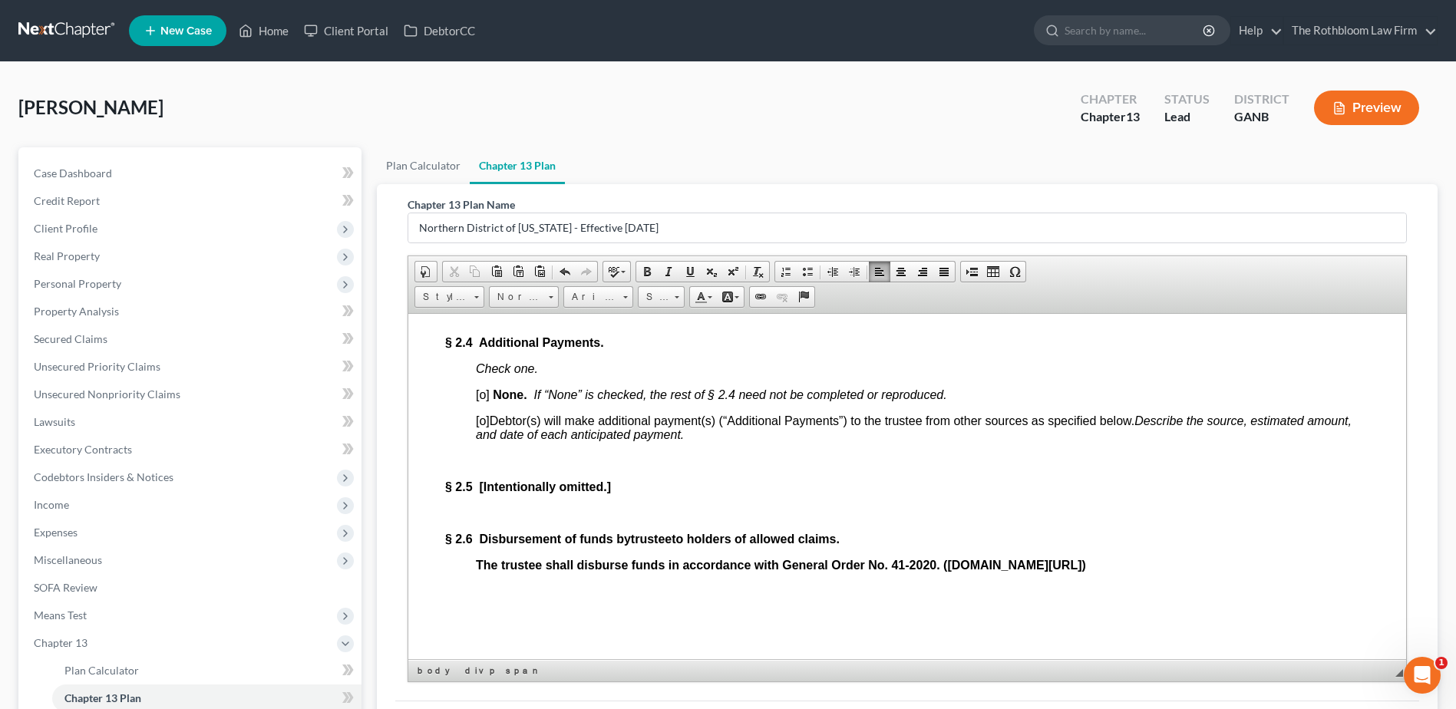
click at [484, 401] on span "[o]" at bounding box center [483, 394] width 14 height 13
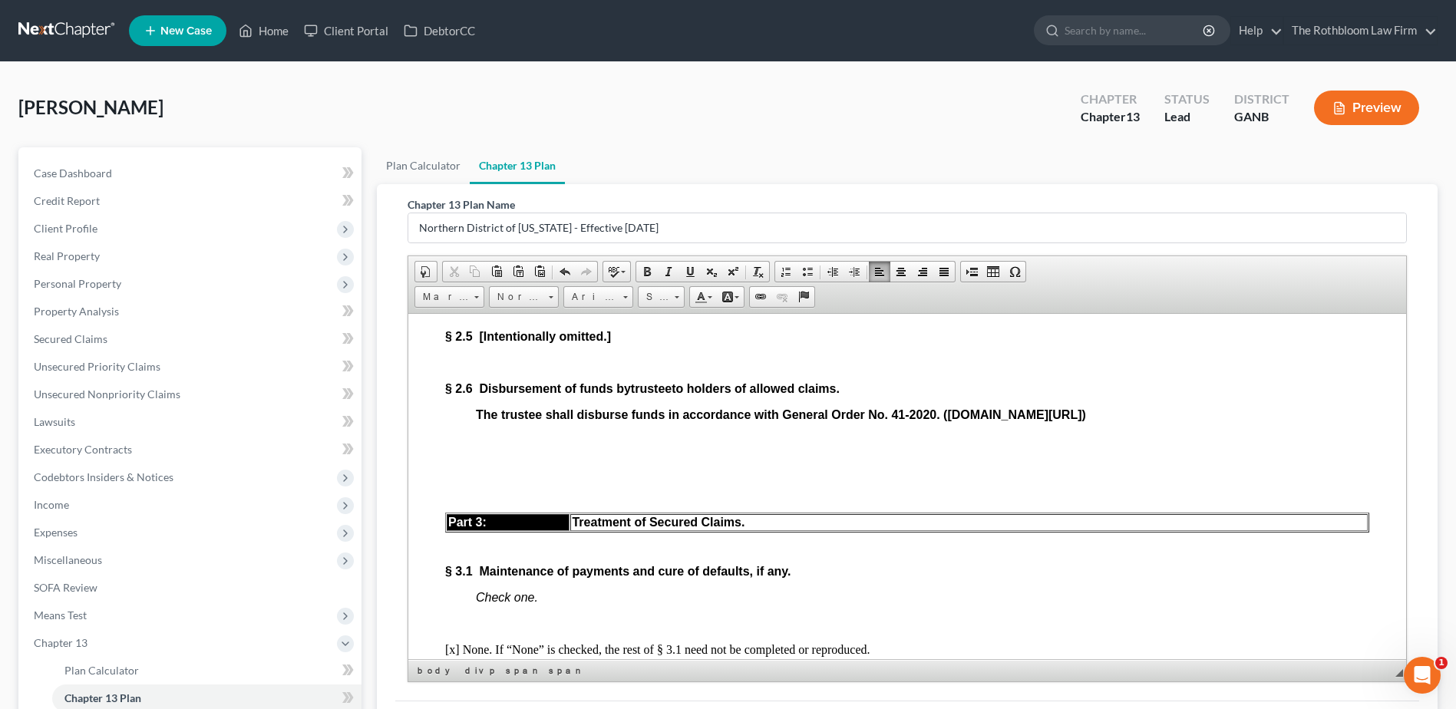
scroll to position [1843, 0]
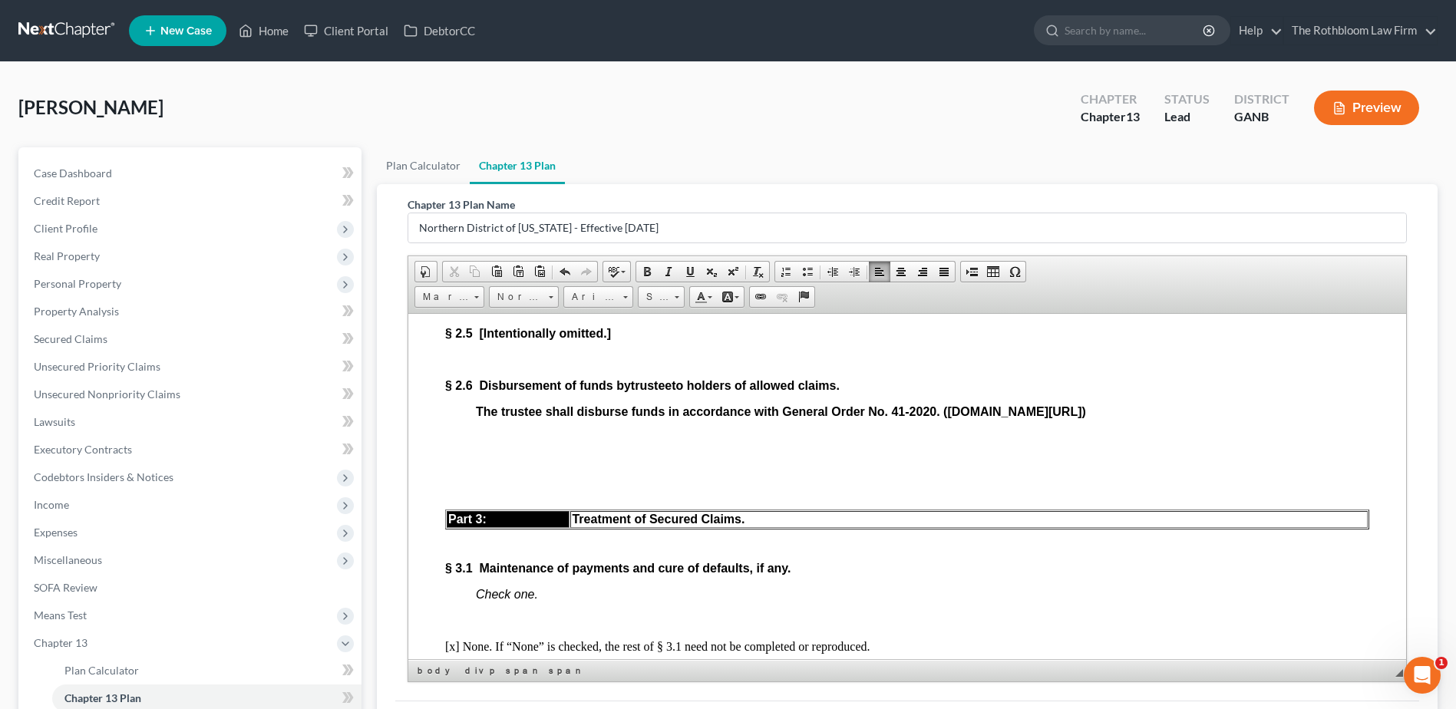
click at [1307, 418] on p "The trustee shall disburse funds in accordance with General Order No. 41-2020. …" at bounding box center [923, 412] width 894 height 14
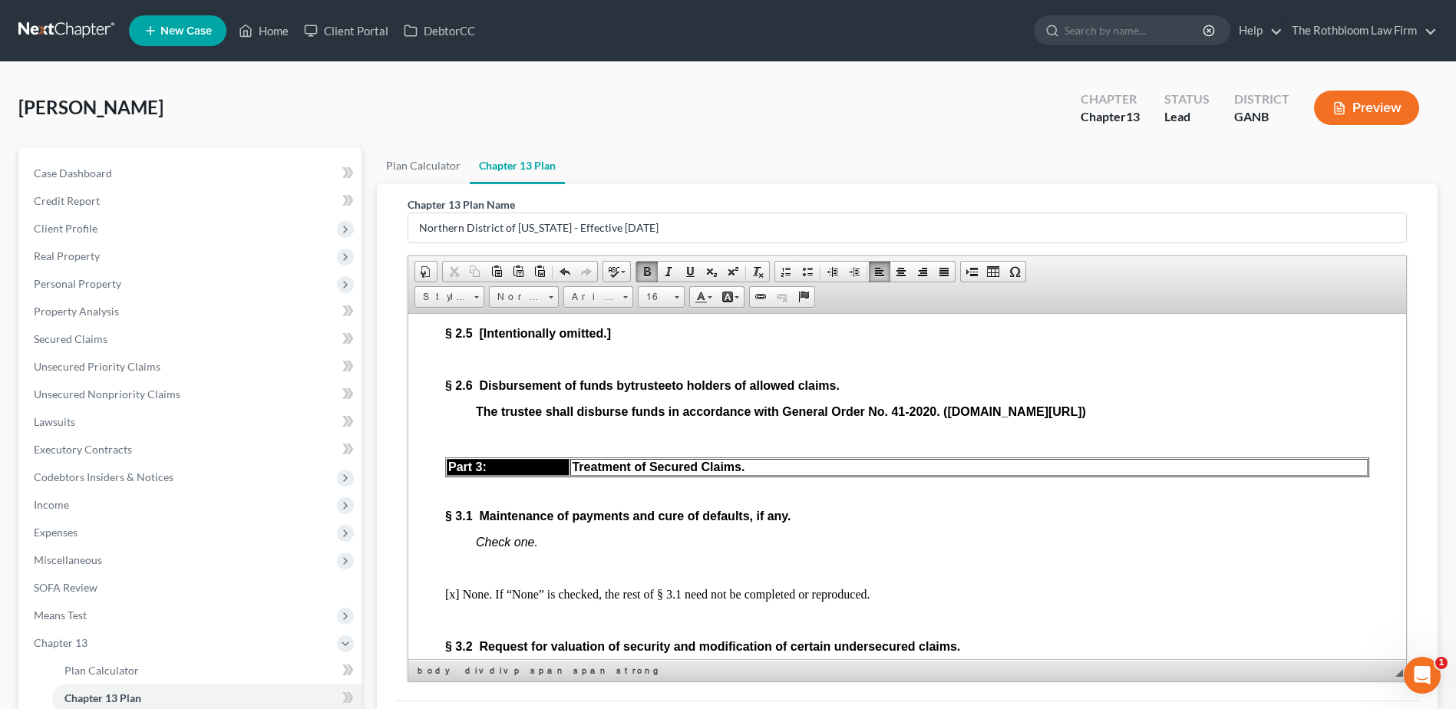
click at [556, 549] on p "Check one." at bounding box center [923, 542] width 894 height 14
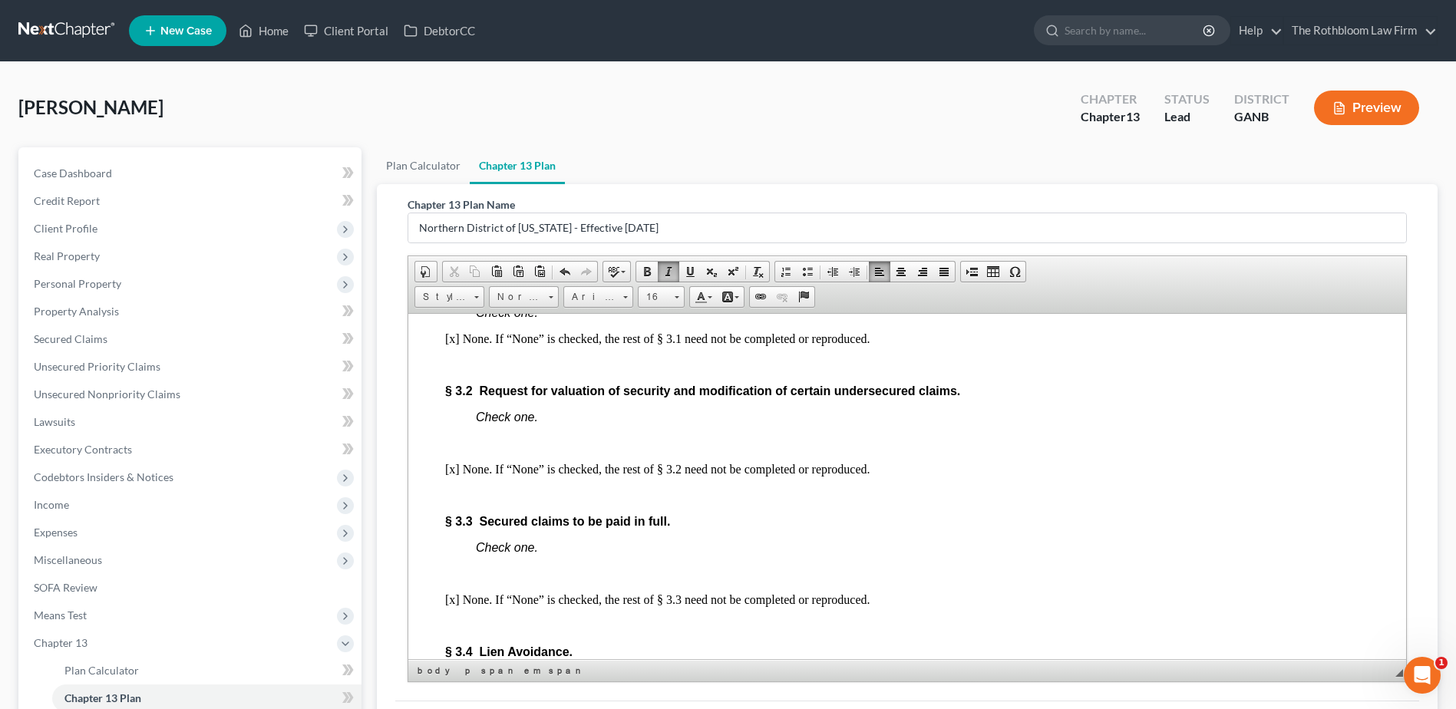
scroll to position [2073, 0]
click at [568, 423] on p "Check one." at bounding box center [923, 416] width 894 height 14
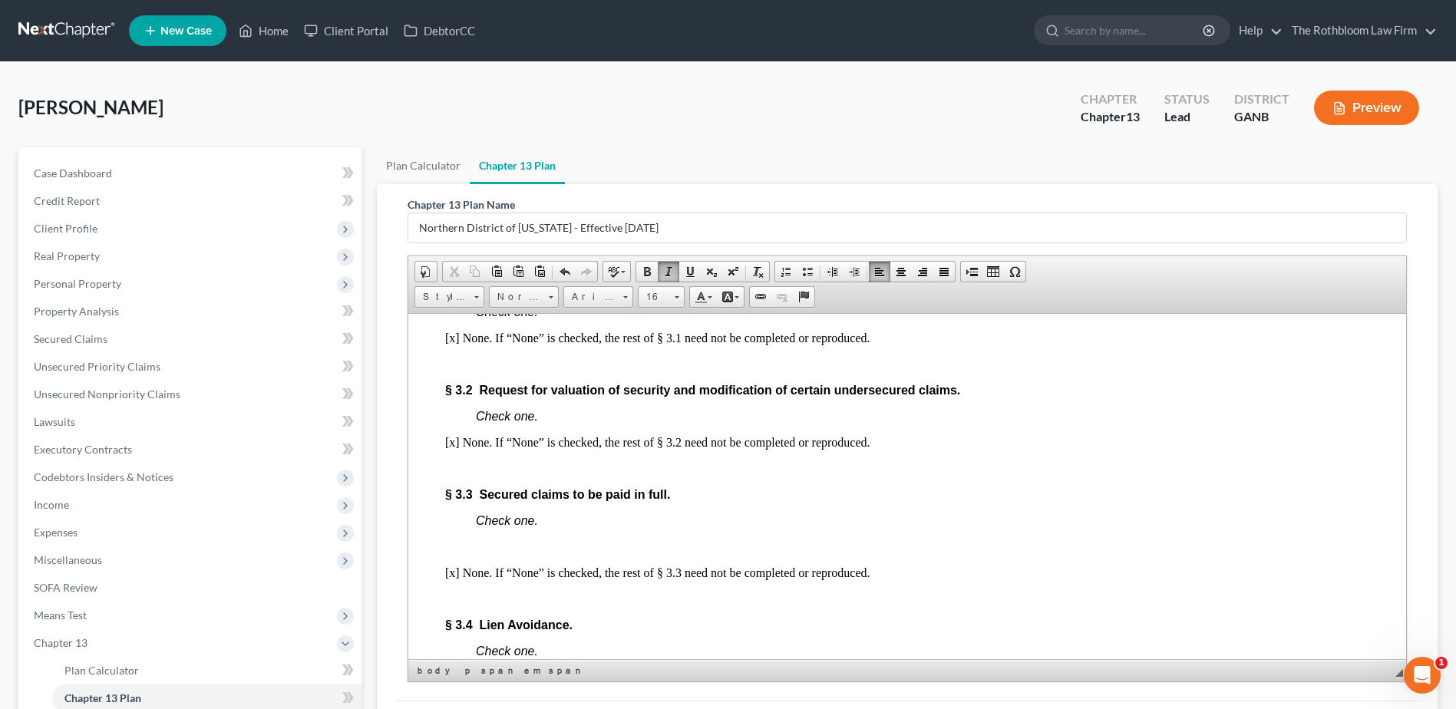
click at [597, 527] on p "Check one." at bounding box center [923, 521] width 894 height 14
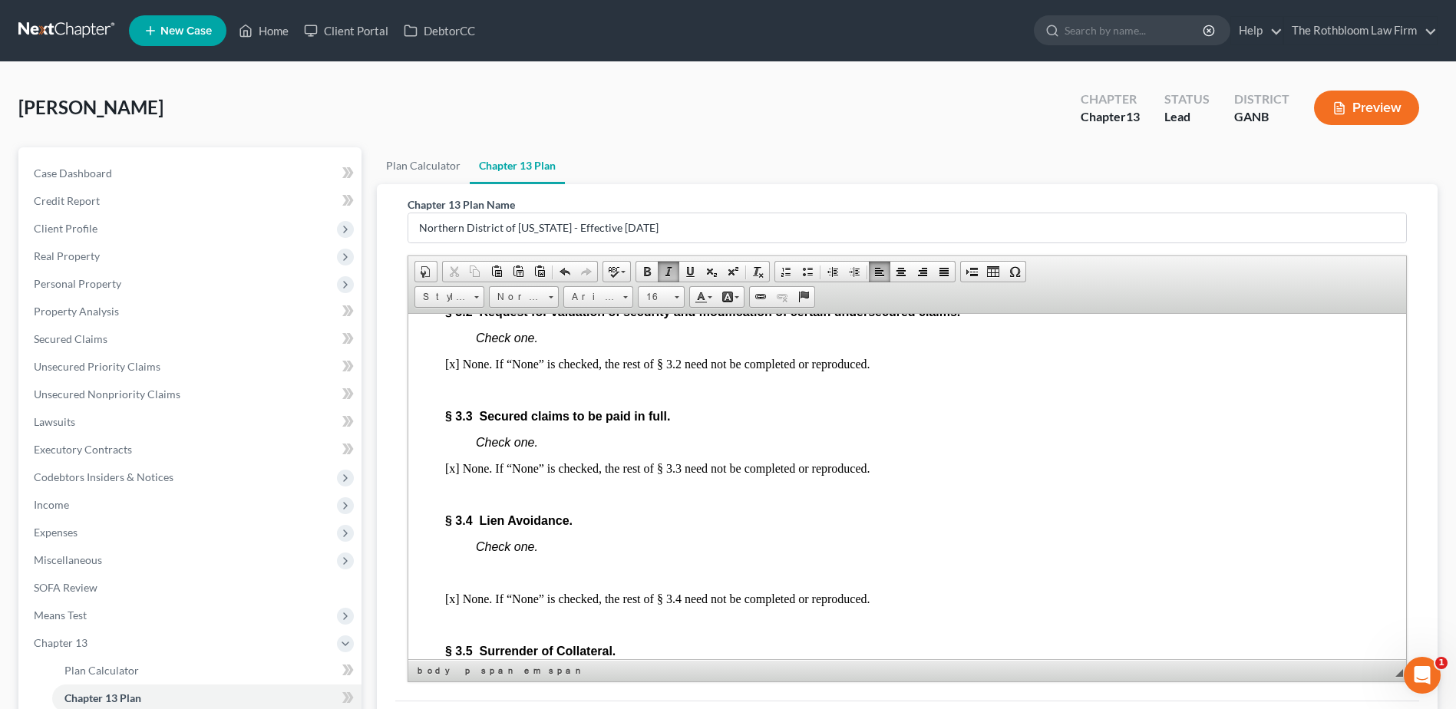
scroll to position [2226, 0]
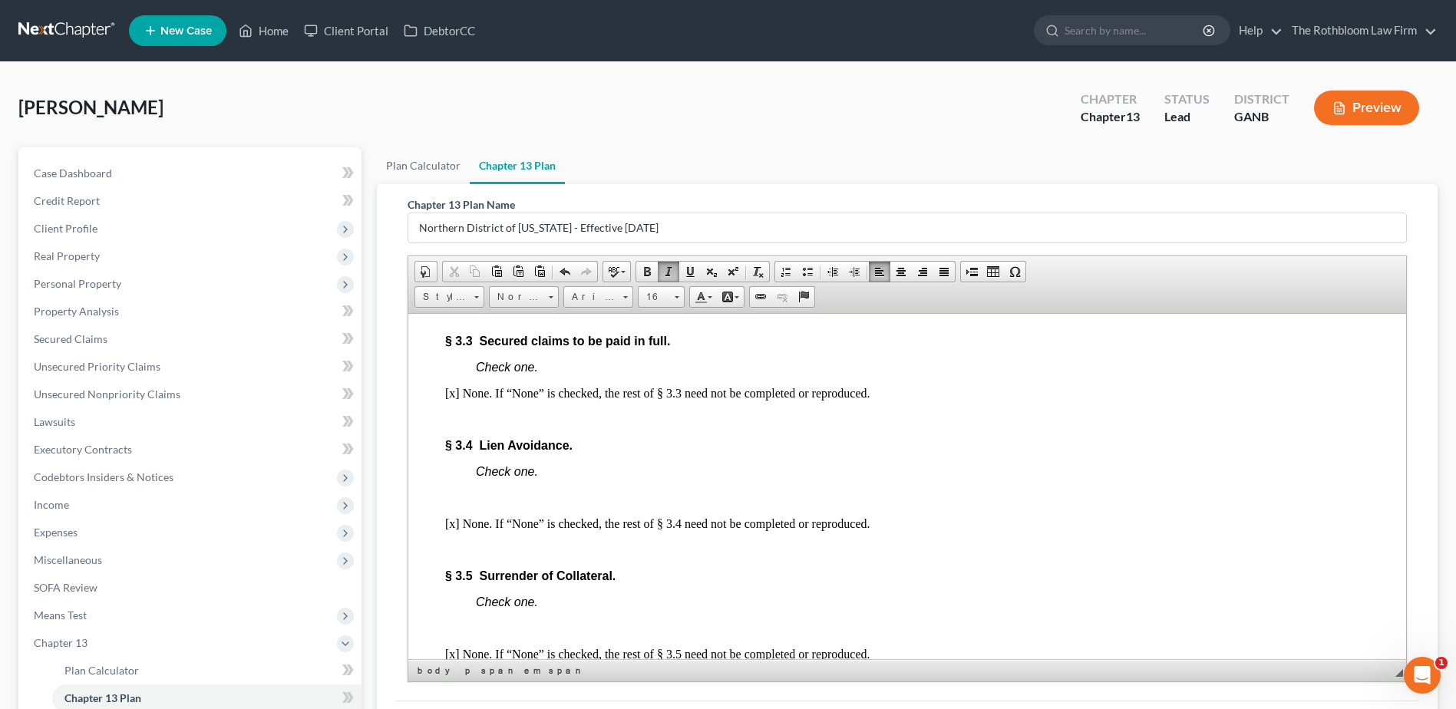
click at [578, 478] on p "Check one." at bounding box center [923, 471] width 894 height 14
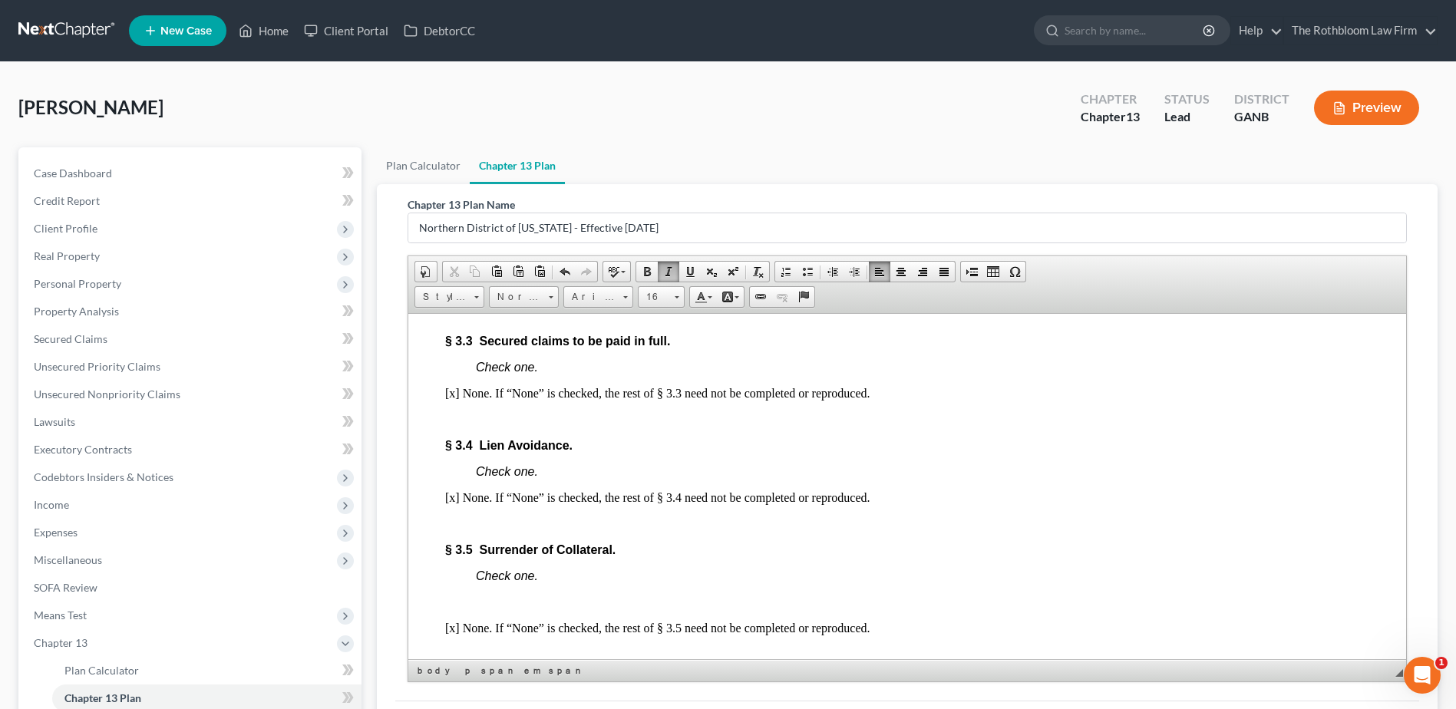
click at [583, 583] on p "Check one." at bounding box center [923, 576] width 894 height 14
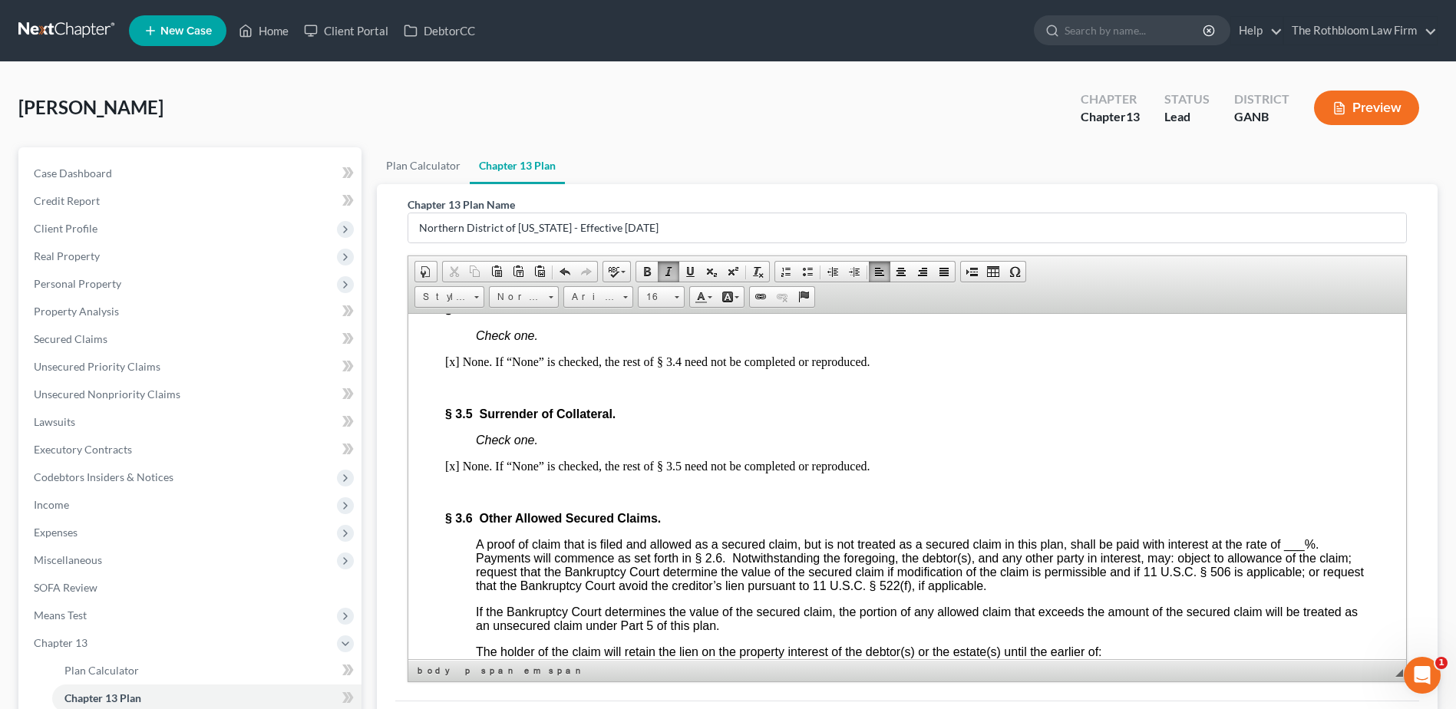
scroll to position [2533, 0]
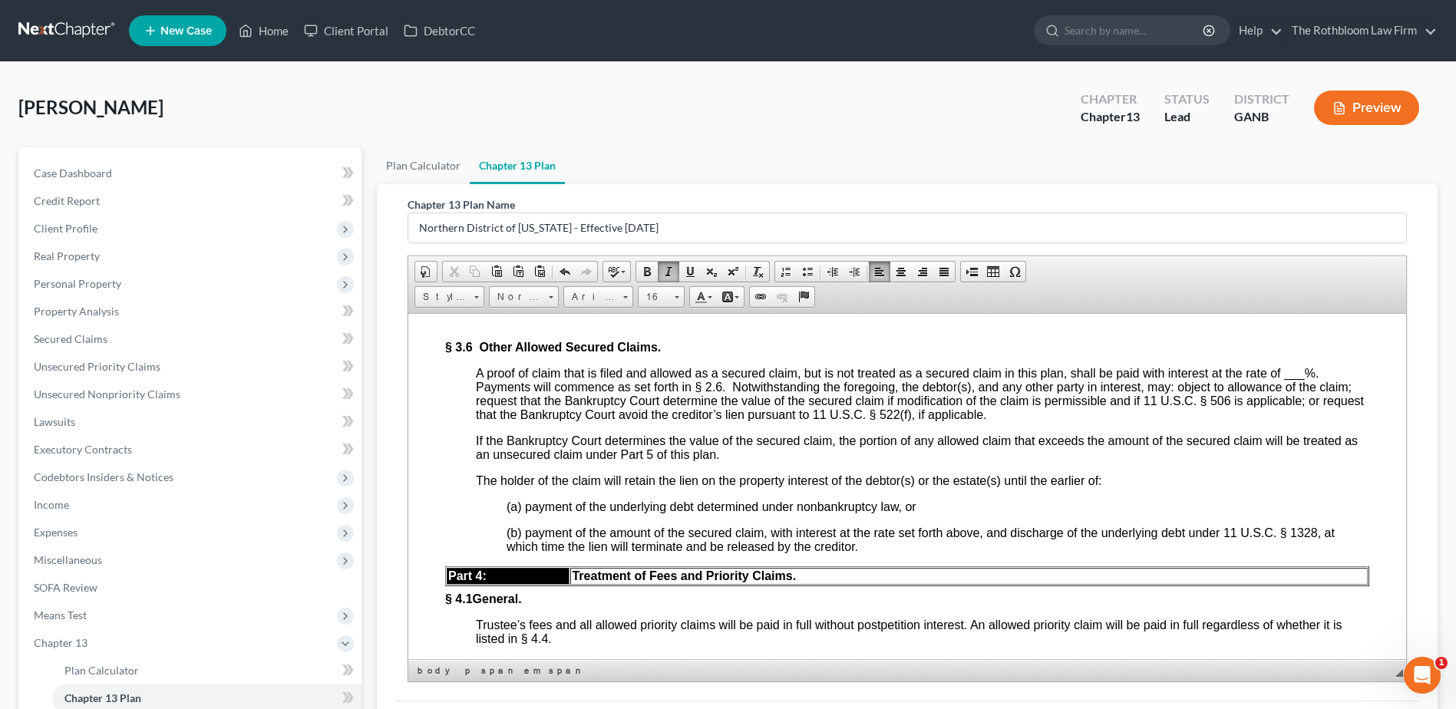
click at [1287, 379] on span "___" at bounding box center [1294, 372] width 21 height 13
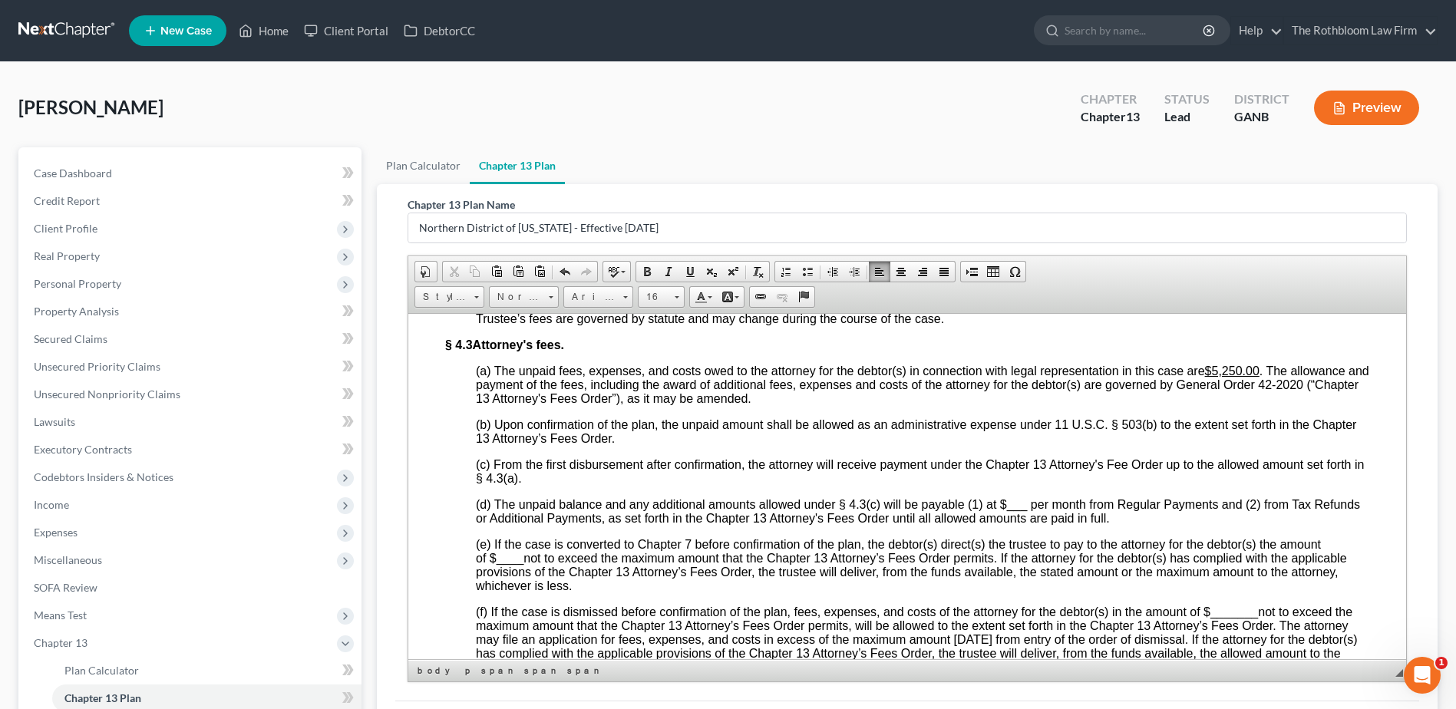
scroll to position [2917, 0]
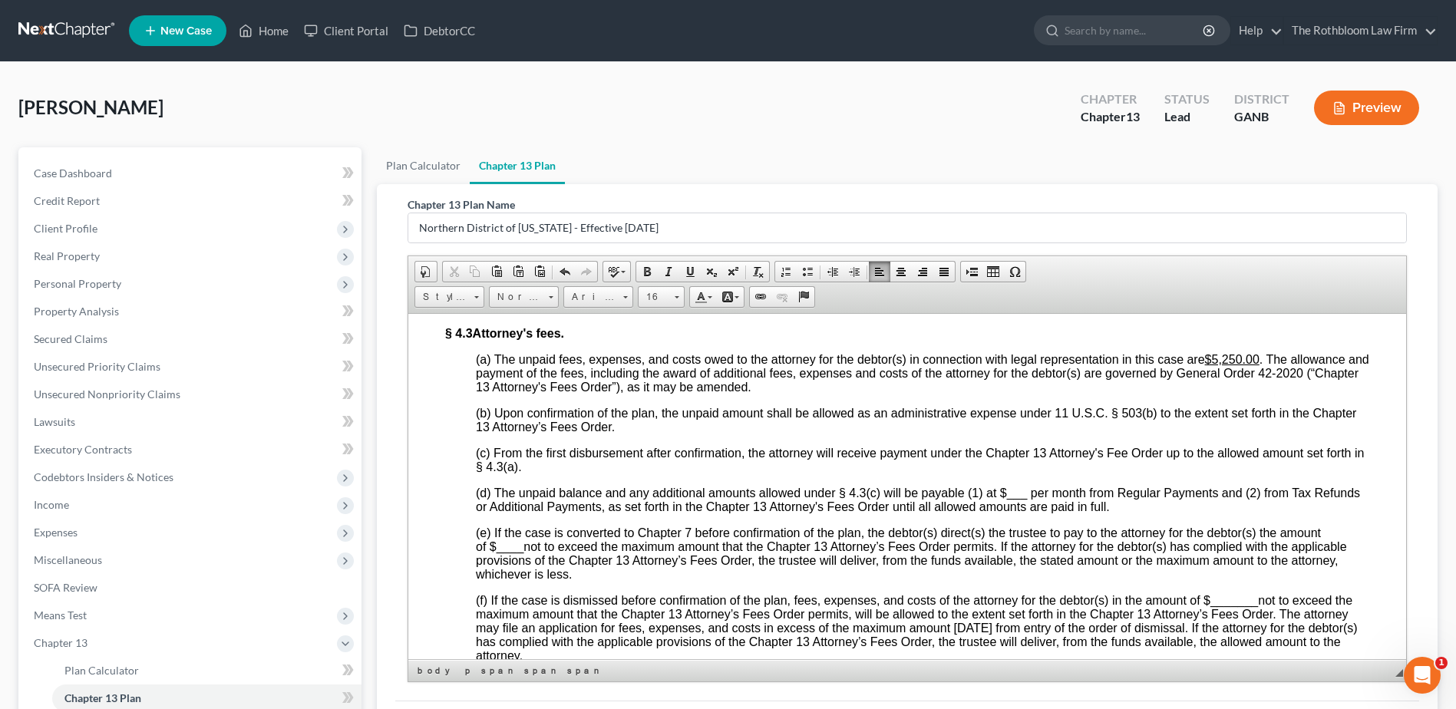
click at [1001, 513] on span "(d) The unpaid balance and any additional amounts allowed under § 4.3(c) will b…" at bounding box center [918, 499] width 884 height 27
click at [1007, 499] on span "___" at bounding box center [1017, 492] width 21 height 13
click at [497, 553] on span "____" at bounding box center [511, 546] width 28 height 13
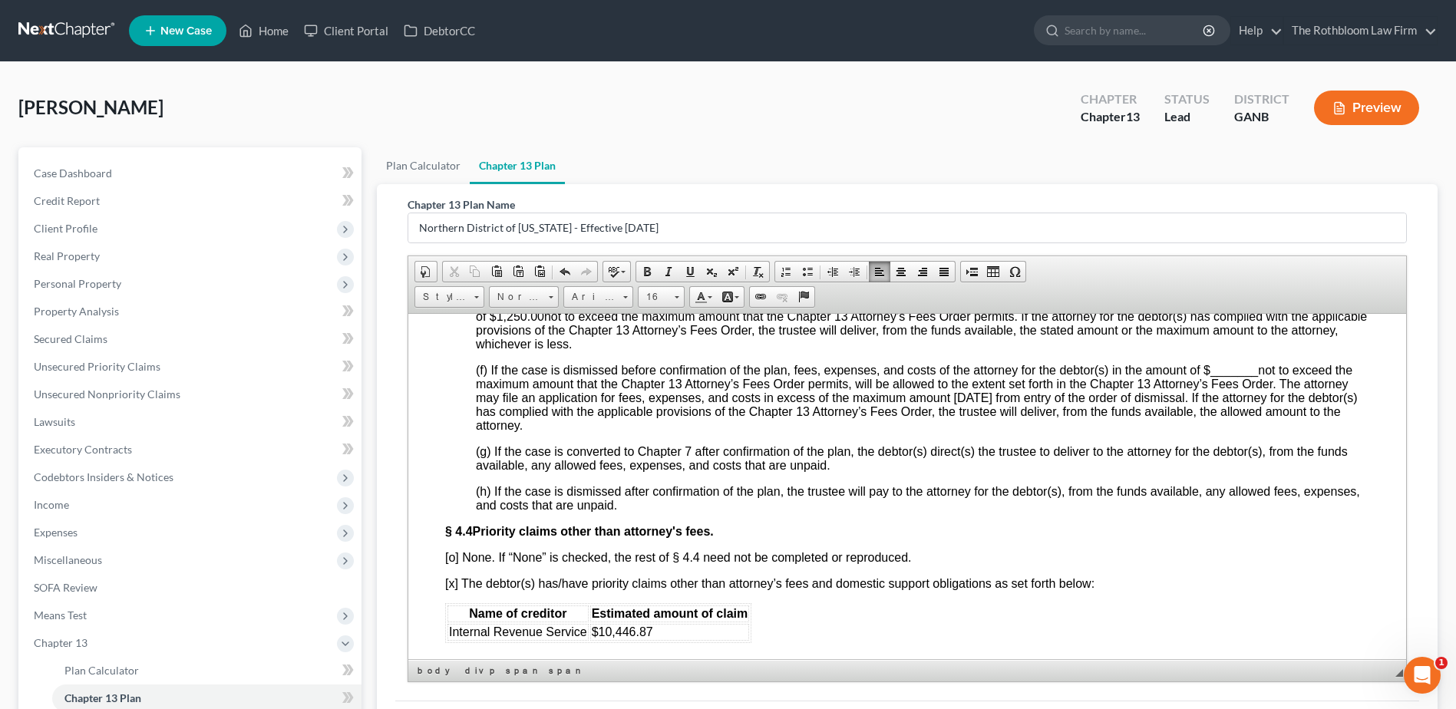
click at [1208, 418] on span "(f) If the case is dismissed before confirmation of the plan, fees, expenses, a…" at bounding box center [917, 397] width 882 height 68
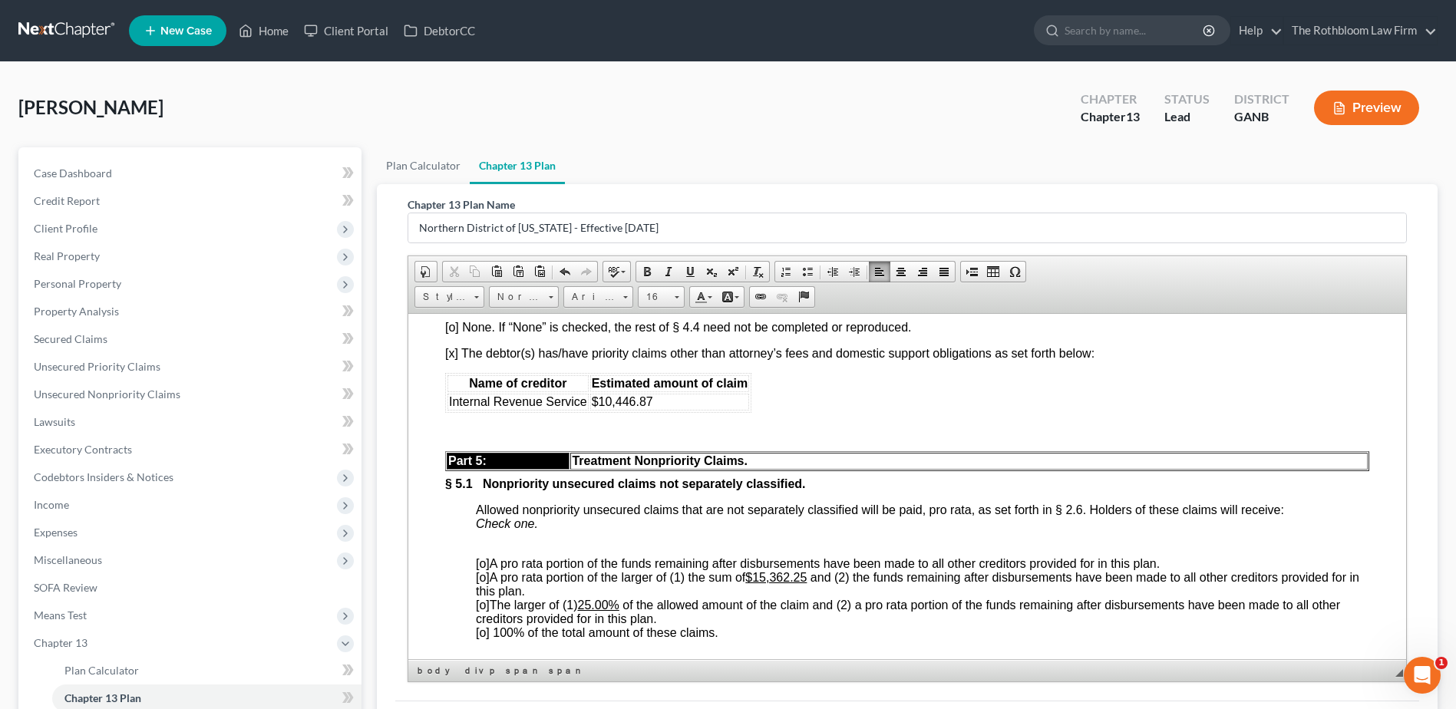
scroll to position [3455, 0]
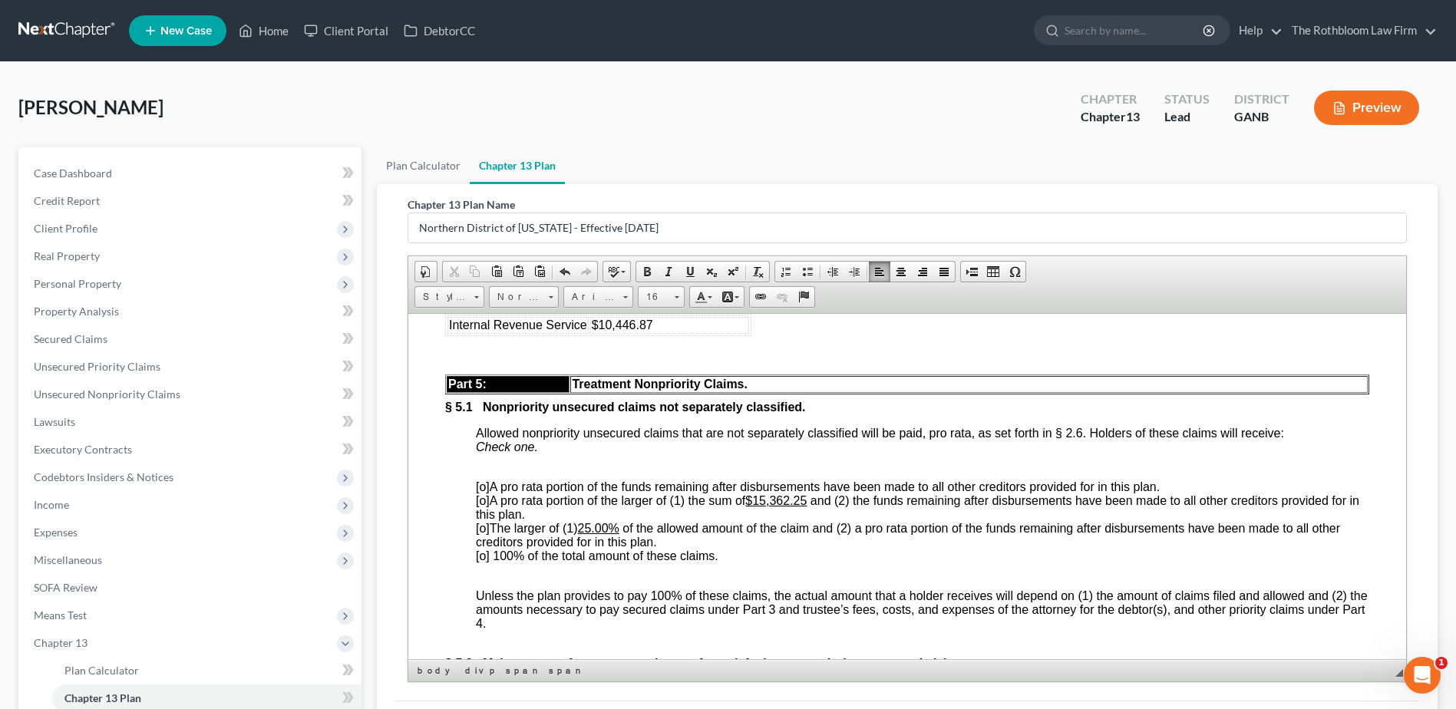
click at [484, 493] on span "[o]" at bounding box center [483, 486] width 14 height 13
drag, startPoint x: 760, startPoint y: 545, endPoint x: 816, endPoint y: 550, distance: 56.2
click at [816, 521] on span "[o] A pro rata portion of the larger of (1) the sum of $15,362.25 and (2) the f…" at bounding box center [918, 507] width 884 height 27
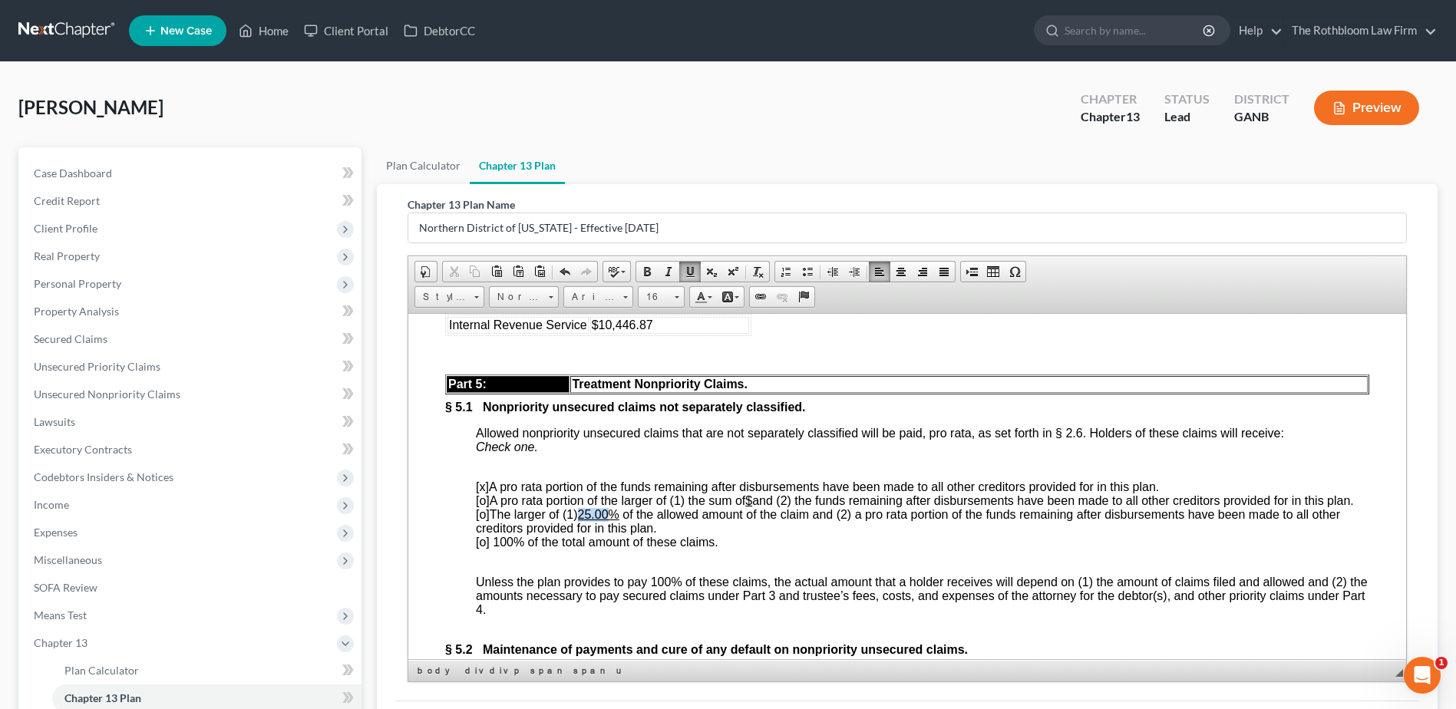
drag, startPoint x: 584, startPoint y: 575, endPoint x: 613, endPoint y: 572, distance: 29.3
click at [613, 521] on u "25.00%" at bounding box center [598, 513] width 41 height 13
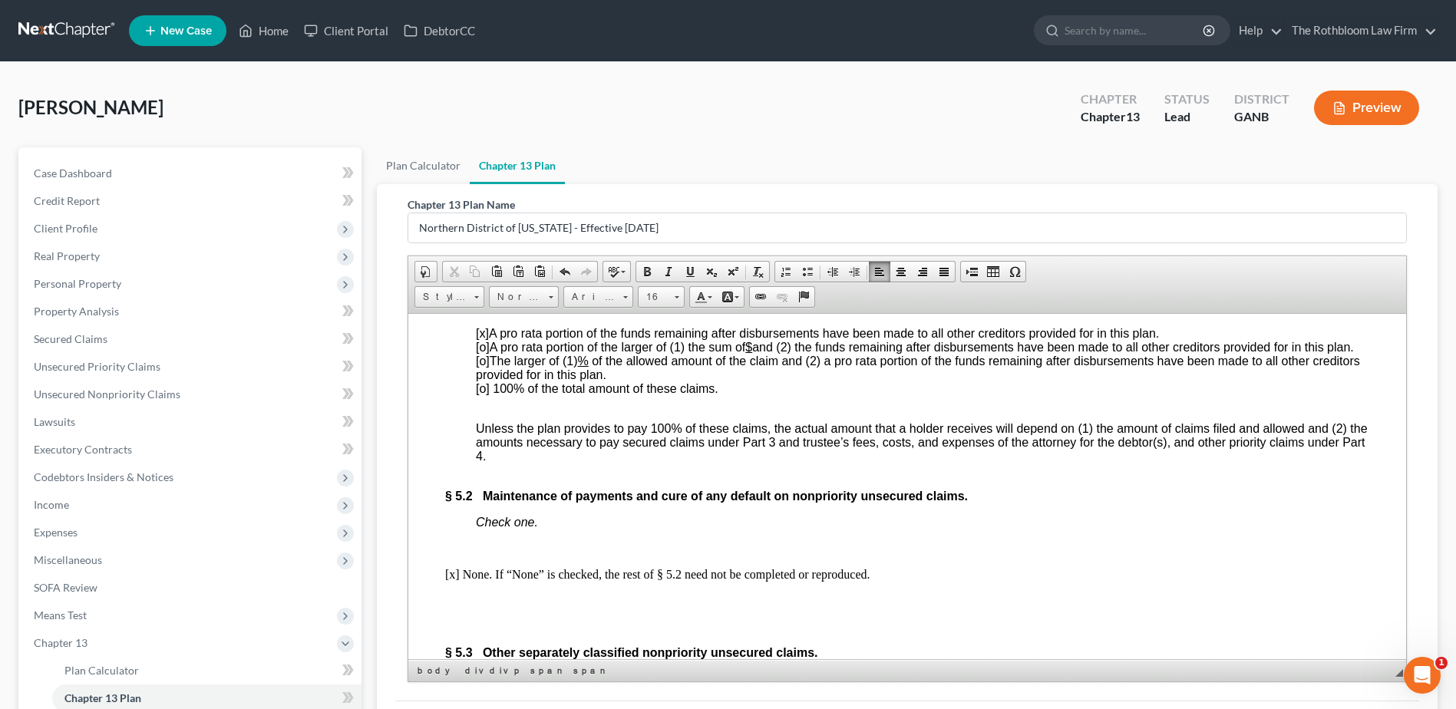
scroll to position [3685, 0]
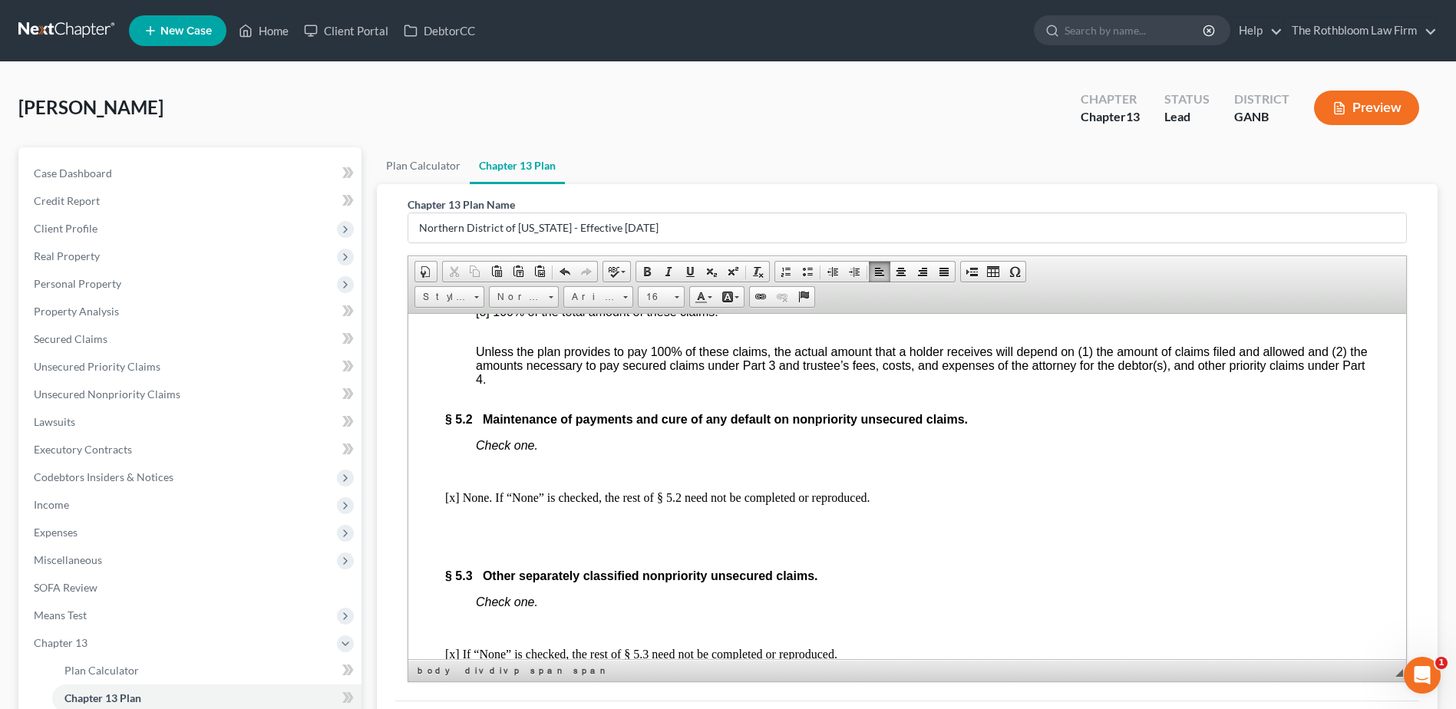
click at [589, 452] on p "Check one." at bounding box center [923, 445] width 894 height 14
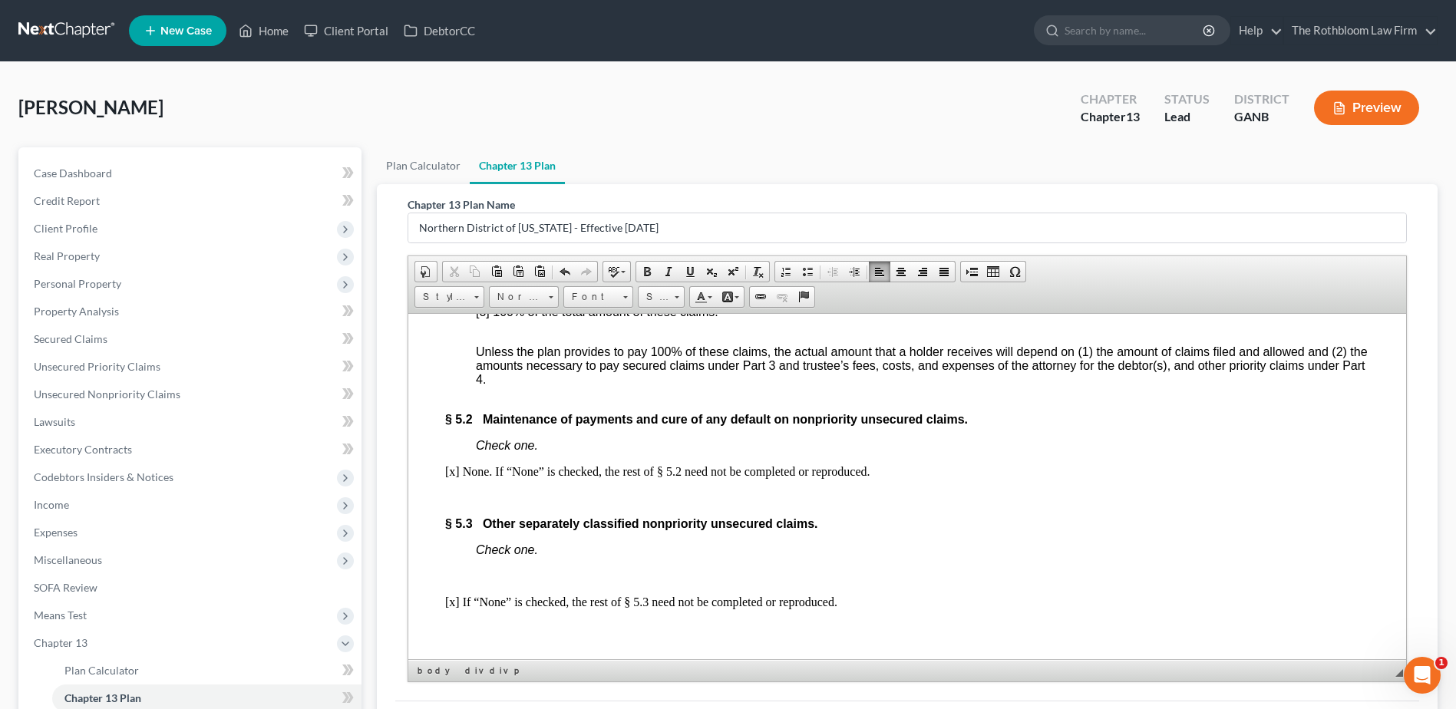
click at [563, 557] on p "Check one." at bounding box center [923, 550] width 894 height 14
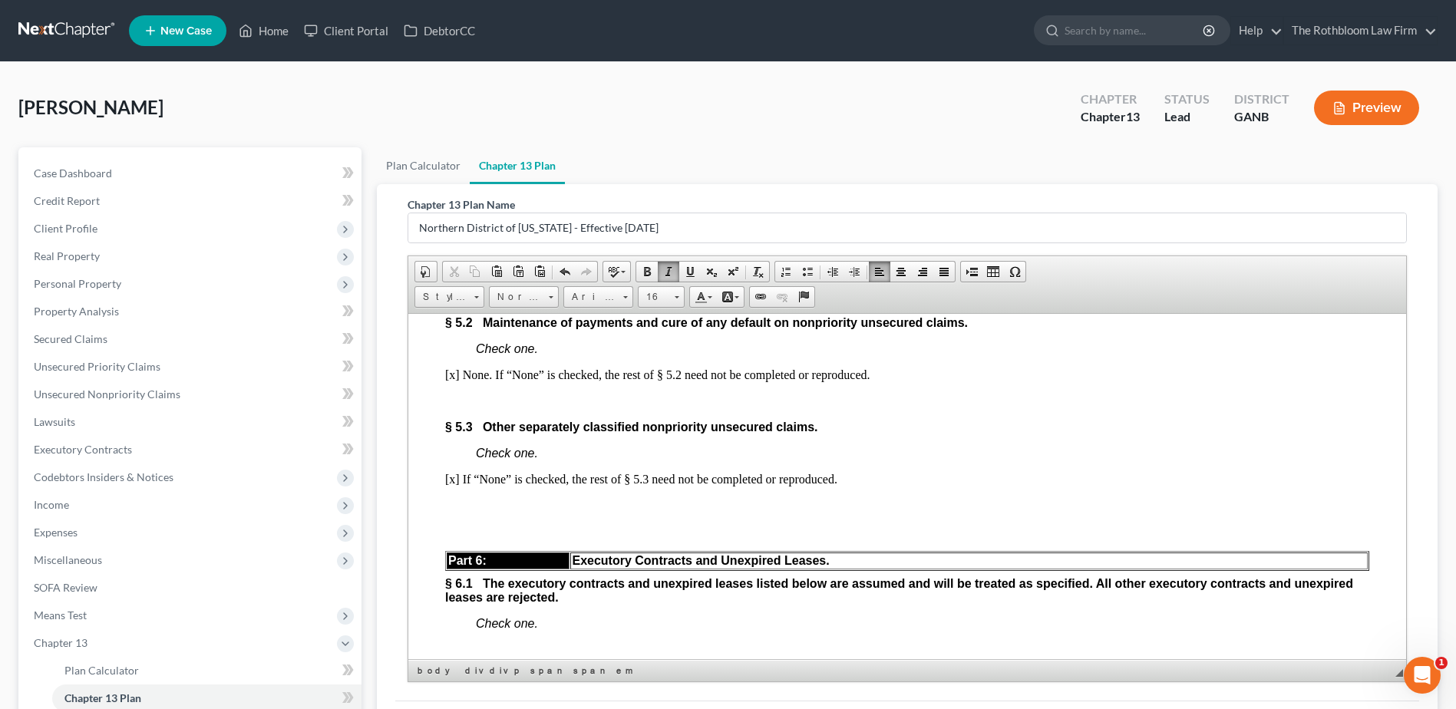
scroll to position [3915, 0]
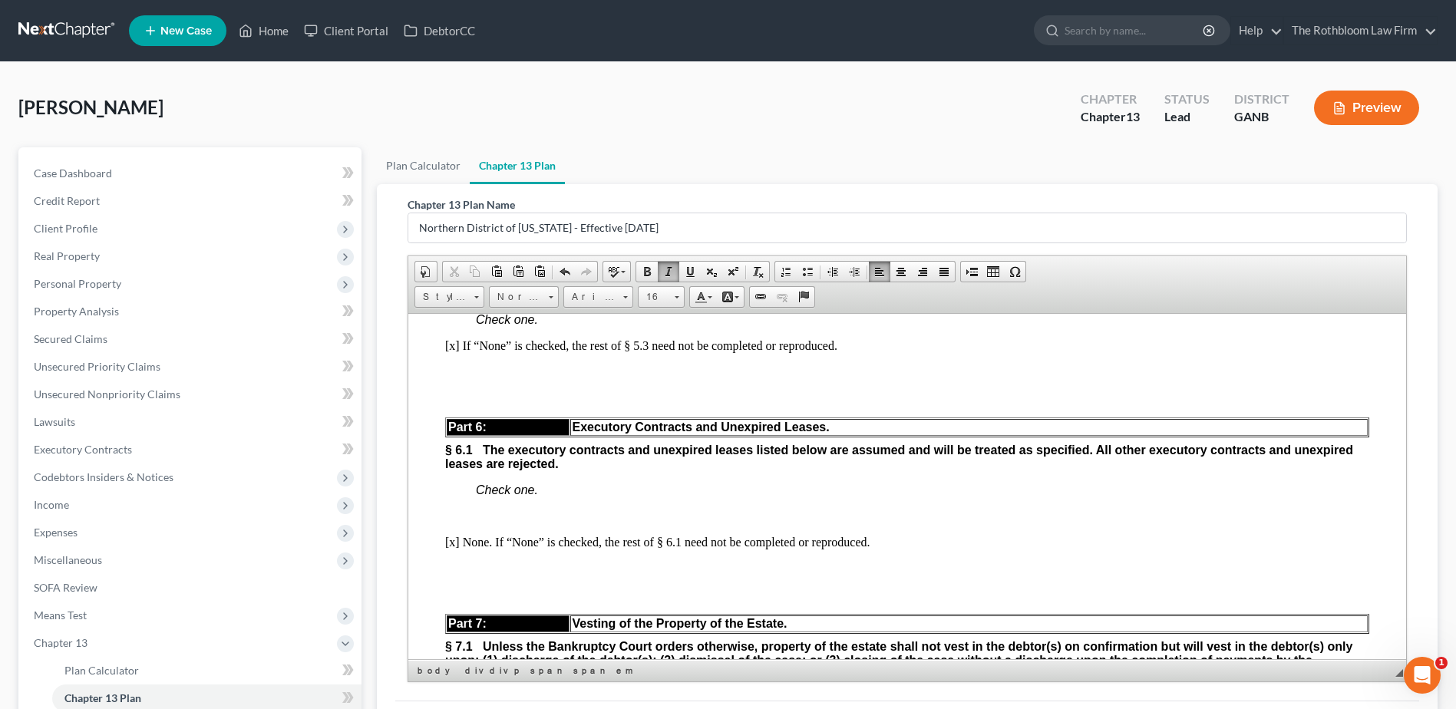
click at [869, 352] on p "[x] If “None” is checked, the rest of § 5.3 need not be completed or reproduced." at bounding box center [907, 346] width 924 height 14
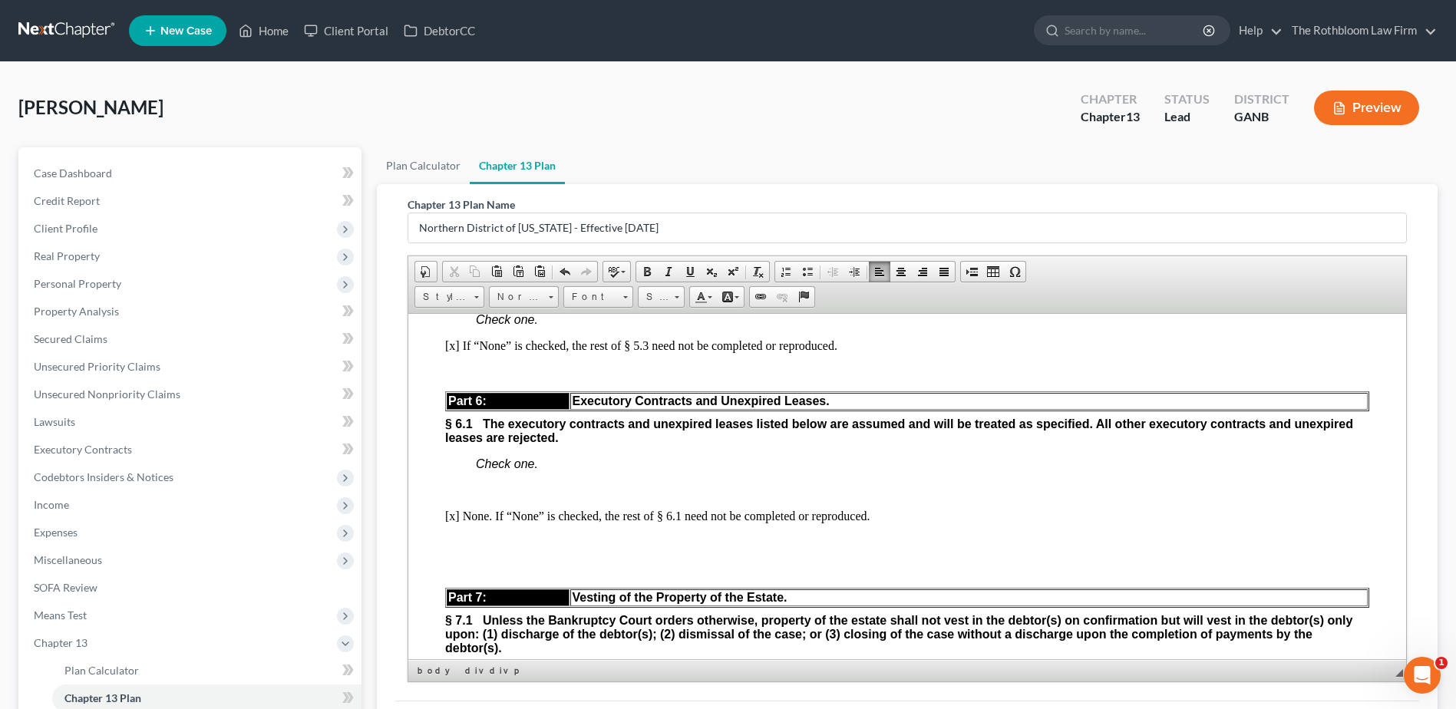
click at [590, 471] on p "Check one." at bounding box center [923, 464] width 894 height 14
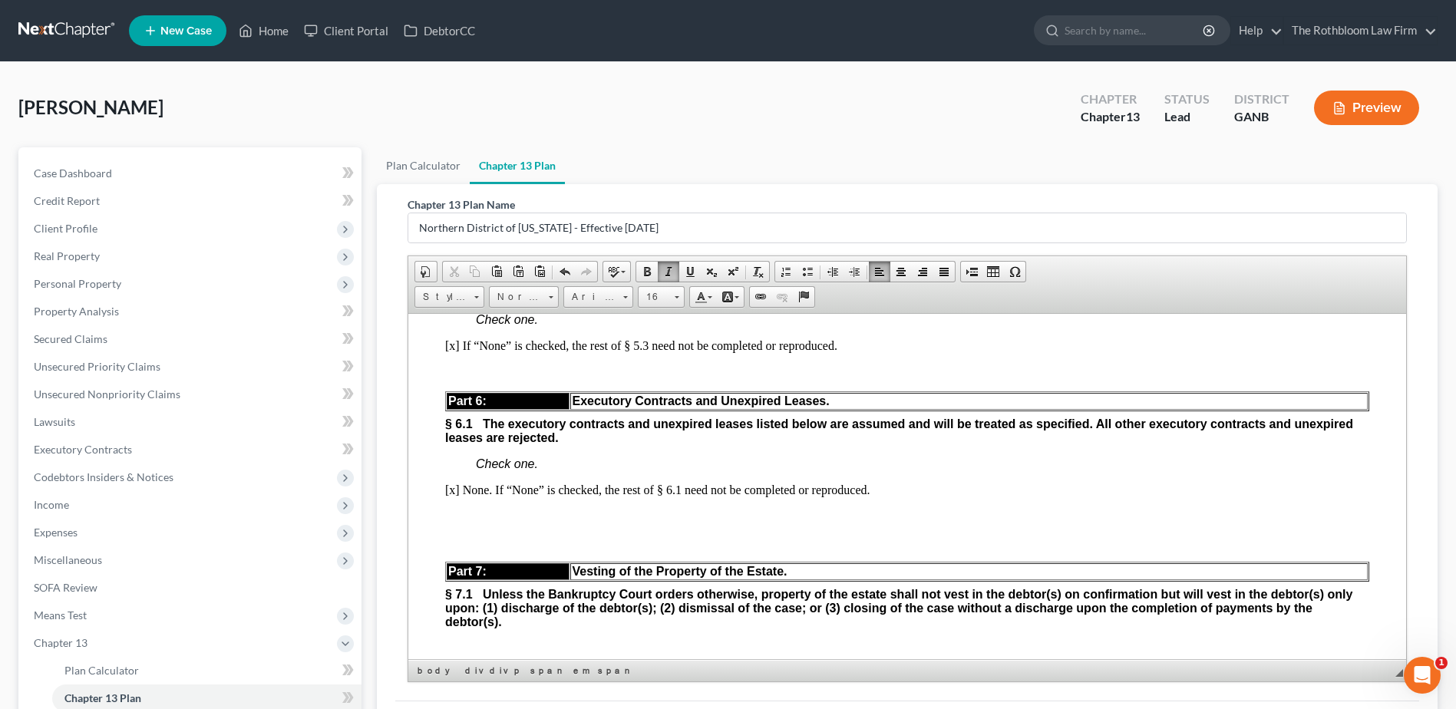
click at [933, 497] on p "[x] None. If “None” is checked, the rest of § 6.1 need not be completed or repr…" at bounding box center [907, 490] width 924 height 14
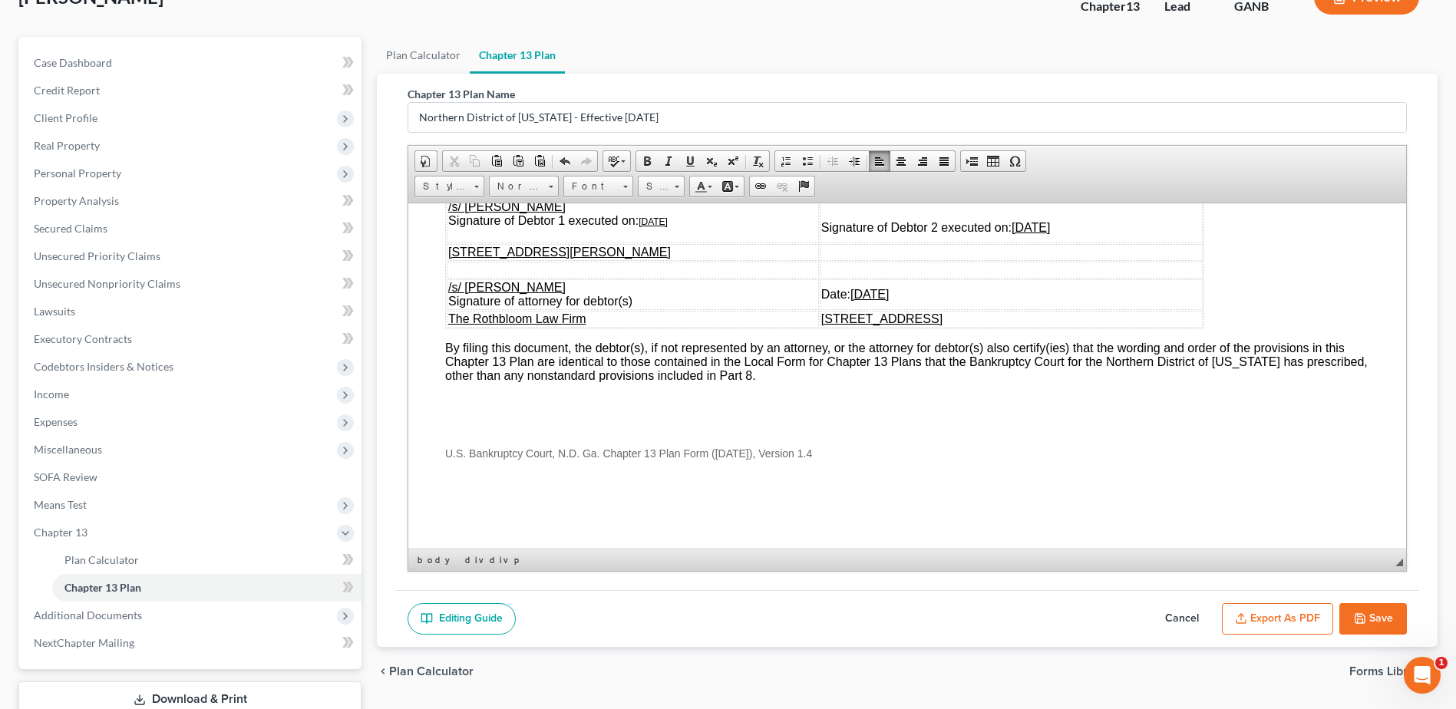
scroll to position [217, 0]
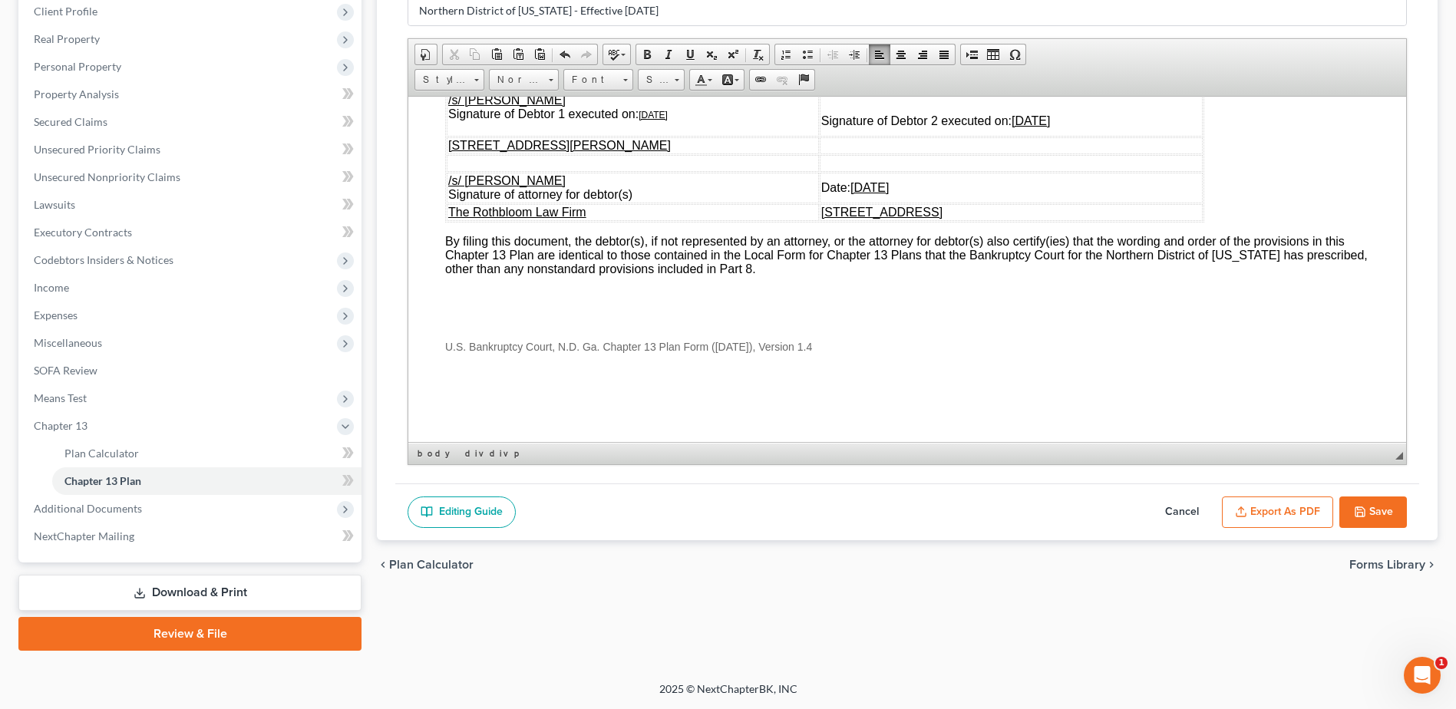
click at [1281, 507] on button "Export as PDF" at bounding box center [1277, 513] width 111 height 32
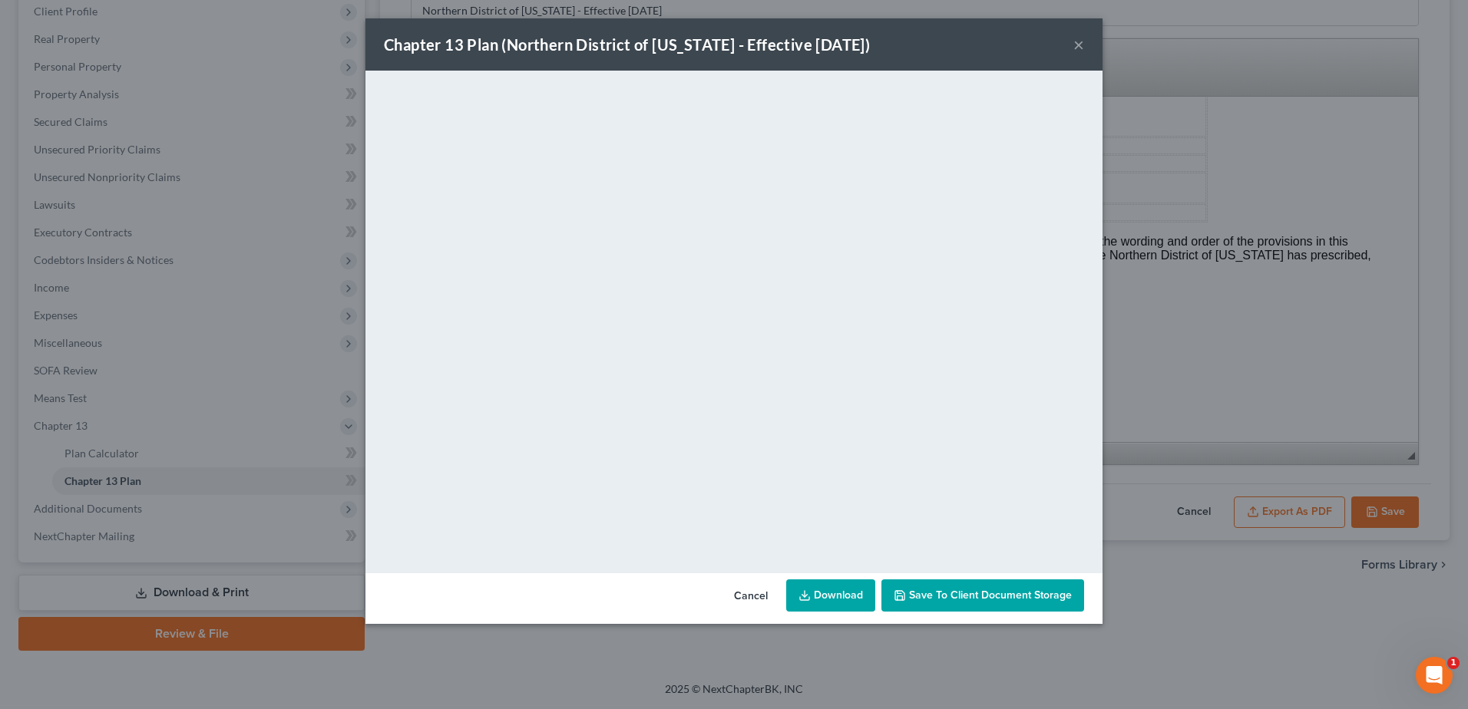
click at [805, 603] on link "Download" at bounding box center [830, 596] width 89 height 32
click at [1079, 45] on button "×" at bounding box center [1078, 44] width 11 height 18
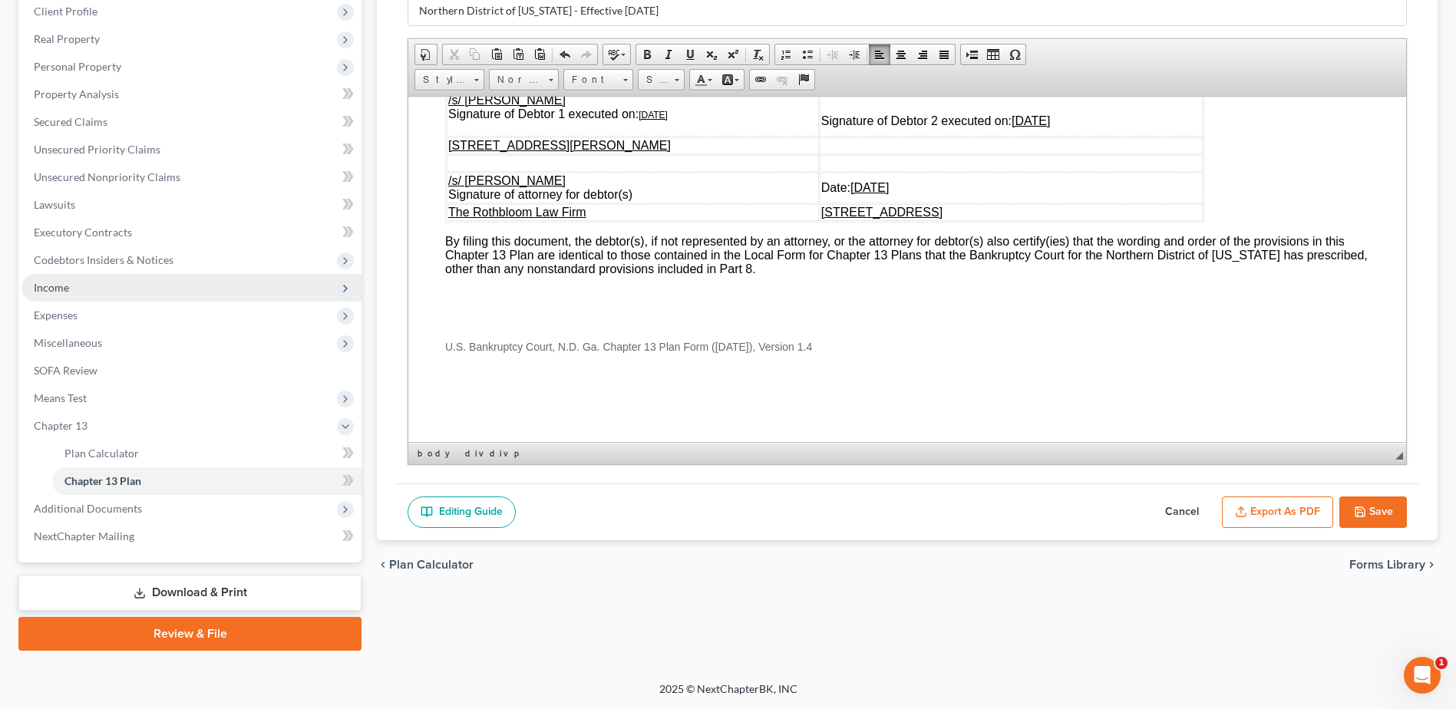
click at [55, 290] on span "Income" at bounding box center [51, 287] width 35 height 13
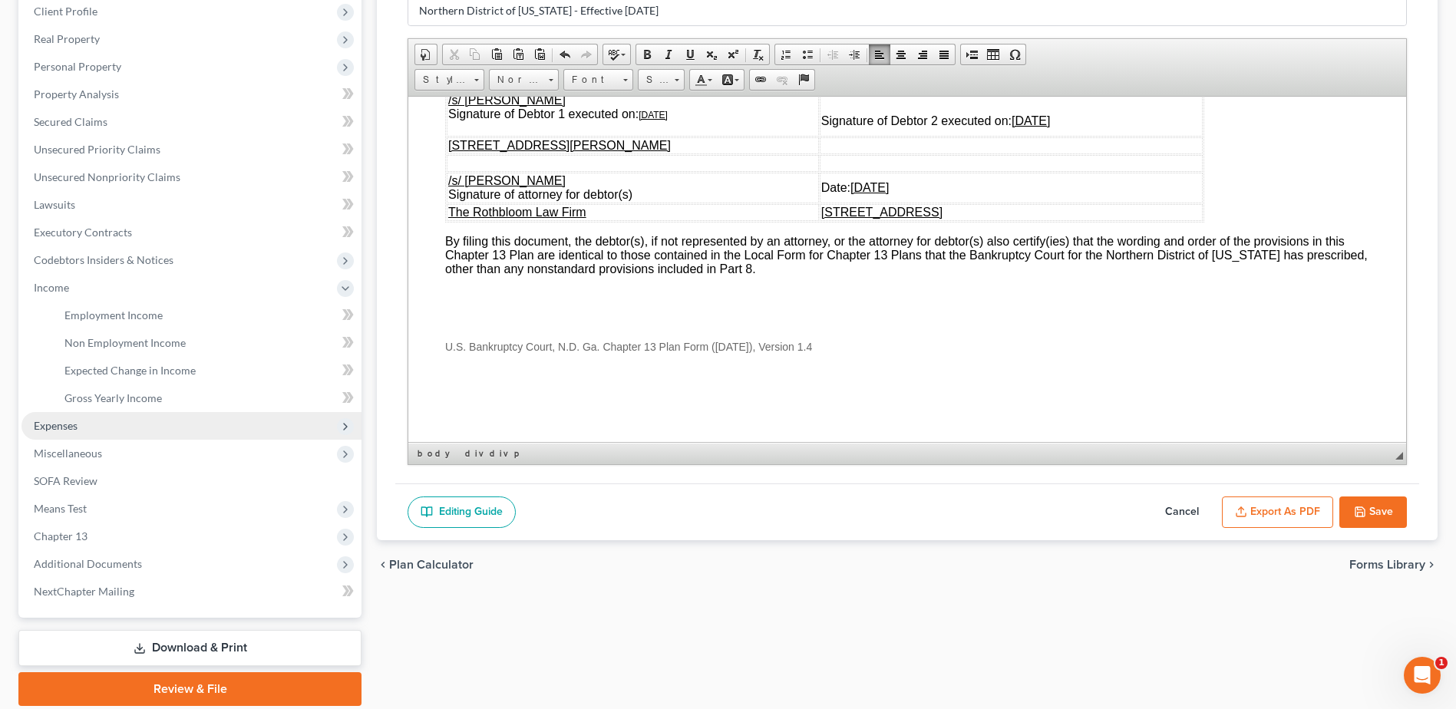
click at [71, 419] on span "Expenses" at bounding box center [56, 425] width 44 height 13
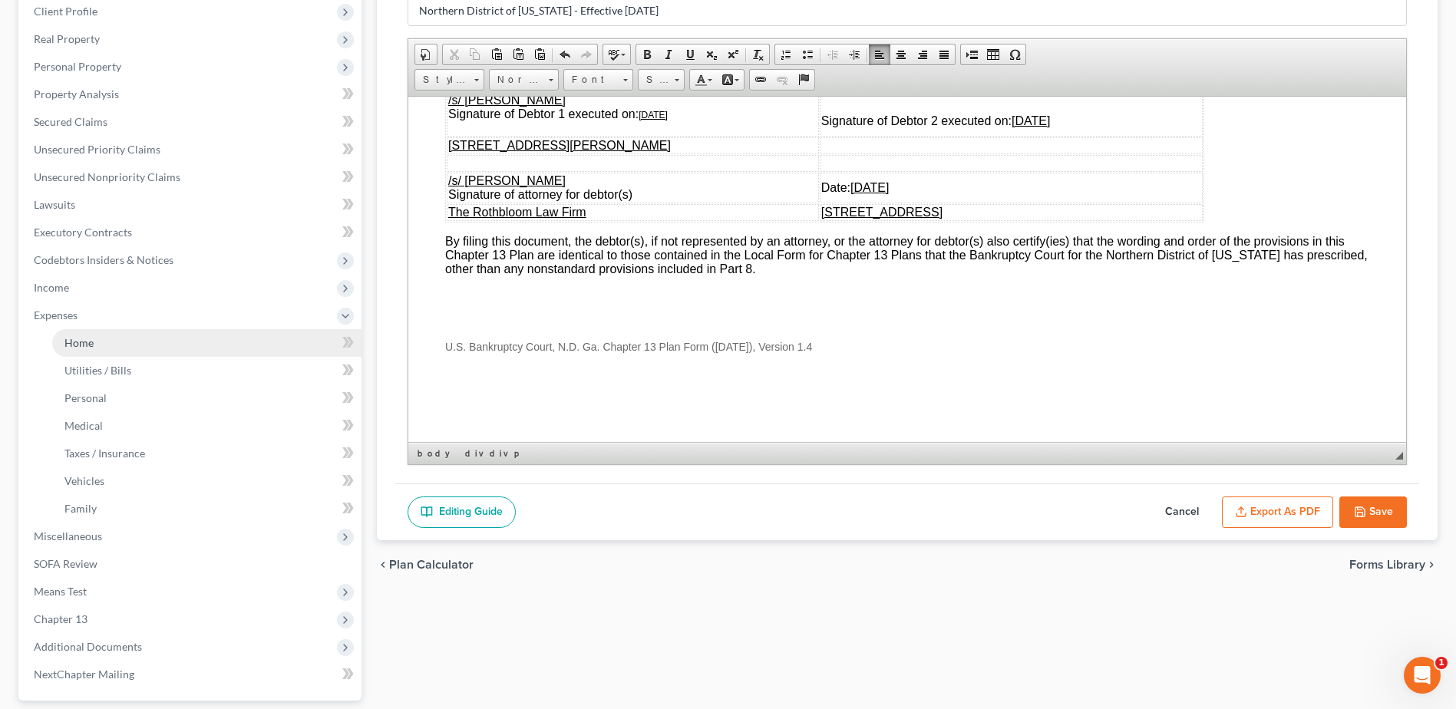
click at [83, 348] on span "Home" at bounding box center [78, 342] width 29 height 13
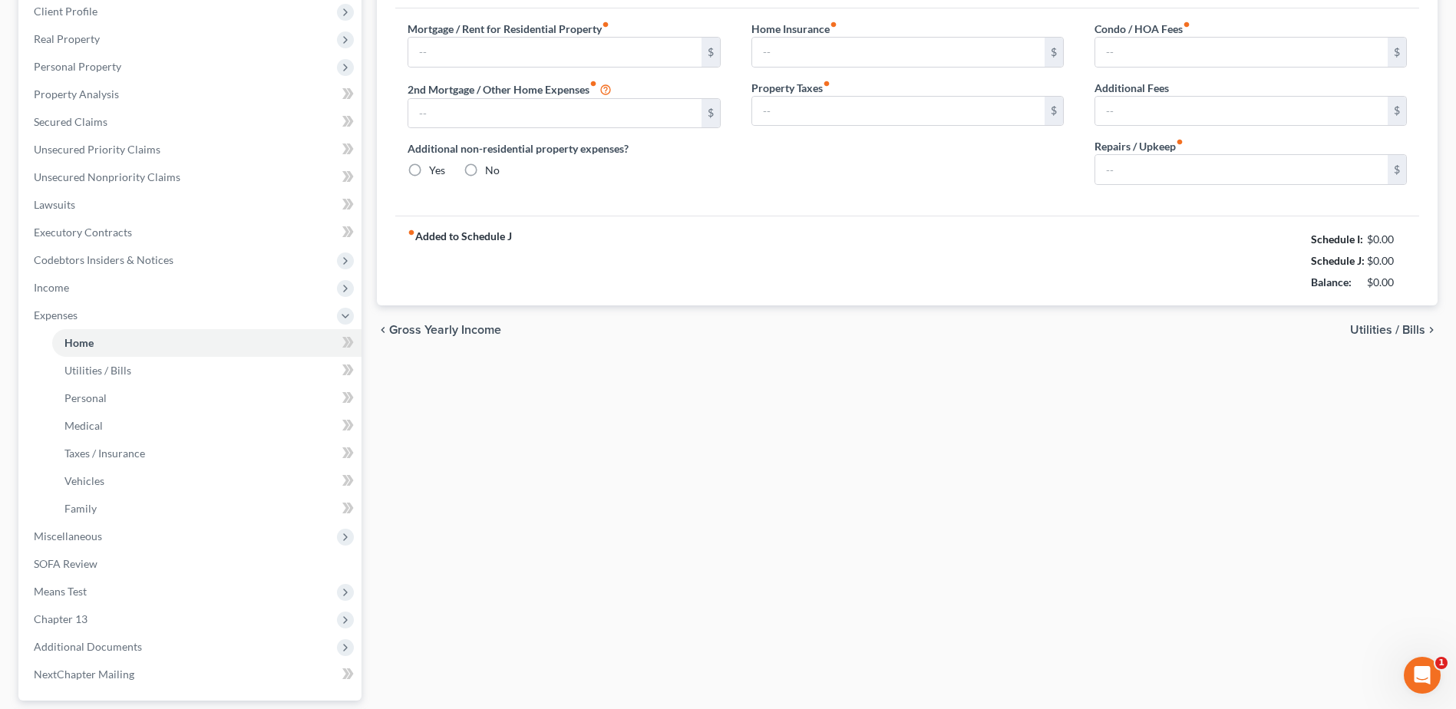
scroll to position [23, 0]
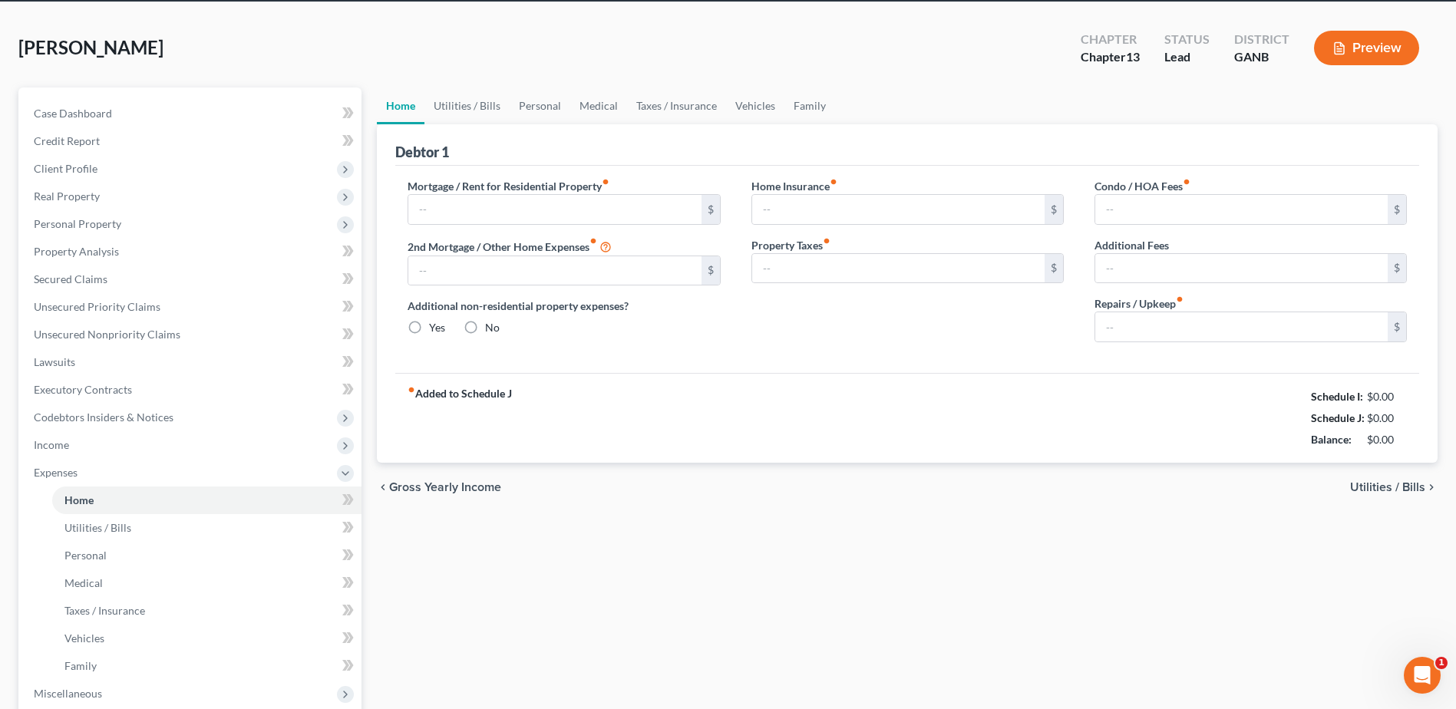
type input "3,381.87"
type input "0.00"
radio input "true"
type input "0.00"
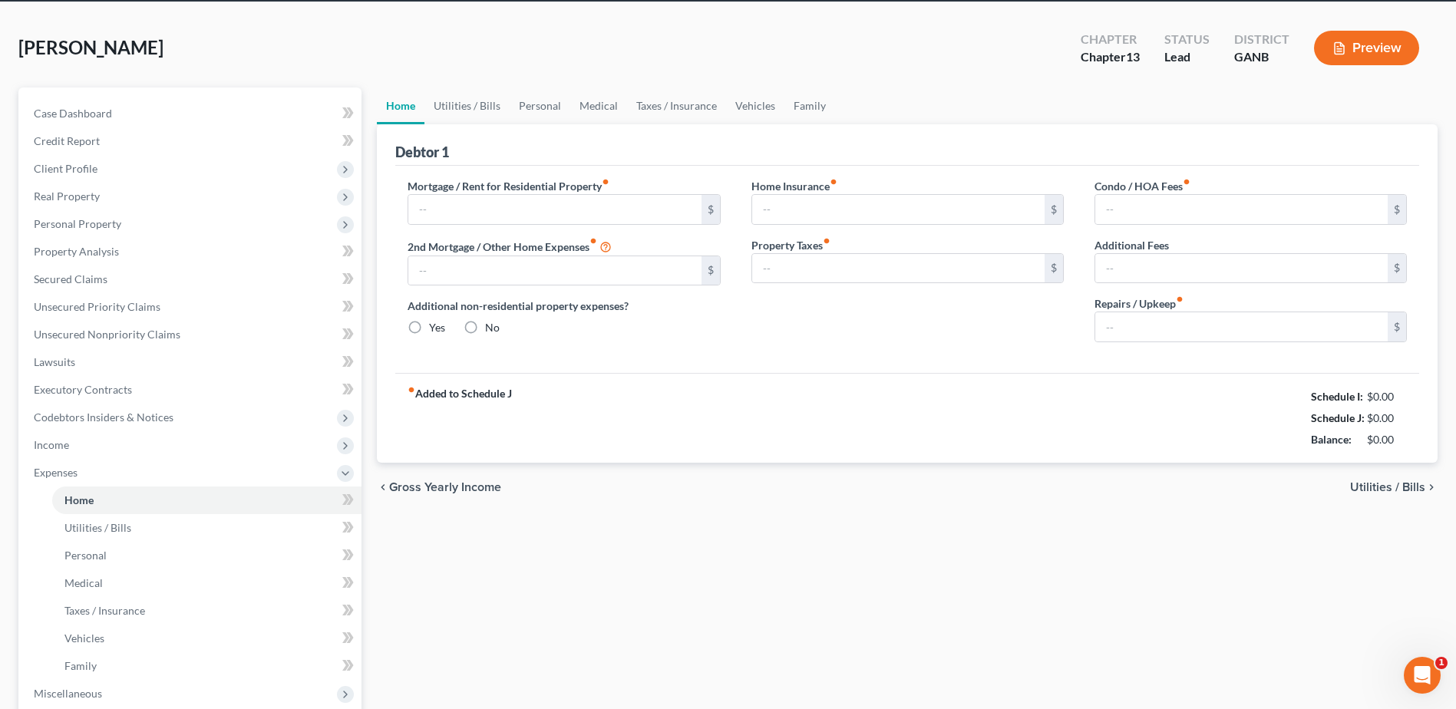
type input "0.00"
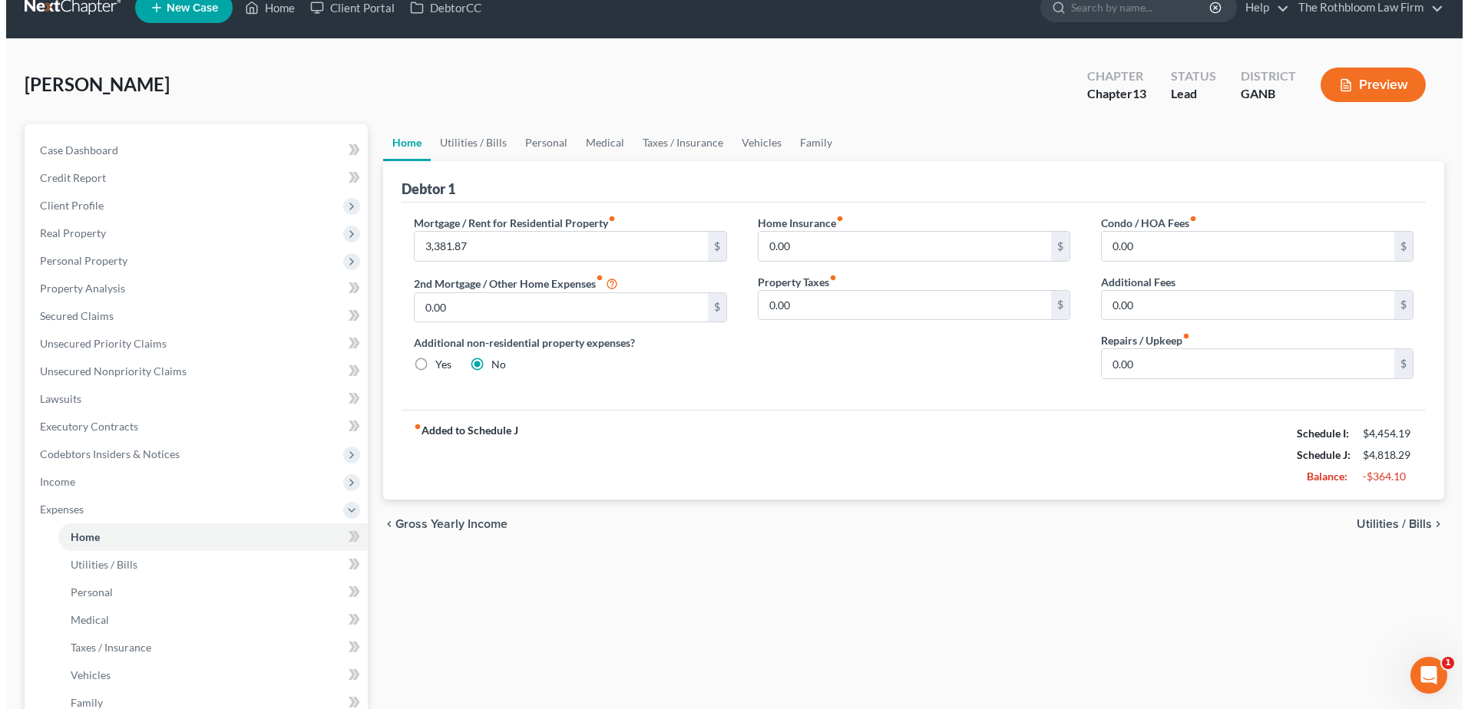
scroll to position [0, 0]
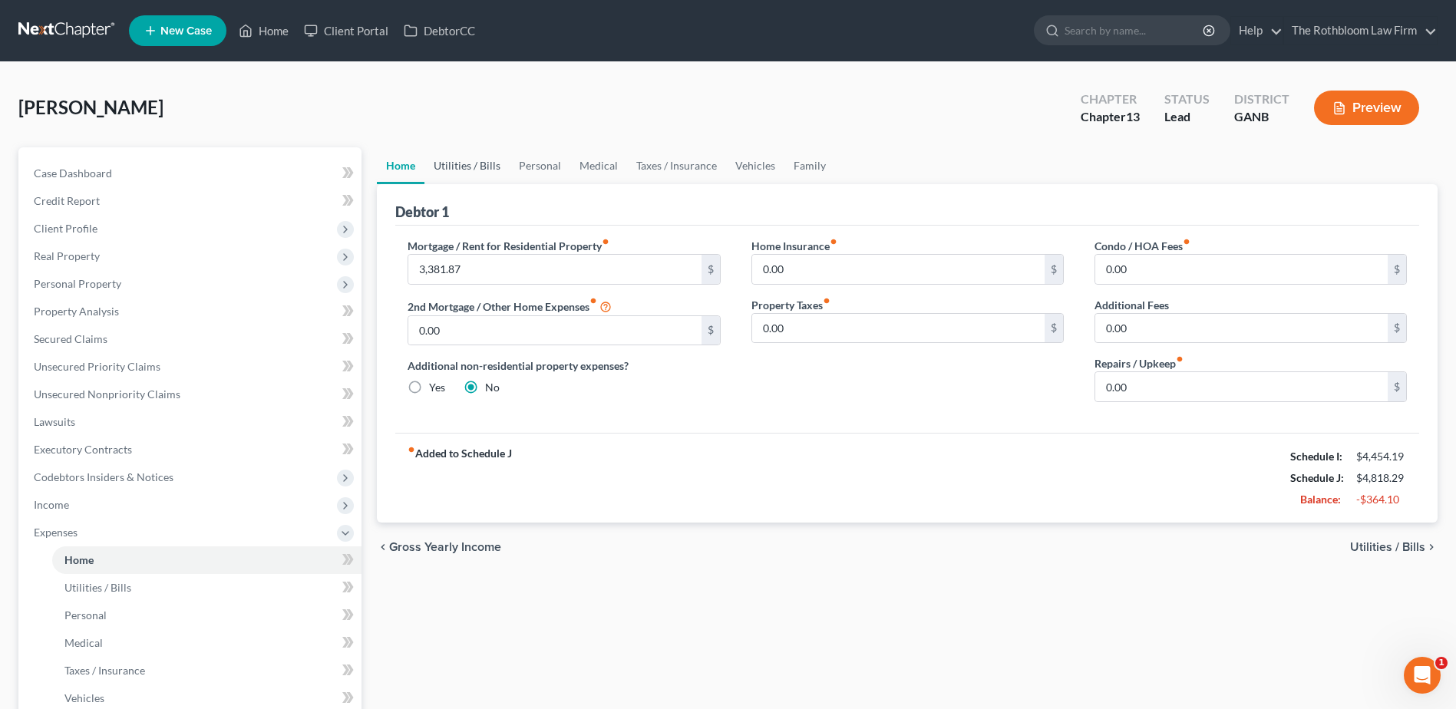
click at [463, 163] on link "Utilities / Bills" at bounding box center [467, 165] width 85 height 37
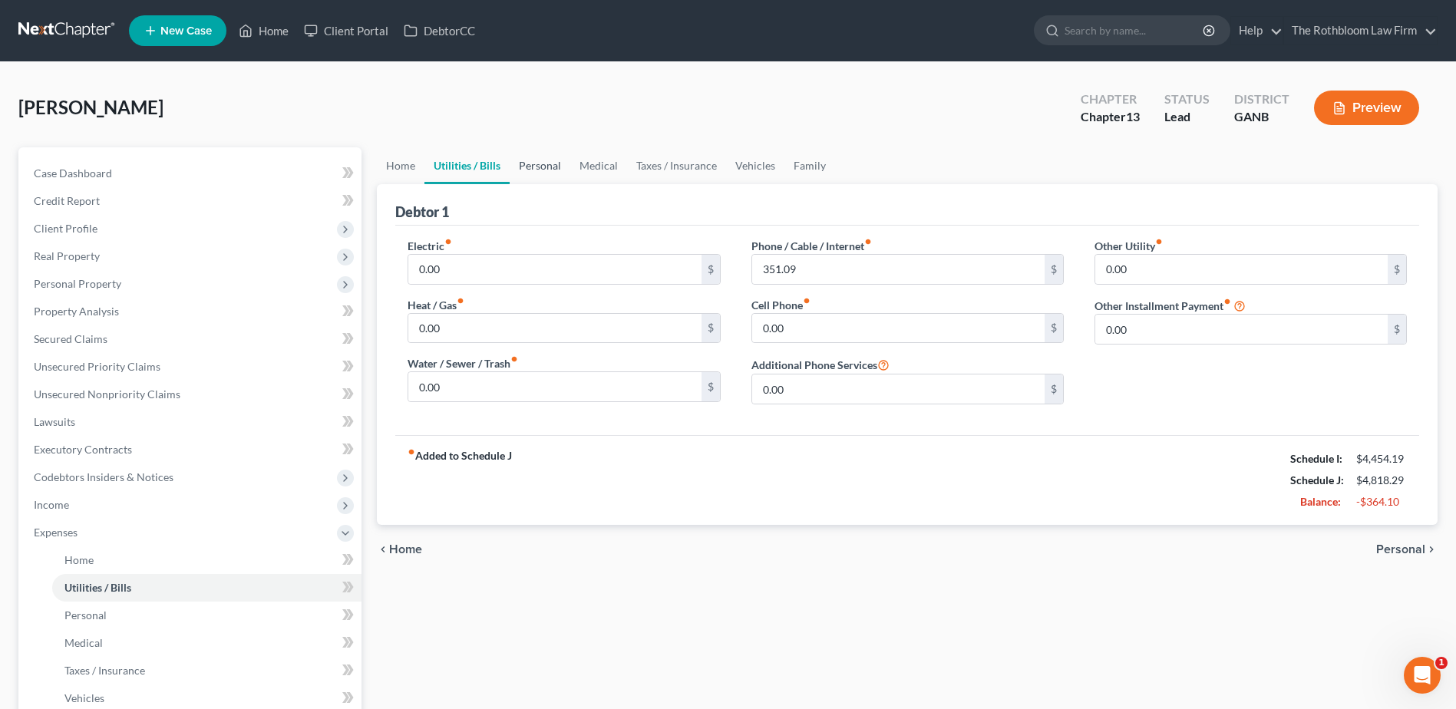
click at [535, 173] on link "Personal" at bounding box center [540, 165] width 61 height 37
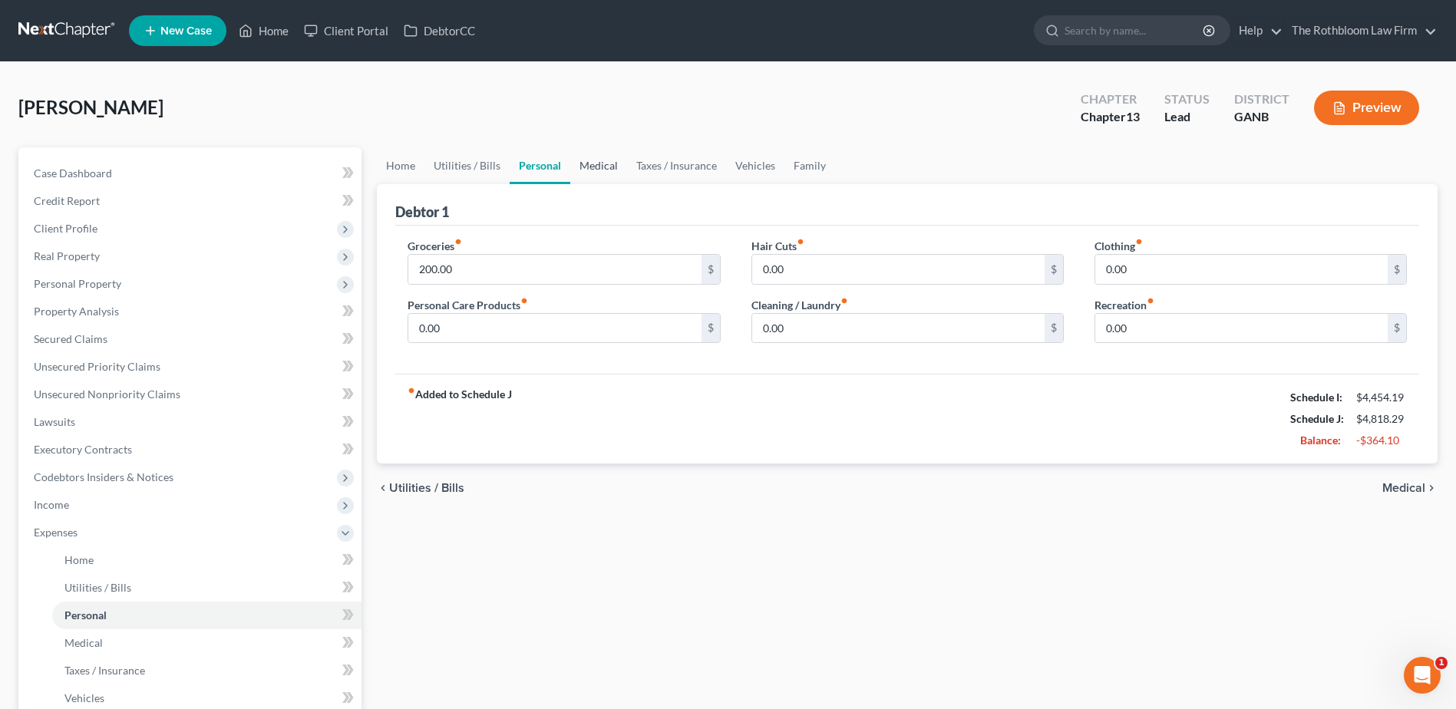
click at [600, 169] on link "Medical" at bounding box center [598, 165] width 57 height 37
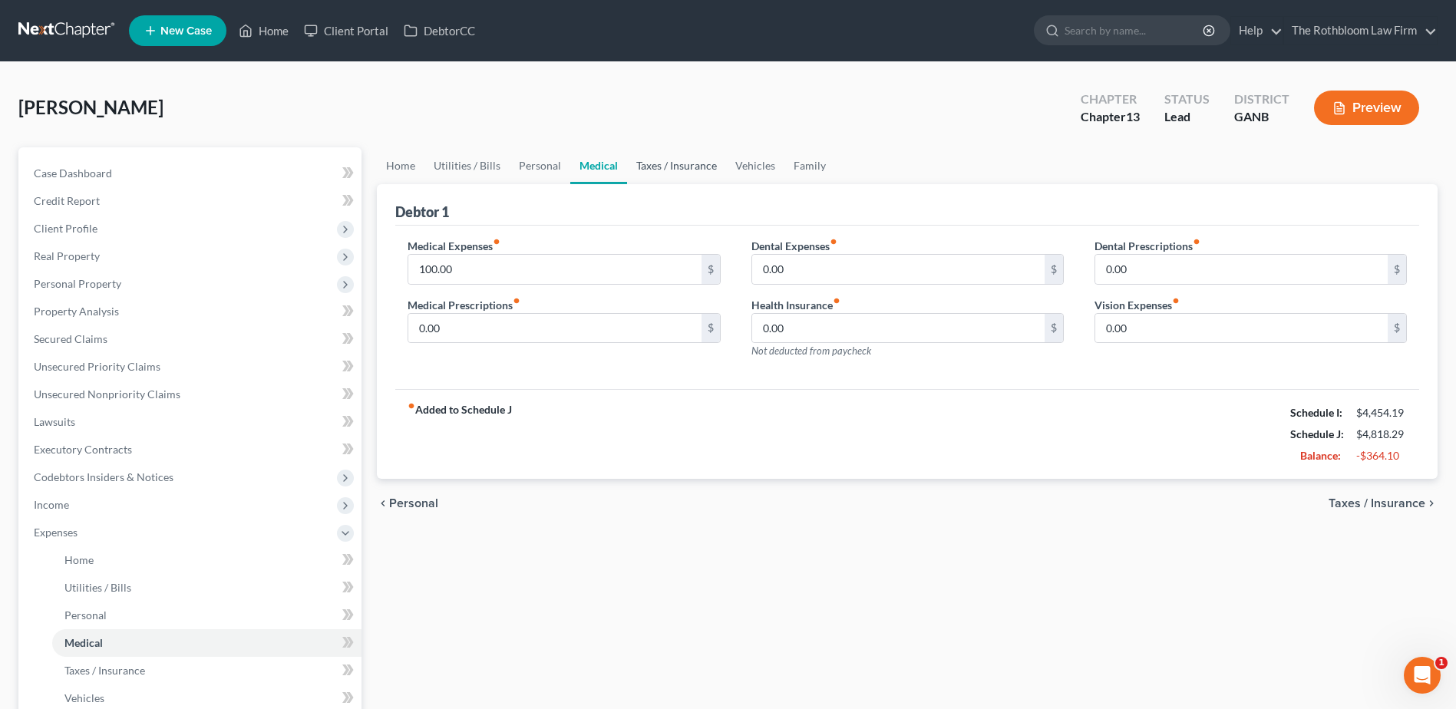
click at [692, 174] on link "Taxes / Insurance" at bounding box center [676, 165] width 99 height 37
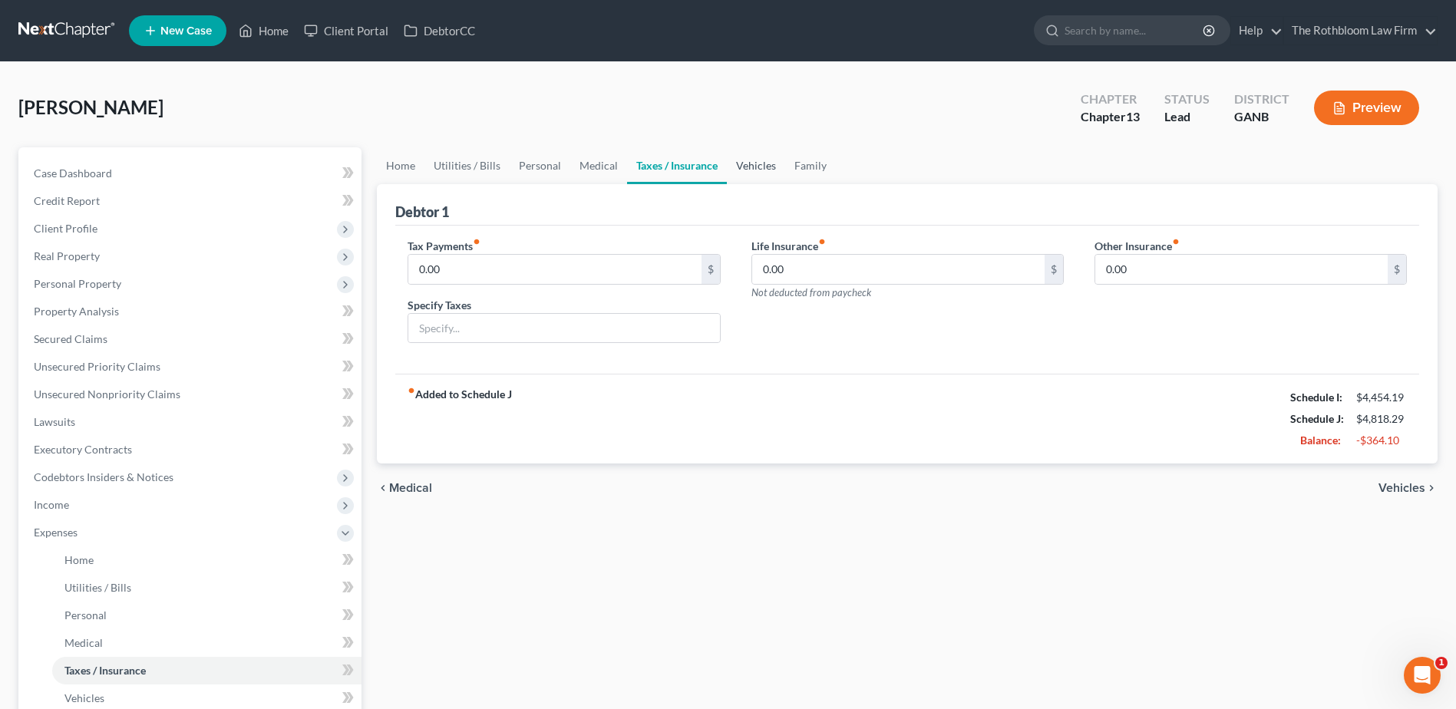
click at [759, 167] on link "Vehicles" at bounding box center [756, 165] width 58 height 37
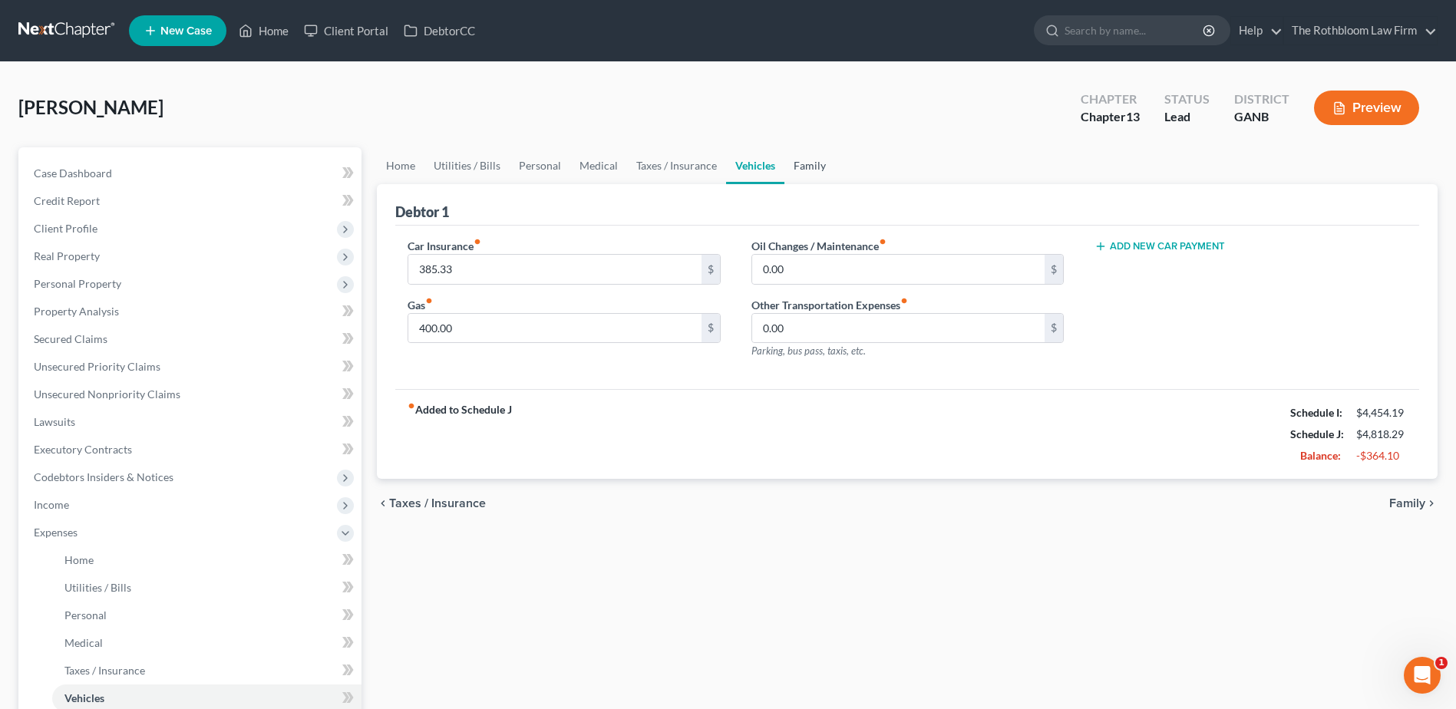
click at [806, 160] on link "Family" at bounding box center [810, 165] width 51 height 37
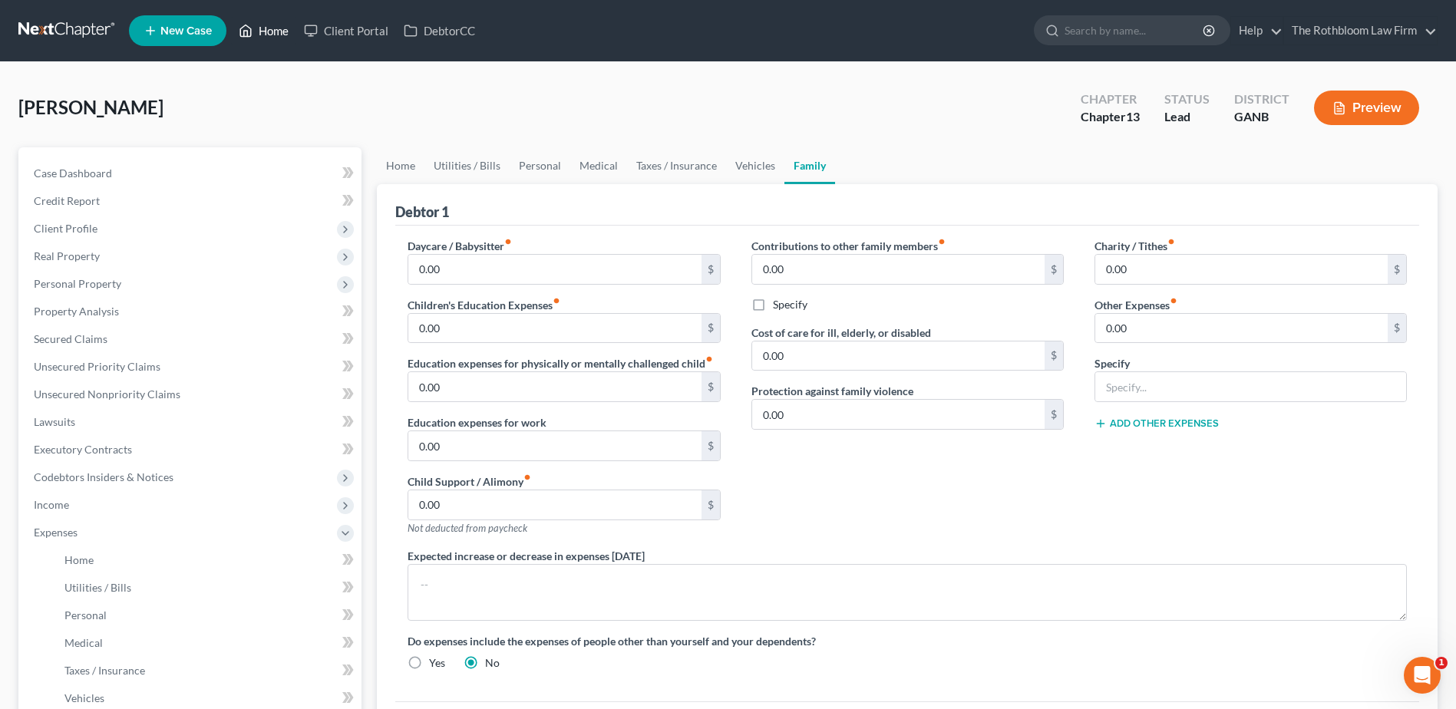
click at [266, 32] on link "Home" at bounding box center [263, 31] width 65 height 28
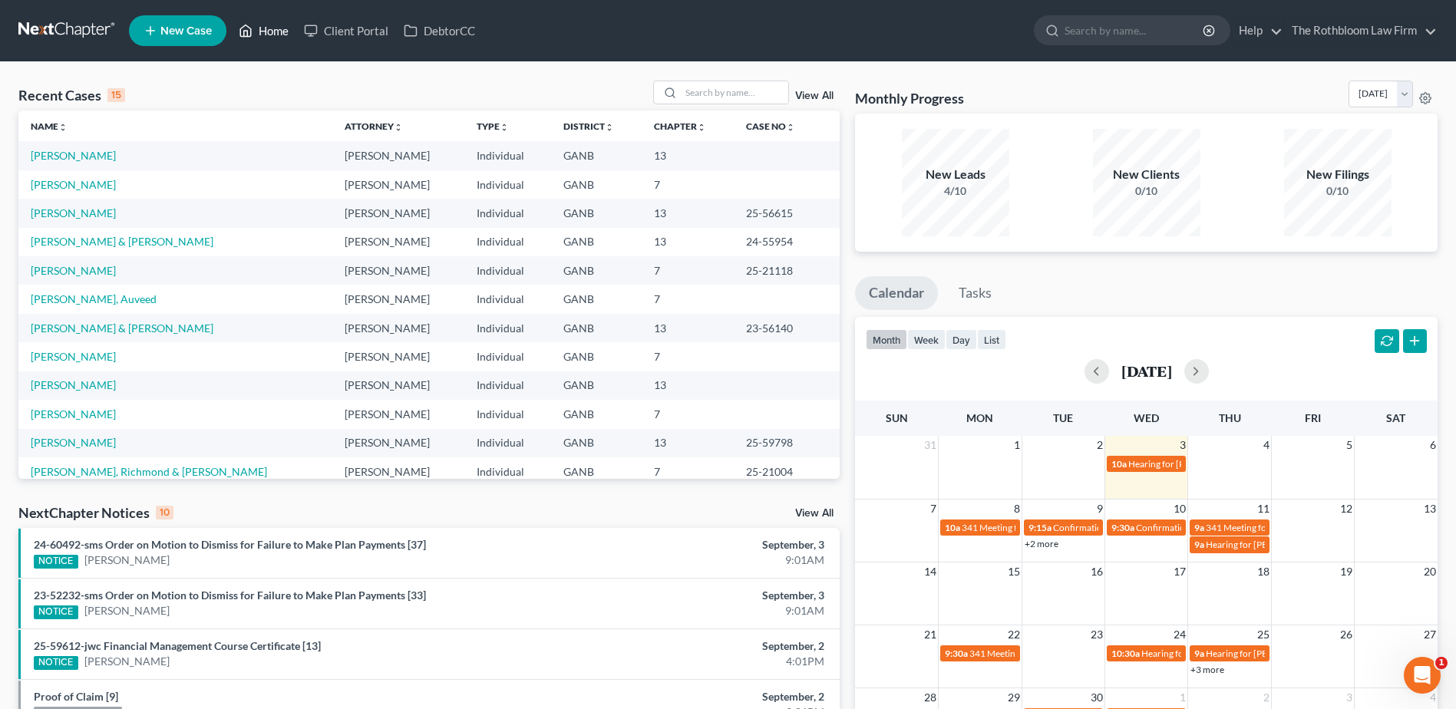
click at [273, 31] on link "Home" at bounding box center [263, 31] width 65 height 28
click at [715, 91] on input "search" at bounding box center [734, 92] width 107 height 22
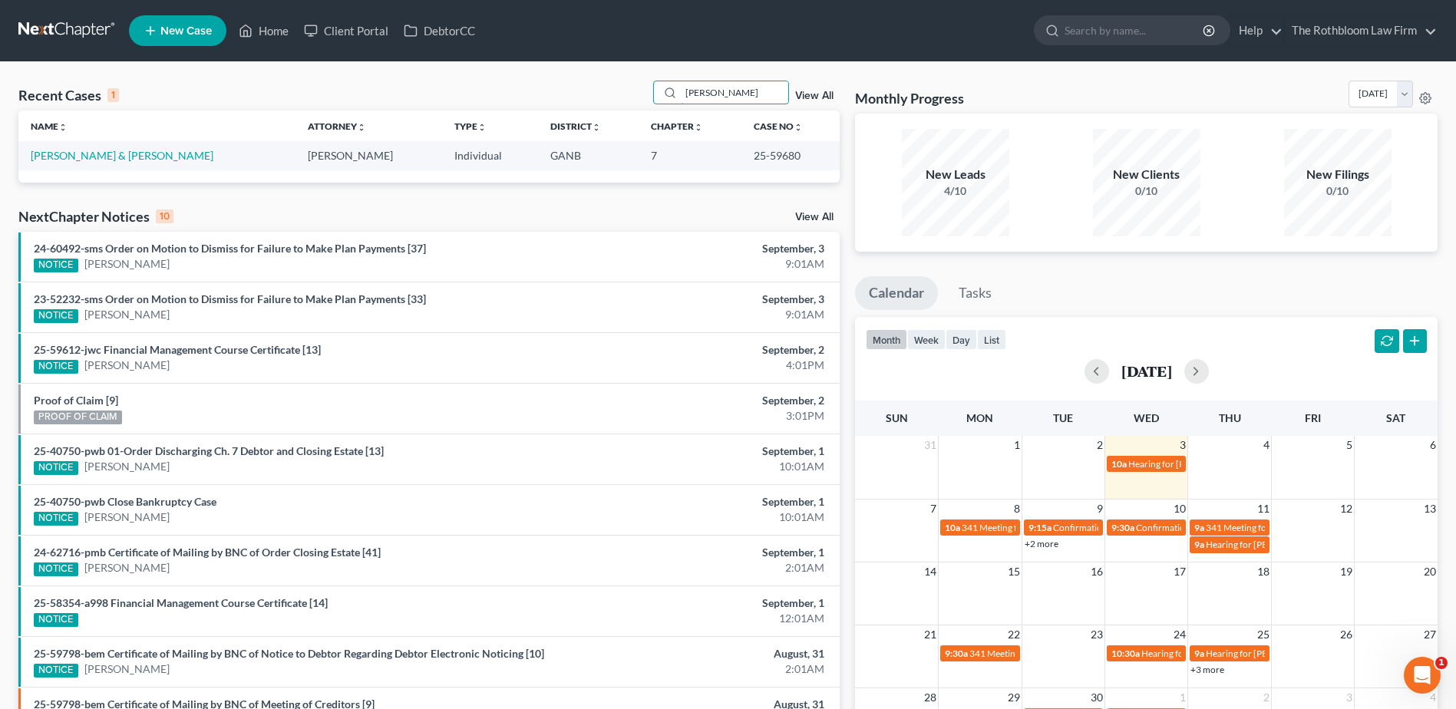
drag, startPoint x: 749, startPoint y: 93, endPoint x: 633, endPoint y: 96, distance: 116.0
click at [633, 96] on div "Recent Cases 1 [PERSON_NAME] View All" at bounding box center [428, 96] width 821 height 30
type input "savage"
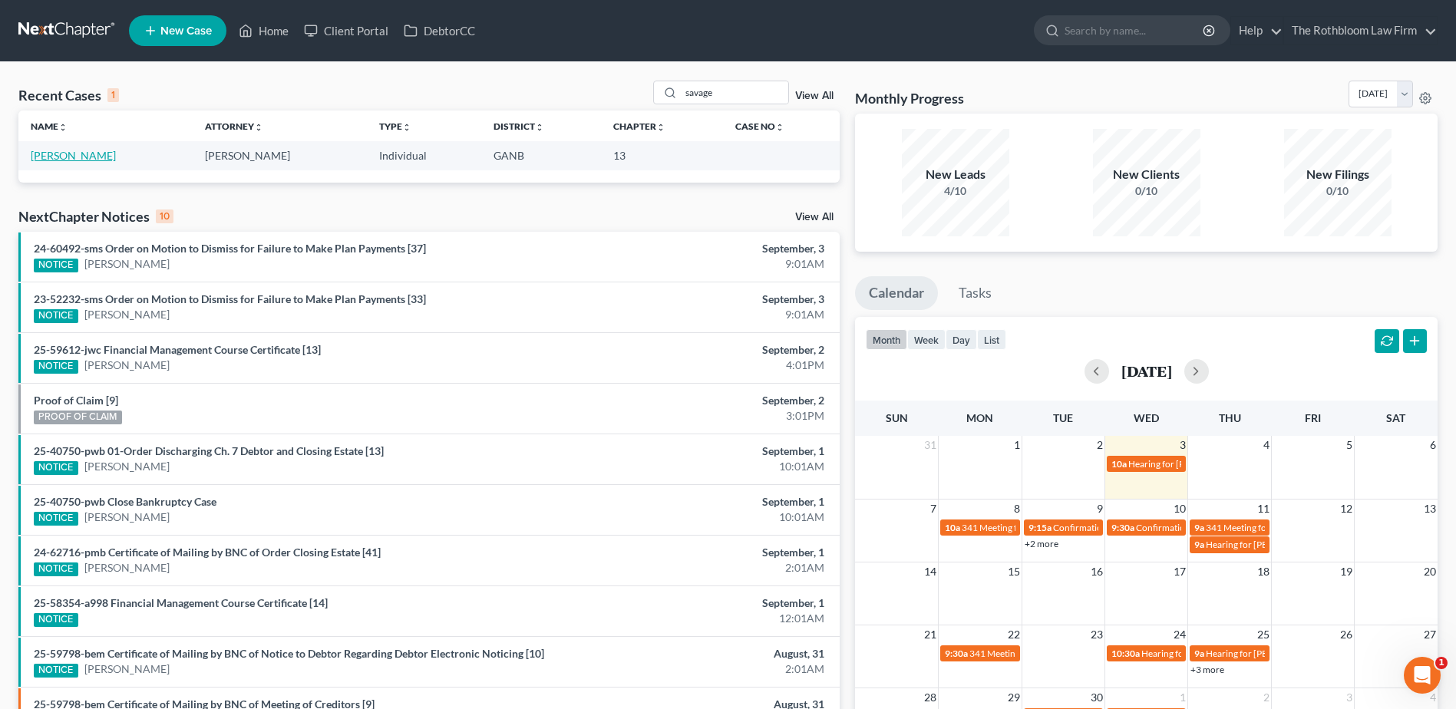
click at [77, 152] on link "[PERSON_NAME]" at bounding box center [73, 155] width 85 height 13
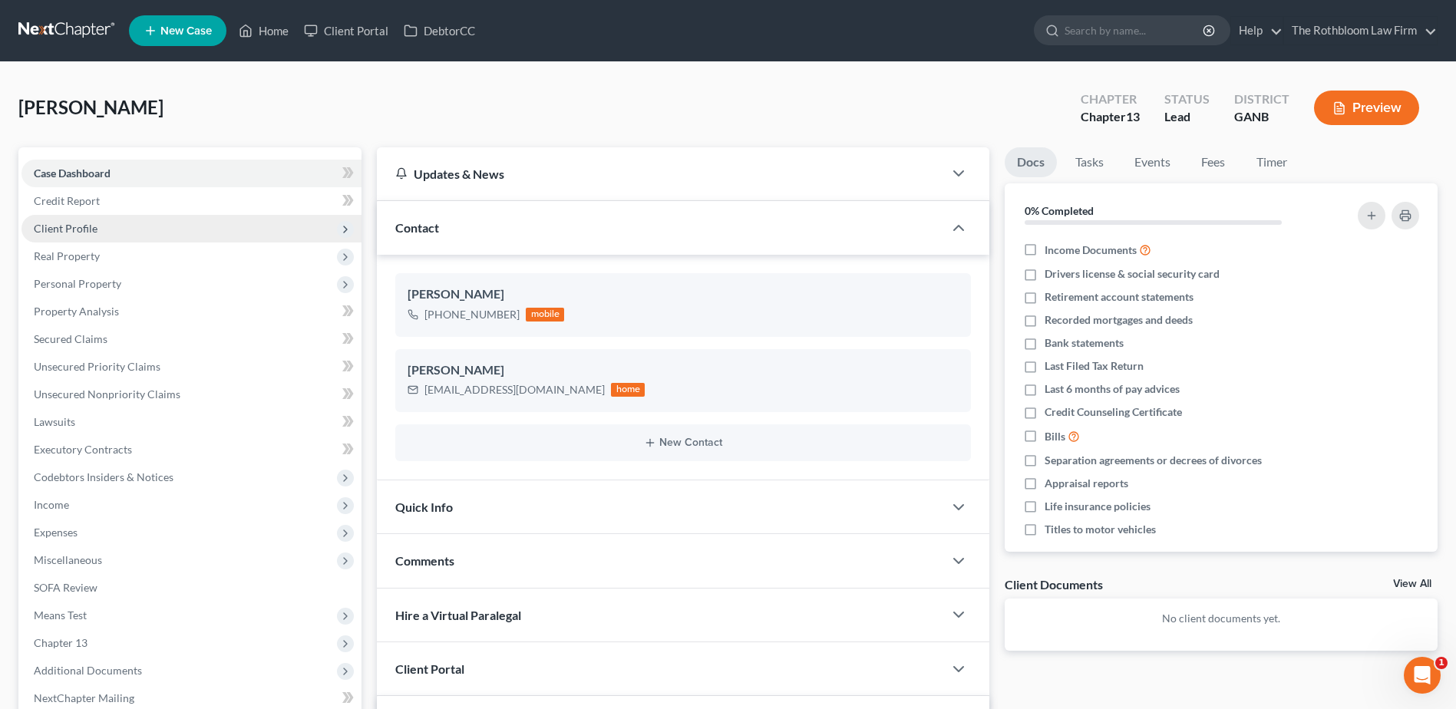
click at [85, 222] on span "Client Profile" at bounding box center [66, 228] width 64 height 13
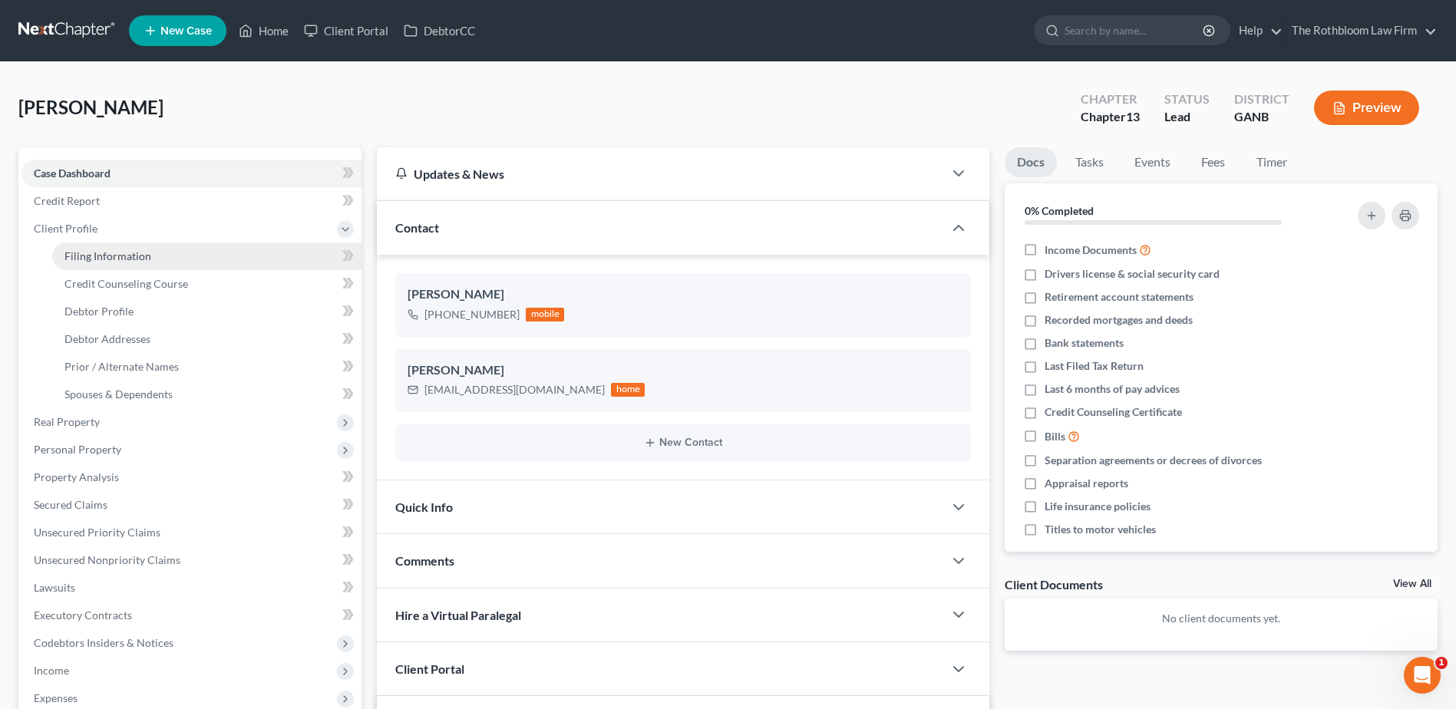
click at [92, 253] on span "Filing Information" at bounding box center [107, 256] width 87 height 13
select select "1"
select select "0"
select select "3"
select select "19"
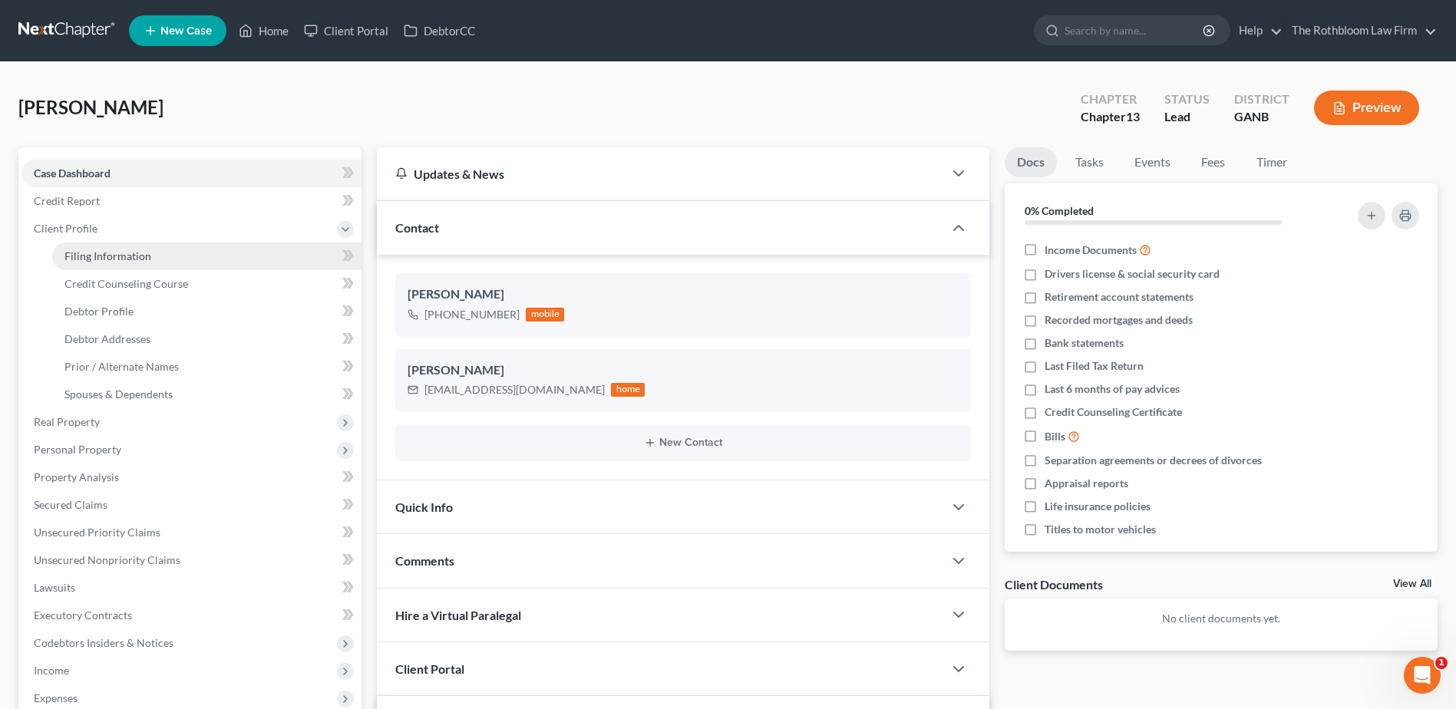
select select "0"
select select "10"
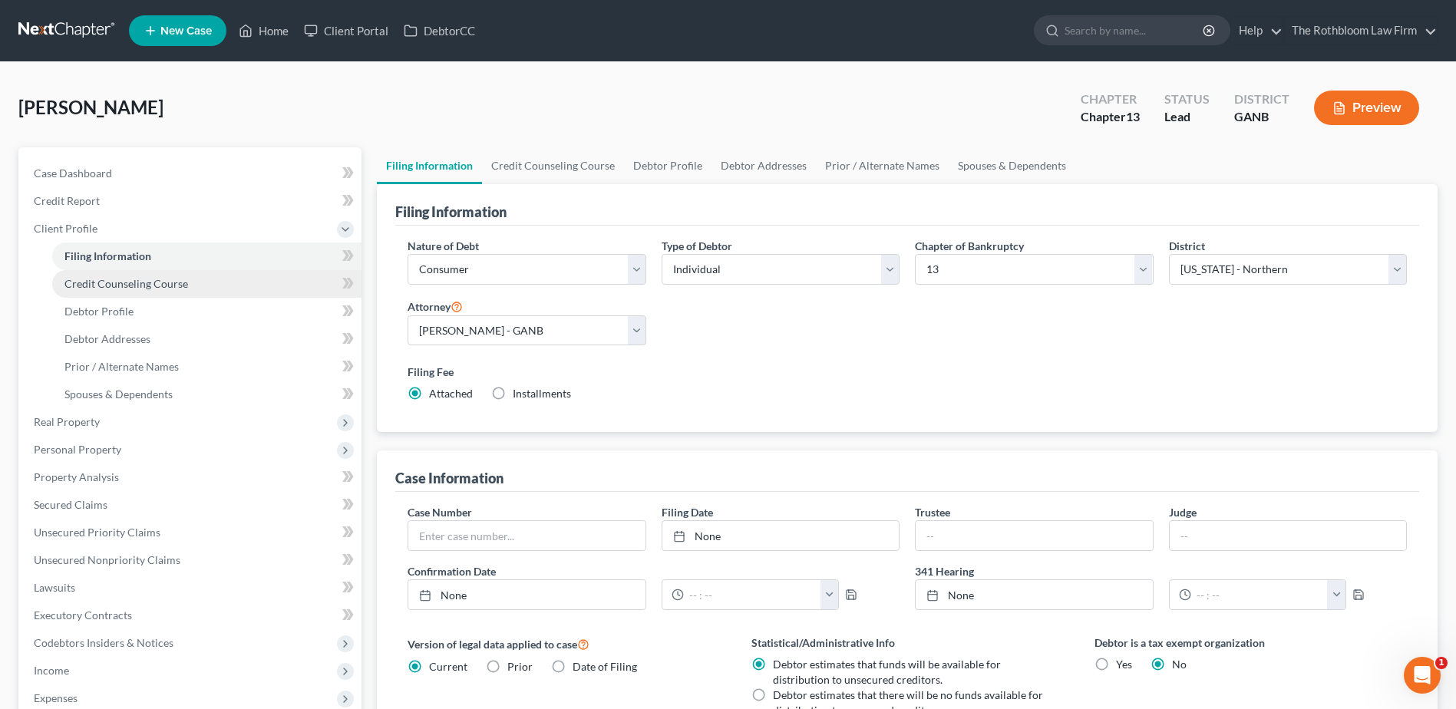
click at [105, 282] on span "Credit Counseling Course" at bounding box center [126, 283] width 124 height 13
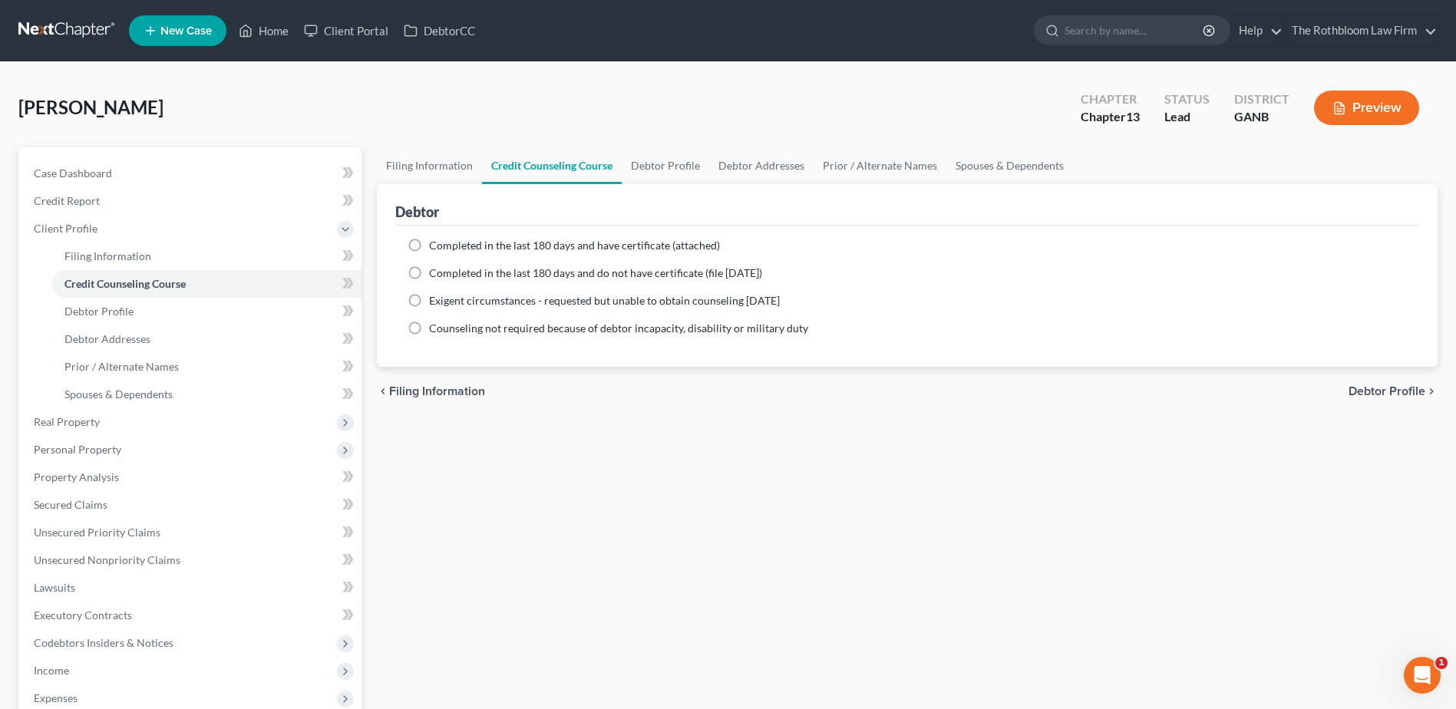
click at [429, 242] on label "Completed in the last 180 days and have certificate (attached)" at bounding box center [574, 245] width 291 height 15
click at [435, 242] on input "Completed in the last 180 days and have certificate (attached)" at bounding box center [440, 243] width 10 height 10
radio input "true"
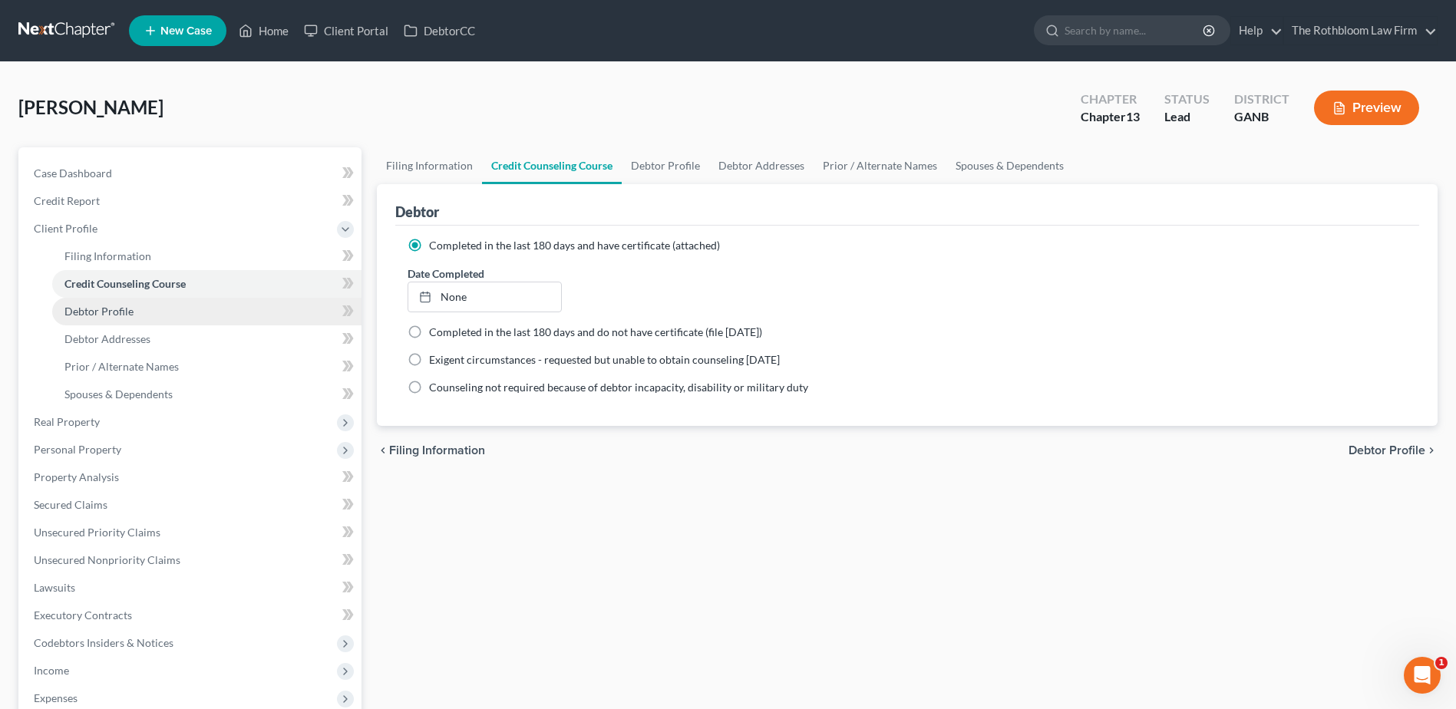
click at [100, 315] on span "Debtor Profile" at bounding box center [98, 311] width 69 height 13
select select "0"
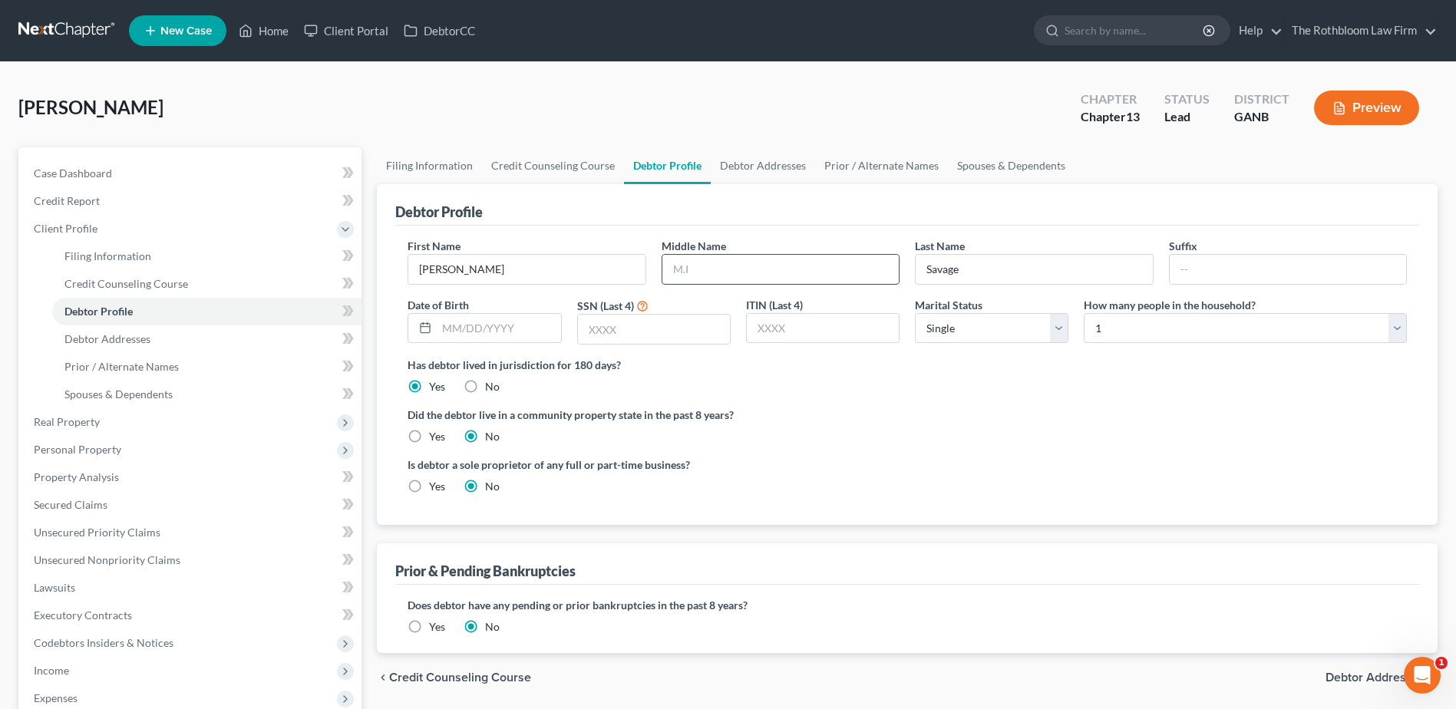
click at [707, 279] on input "text" at bounding box center [781, 269] width 236 height 29
type input "[PERSON_NAME]"
click at [613, 322] on input "text" at bounding box center [654, 329] width 152 height 29
type input "3300"
click at [114, 345] on span "Debtor Addresses" at bounding box center [107, 338] width 86 height 13
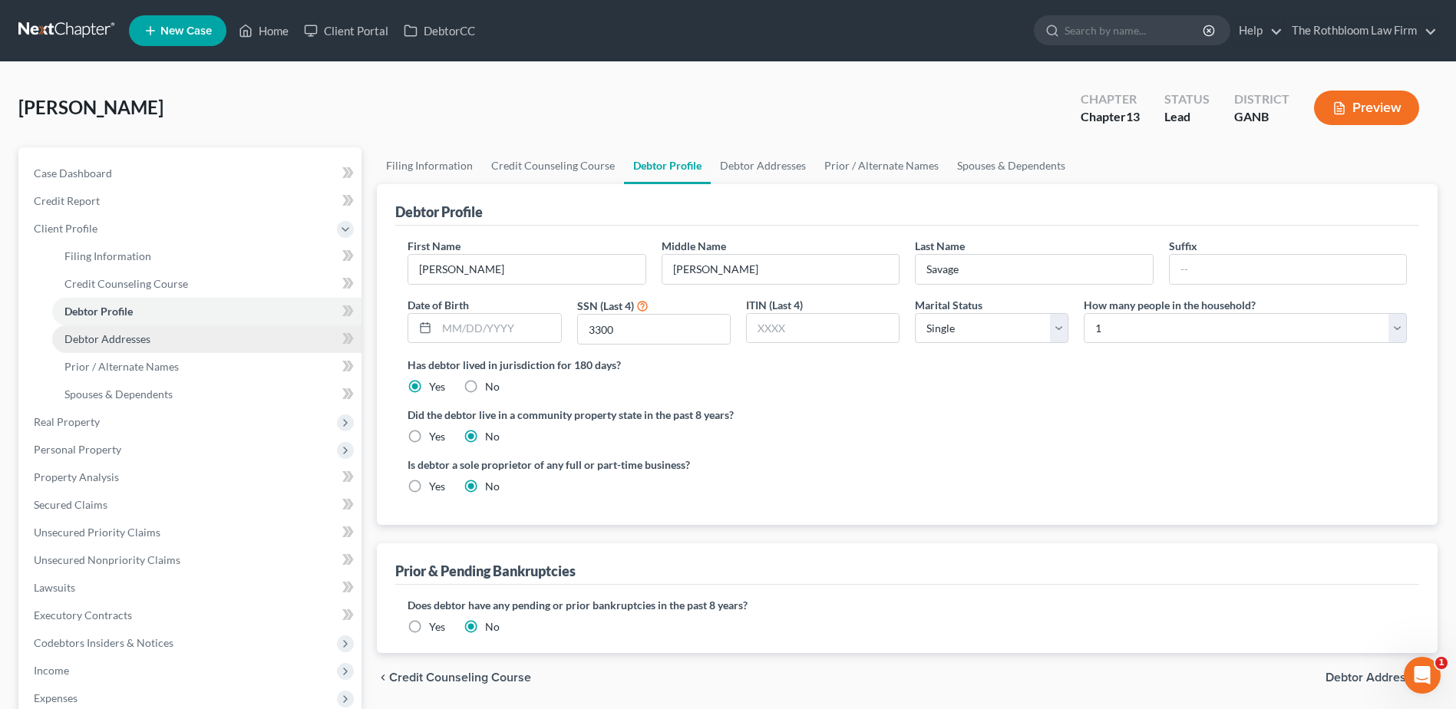
select select "0"
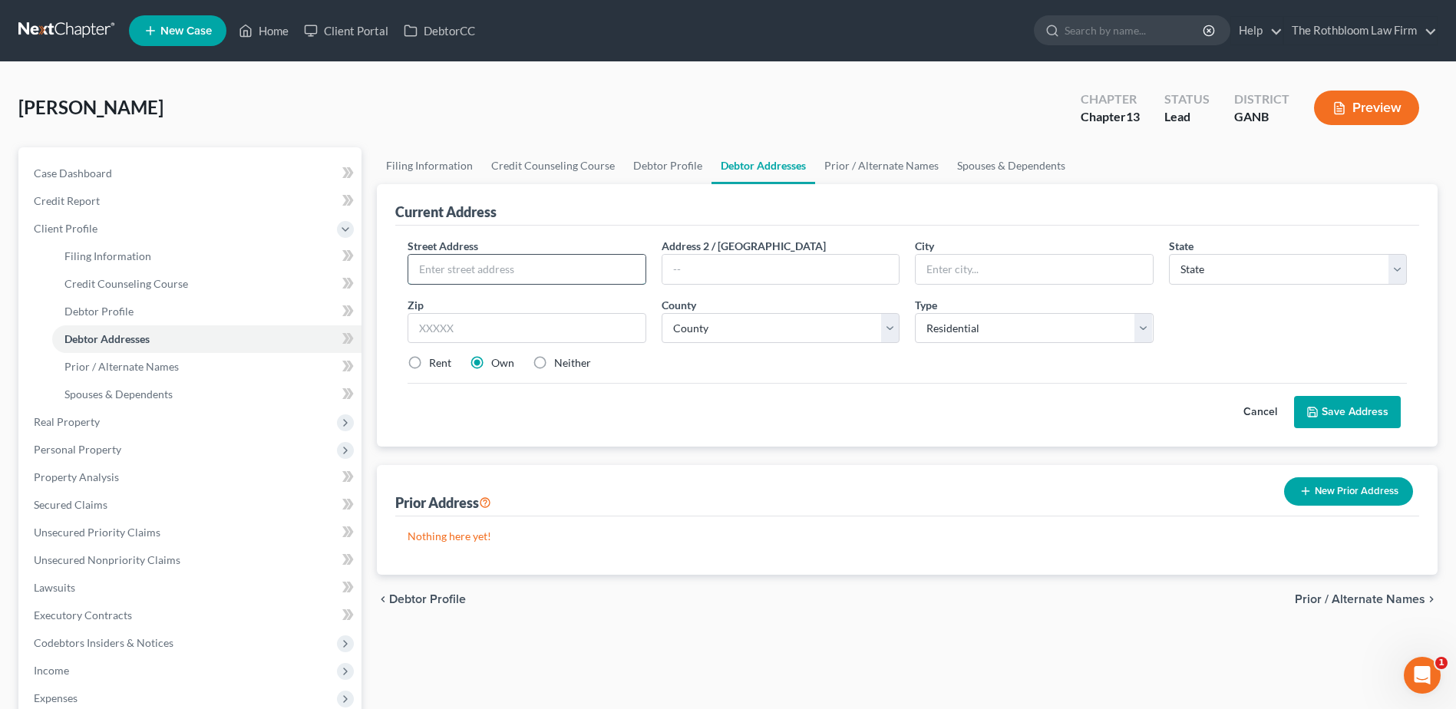
click at [428, 273] on input "text" at bounding box center [526, 269] width 236 height 29
type input "[STREET_ADDRESS]"
click at [445, 320] on input "text" at bounding box center [527, 328] width 238 height 31
type input "30082"
type input "[GEOGRAPHIC_DATA]"
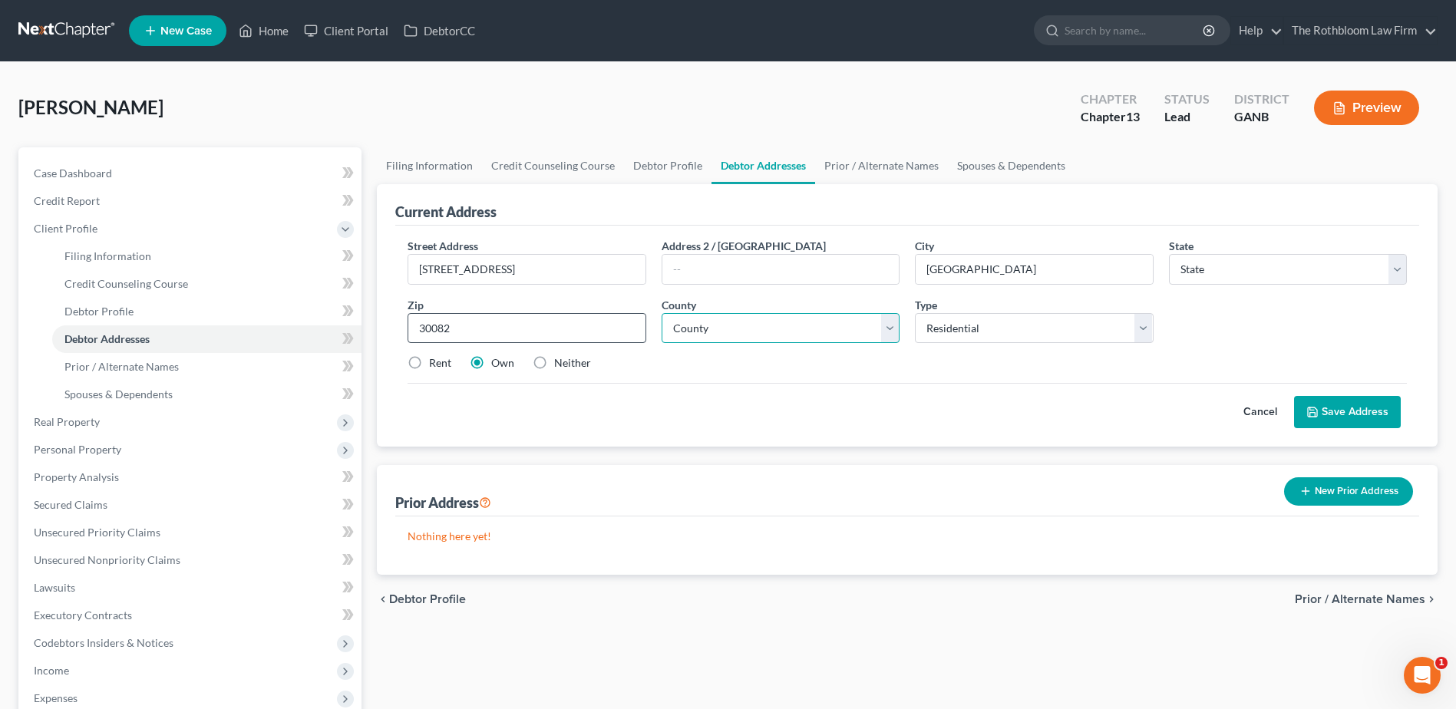
select select "10"
select select "32"
click at [1353, 407] on button "Save Address" at bounding box center [1347, 412] width 107 height 32
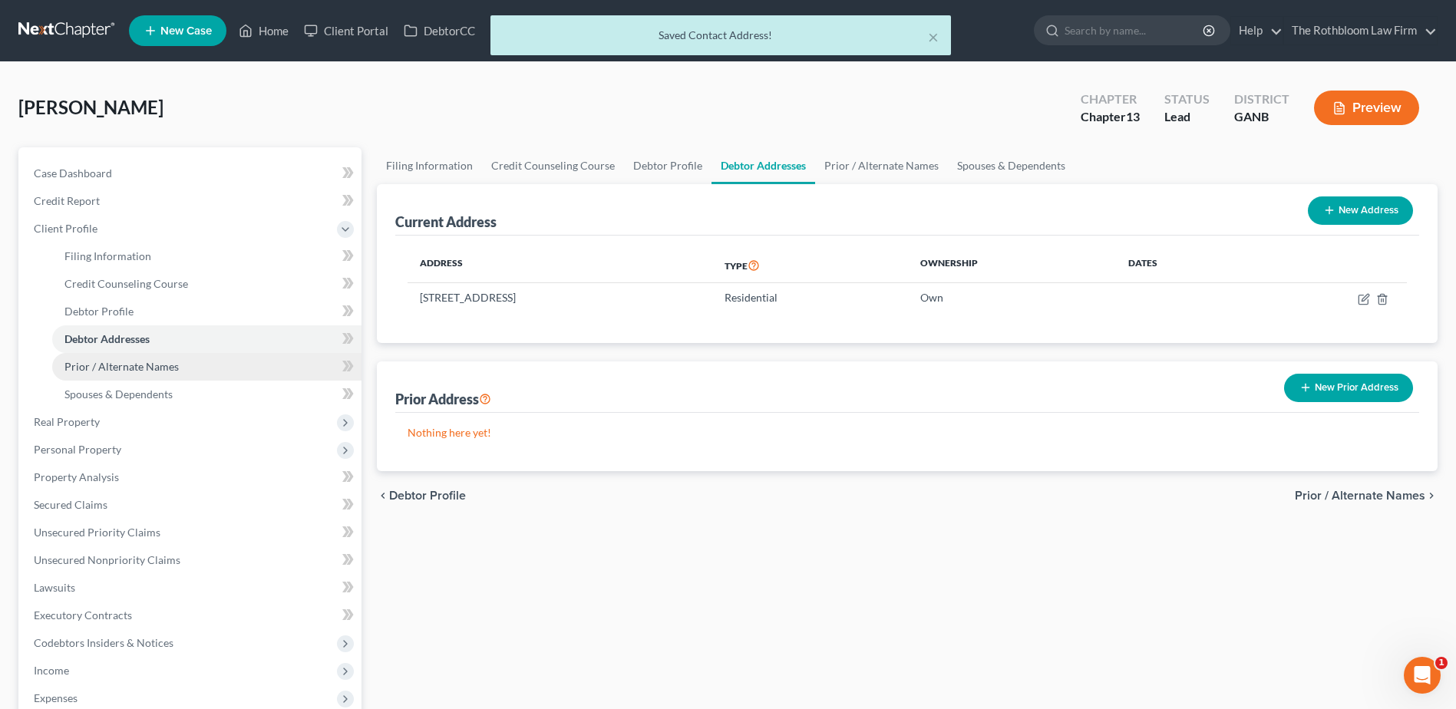
click at [149, 363] on span "Prior / Alternate Names" at bounding box center [121, 366] width 114 height 13
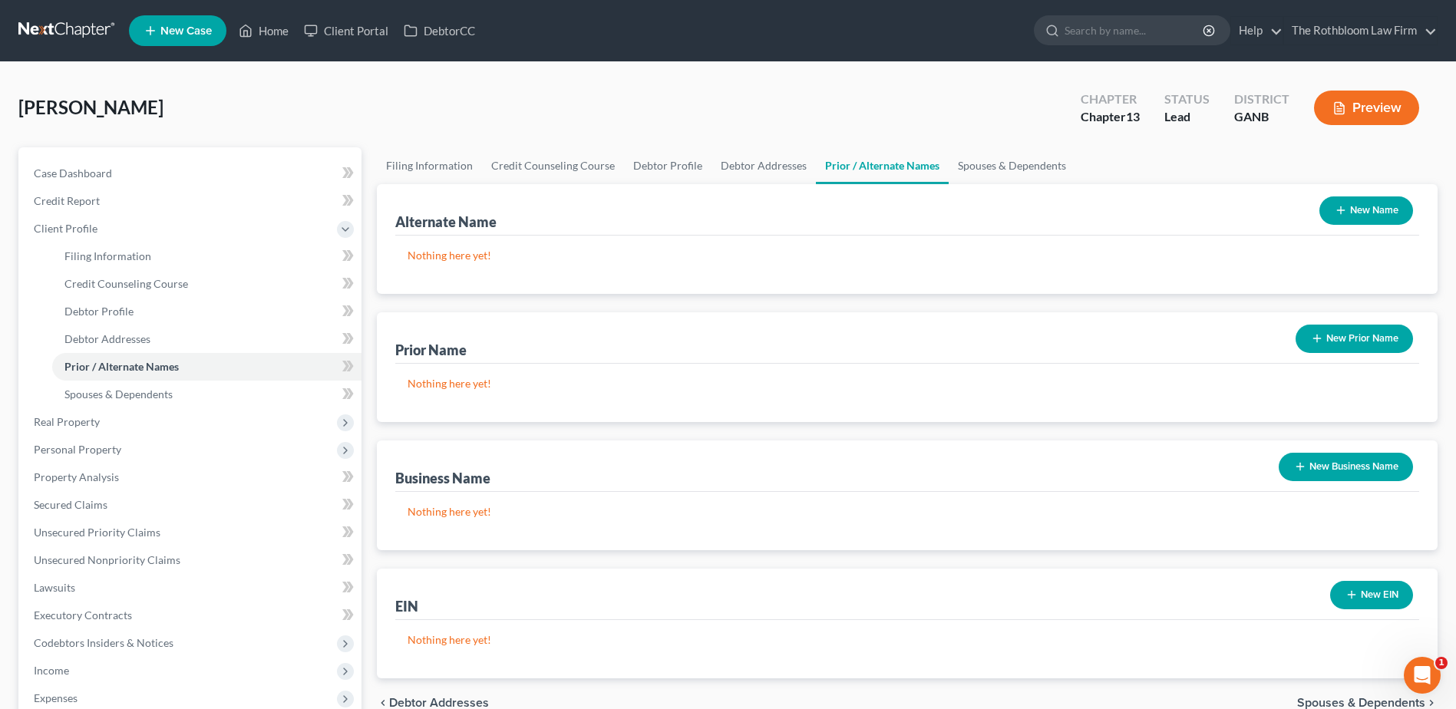
click at [1329, 348] on button "New Prior Name" at bounding box center [1354, 339] width 117 height 28
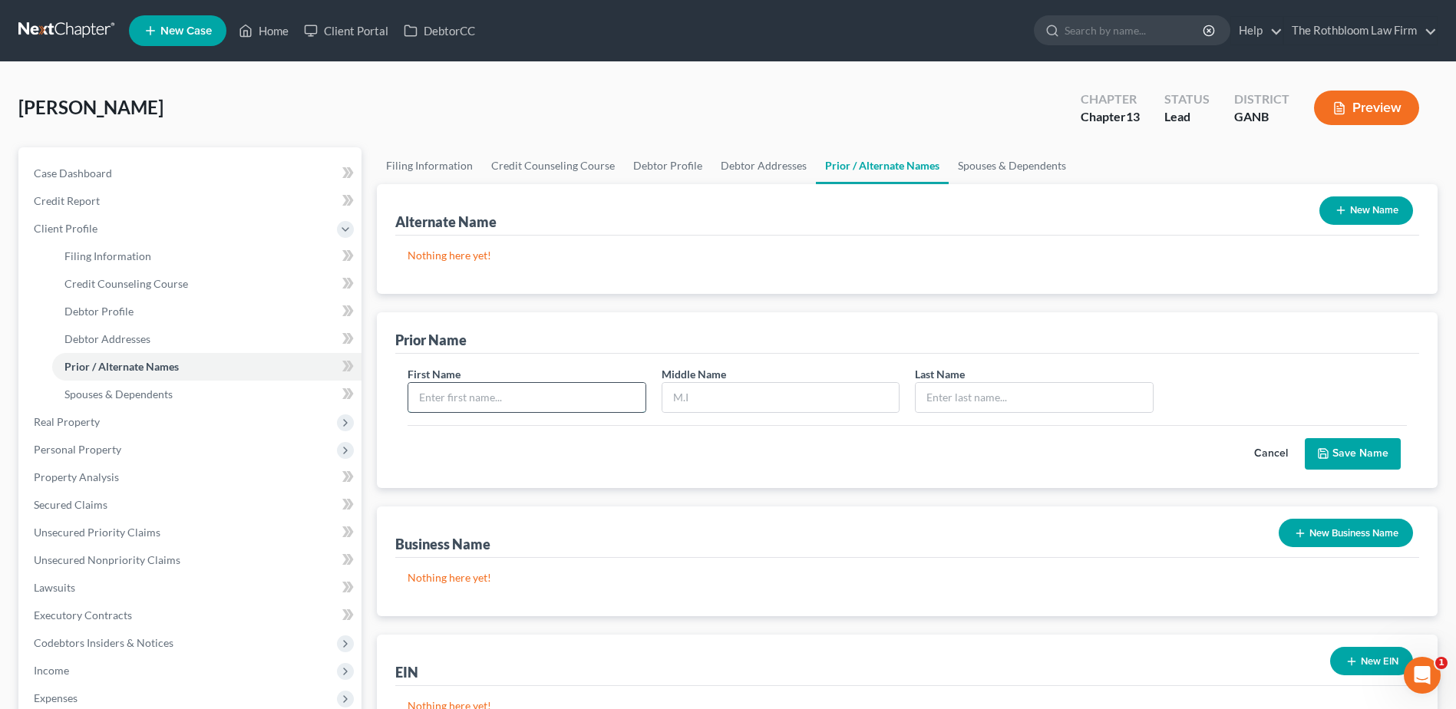
click at [454, 398] on input "text" at bounding box center [526, 397] width 236 height 29
type input "[PERSON_NAME]"
click at [1329, 443] on button "Save Name" at bounding box center [1353, 454] width 96 height 32
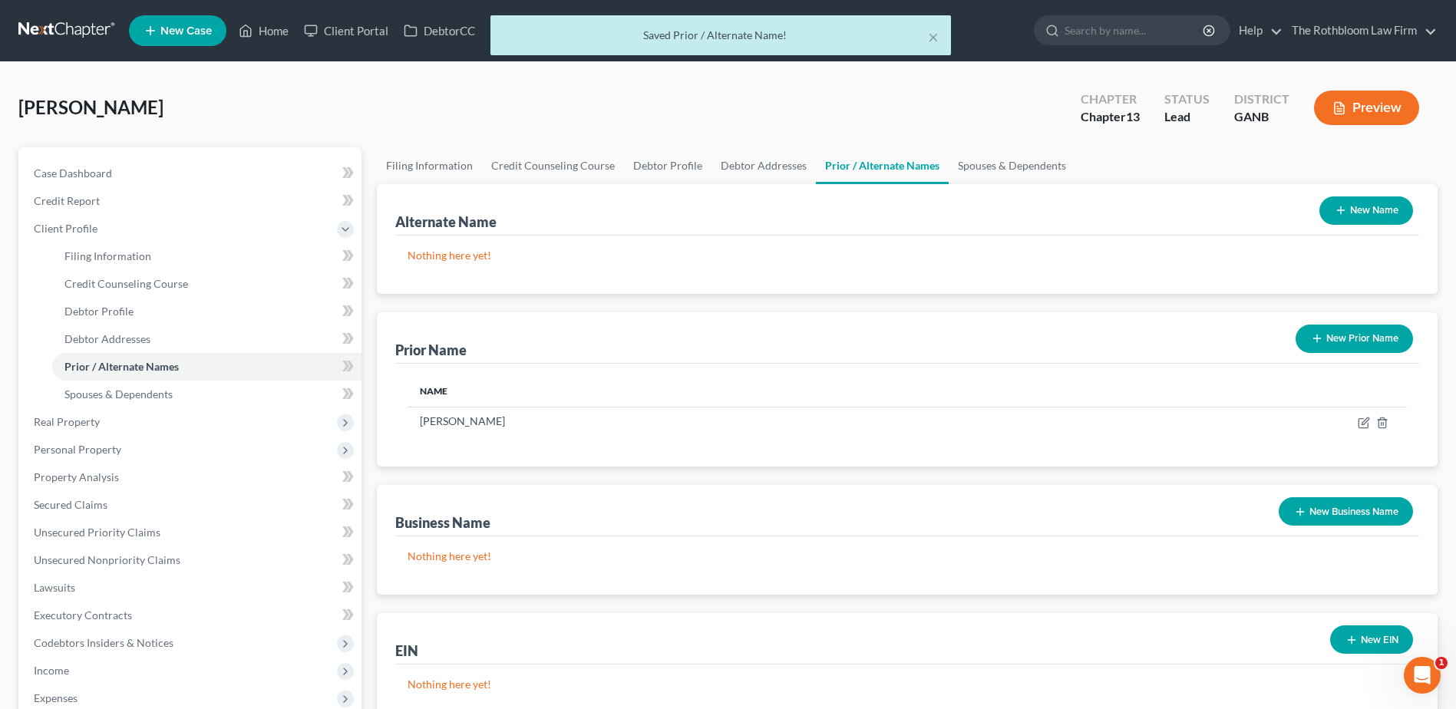
click at [1352, 345] on button "New Prior Name" at bounding box center [1354, 339] width 117 height 28
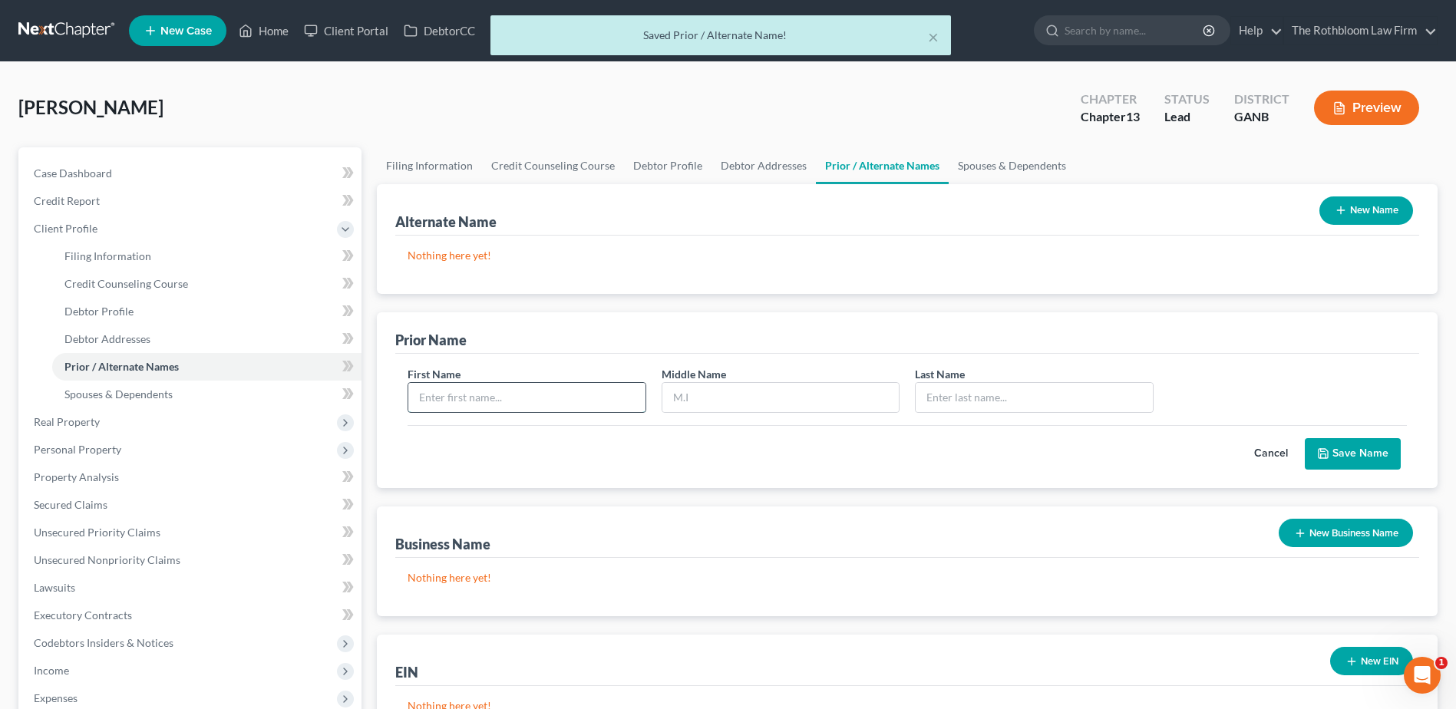
click at [489, 408] on input "text" at bounding box center [526, 397] width 236 height 29
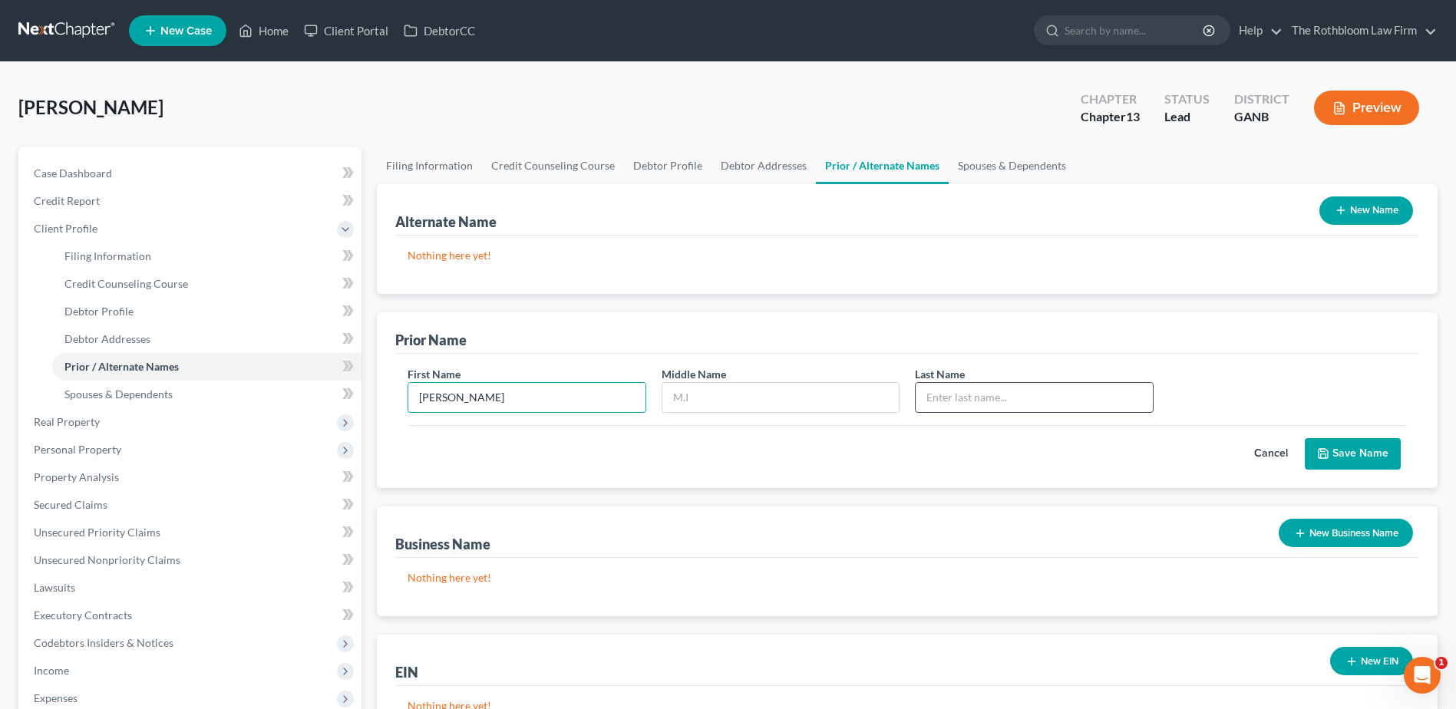
type input "[PERSON_NAME]"
click at [963, 399] on input "text" at bounding box center [1034, 397] width 236 height 29
type input "Green"
click at [1350, 451] on button "Save Name" at bounding box center [1353, 454] width 96 height 32
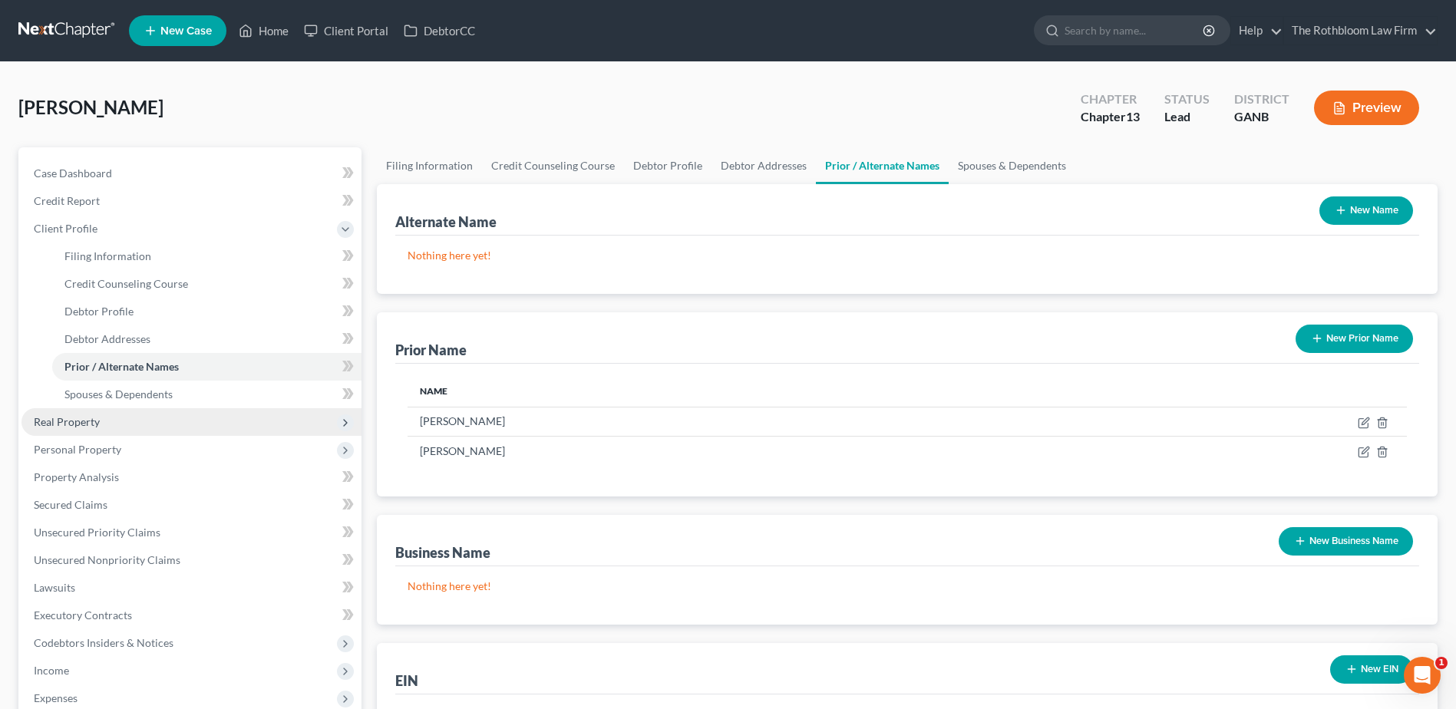
click at [81, 421] on span "Real Property" at bounding box center [67, 421] width 66 height 13
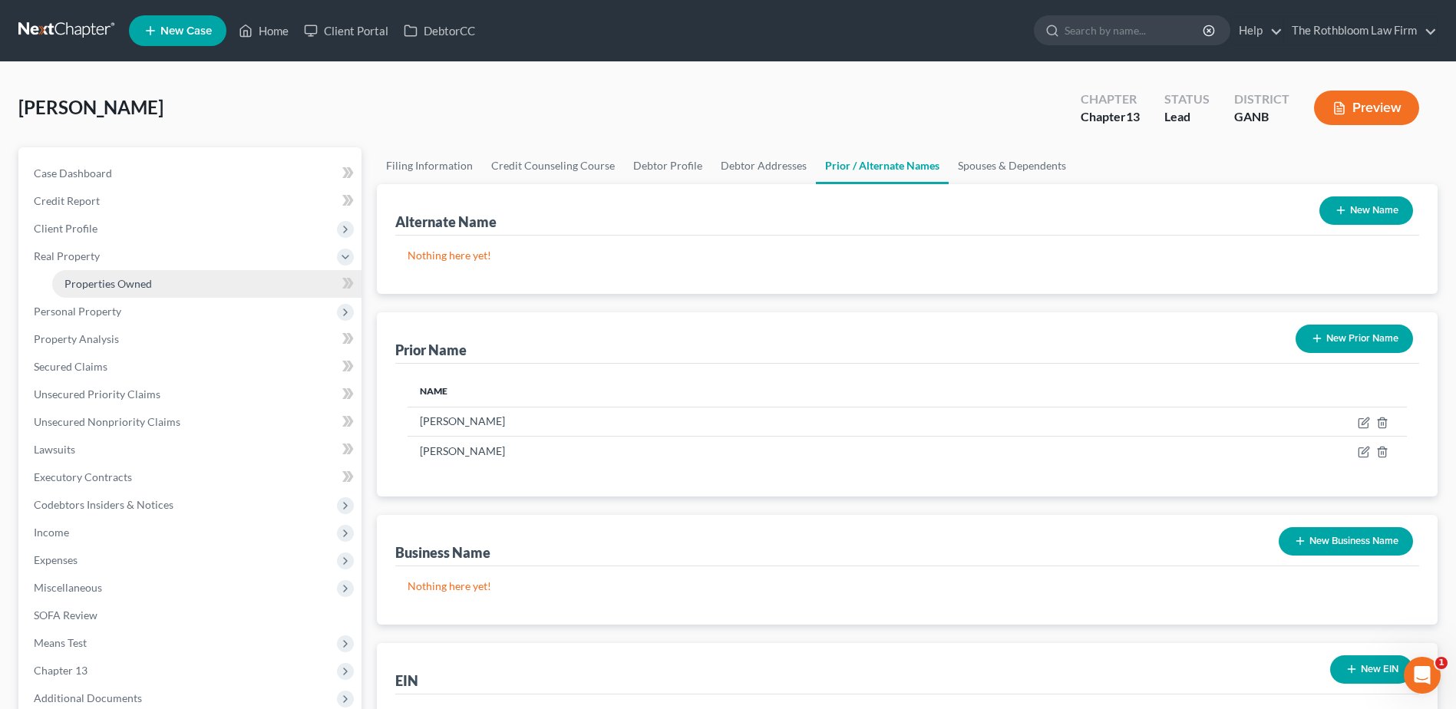
click at [115, 286] on span "Properties Owned" at bounding box center [108, 283] width 88 height 13
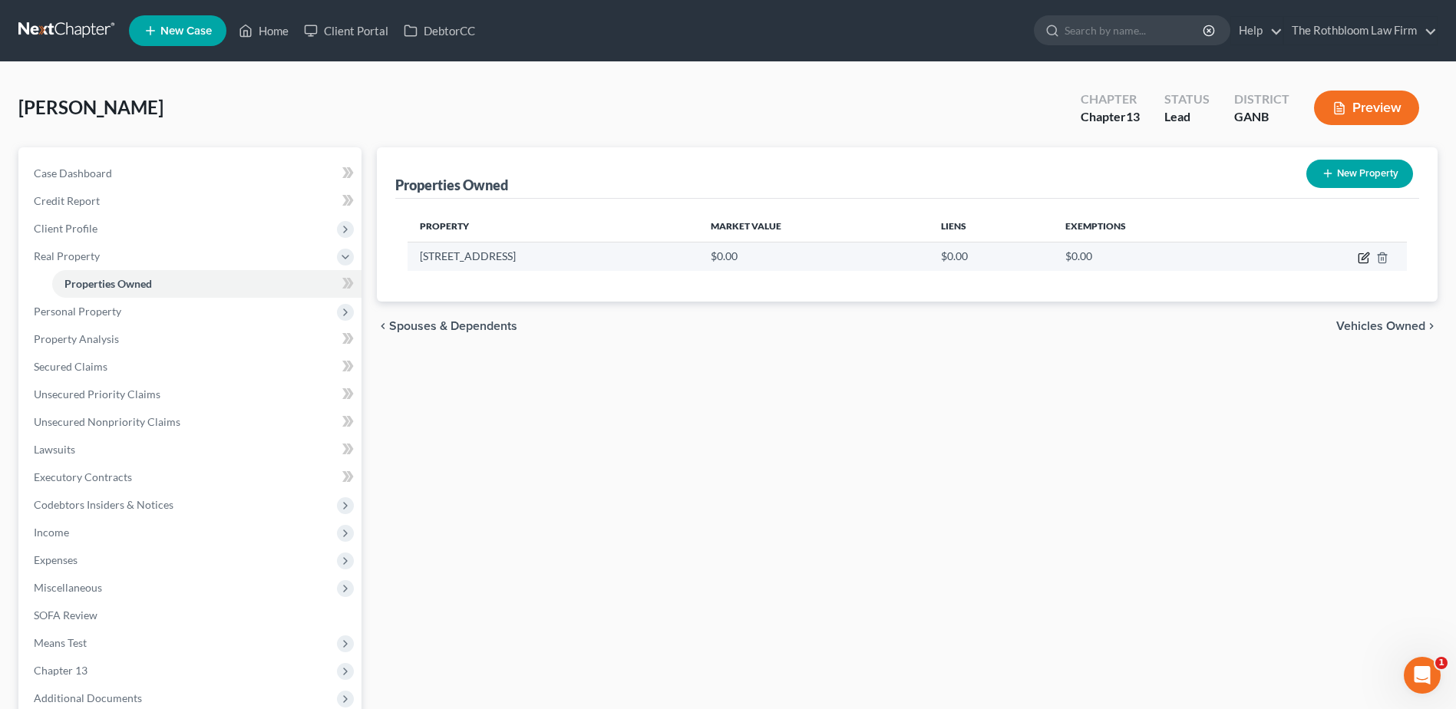
click at [1367, 259] on icon "button" at bounding box center [1364, 258] width 12 height 12
select select "10"
select select "32"
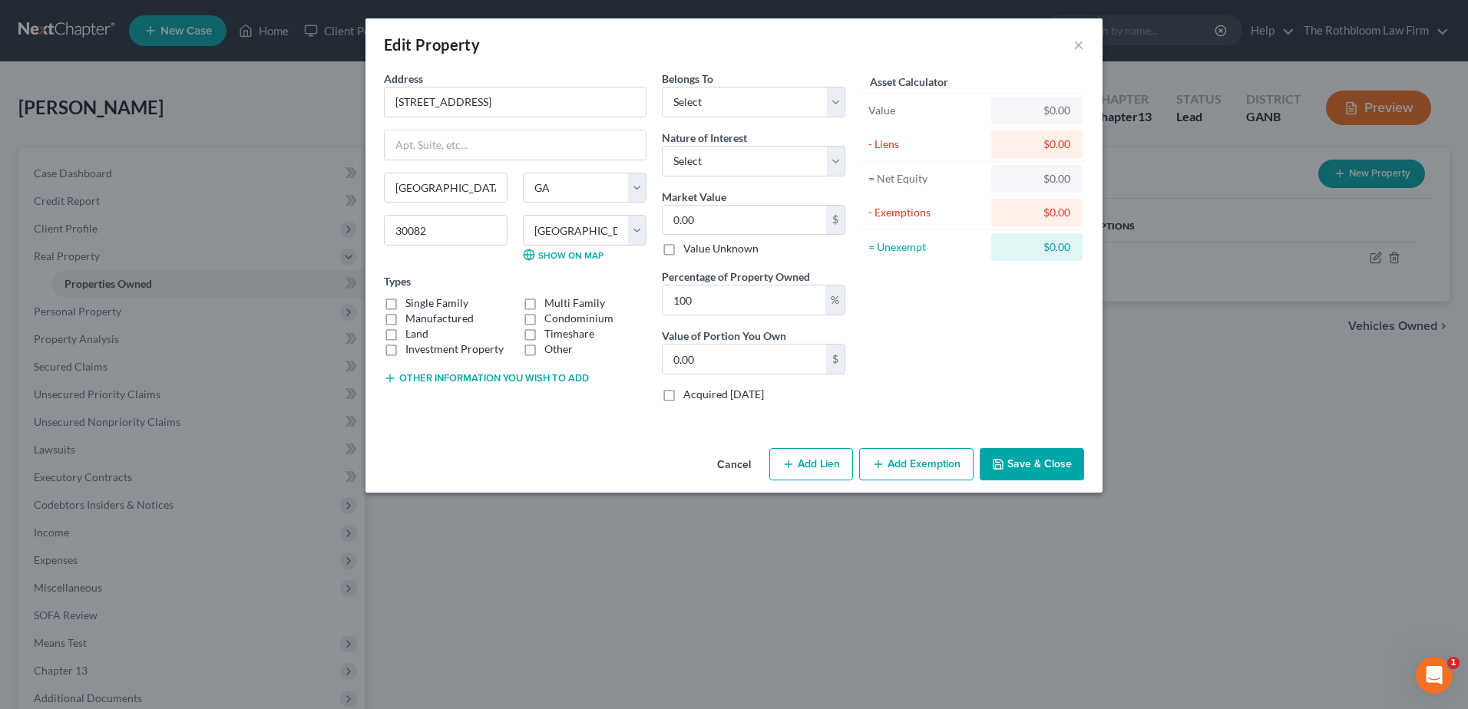
click at [405, 302] on label "Single Family" at bounding box center [436, 303] width 63 height 15
click at [411, 302] on input "Single Family" at bounding box center [416, 301] width 10 height 10
checkbox input "true"
click at [702, 213] on input "0.00" at bounding box center [745, 220] width 164 height 29
type input "2"
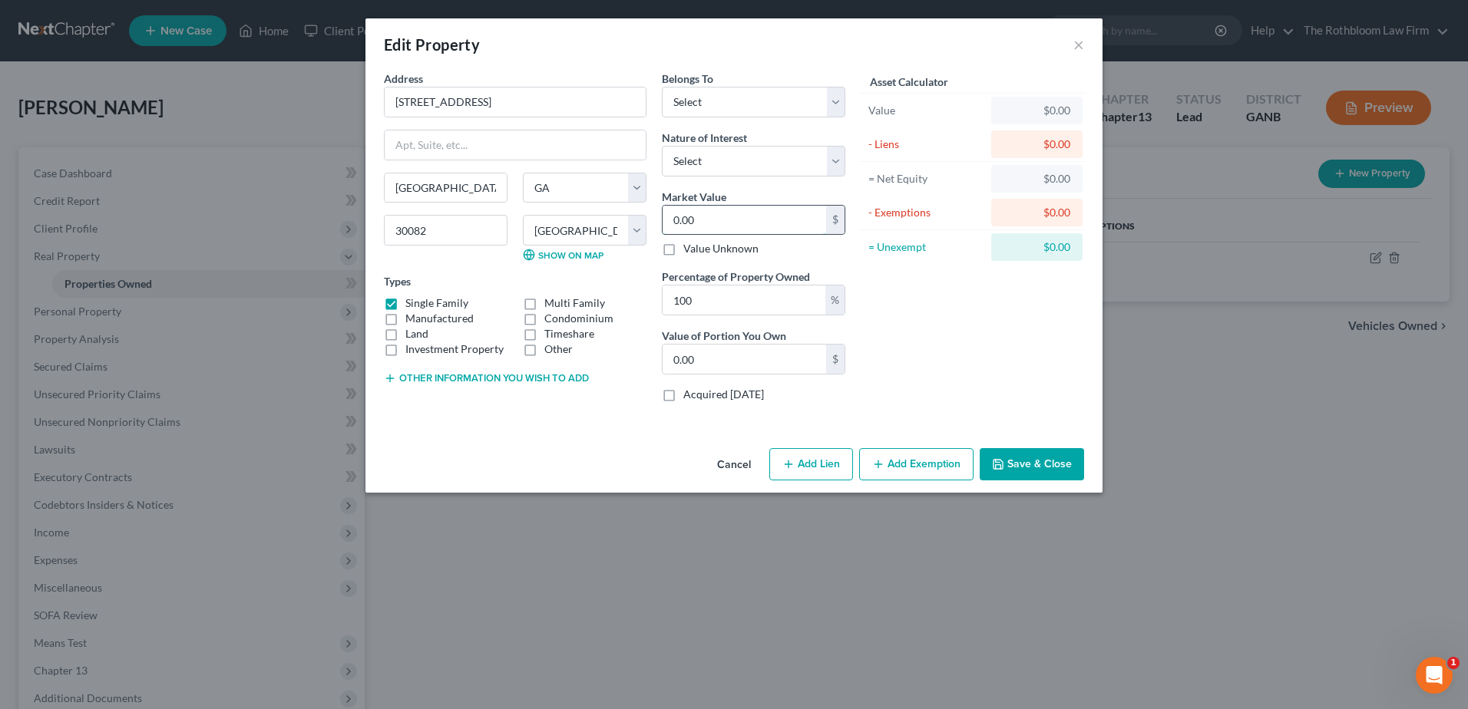
type input "2.00"
type input "28"
type input "28.00"
type input "283"
type input "283.00"
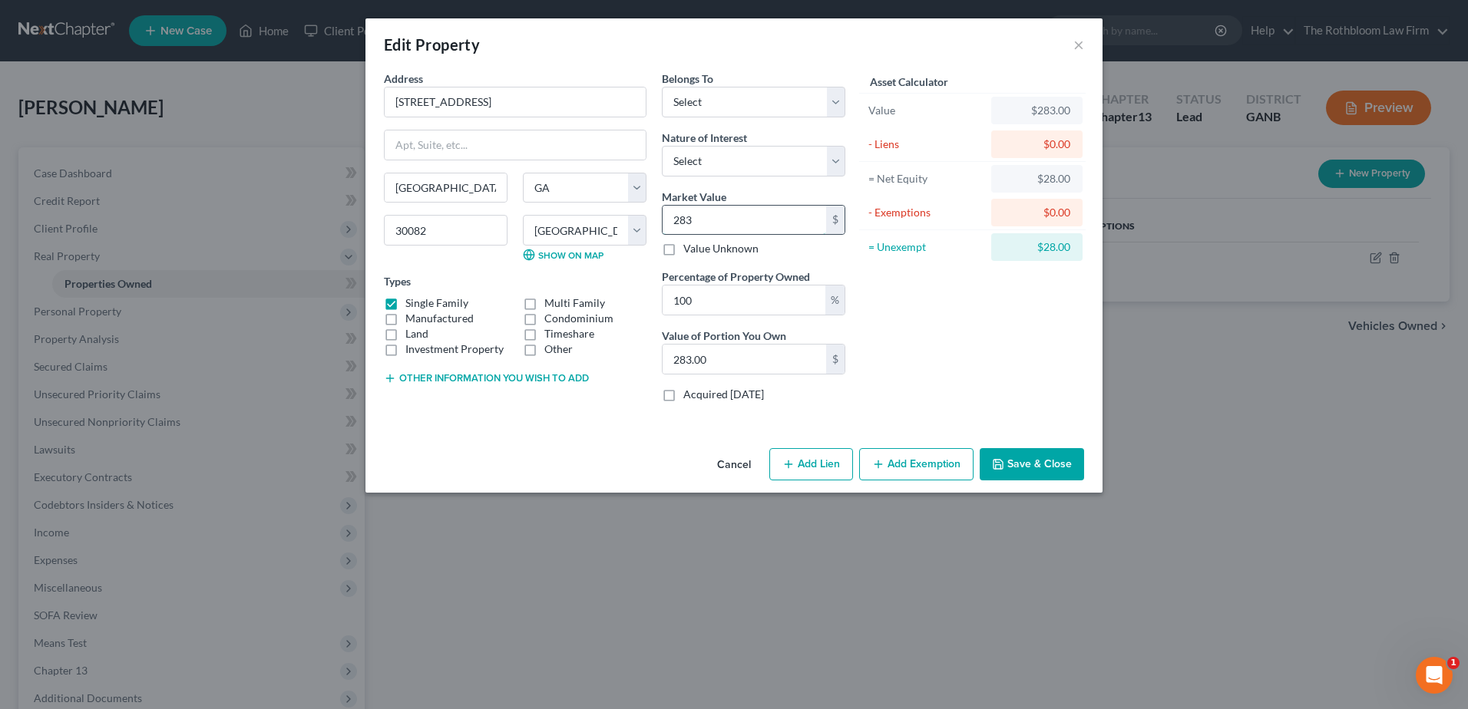
type input "2837"
type input "2,837.00"
type input "2,8370"
type input "28,370.00"
type input "28,3700"
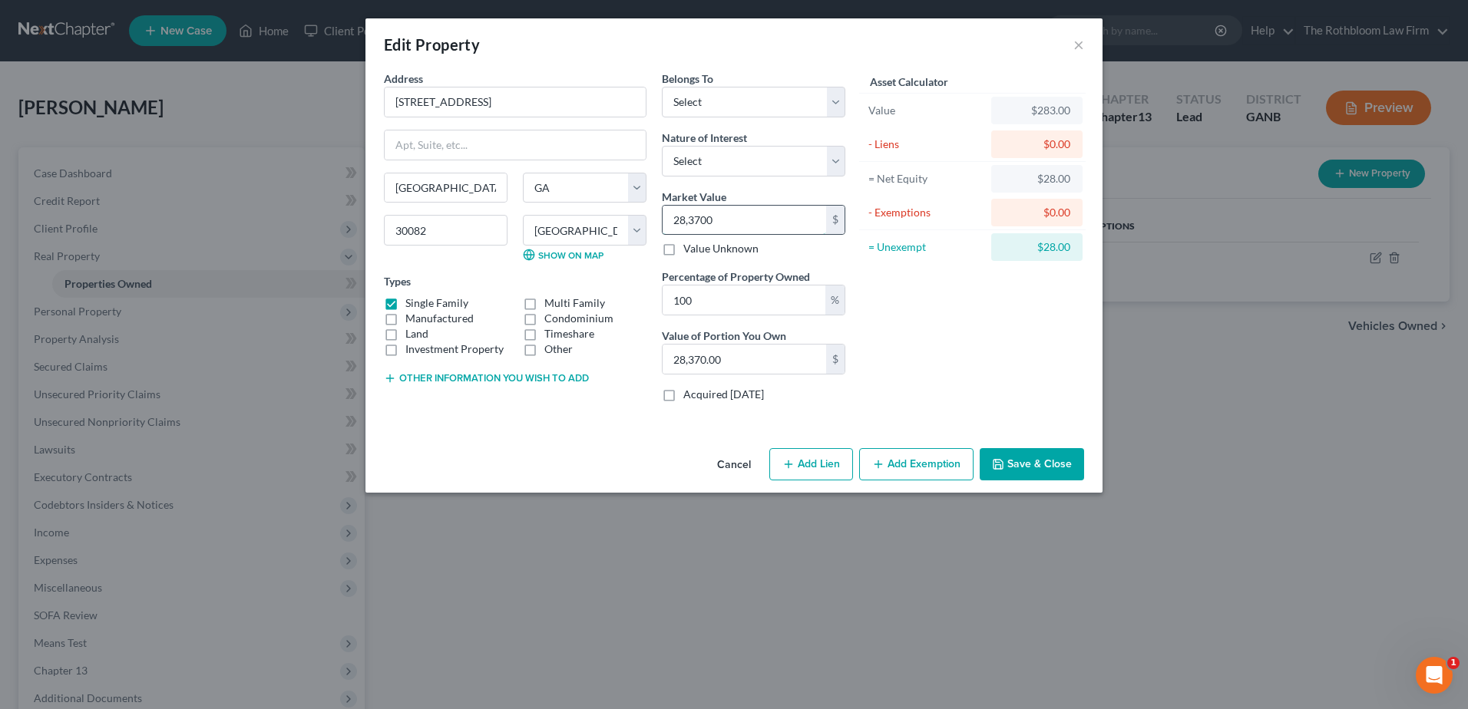
type input "283,700.00"
type input "283,700"
click at [810, 472] on button "Add Lien" at bounding box center [811, 464] width 84 height 32
select select "0"
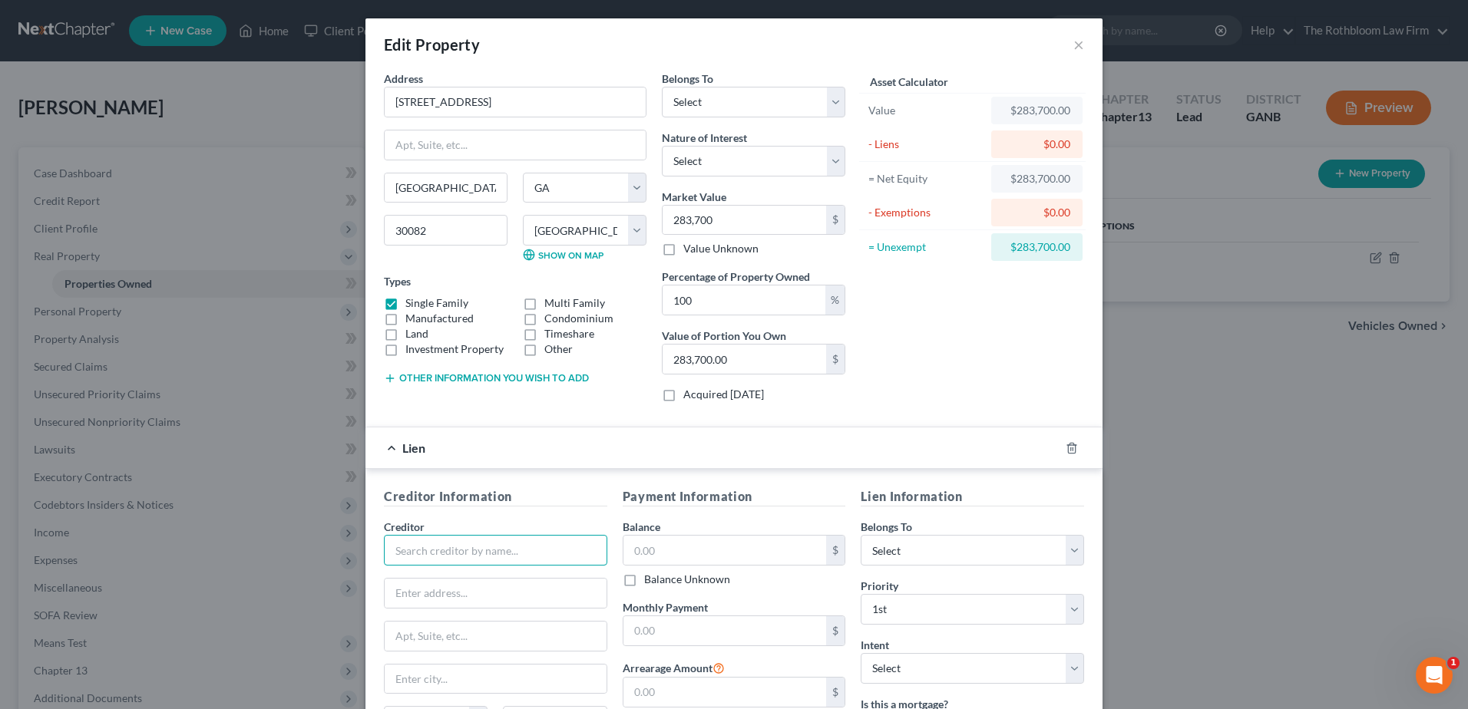
click at [425, 548] on input "text" at bounding box center [495, 550] width 223 height 31
type input "[PERSON_NAME]"
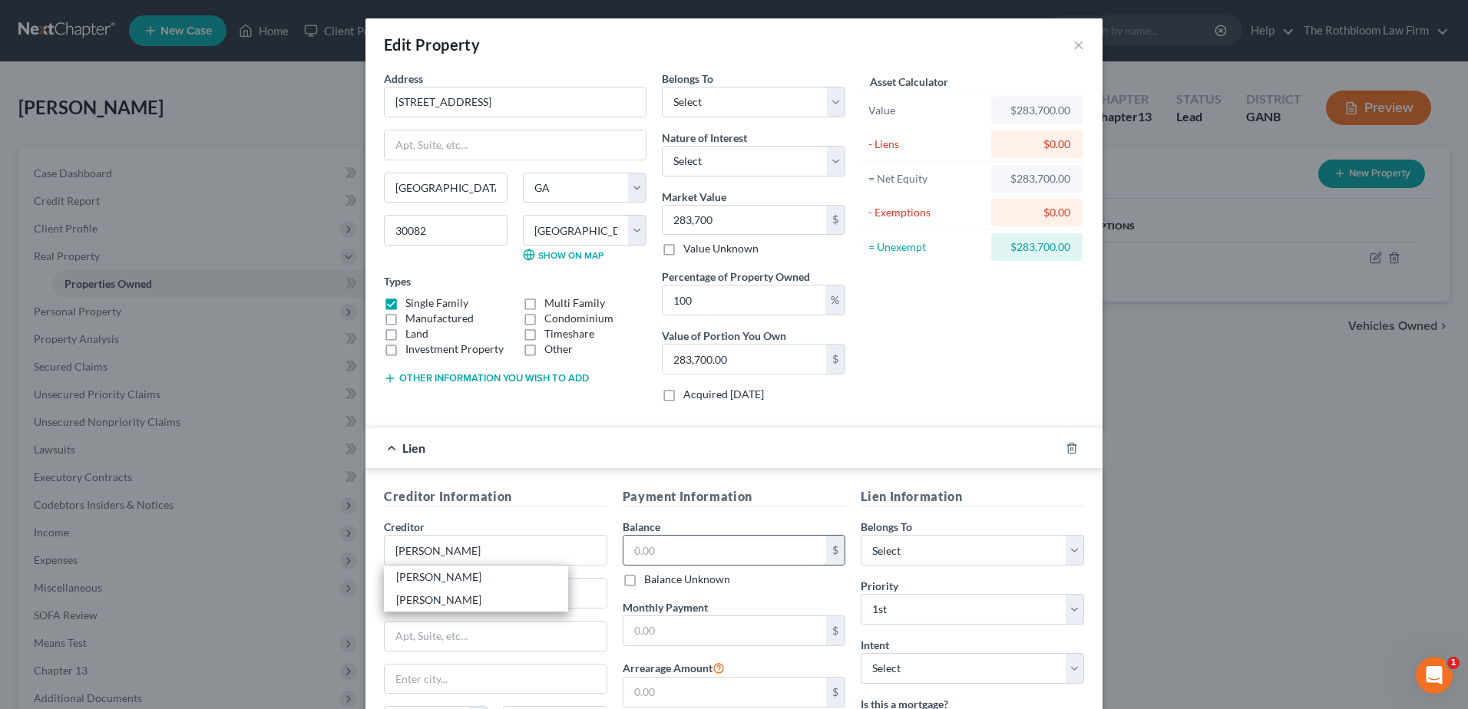
click at [626, 550] on input "text" at bounding box center [724, 550] width 203 height 29
type input "198,270.69"
click at [661, 627] on input "text" at bounding box center [724, 630] width 203 height 29
type input "1,826.68"
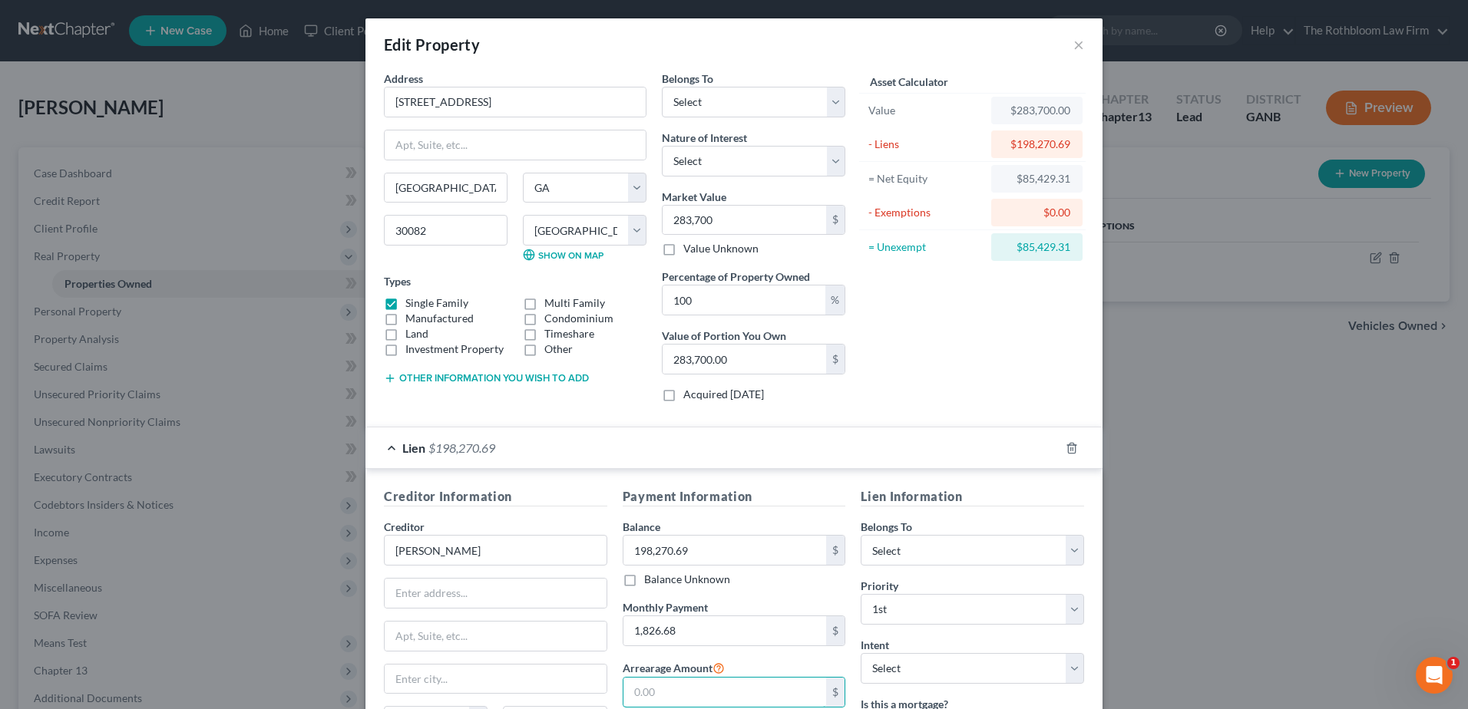
scroll to position [183, 0]
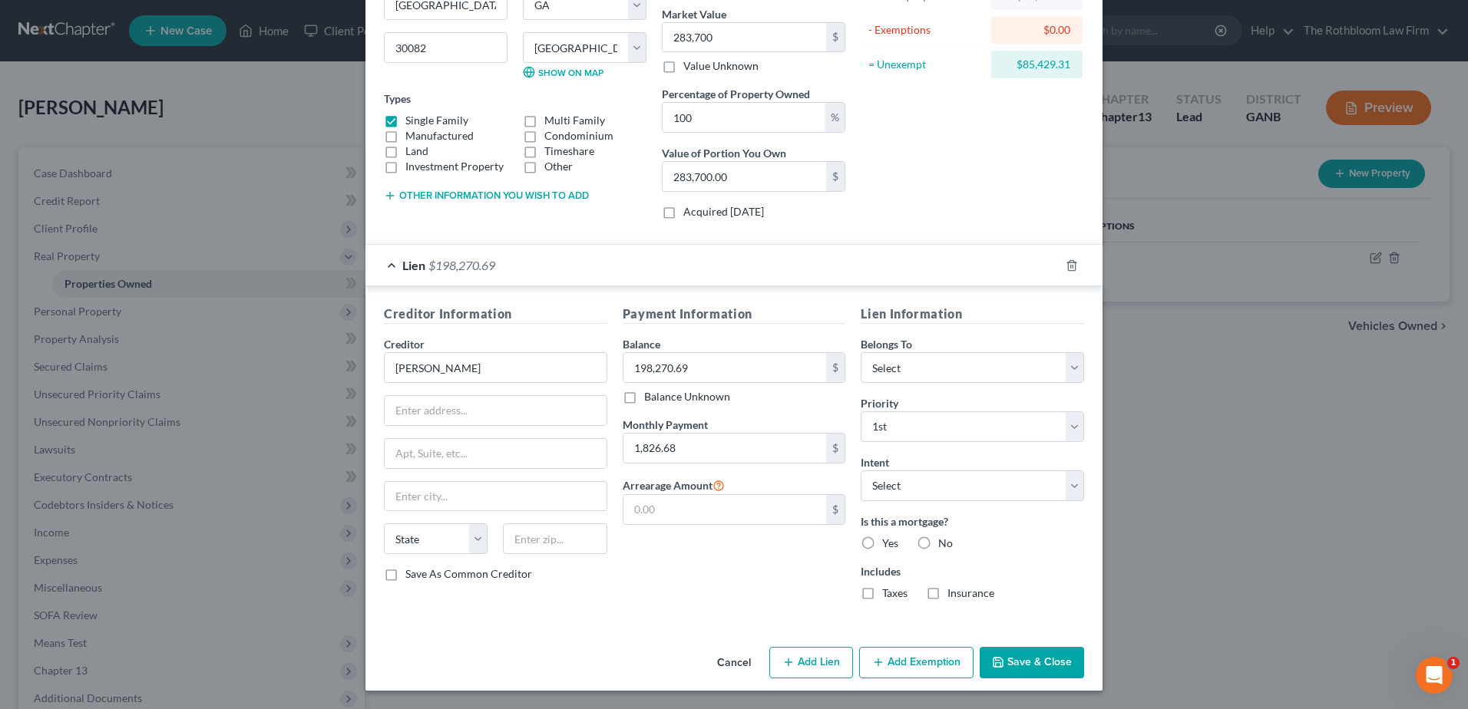
click at [923, 671] on button "Add Exemption" at bounding box center [916, 663] width 114 height 32
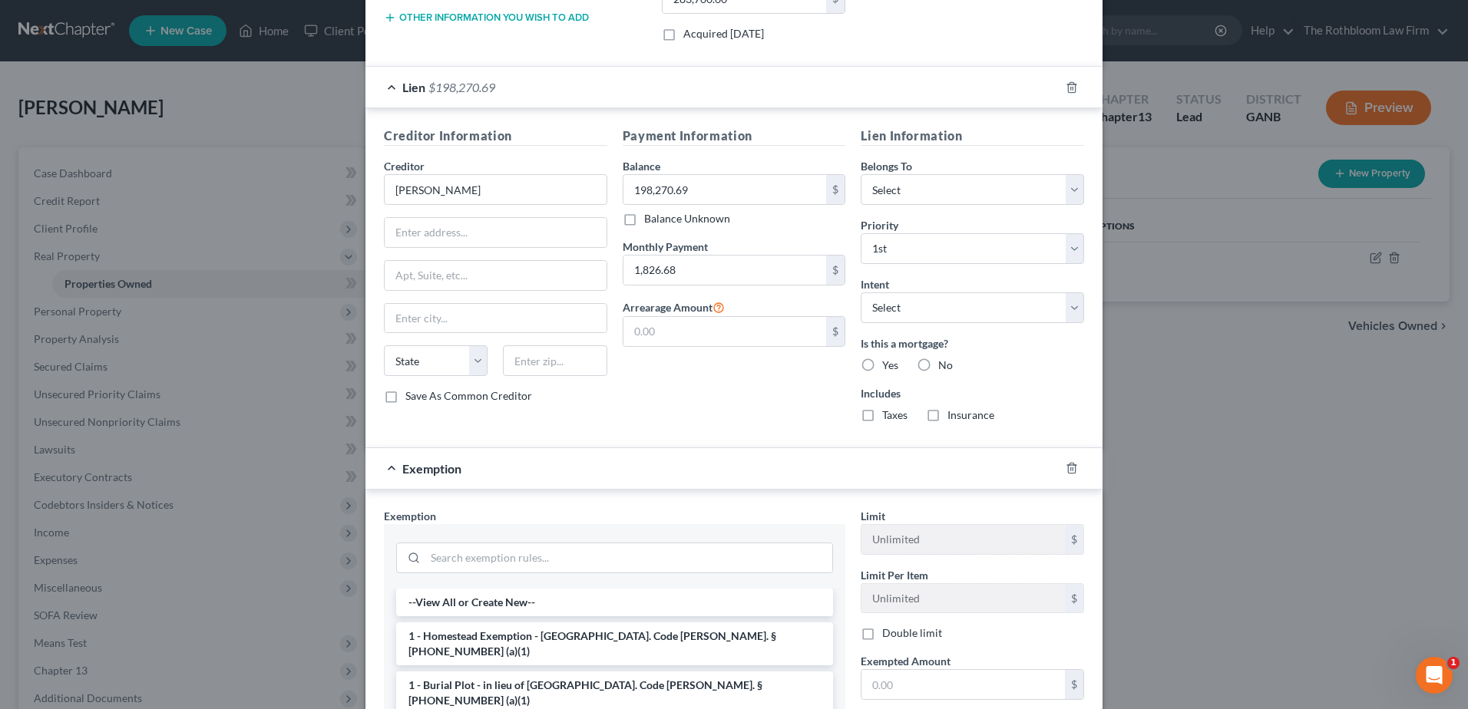
scroll to position [490, 0]
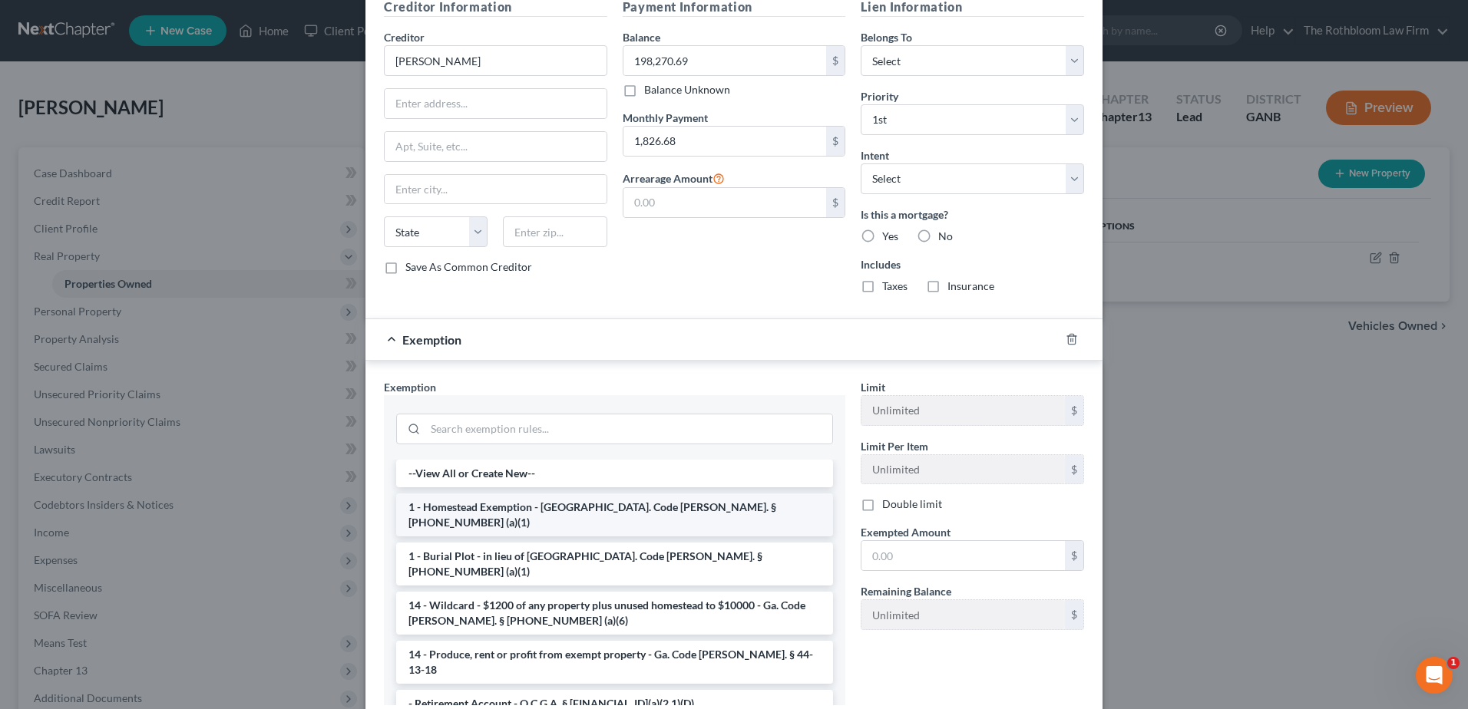
click at [501, 505] on li "1 - Homestead Exemption - [GEOGRAPHIC_DATA]. Code [PERSON_NAME]. § [PHONE_NUMBE…" at bounding box center [614, 515] width 437 height 43
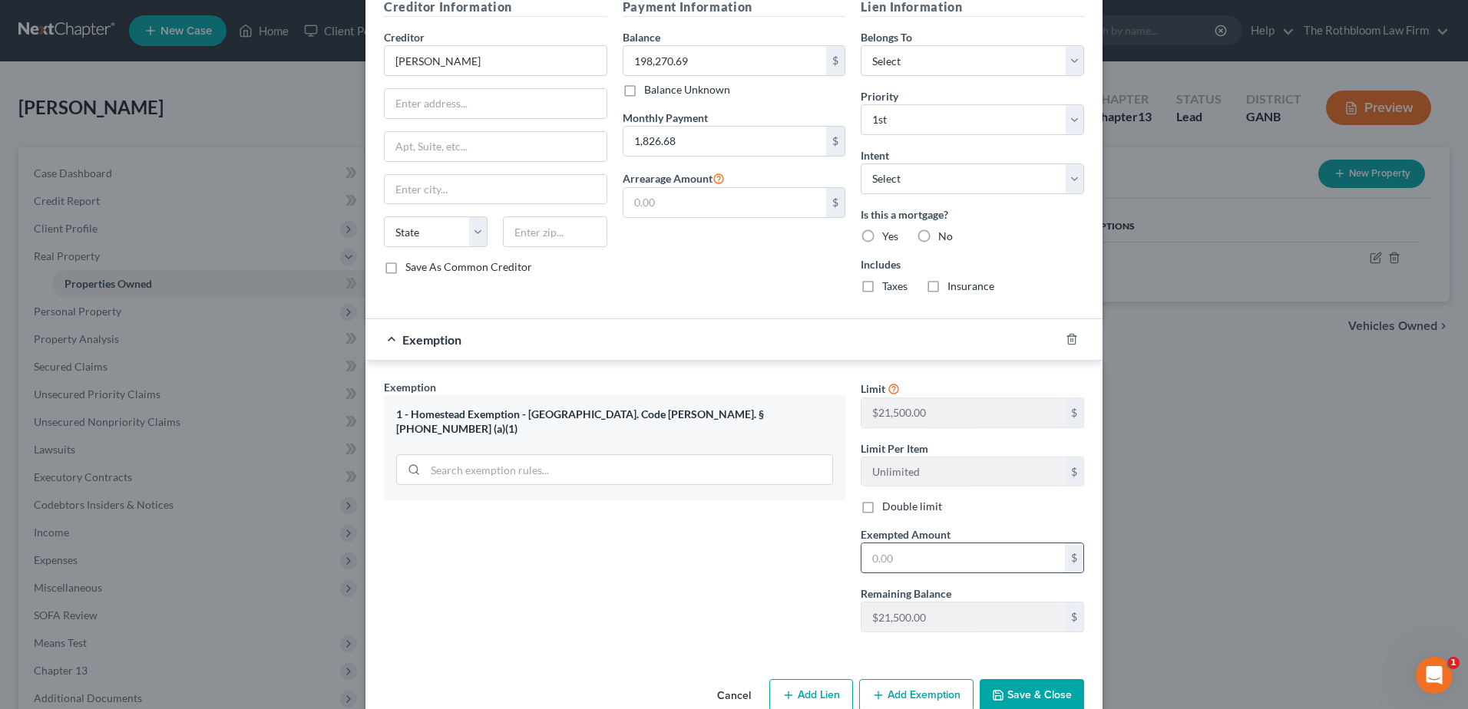
click at [898, 562] on input "text" at bounding box center [962, 558] width 203 height 29
type input "21,500"
click at [1059, 706] on button "Save & Close" at bounding box center [1032, 693] width 104 height 32
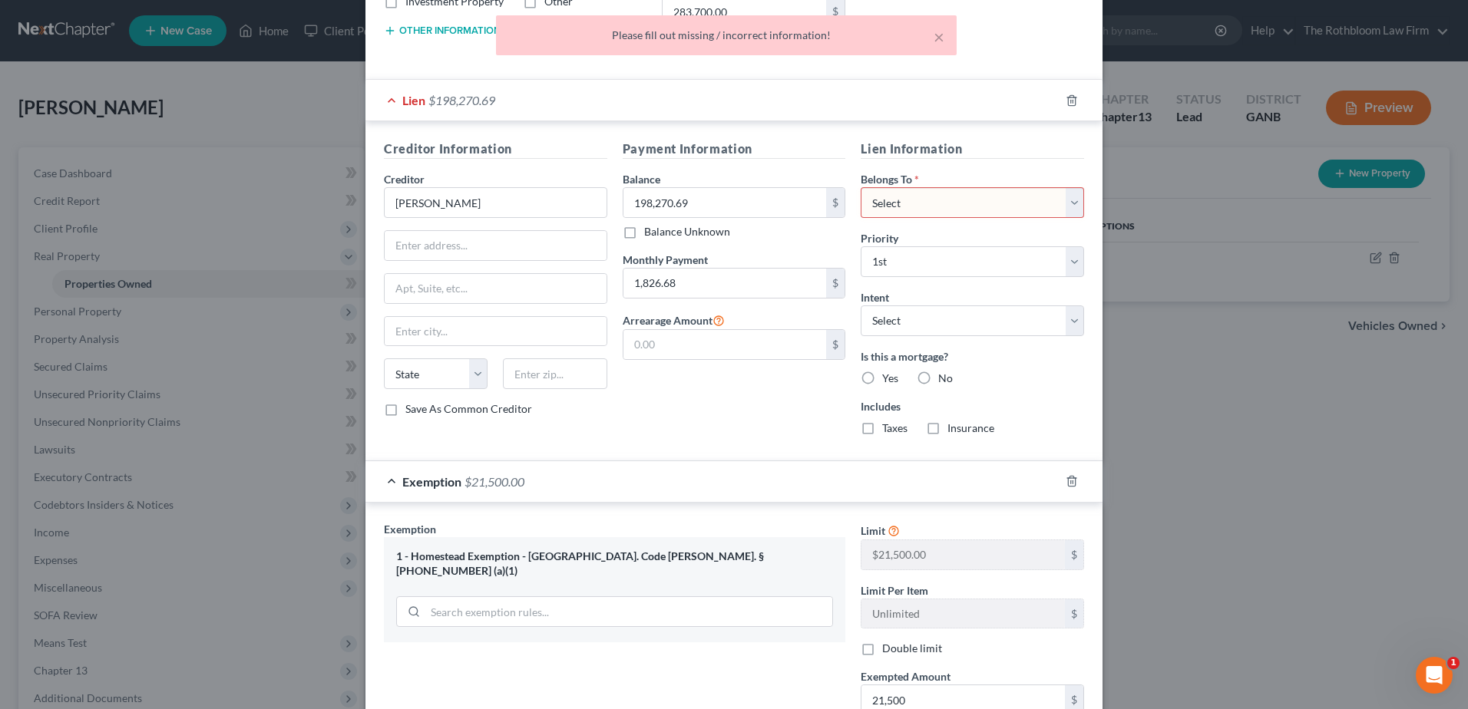
scroll to position [185, 0]
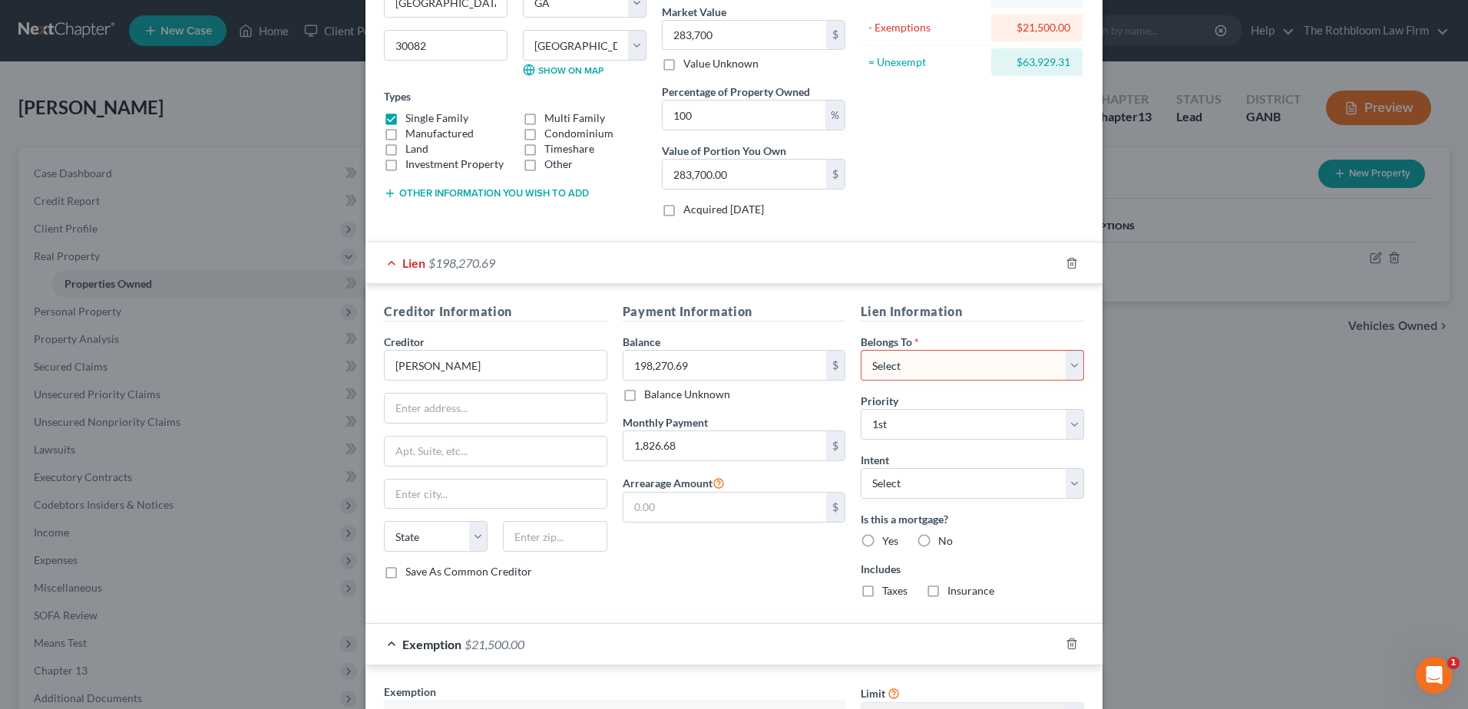
drag, startPoint x: 1063, startPoint y: 356, endPoint x: 979, endPoint y: 374, distance: 85.5
click at [1063, 356] on select "Select Debtor 1 Only Debtor 2 Only Debtor 1 And Debtor 2 Only At Least One Of T…" at bounding box center [972, 365] width 223 height 31
select select "0"
click at [861, 350] on select "Select Debtor 1 Only Debtor 2 Only Debtor 1 And Debtor 2 Only At Least One Of T…" at bounding box center [972, 365] width 223 height 31
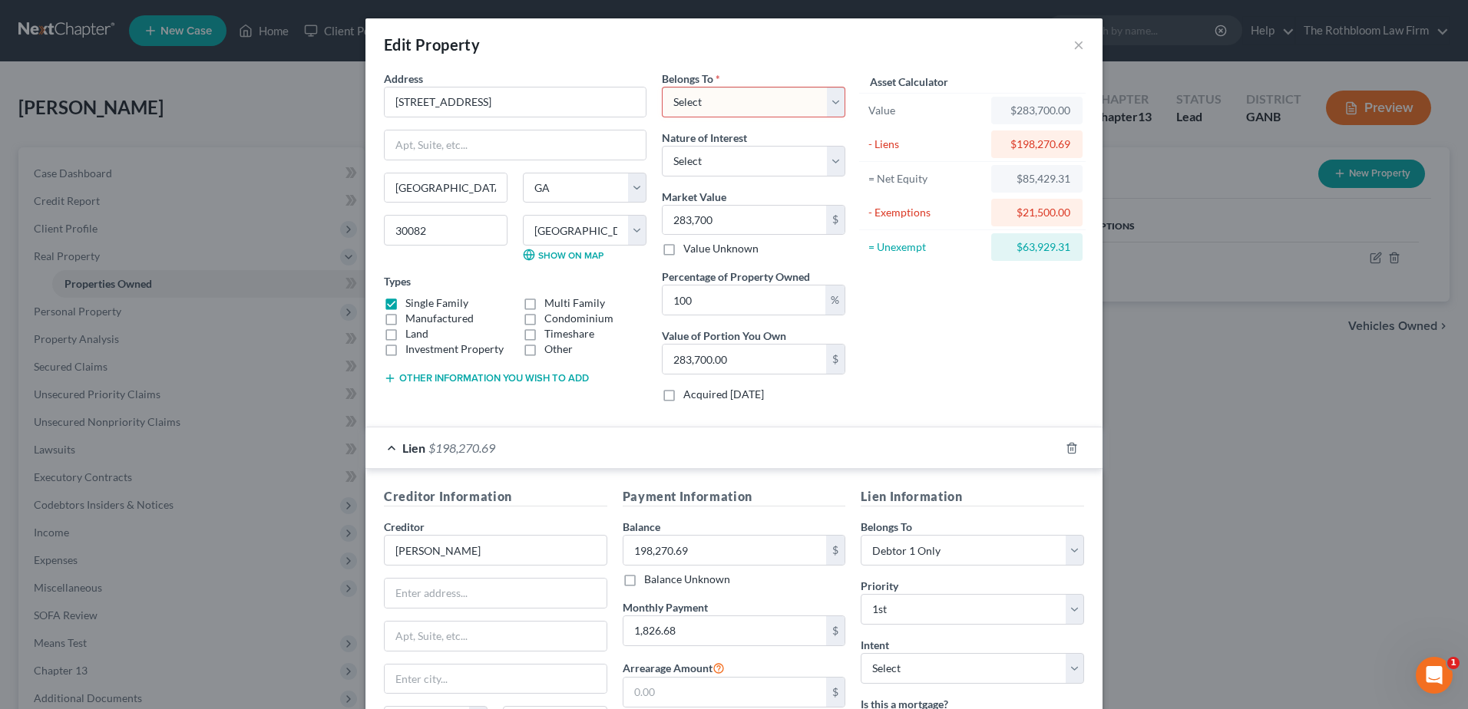
drag, startPoint x: 821, startPoint y: 95, endPoint x: 720, endPoint y: 115, distance: 102.5
click at [821, 95] on select "Select Debtor 1 Only Debtor 2 Only Debtor 1 And Debtor 2 Only At Least One Of T…" at bounding box center [753, 102] width 183 height 31
select select "0"
click at [662, 87] on select "Select Debtor 1 Only Debtor 2 Only Debtor 1 And Debtor 2 Only At Least One Of T…" at bounding box center [753, 102] width 183 height 31
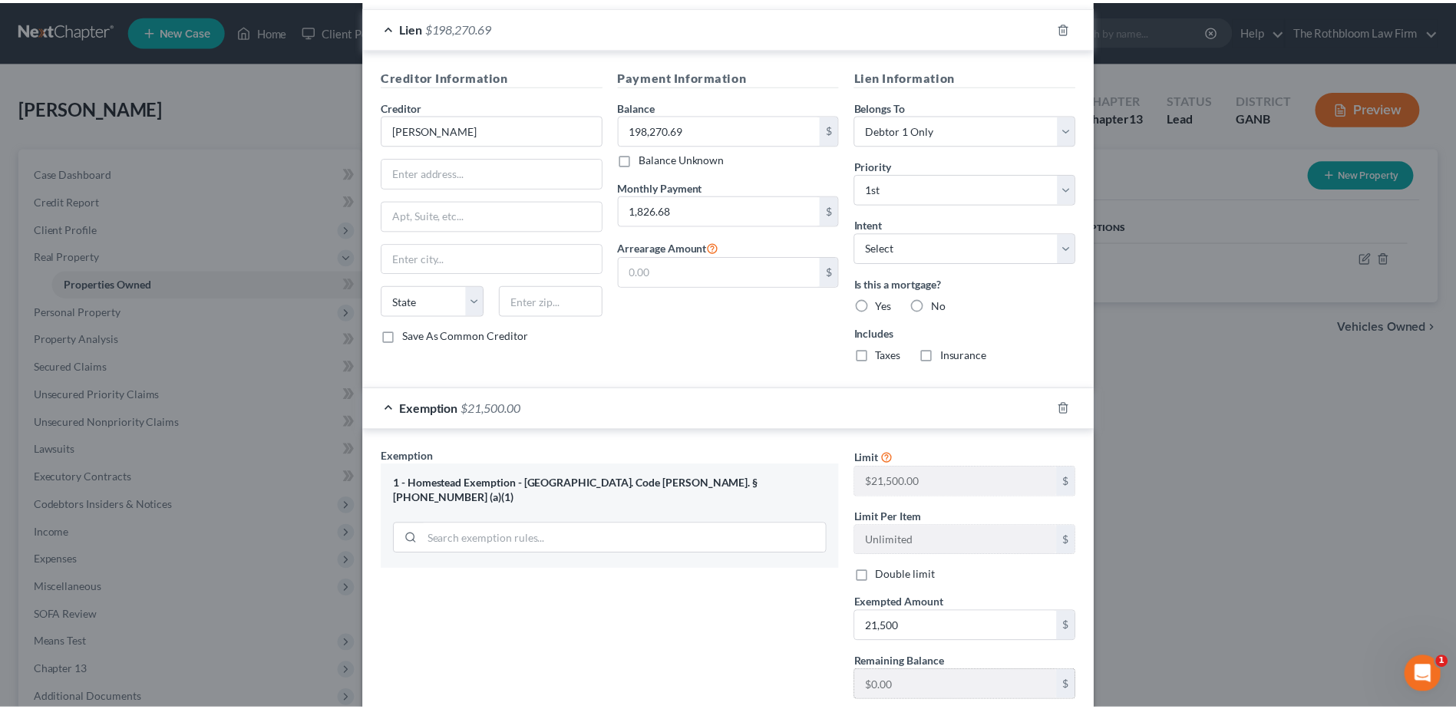
scroll to position [523, 0]
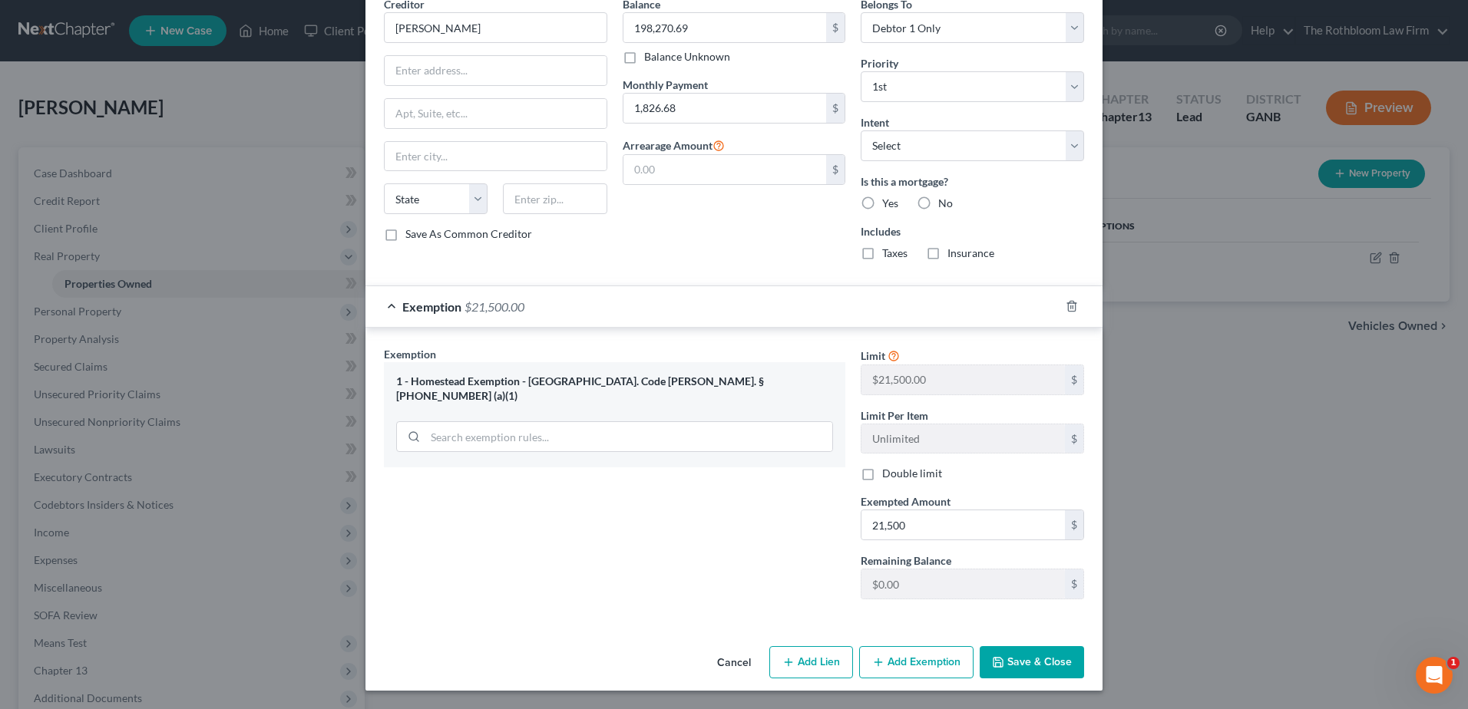
click at [1003, 659] on button "Save & Close" at bounding box center [1032, 662] width 104 height 32
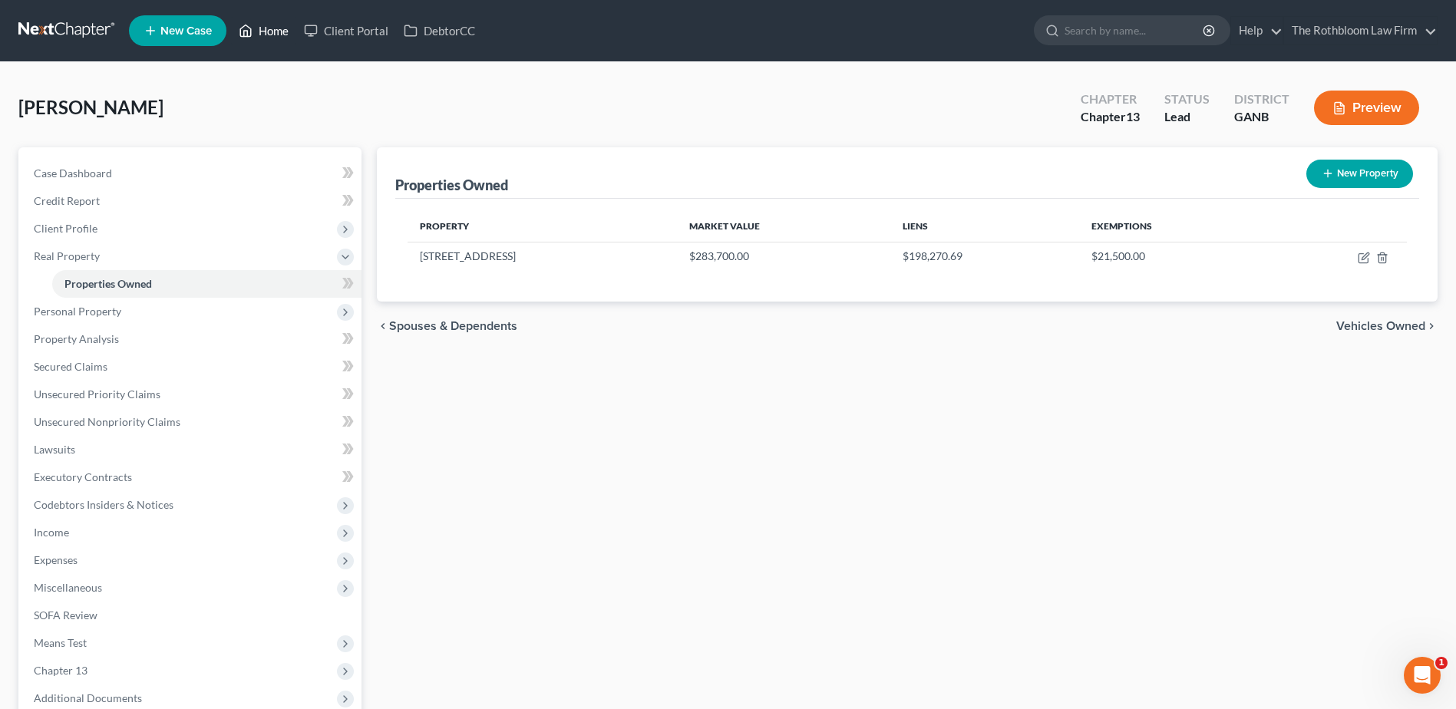
click at [277, 31] on link "Home" at bounding box center [263, 31] width 65 height 28
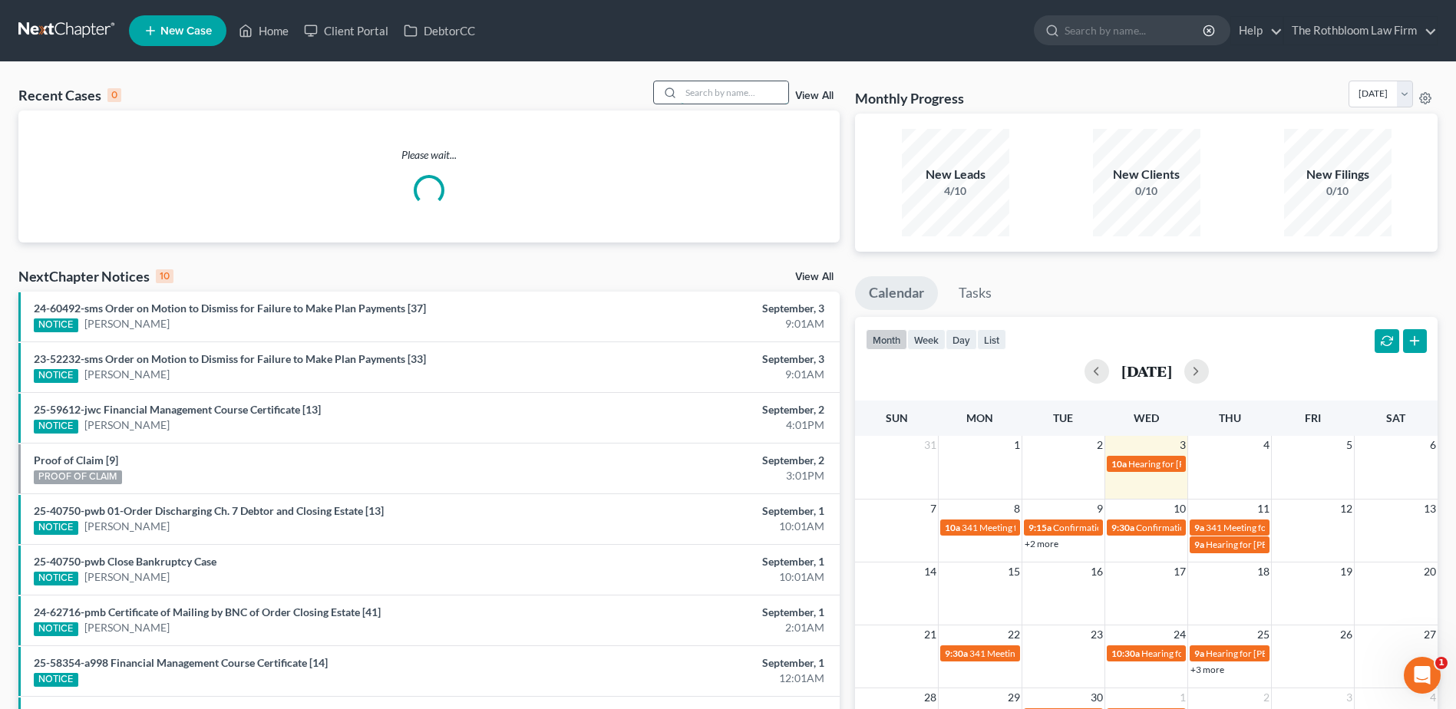
click at [725, 100] on input "search" at bounding box center [734, 92] width 107 height 22
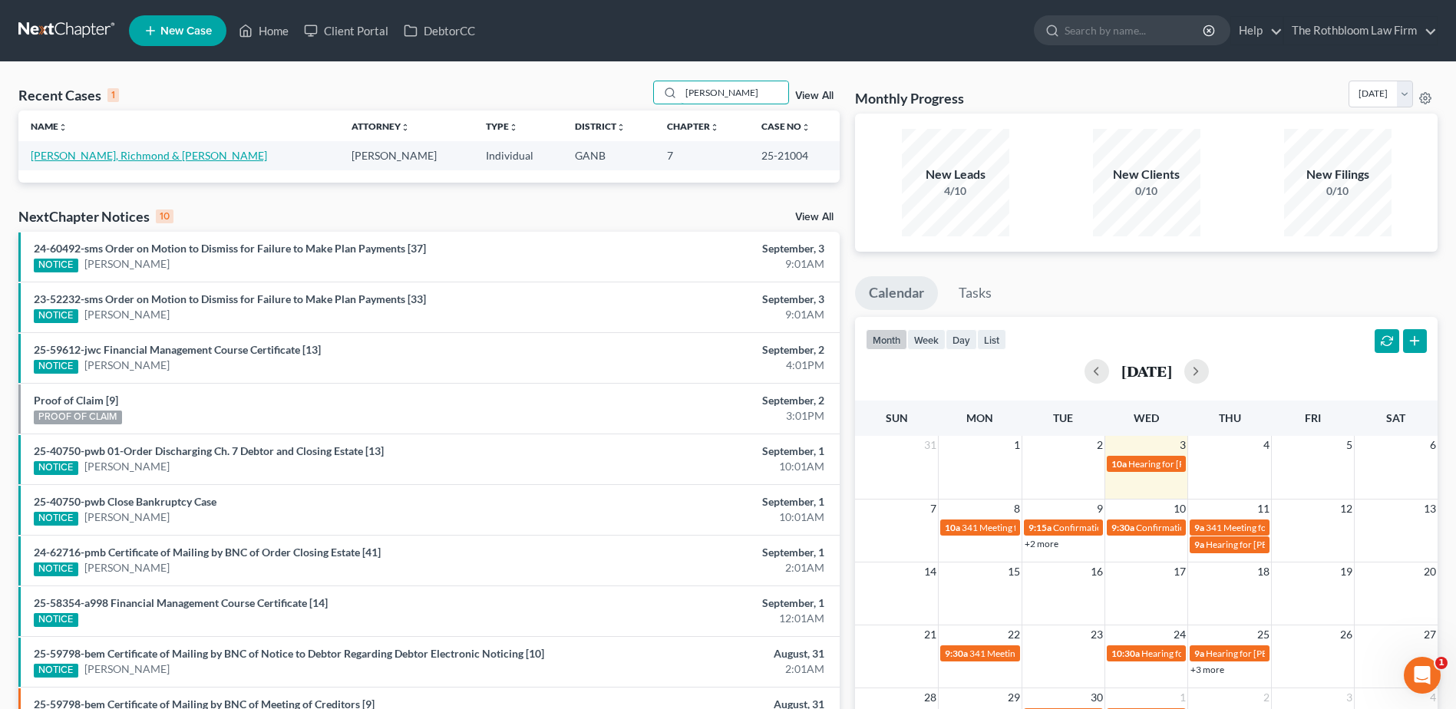
type input "[PERSON_NAME]"
click at [99, 160] on link "[PERSON_NAME], Richmond & [PERSON_NAME]" at bounding box center [149, 155] width 236 height 13
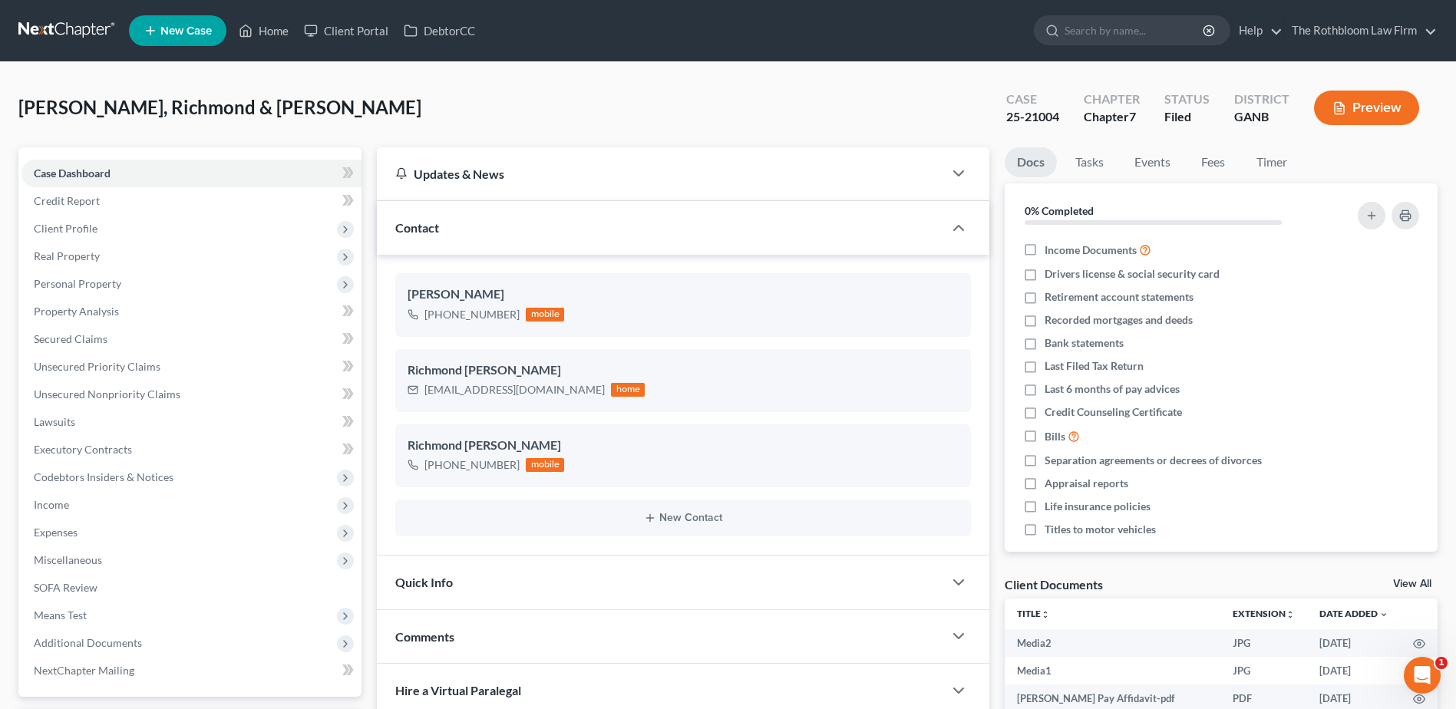
scroll to position [424, 0]
click at [54, 337] on span "Secured Claims" at bounding box center [71, 338] width 74 height 13
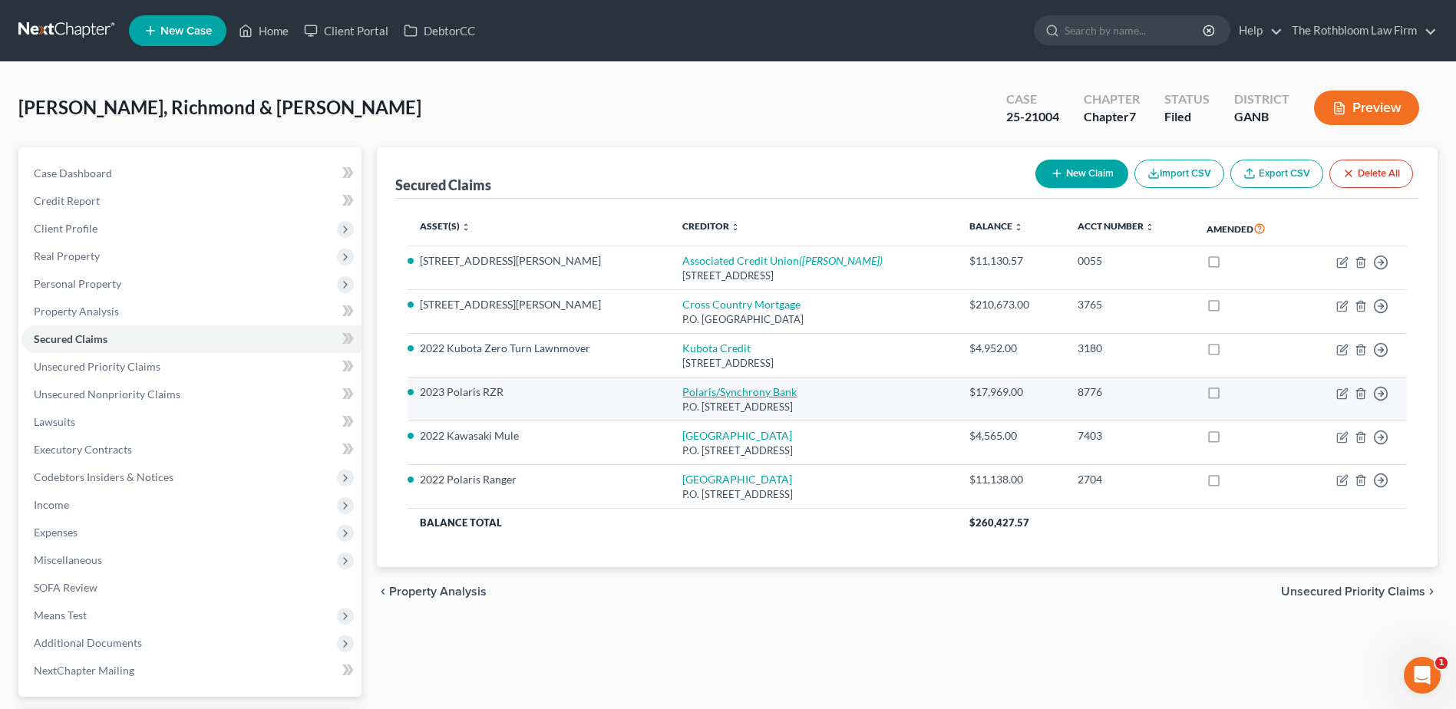
click at [709, 390] on link "Polaris/Synchrony Bank" at bounding box center [740, 391] width 114 height 13
select select "43"
select select "4"
select select "0"
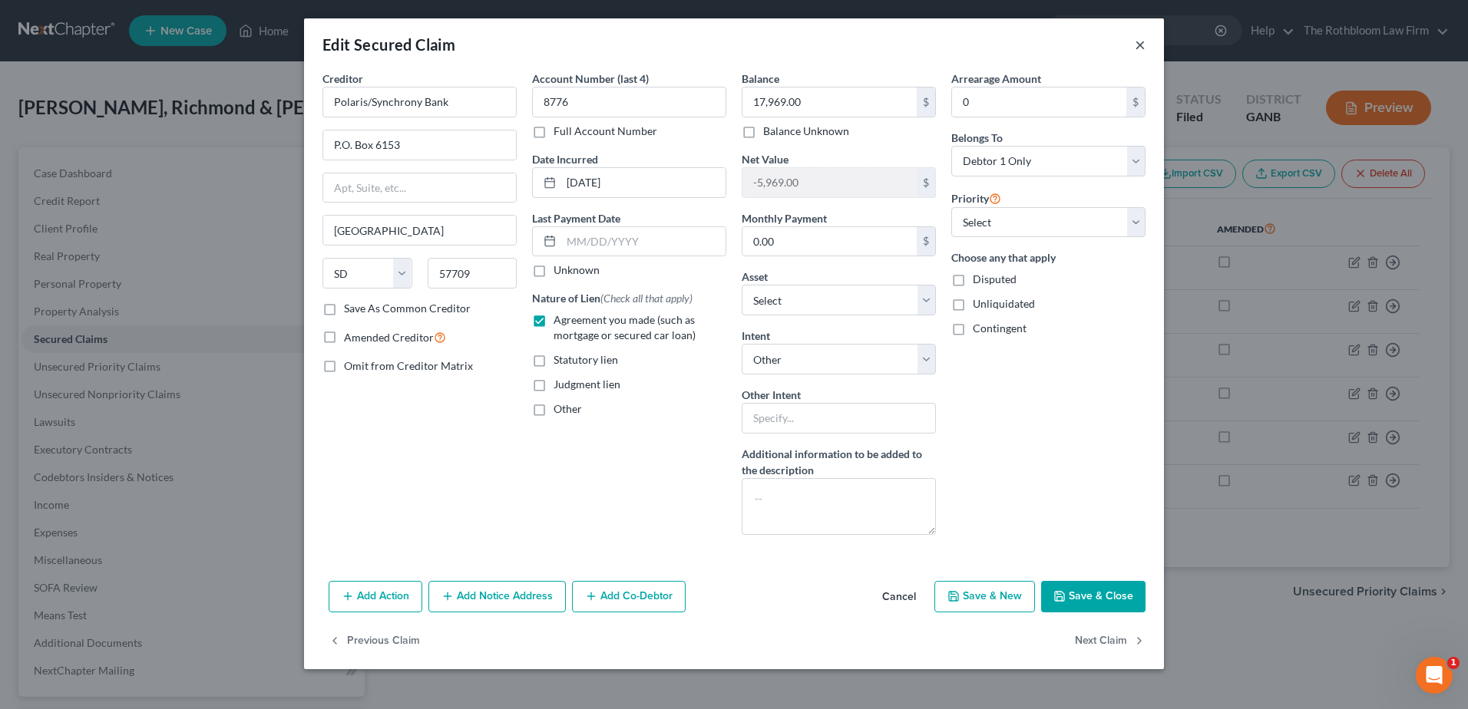
click at [1142, 49] on button "×" at bounding box center [1140, 44] width 11 height 18
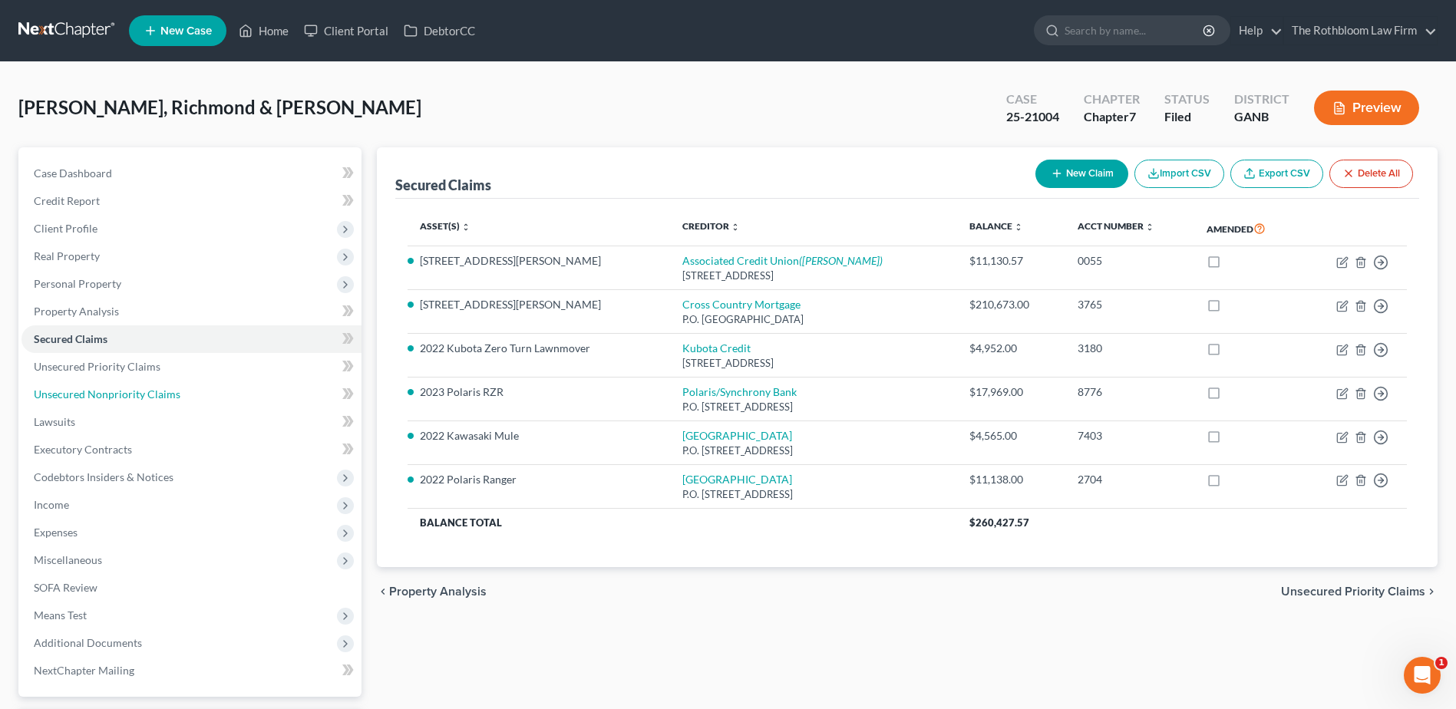
drag, startPoint x: 160, startPoint y: 402, endPoint x: 582, endPoint y: 431, distance: 423.3
click at [160, 402] on link "Unsecured Nonpriority Claims" at bounding box center [191, 395] width 340 height 28
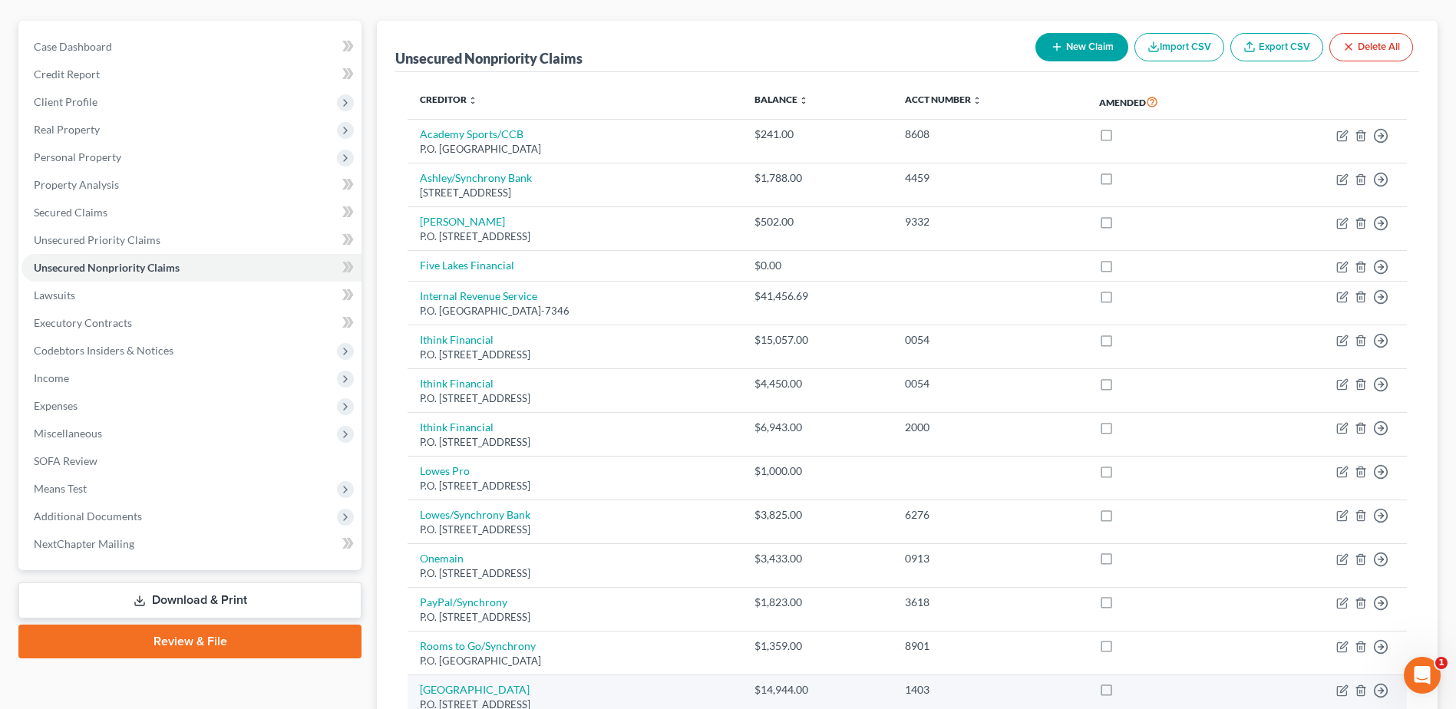
scroll to position [307, 0]
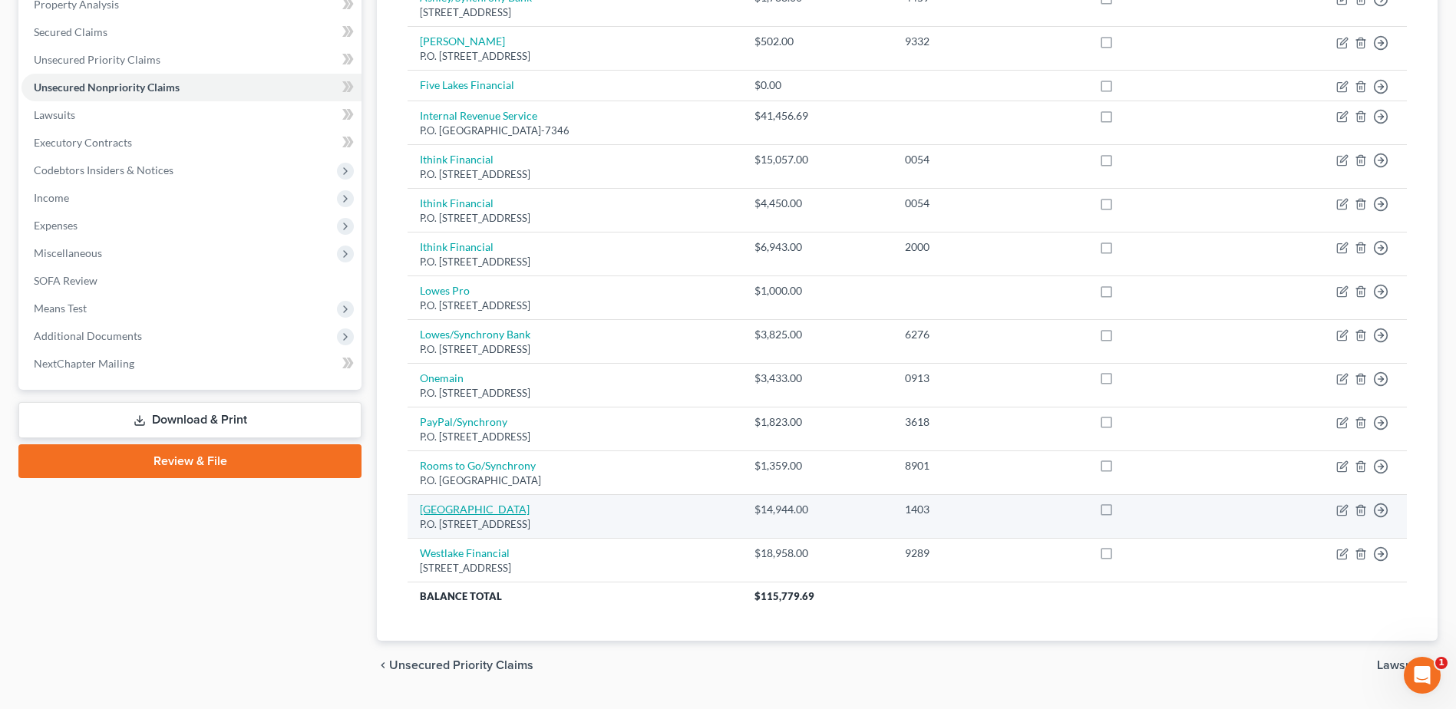
click at [434, 507] on link "[GEOGRAPHIC_DATA]" at bounding box center [475, 509] width 110 height 13
select select "28"
select select "4"
select select "0"
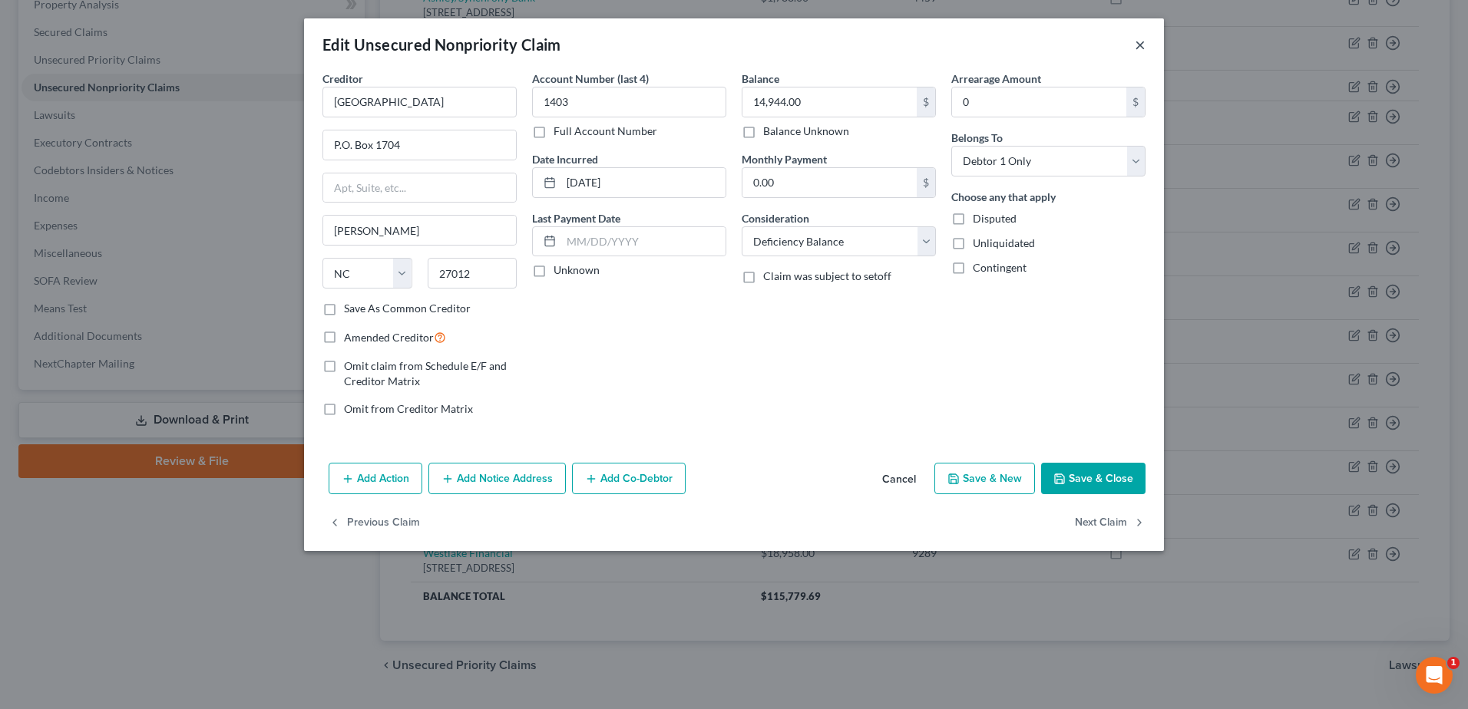
click at [1138, 51] on button "×" at bounding box center [1140, 44] width 11 height 18
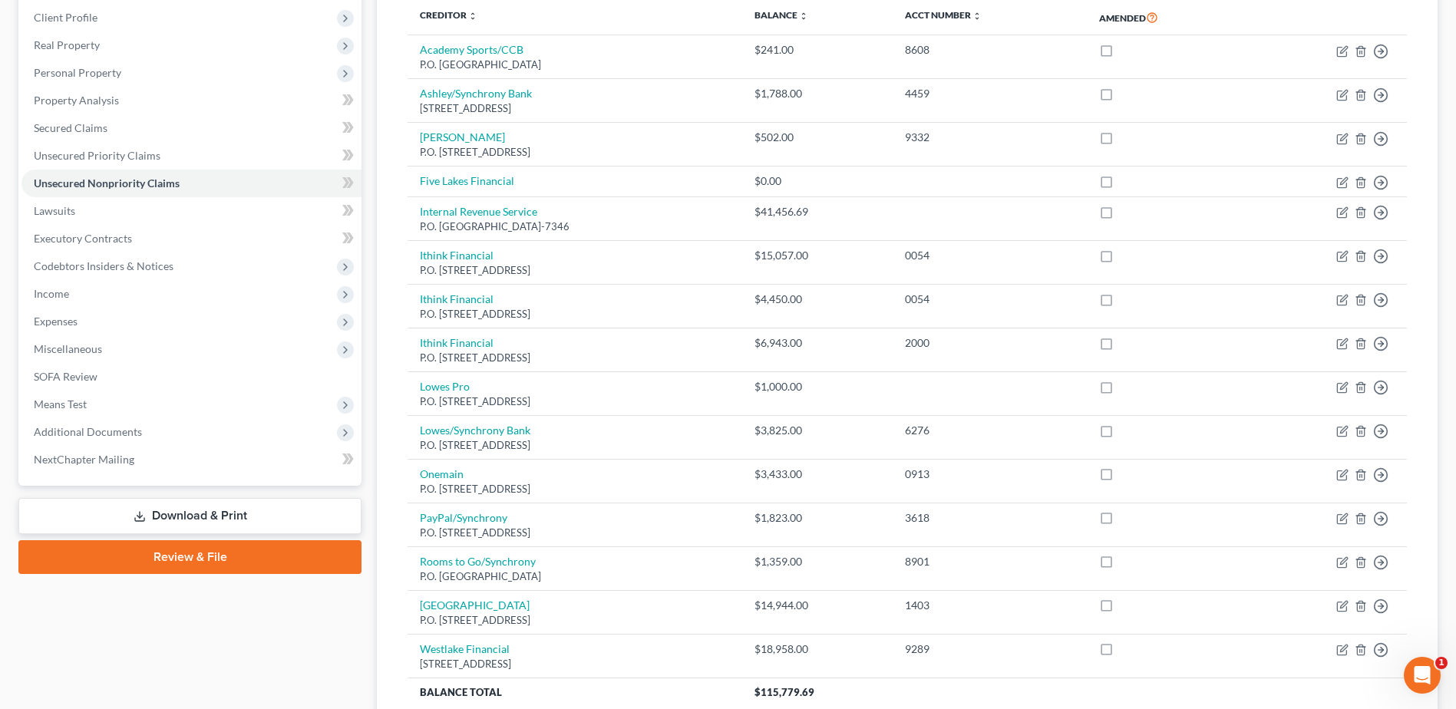
scroll to position [77, 0]
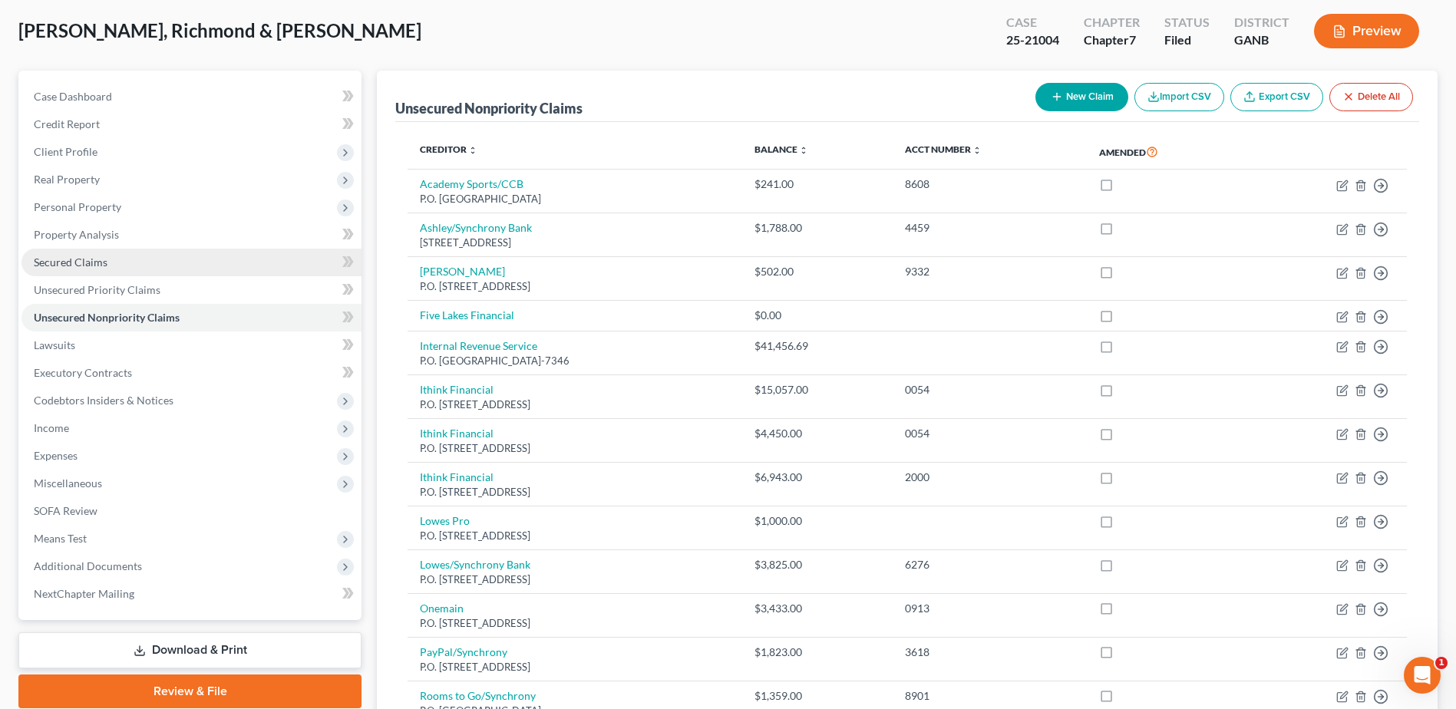
click at [72, 260] on span "Secured Claims" at bounding box center [71, 262] width 74 height 13
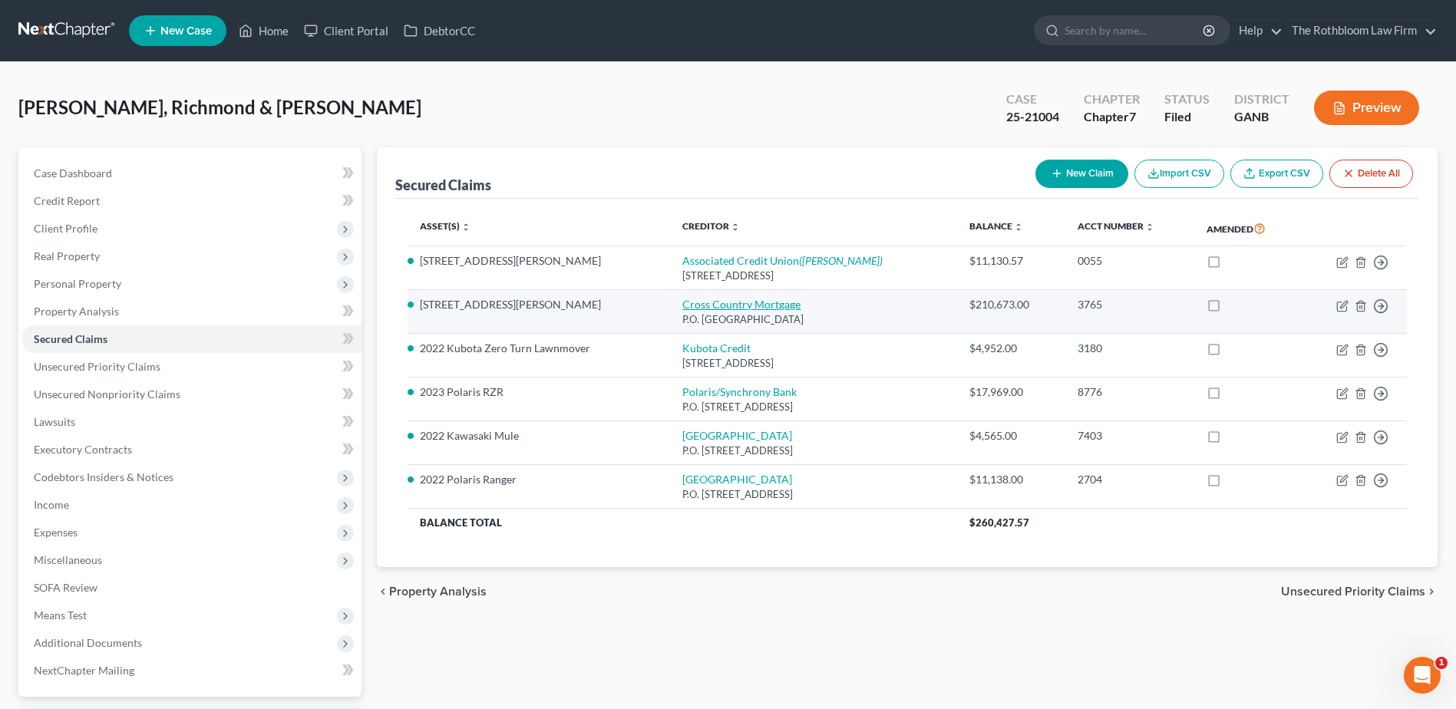
click at [707, 303] on link "Cross Country Mortgage" at bounding box center [742, 304] width 118 height 13
select select "45"
select select "3"
select select "19"
select select "2"
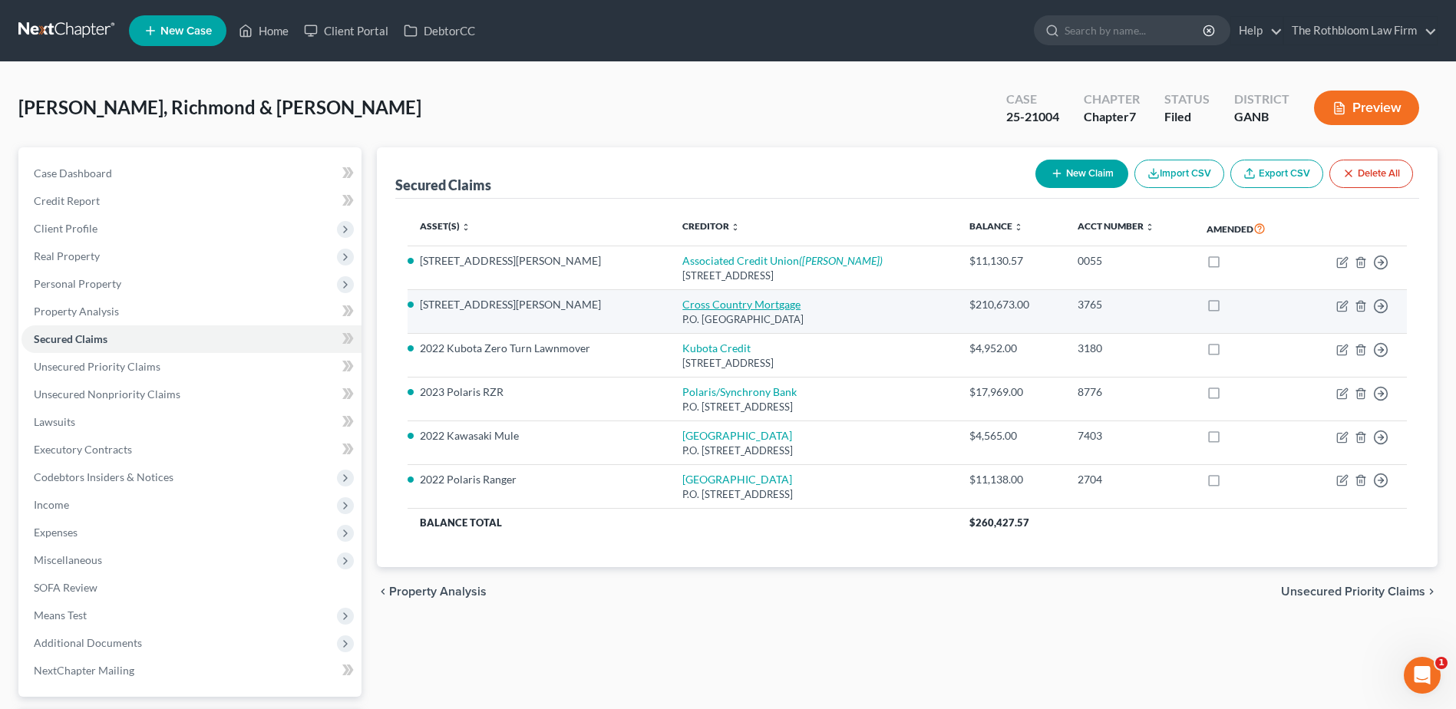
select select "0"
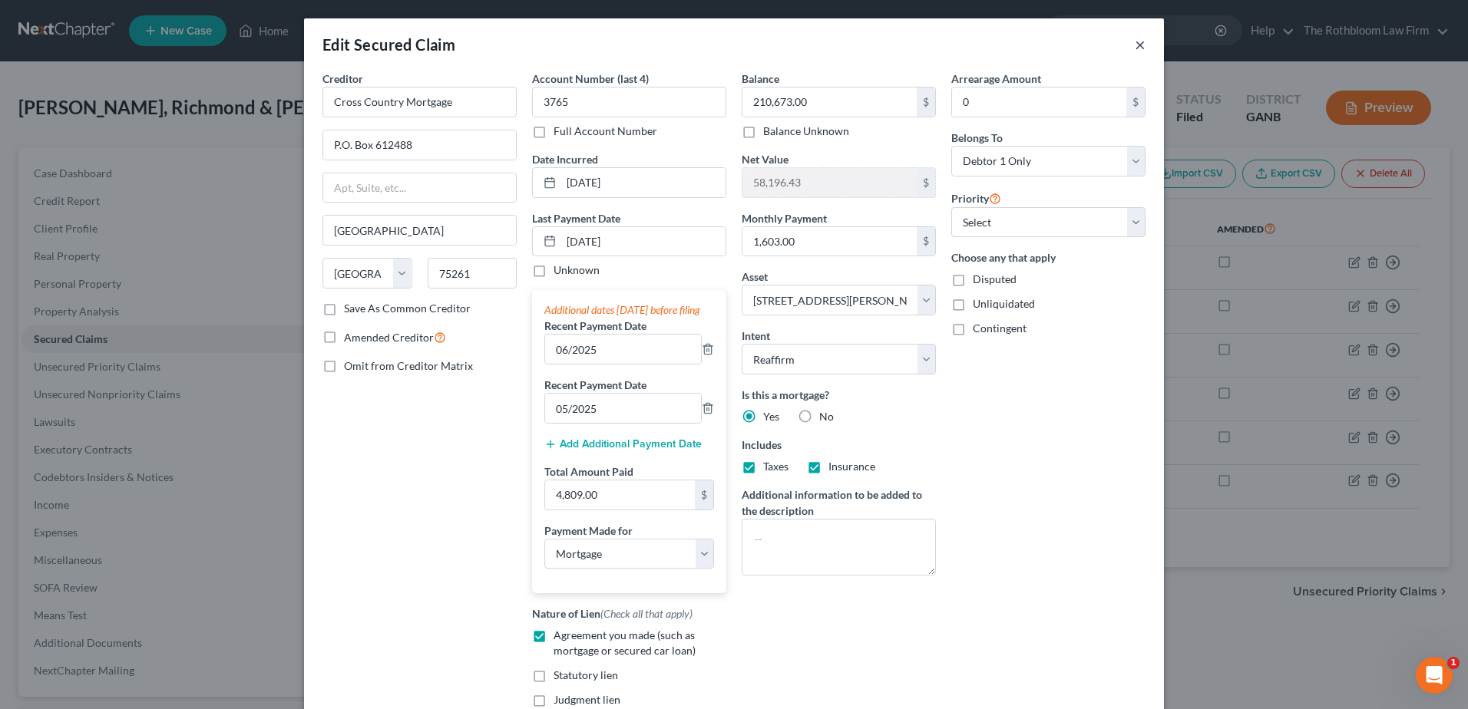
click at [1135, 42] on button "×" at bounding box center [1140, 44] width 11 height 18
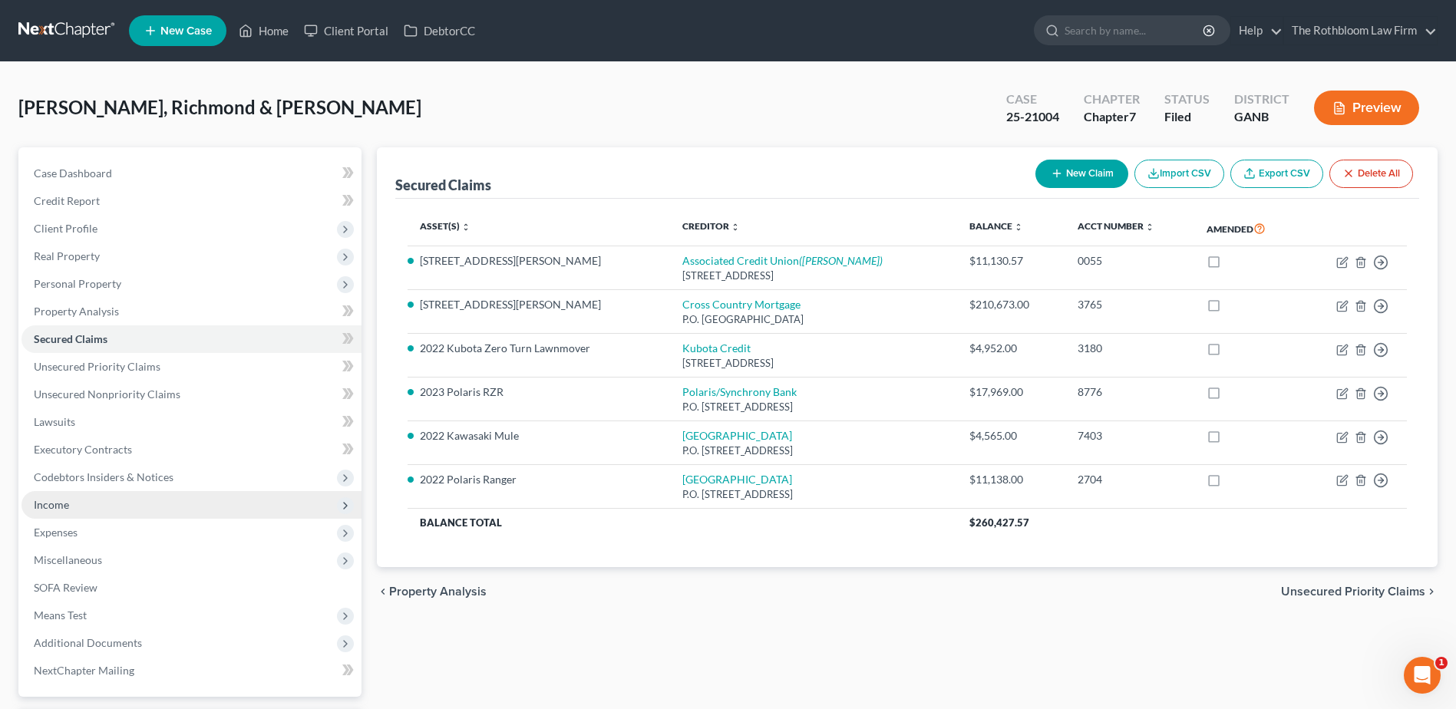
click at [55, 506] on span "Income" at bounding box center [51, 504] width 35 height 13
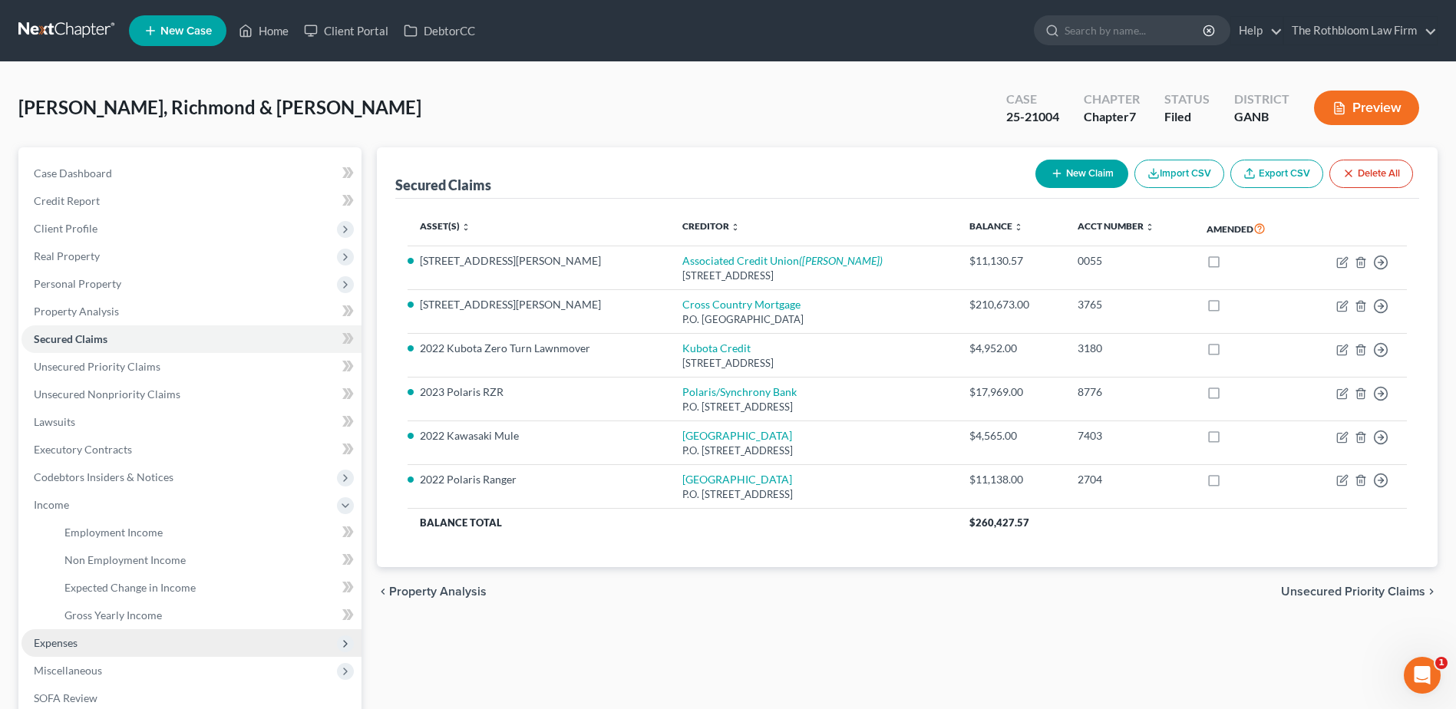
click at [65, 639] on span "Expenses" at bounding box center [56, 642] width 44 height 13
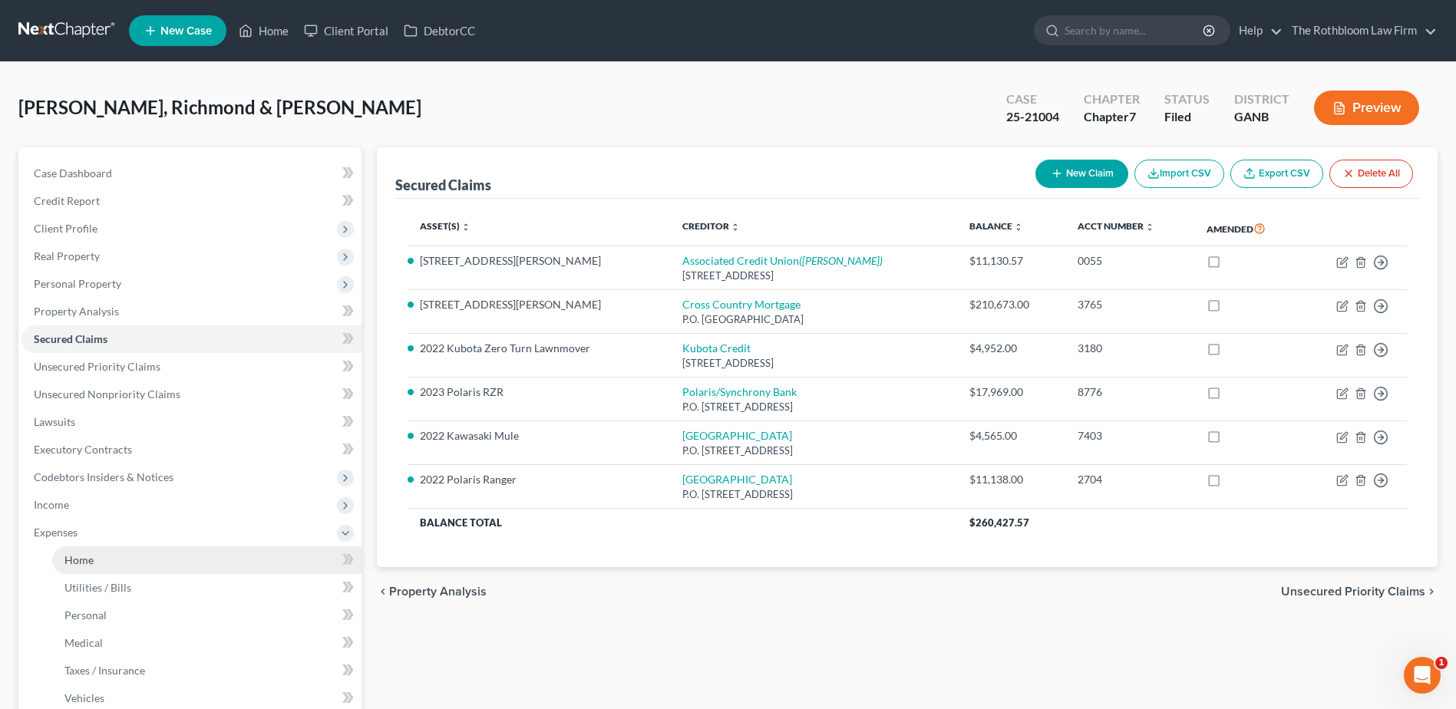
click at [85, 563] on span "Home" at bounding box center [78, 560] width 29 height 13
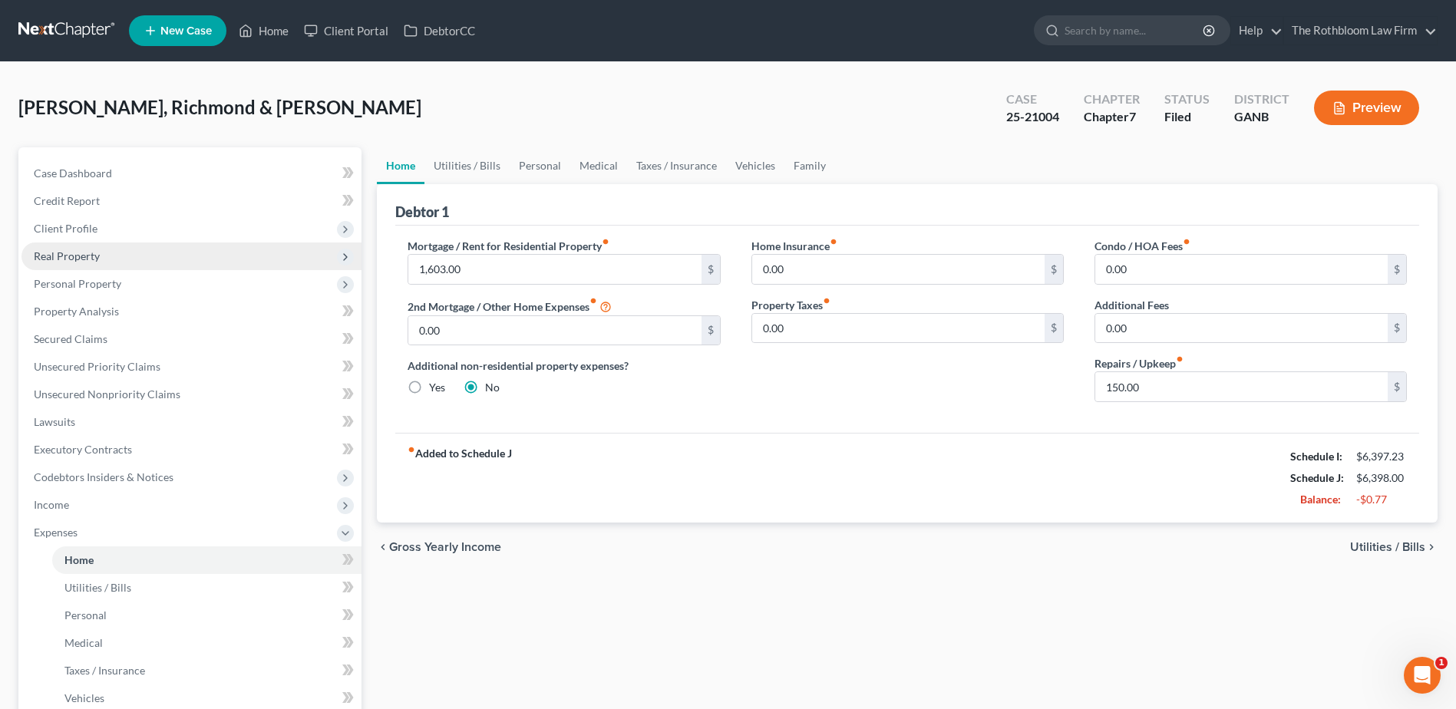
drag, startPoint x: 81, startPoint y: 228, endPoint x: 144, endPoint y: 242, distance: 63.7
click at [81, 227] on span "Client Profile" at bounding box center [66, 228] width 64 height 13
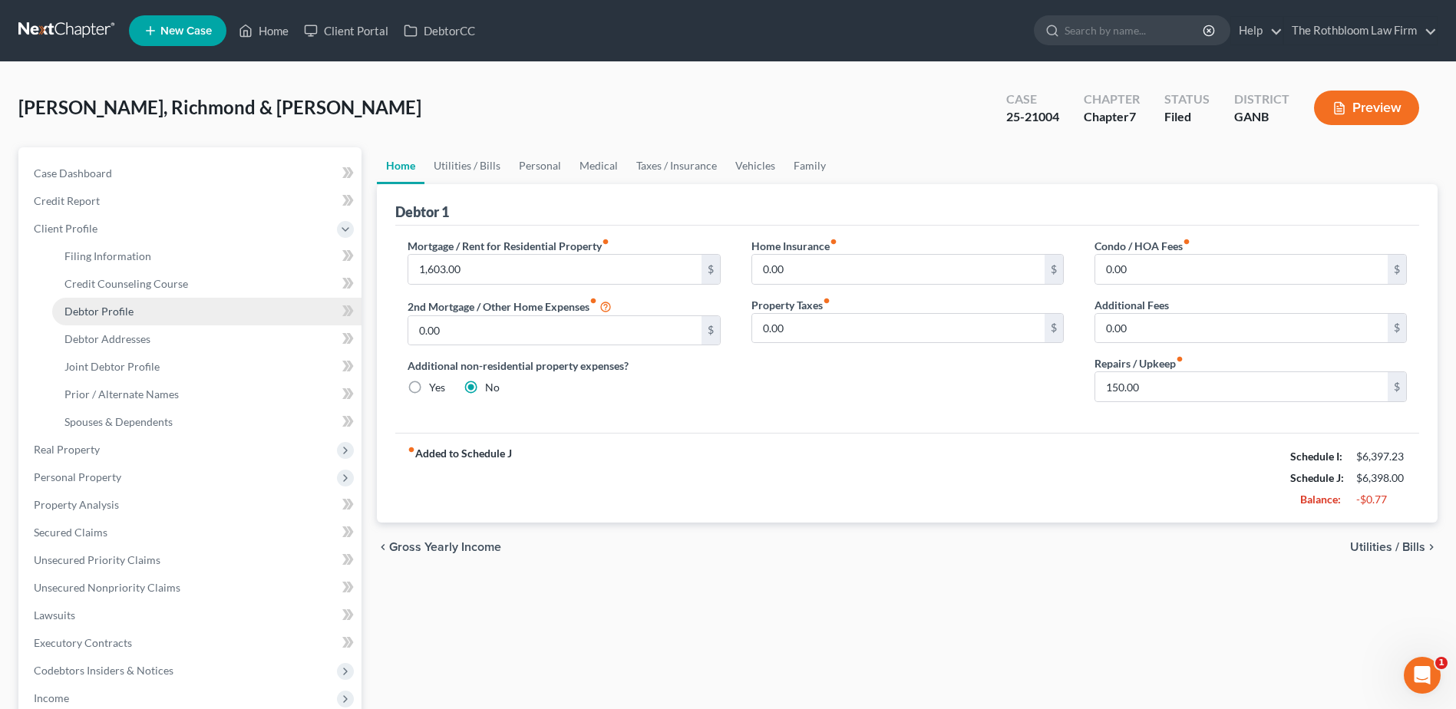
click at [112, 310] on span "Debtor Profile" at bounding box center [98, 311] width 69 height 13
select select "1"
select select "4"
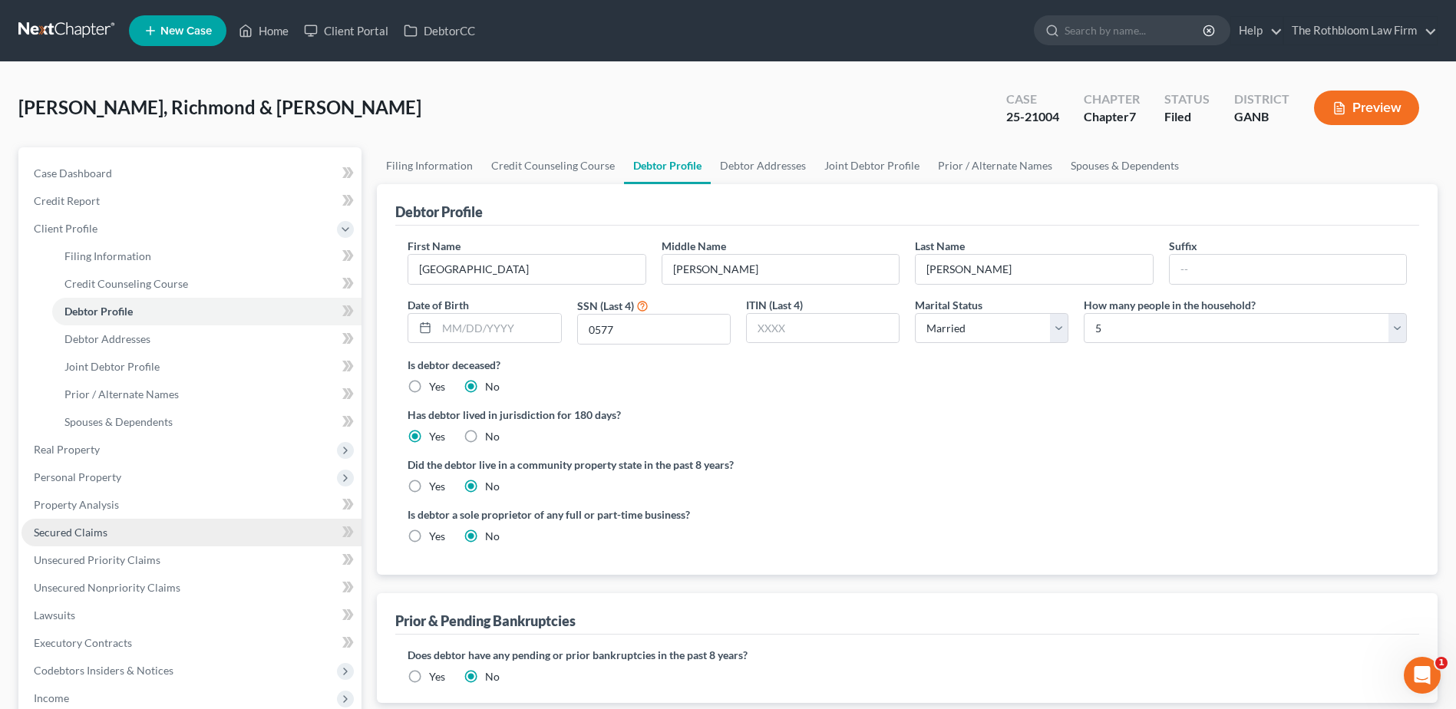
drag, startPoint x: 96, startPoint y: 529, endPoint x: 28, endPoint y: 521, distance: 68.8
click at [96, 529] on span "Secured Claims" at bounding box center [71, 532] width 74 height 13
